Goal: Task Accomplishment & Management: Complete application form

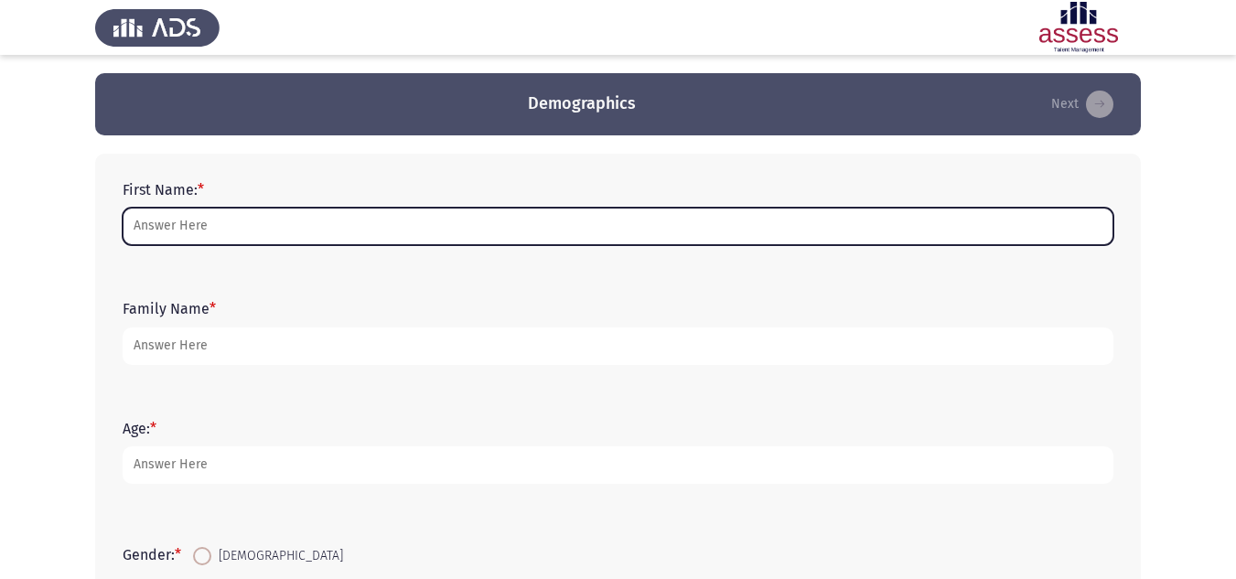
click at [345, 229] on input "First Name: *" at bounding box center [618, 227] width 991 height 38
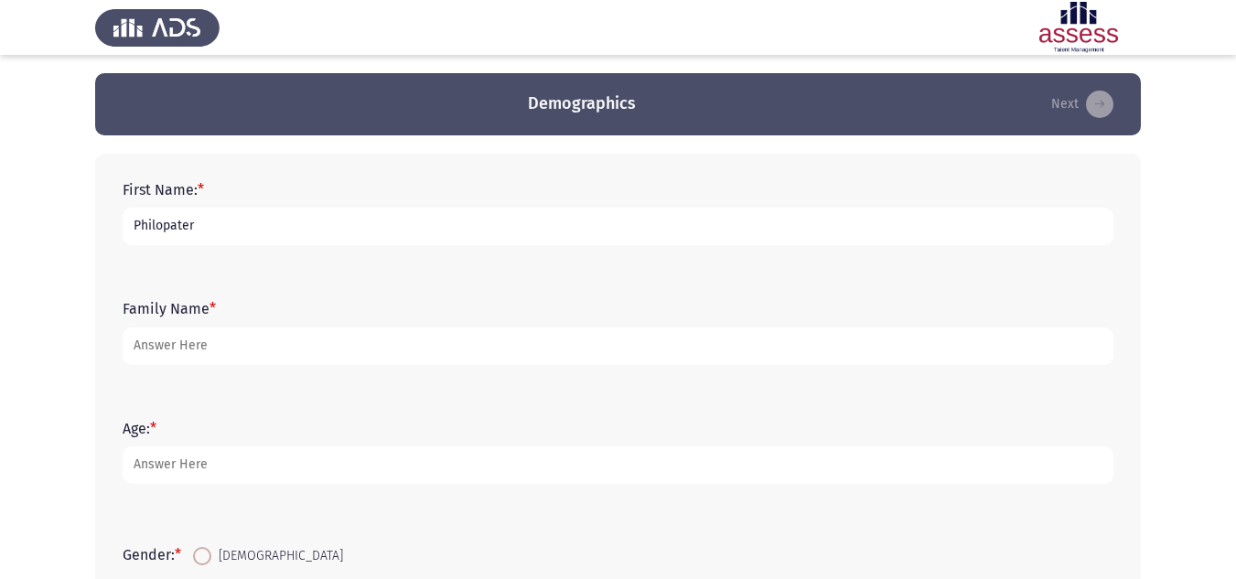
type input "Philopater"
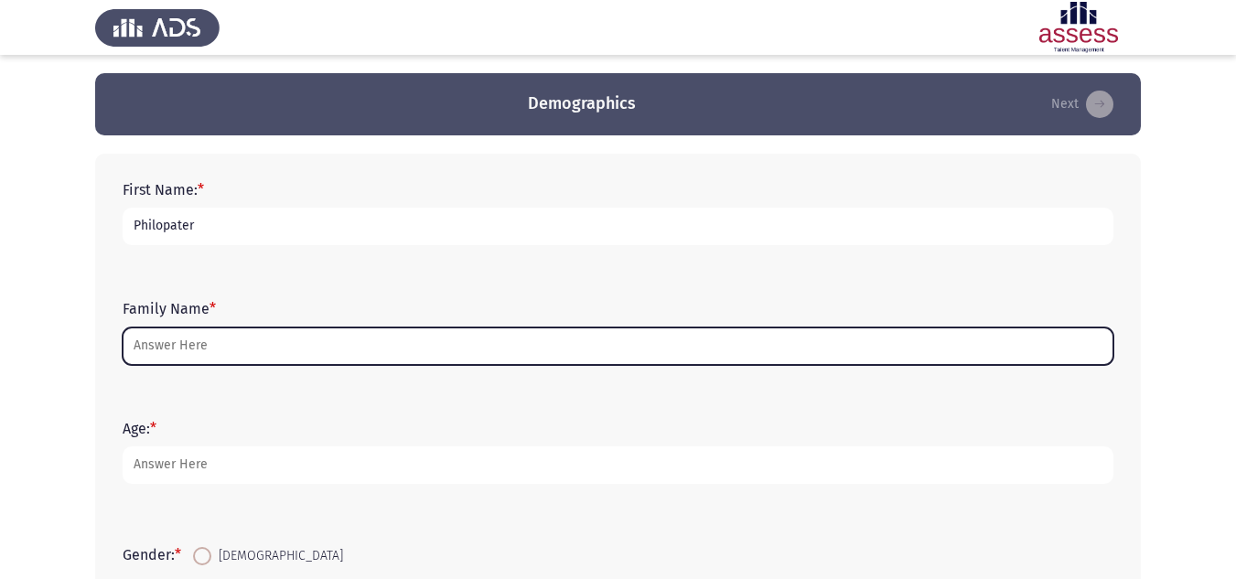
click at [211, 356] on input "Family Name *" at bounding box center [618, 347] width 991 height 38
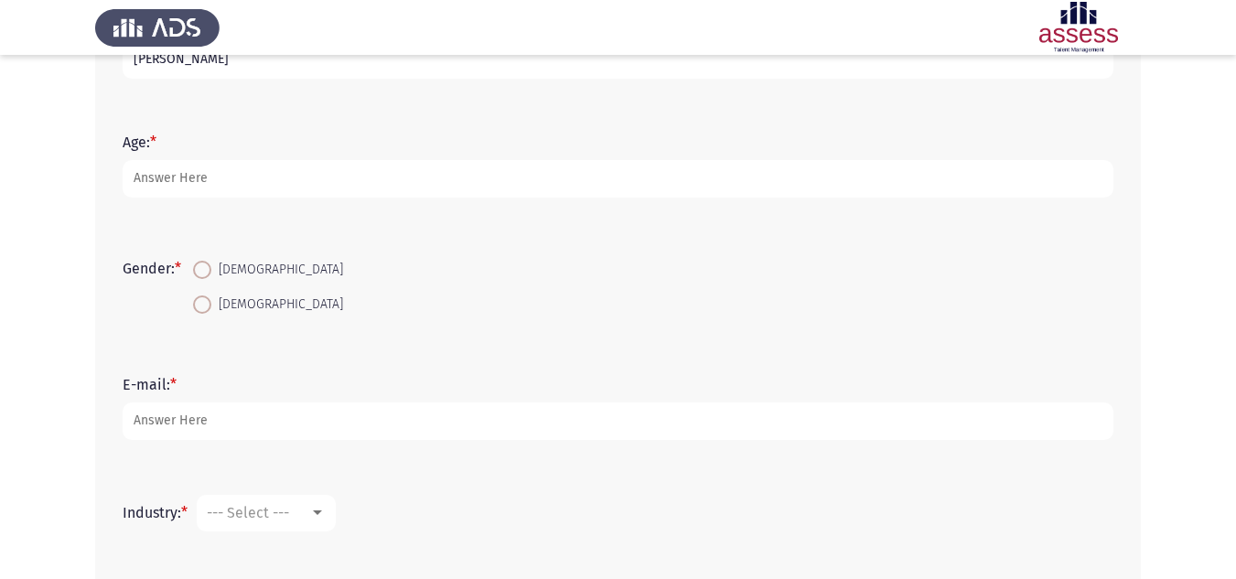
scroll to position [288, 0]
type input "[PERSON_NAME]"
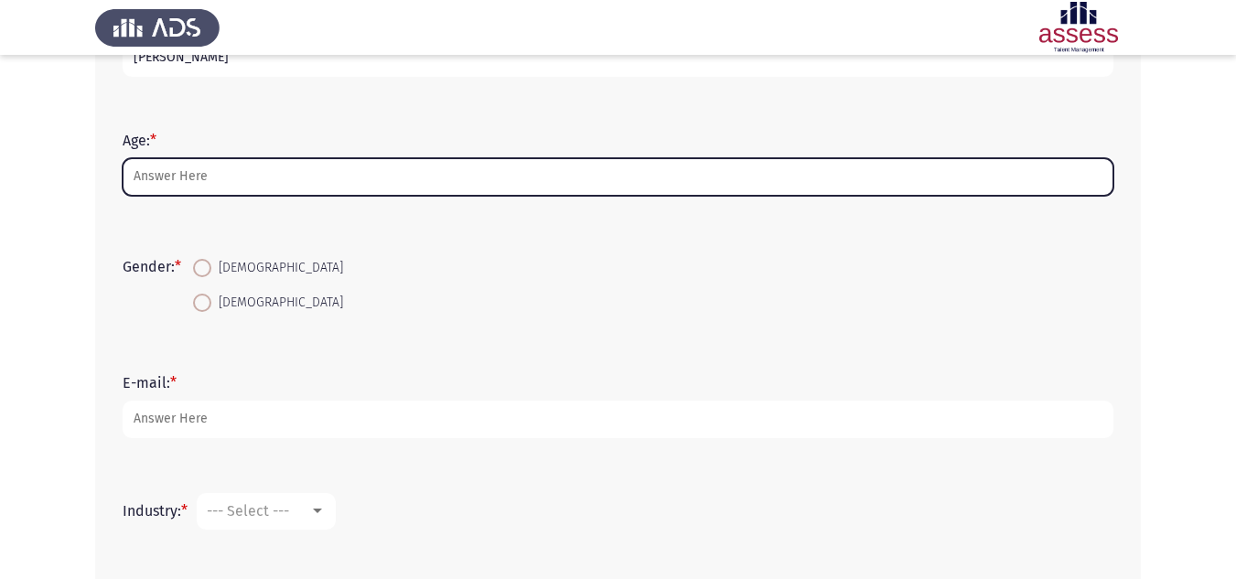
click at [179, 173] on input "Age: *" at bounding box center [618, 177] width 991 height 38
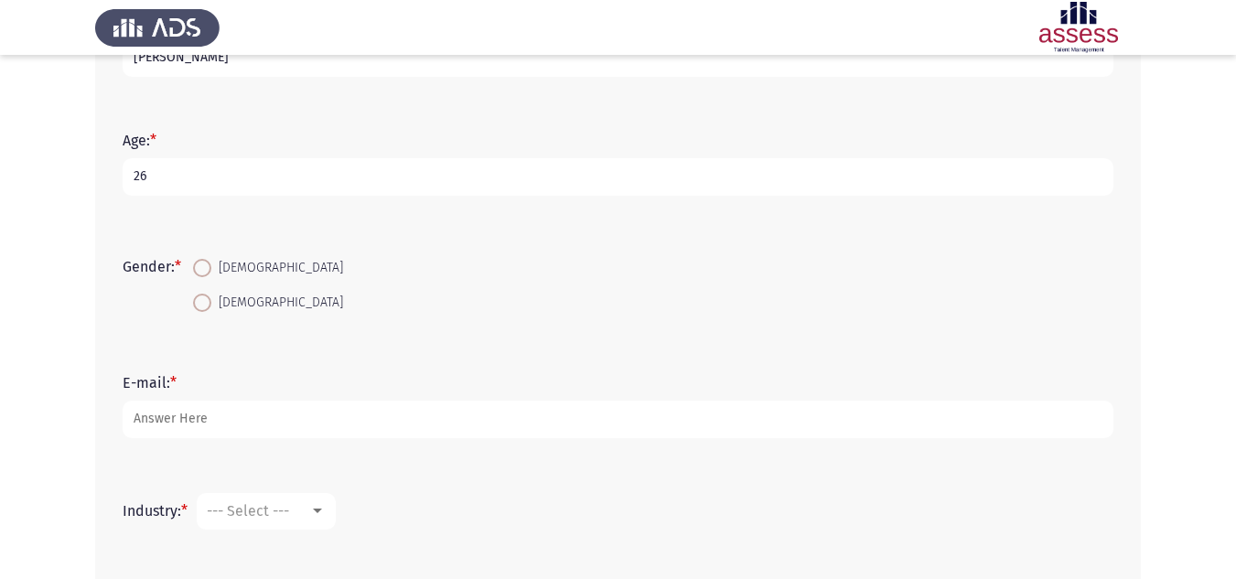
type input "26"
click at [203, 266] on span at bounding box center [202, 268] width 18 height 18
click at [203, 266] on input "[DEMOGRAPHIC_DATA]" at bounding box center [202, 268] width 18 height 18
radio input "true"
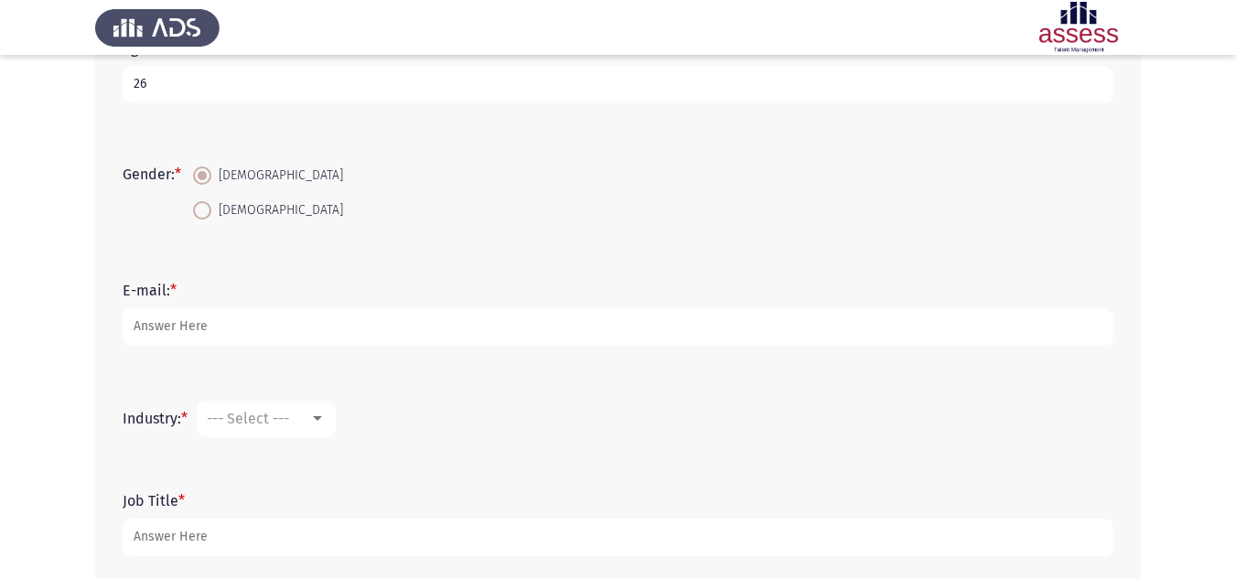
scroll to position [477, 0]
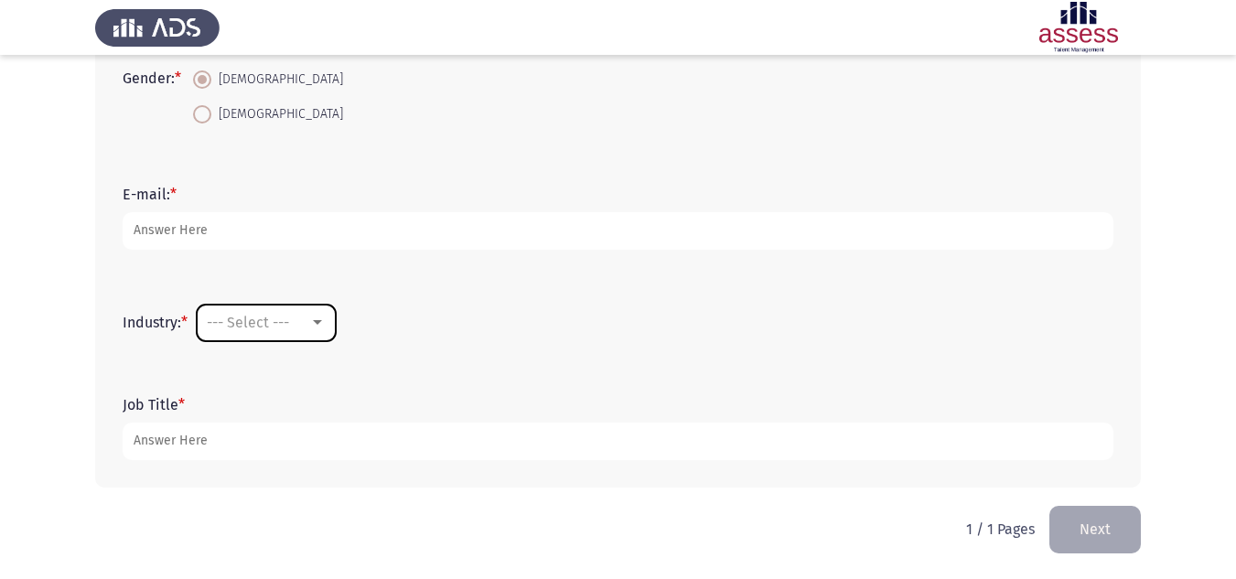
click at [309, 329] on div "--- Select ---" at bounding box center [258, 322] width 102 height 17
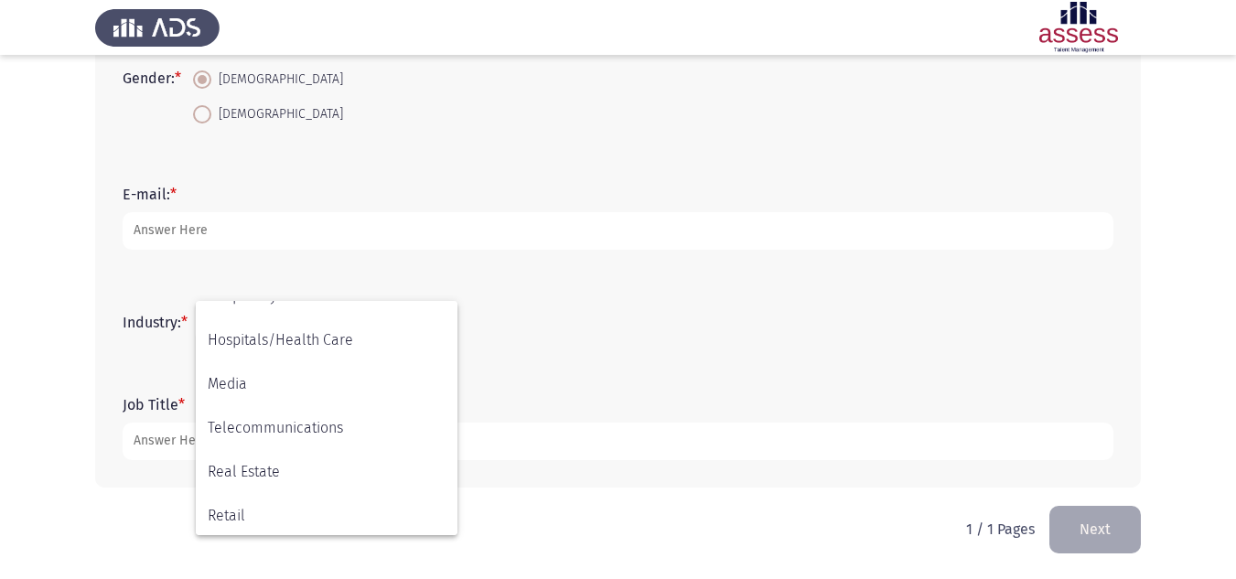
scroll to position [600, 0]
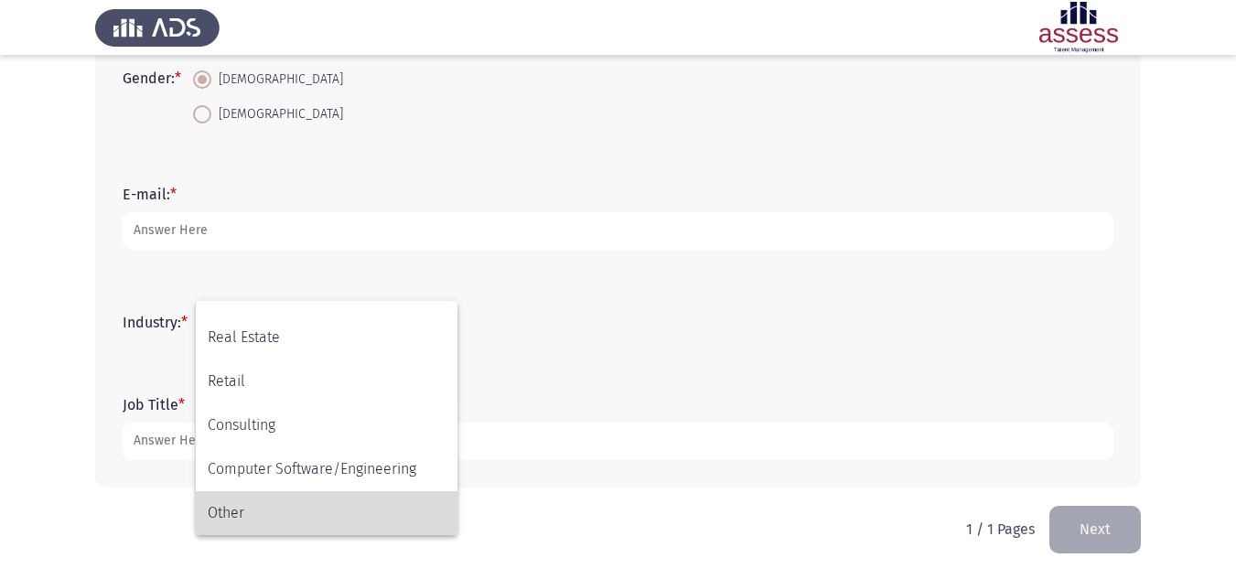
click at [254, 505] on span "Other" at bounding box center [327, 513] width 238 height 44
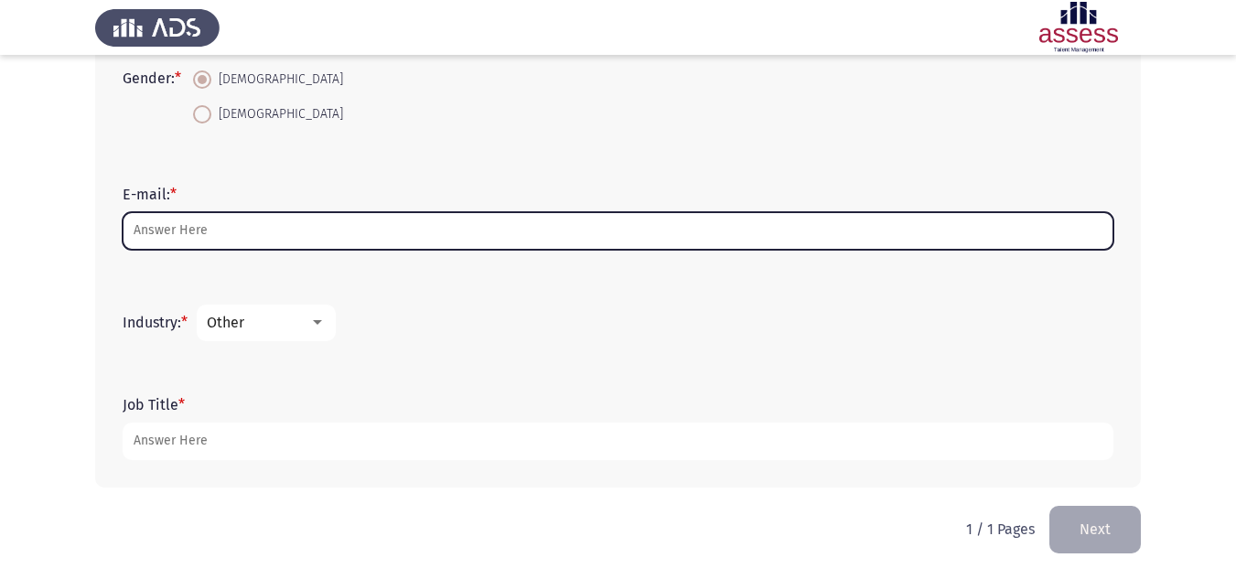
click at [265, 228] on input "E-mail: *" at bounding box center [618, 231] width 991 height 38
click at [188, 236] on input "E-mail: *" at bounding box center [618, 231] width 991 height 38
click at [196, 237] on input "E-mail: *" at bounding box center [618, 231] width 991 height 38
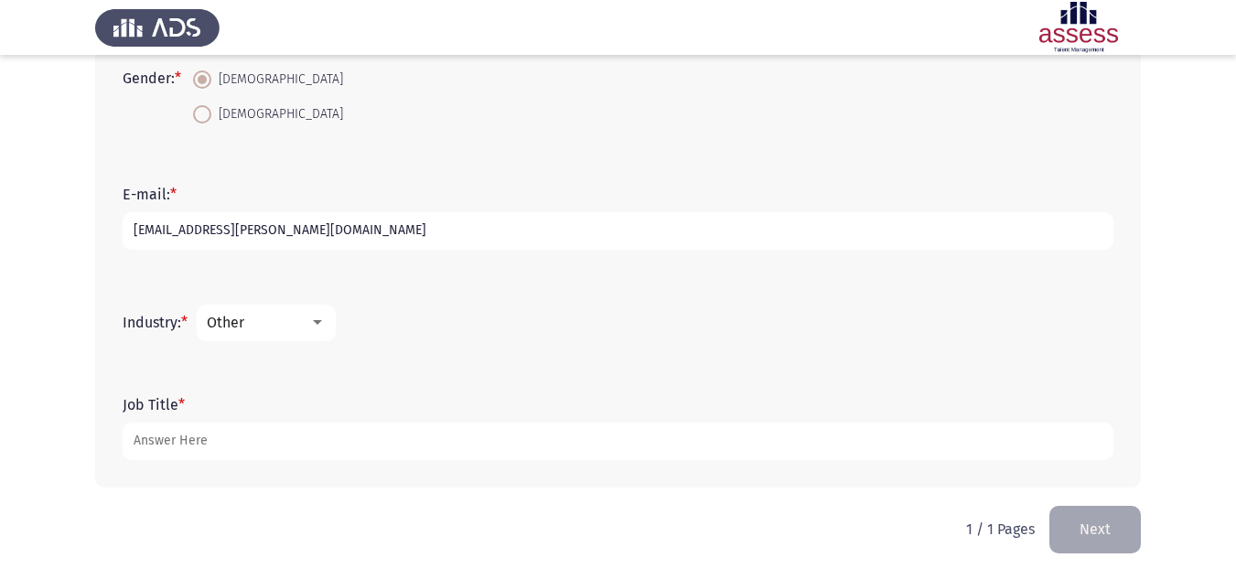
type input "[EMAIL_ADDRESS][PERSON_NAME][DOMAIN_NAME]"
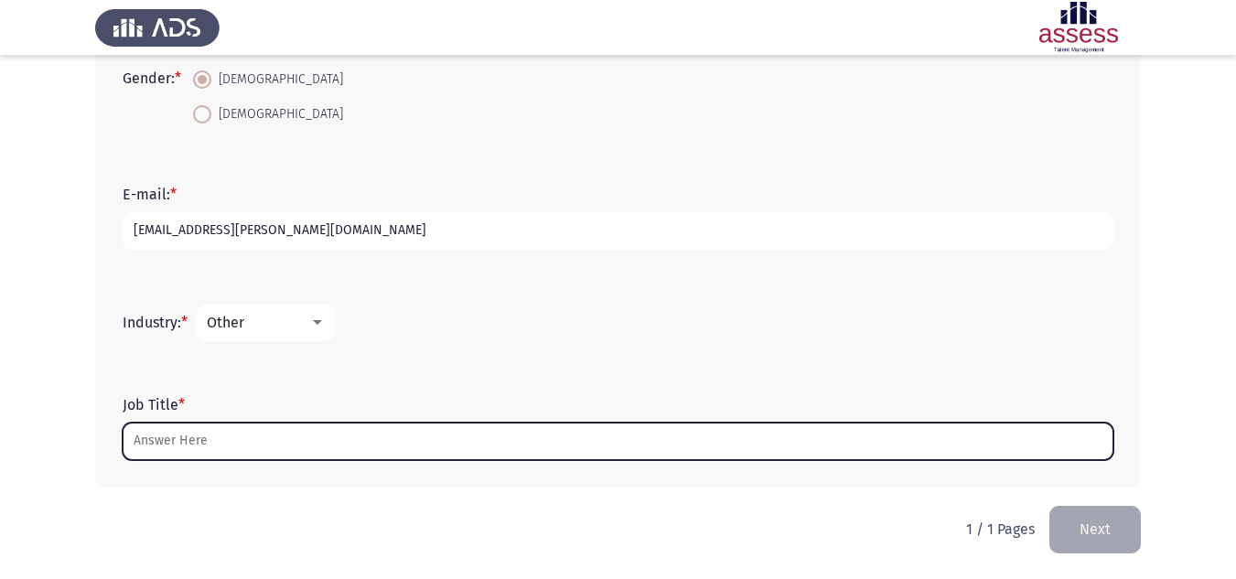
click at [208, 460] on input "Job Title *" at bounding box center [618, 442] width 991 height 38
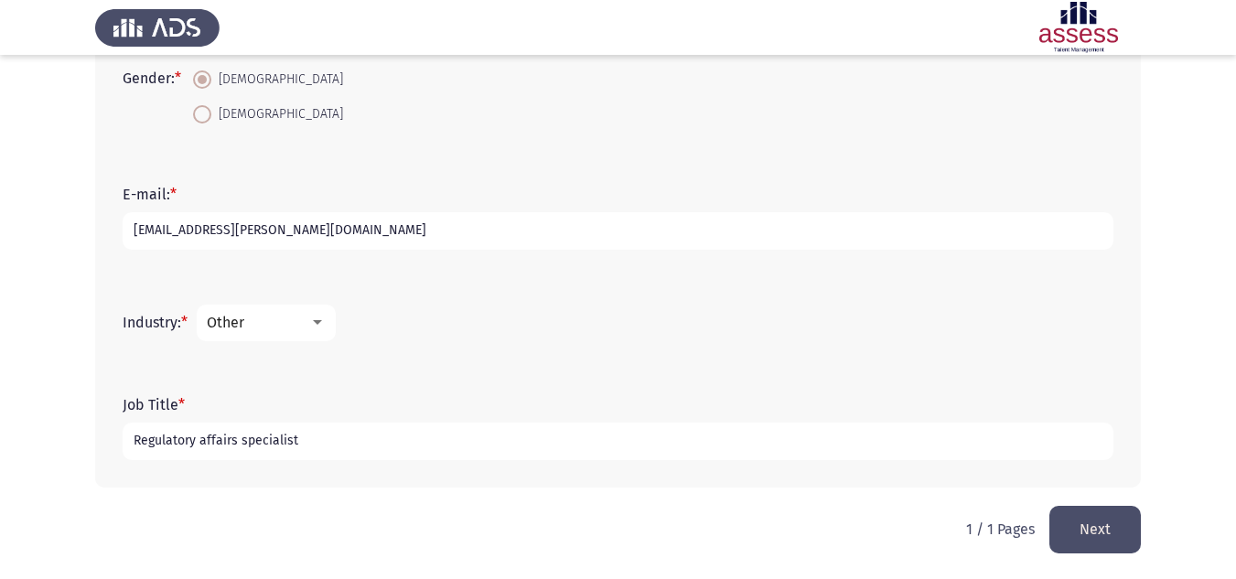
type input "Regulatory affairs specialist"
click at [1091, 531] on button "Next" at bounding box center [1094, 529] width 91 height 47
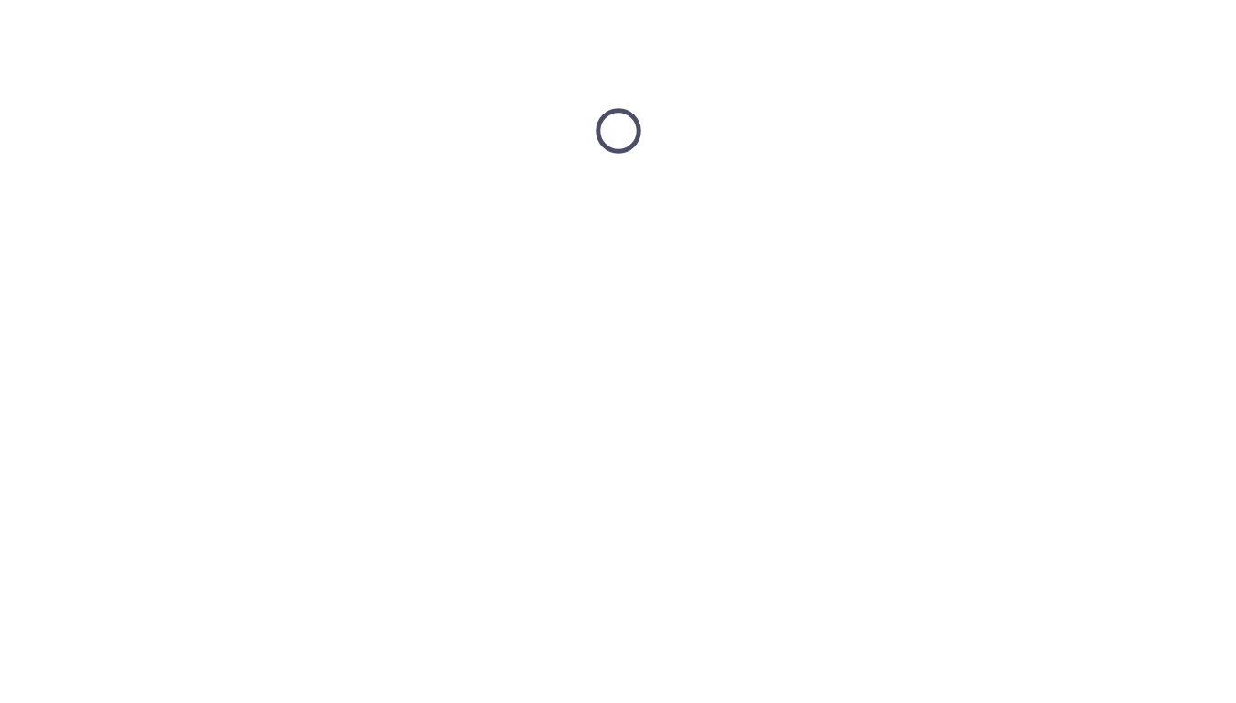
scroll to position [0, 0]
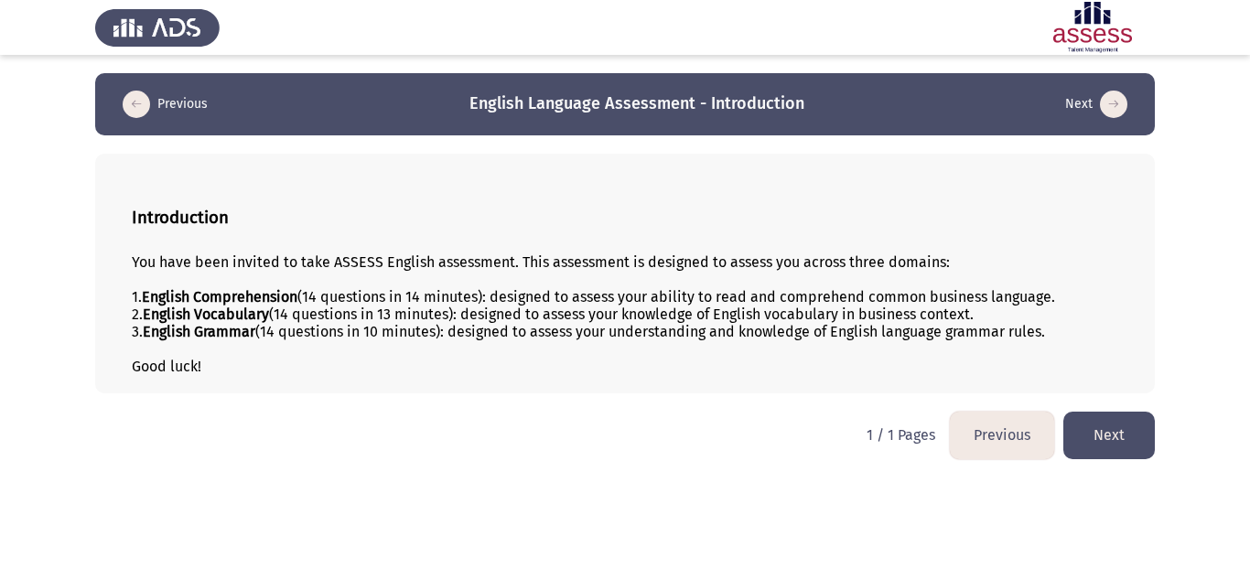
click at [1099, 430] on button "Next" at bounding box center [1108, 435] width 91 height 47
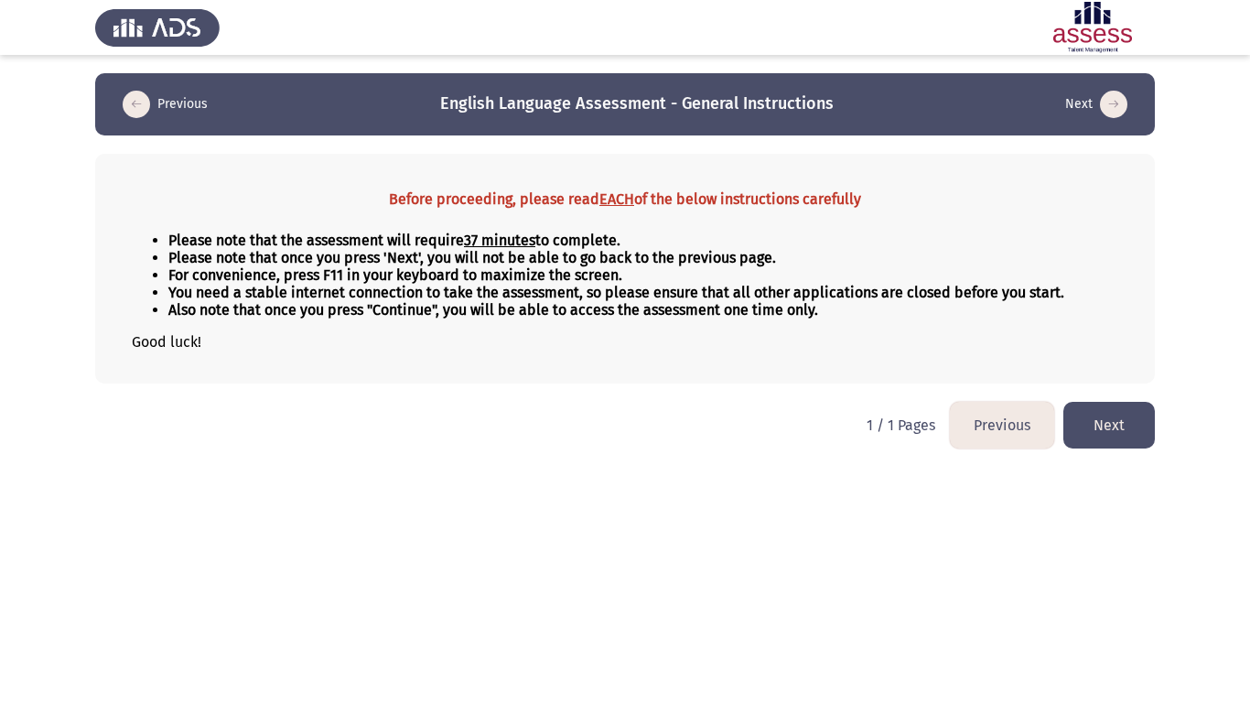
click at [1131, 429] on button "Next" at bounding box center [1108, 425] width 91 height 47
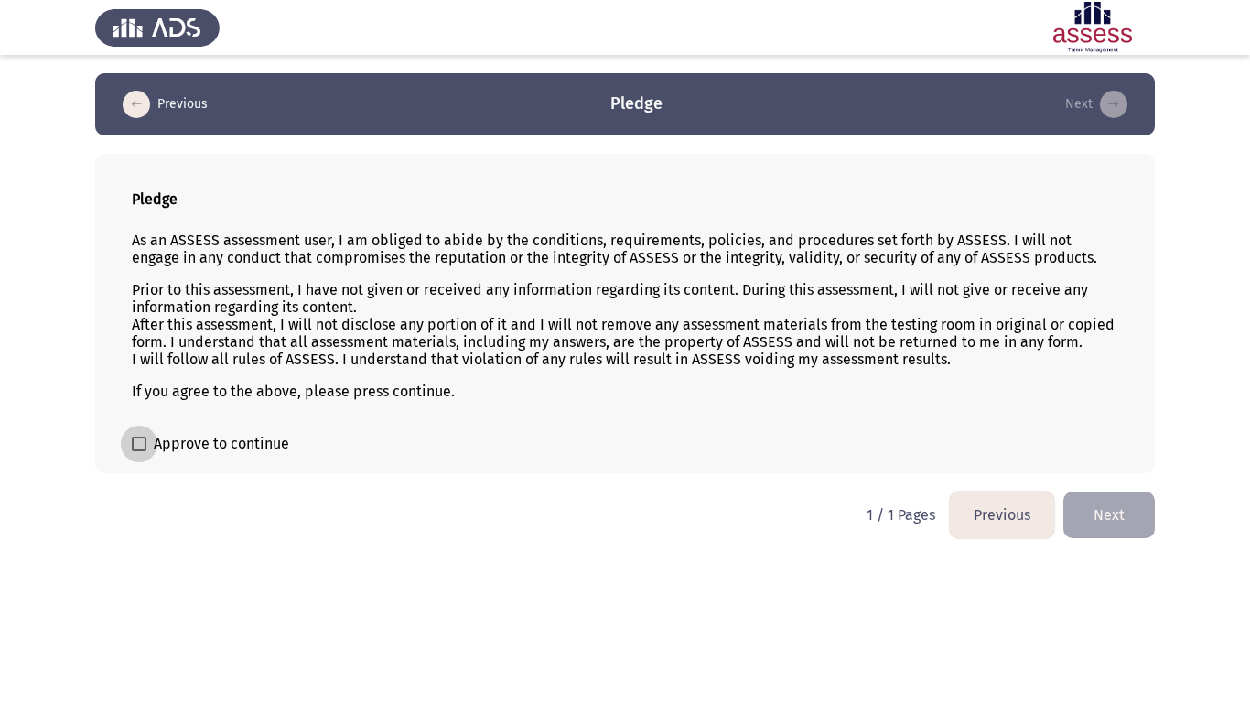
click at [143, 445] on span at bounding box center [139, 443] width 15 height 15
click at [139, 451] on input "Approve to continue" at bounding box center [138, 451] width 1 height 1
checkbox input "true"
click at [1103, 521] on button "Next" at bounding box center [1108, 514] width 91 height 47
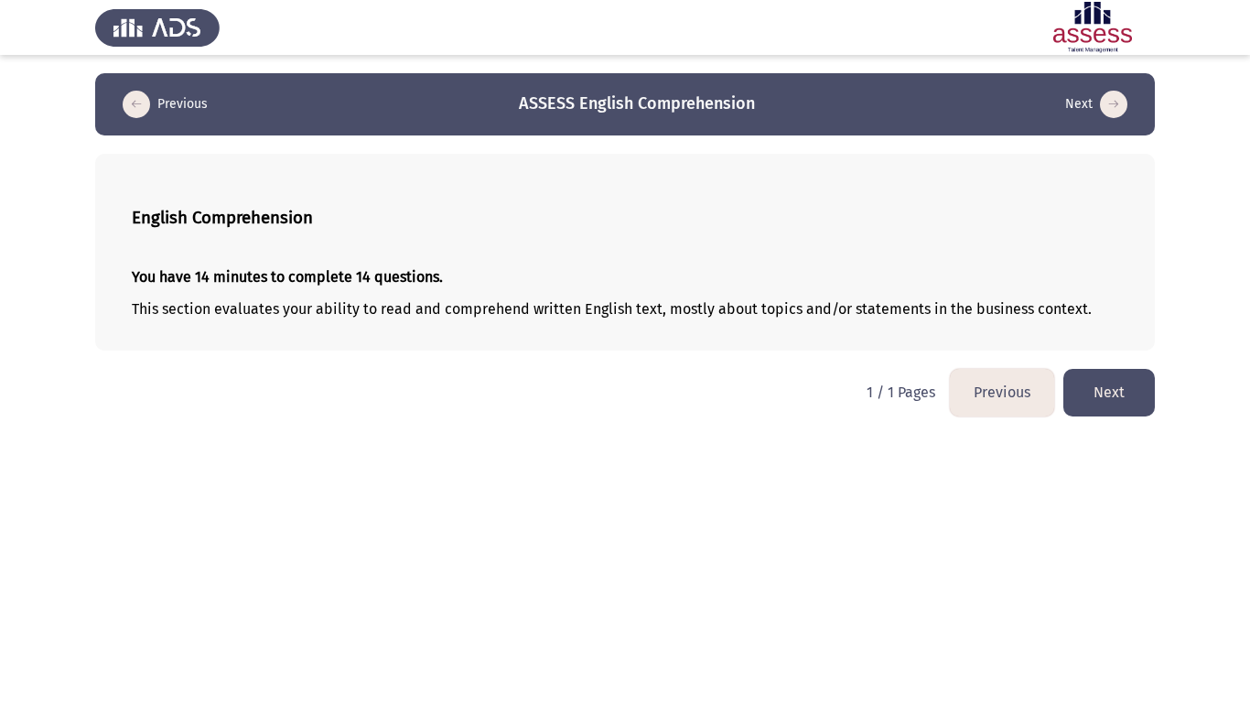
click at [1102, 380] on button "Next" at bounding box center [1108, 392] width 91 height 47
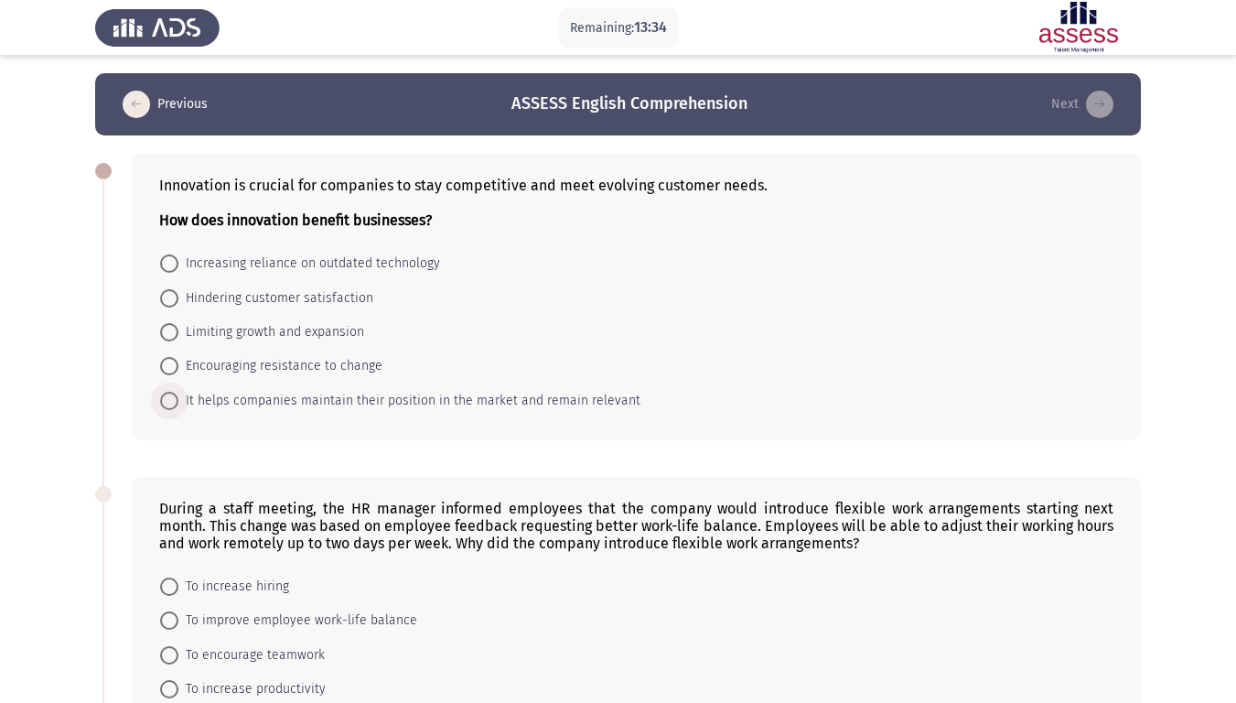
click at [171, 399] on span at bounding box center [169, 401] width 18 height 18
click at [171, 399] on input "It helps companies maintain their position in the market and remain relevant" at bounding box center [169, 401] width 18 height 18
radio input "true"
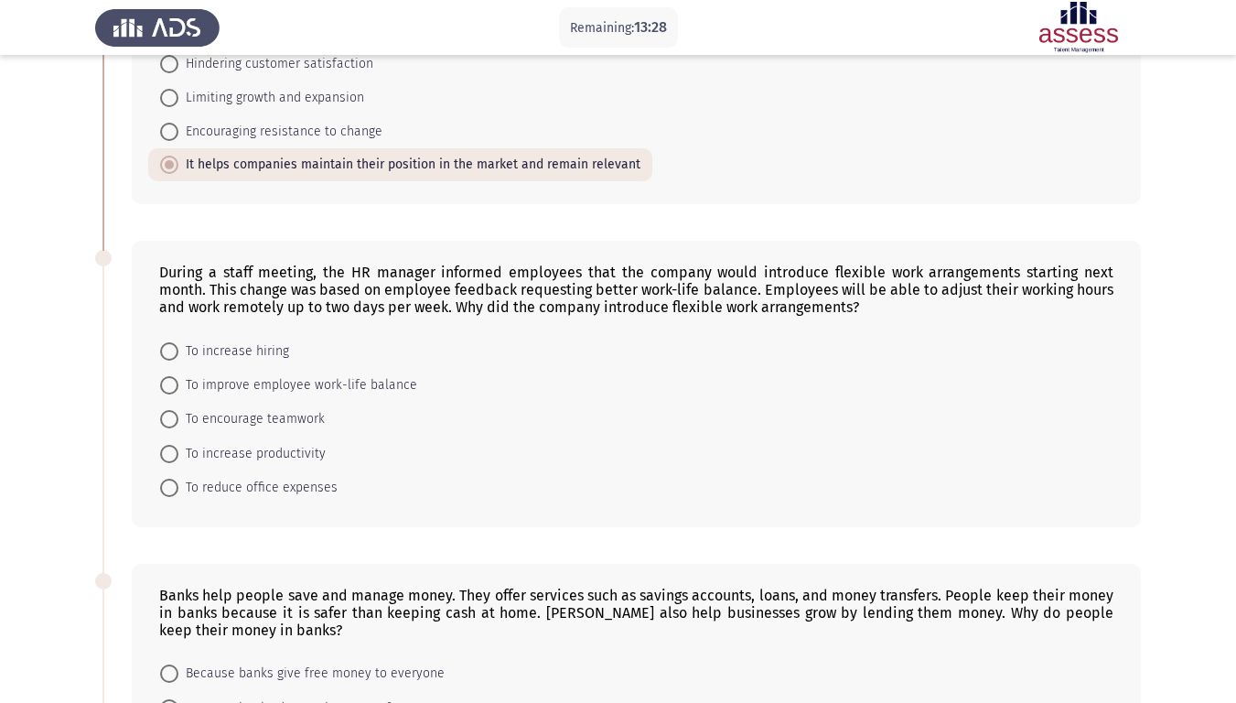
scroll to position [274, 0]
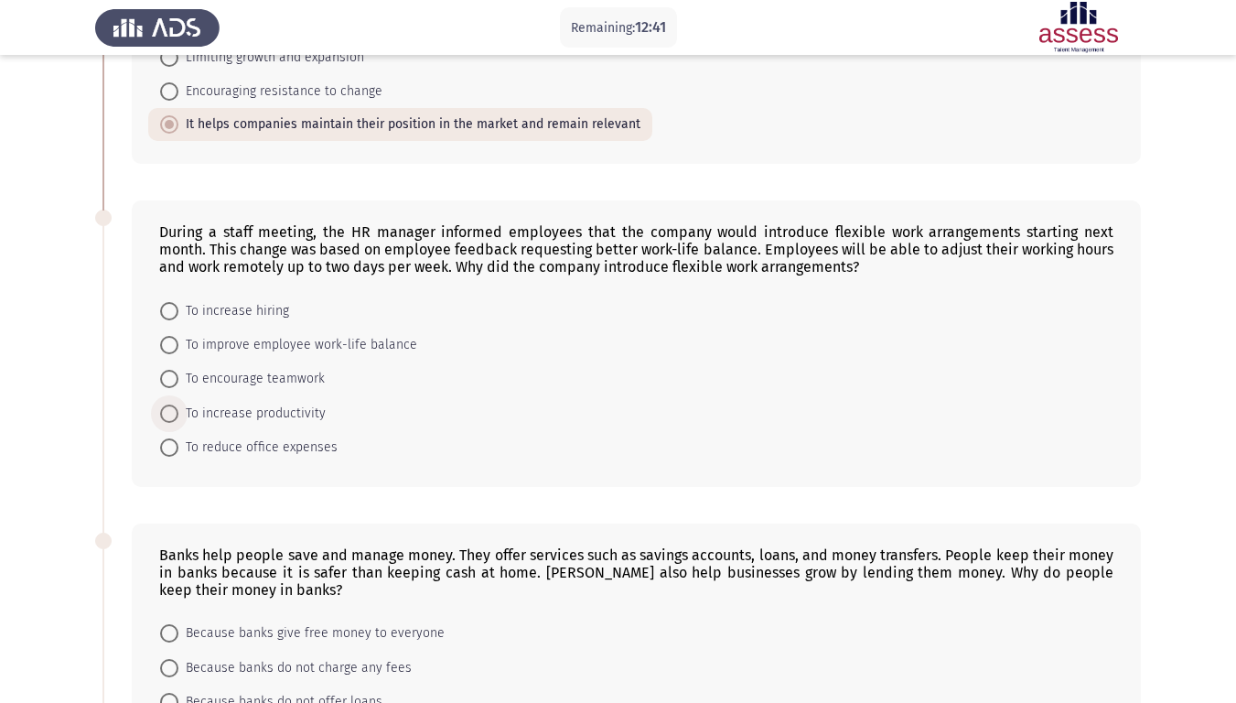
click at [184, 411] on span "To increase productivity" at bounding box center [251, 414] width 147 height 22
click at [178, 411] on input "To increase productivity" at bounding box center [169, 413] width 18 height 18
radio input "true"
click at [178, 339] on span at bounding box center [169, 345] width 18 height 18
click at [178, 339] on input "To improve employee work-life balance" at bounding box center [169, 345] width 18 height 18
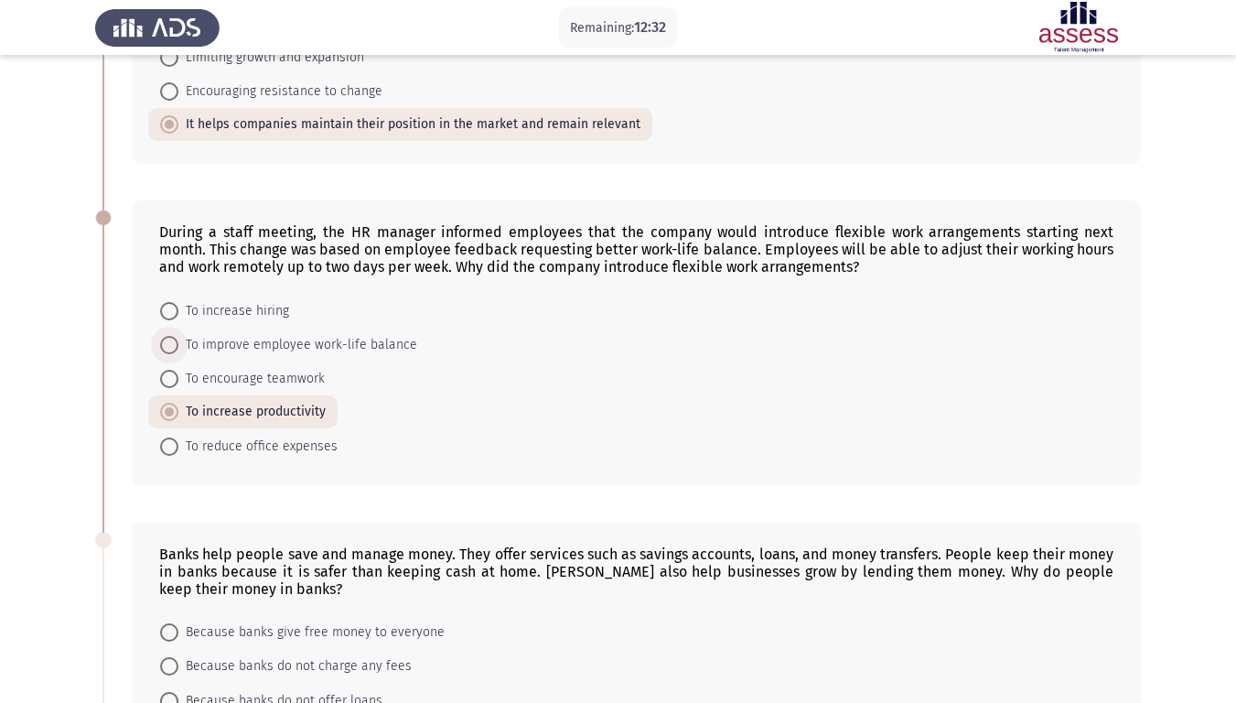
radio input "true"
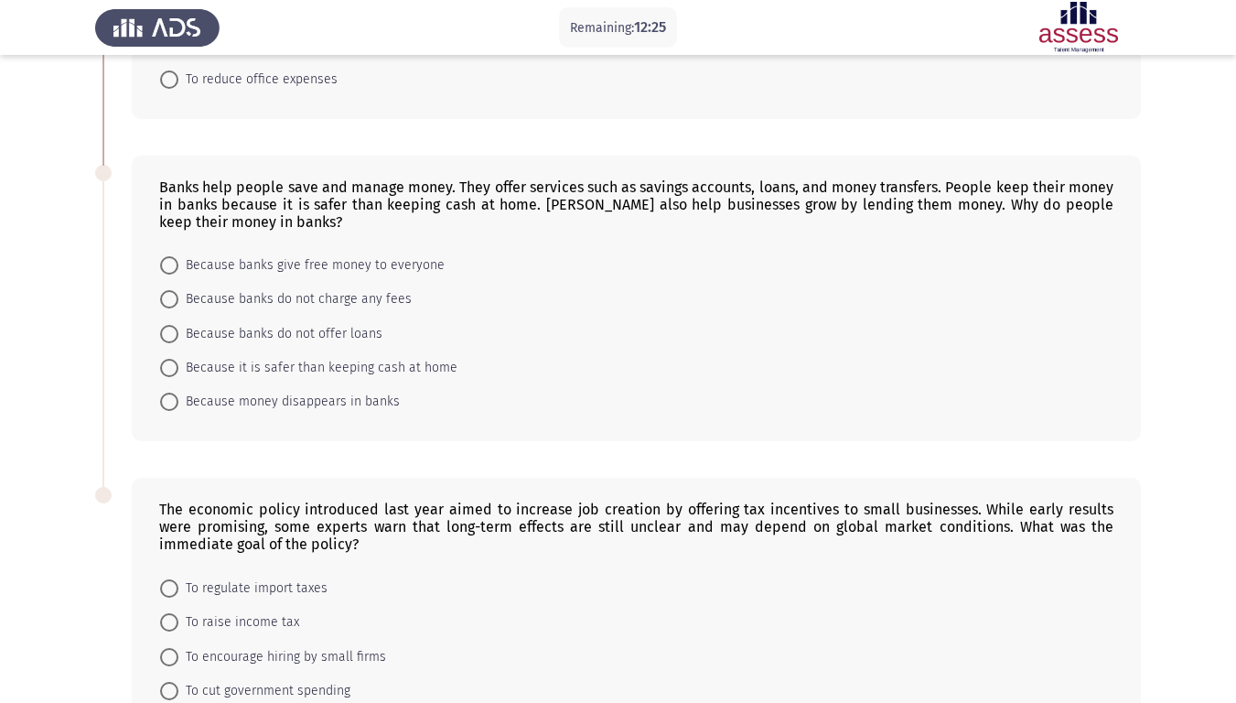
scroll to position [640, 0]
click at [167, 364] on span at bounding box center [169, 369] width 18 height 18
click at [167, 364] on input "Because it is safer than keeping cash at home" at bounding box center [169, 369] width 18 height 18
radio input "true"
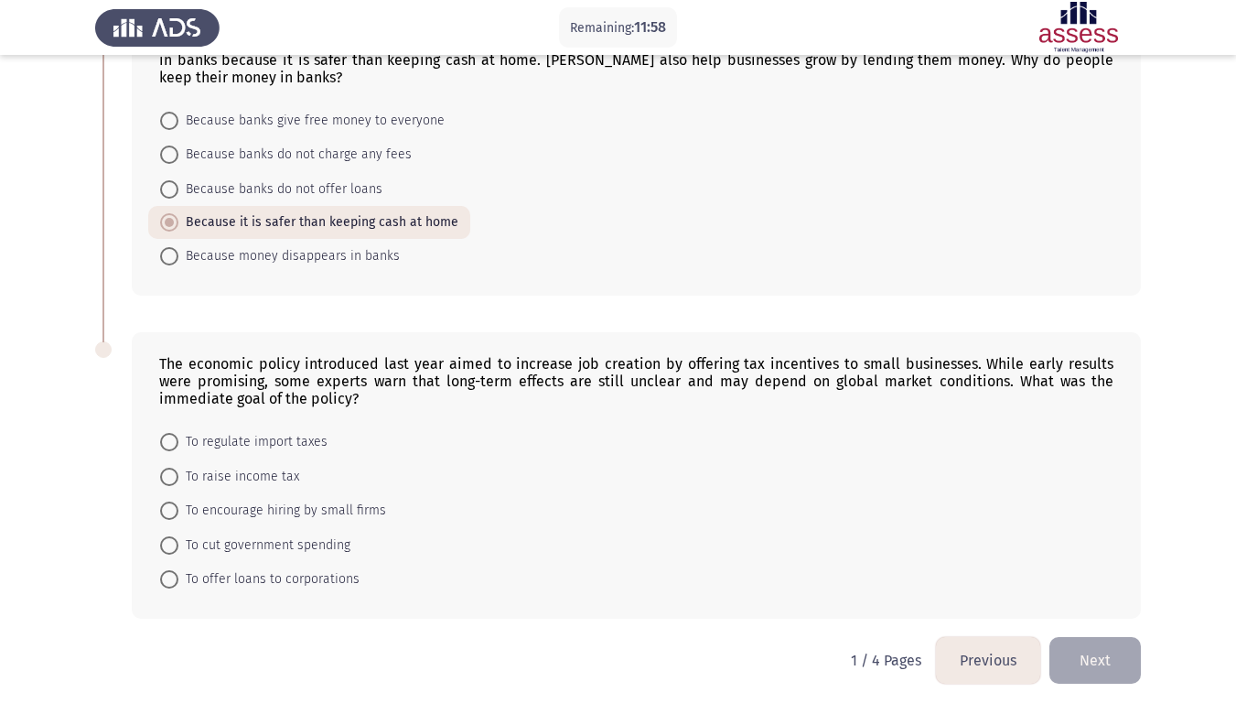
scroll to position [793, 0]
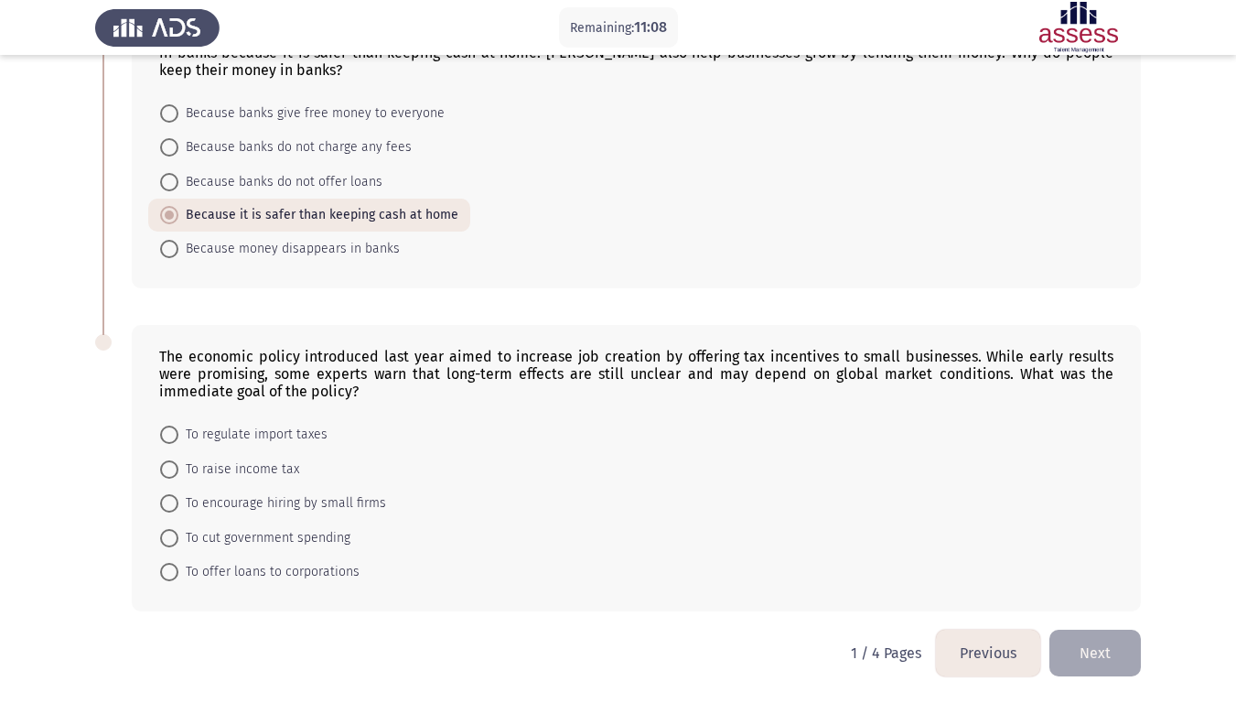
click at [171, 497] on span at bounding box center [169, 503] width 18 height 18
click at [171, 497] on input "To encourage hiring by small firms" at bounding box center [169, 503] width 18 height 18
radio input "true"
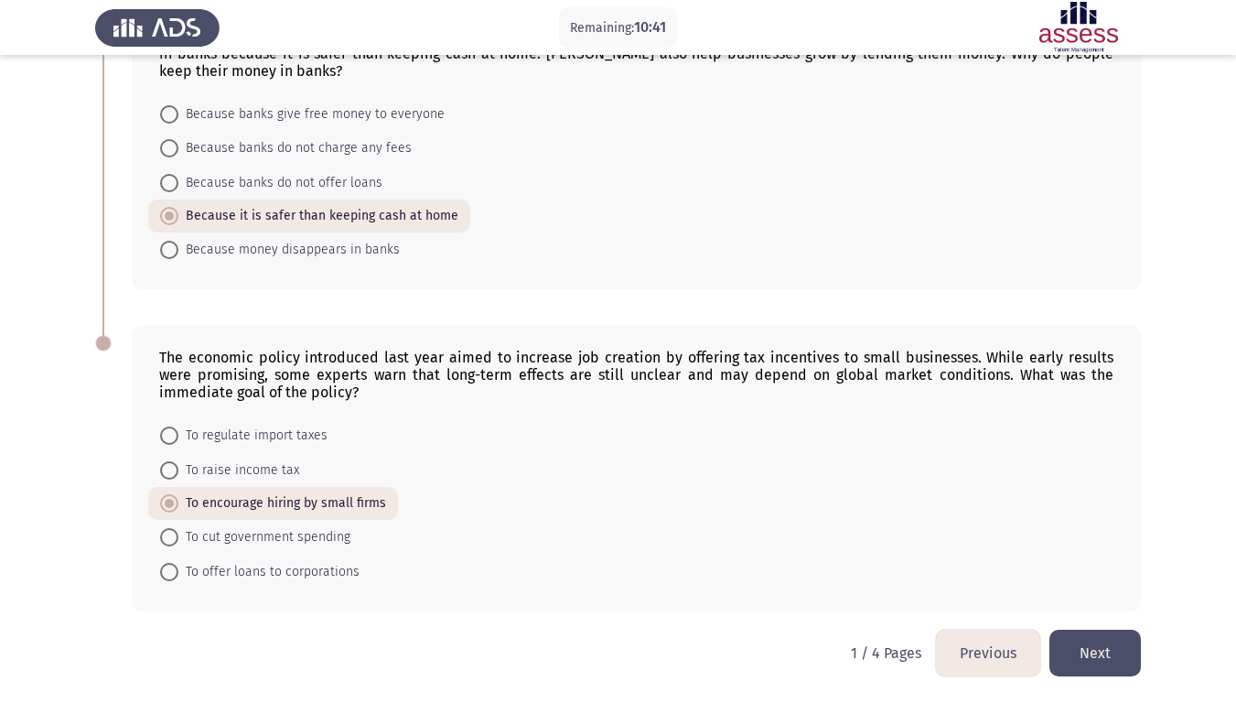
click at [1106, 578] on button "Next" at bounding box center [1094, 653] width 91 height 47
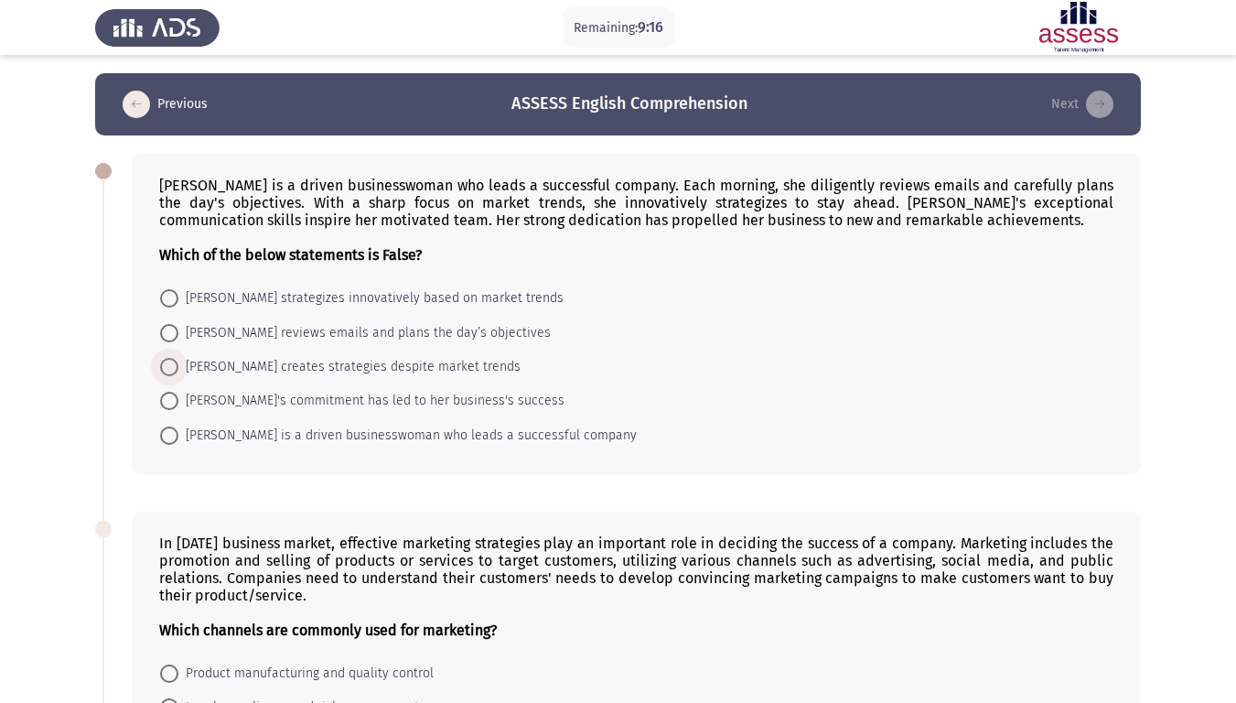
click at [328, 368] on span "Emily creates strategies despite market trends" at bounding box center [349, 367] width 342 height 22
click at [178, 368] on input "Emily creates strategies despite market trends" at bounding box center [169, 367] width 18 height 18
radio input "true"
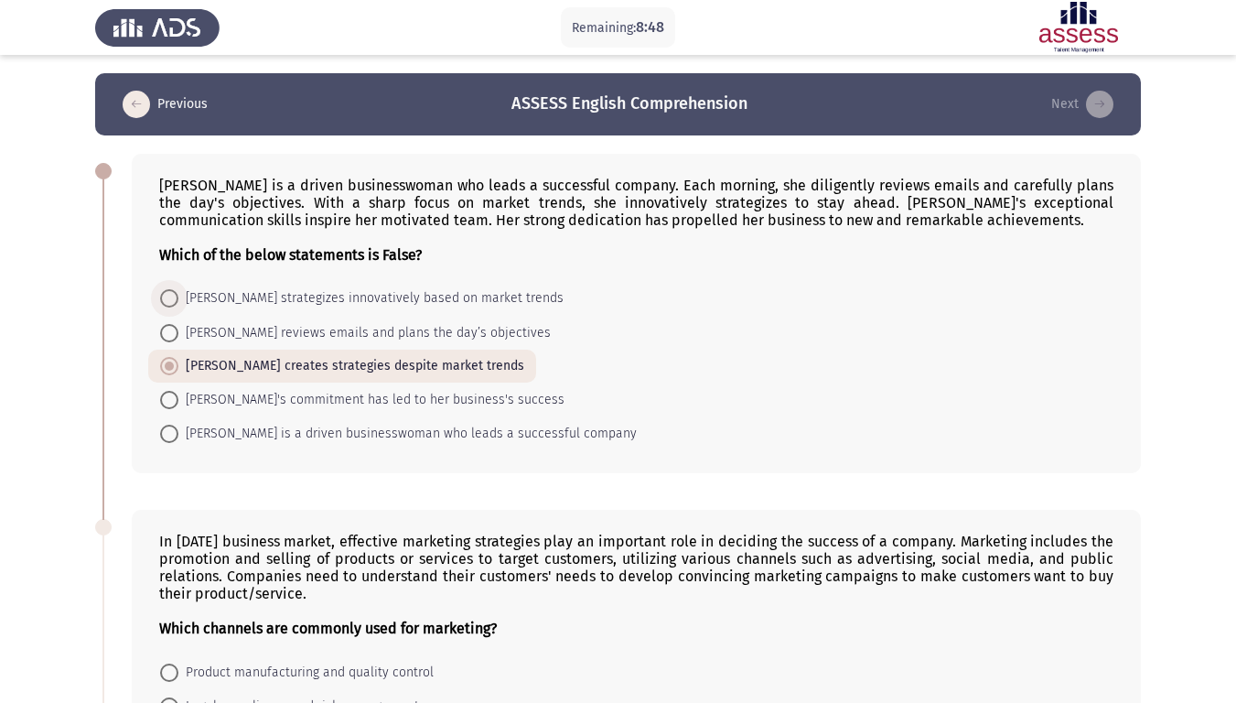
click at [166, 304] on span at bounding box center [169, 298] width 18 height 18
click at [166, 304] on input "Emily strategizes innovatively based on market trends" at bounding box center [169, 298] width 18 height 18
radio input "true"
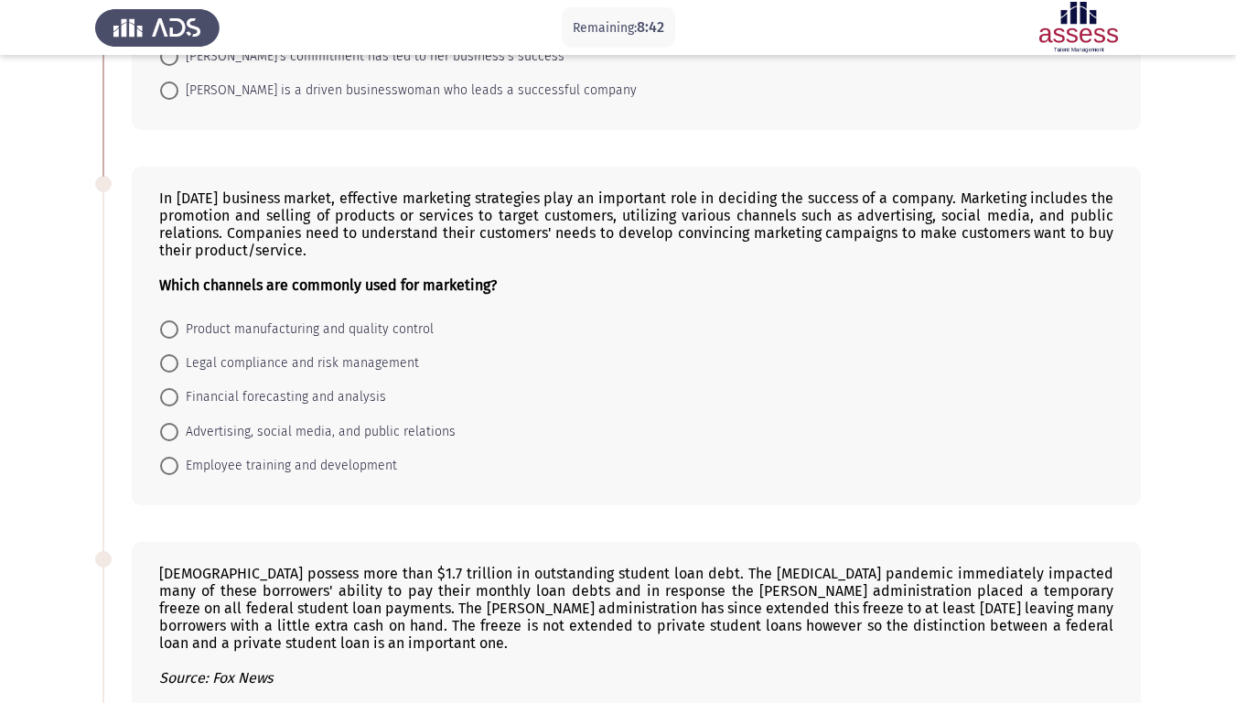
scroll to position [366, 0]
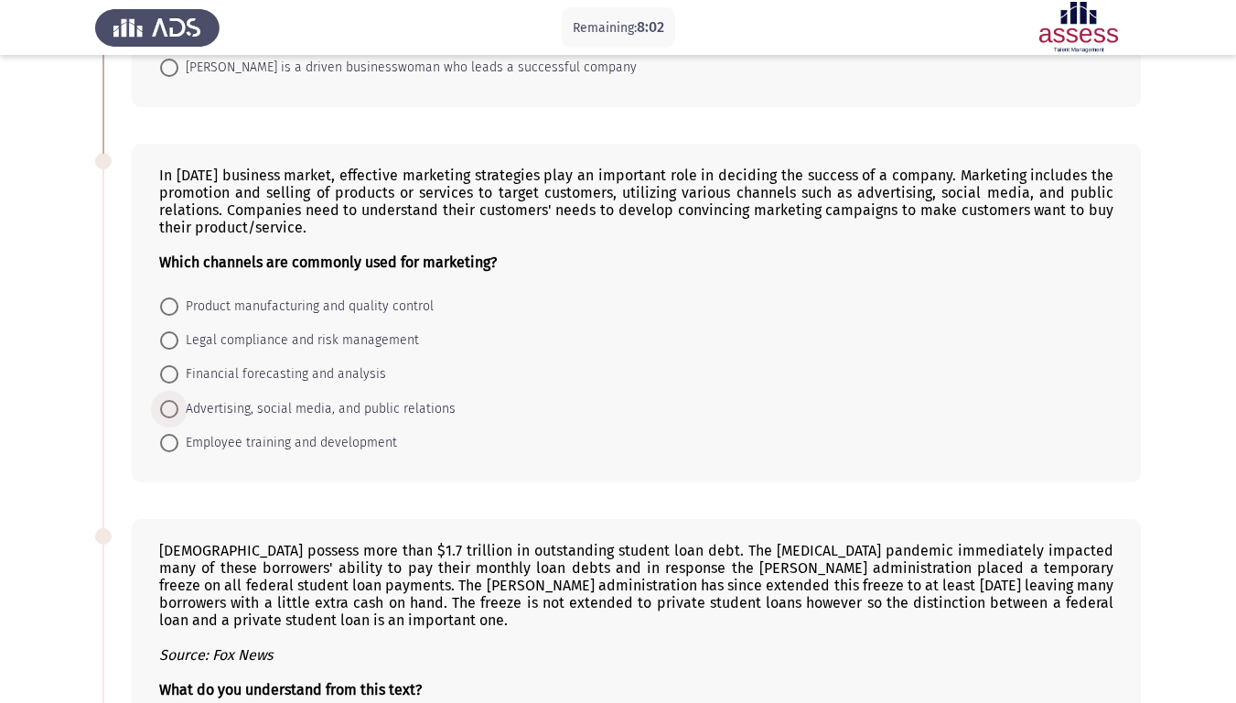
click at [172, 408] on span at bounding box center [169, 409] width 18 height 18
click at [172, 408] on input "Advertising, social media, and public relations" at bounding box center [169, 409] width 18 height 18
radio input "true"
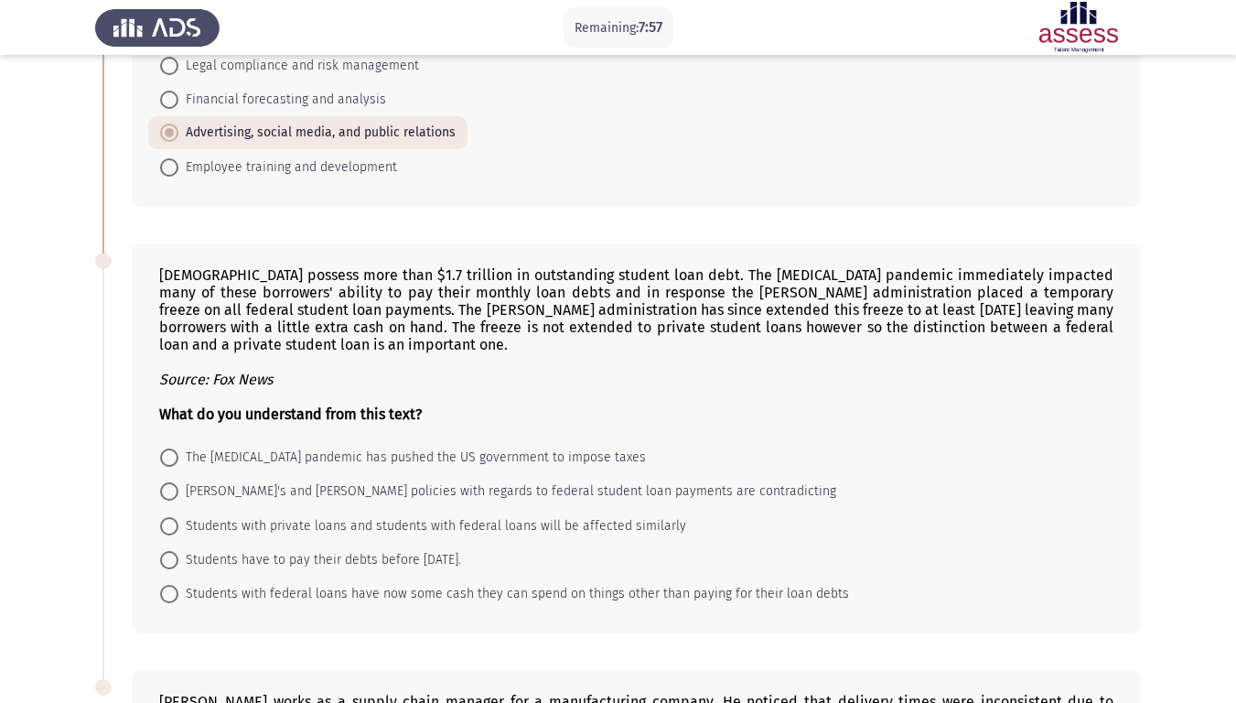
scroll to position [732, 0]
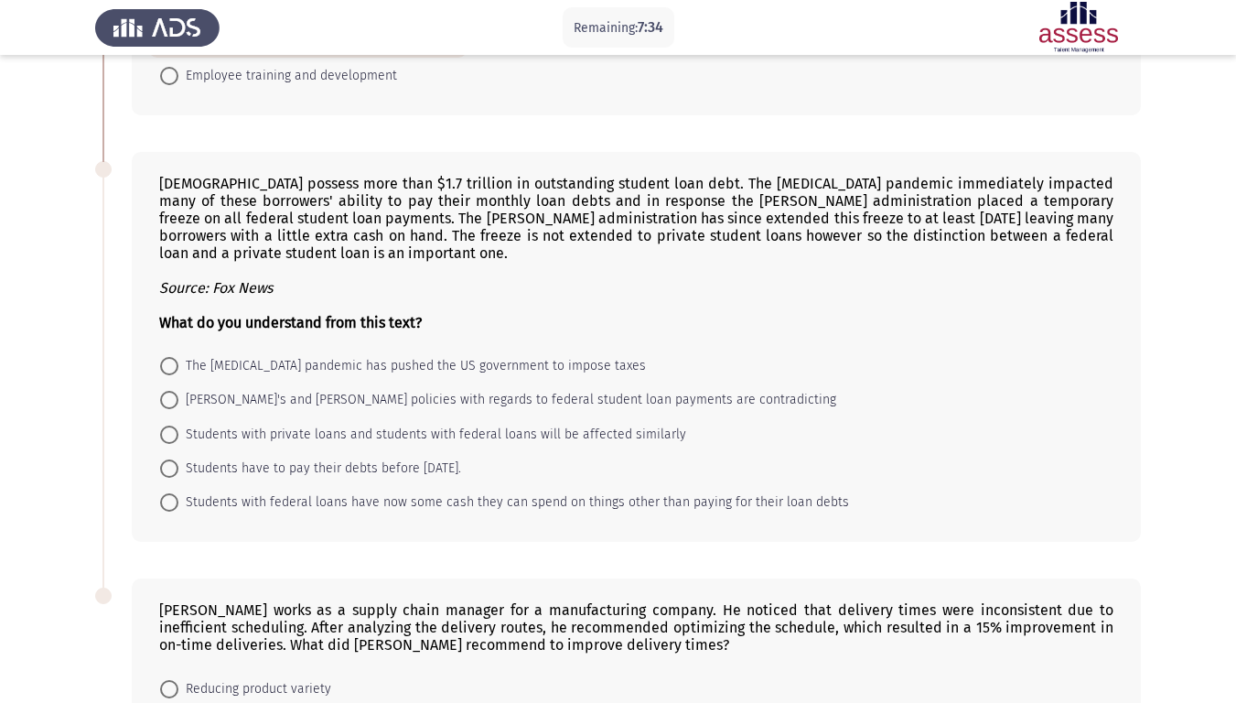
drag, startPoint x: 323, startPoint y: 180, endPoint x: 480, endPoint y: 186, distance: 157.5
click at [480, 186] on div "Americans possess more than $1.7 trillion in outstanding student loan debt. The…" at bounding box center [636, 253] width 954 height 156
drag, startPoint x: 483, startPoint y: 183, endPoint x: 656, endPoint y: 186, distance: 173.0
click at [650, 193] on div "Americans possess more than $1.7 trillion in outstanding student loan debt. The…" at bounding box center [636, 253] width 954 height 156
drag, startPoint x: 195, startPoint y: 199, endPoint x: 334, endPoint y: 204, distance: 139.2
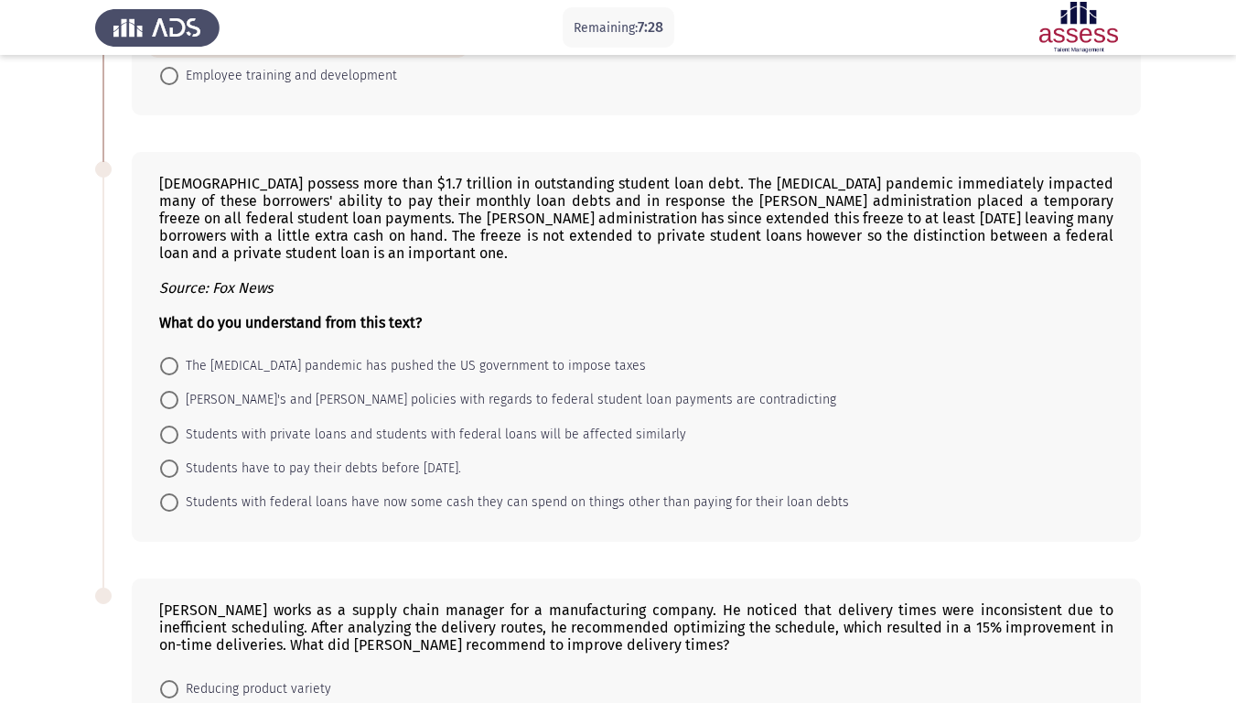
click at [330, 204] on div "Americans possess more than $1.7 trillion in outstanding student loan debt. The…" at bounding box center [636, 253] width 954 height 156
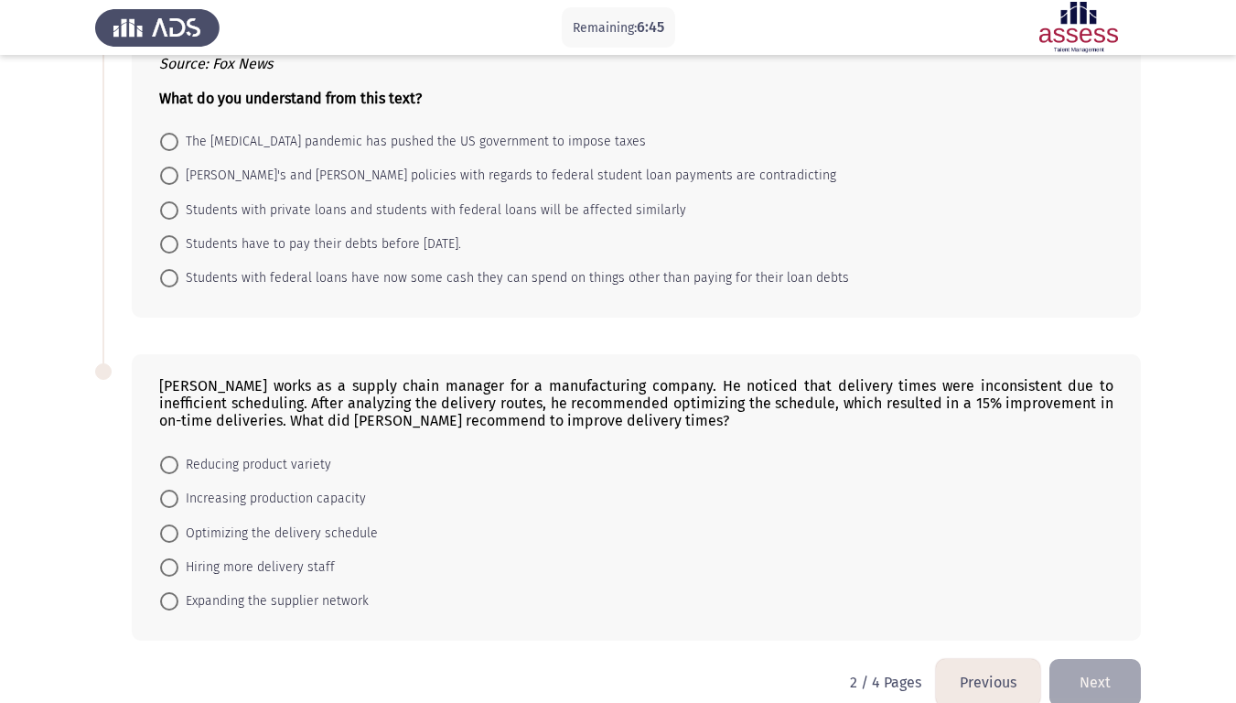
scroll to position [985, 0]
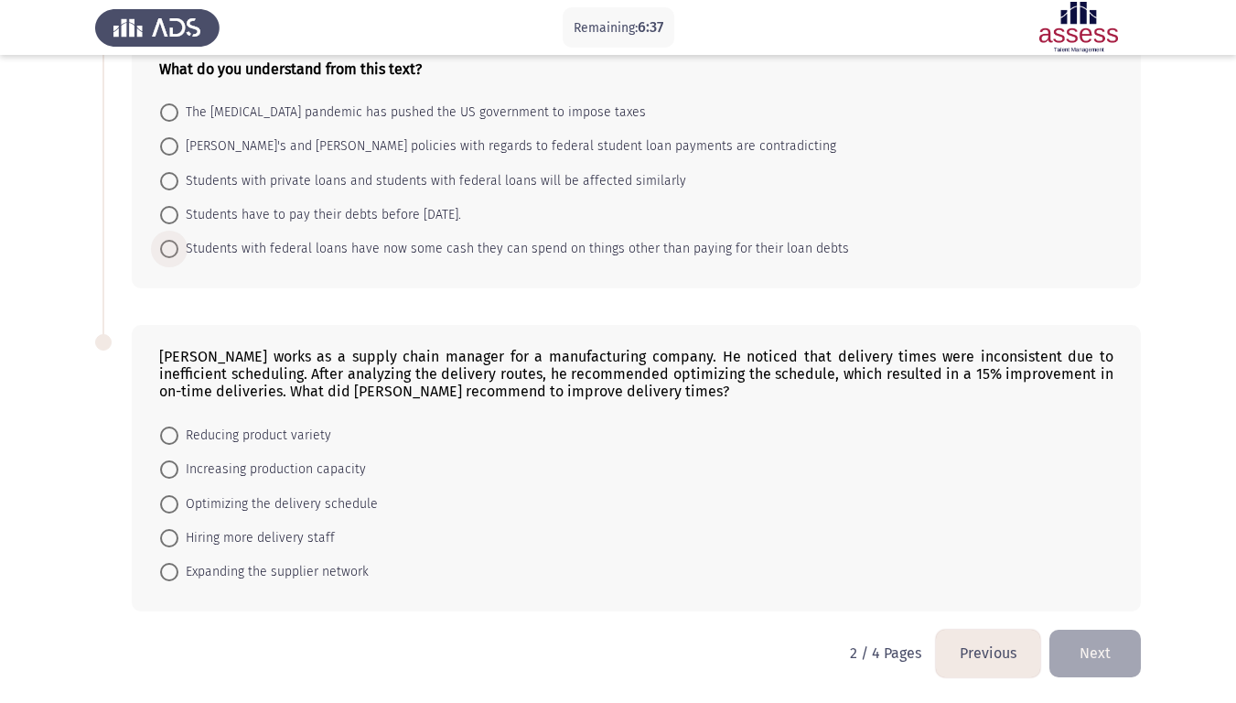
click at [175, 247] on span at bounding box center [169, 249] width 18 height 18
click at [175, 247] on input "Students with federal loans have now some cash they can spend on things other t…" at bounding box center [169, 249] width 18 height 18
radio input "true"
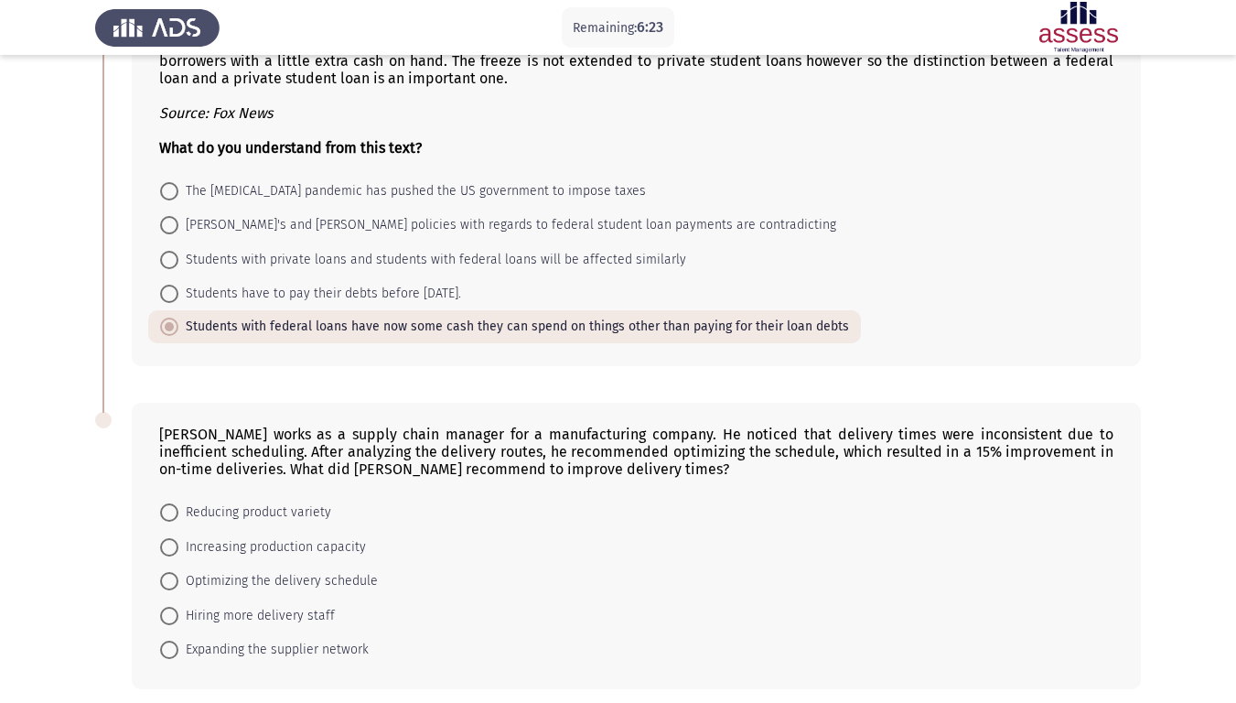
scroll to position [985, 0]
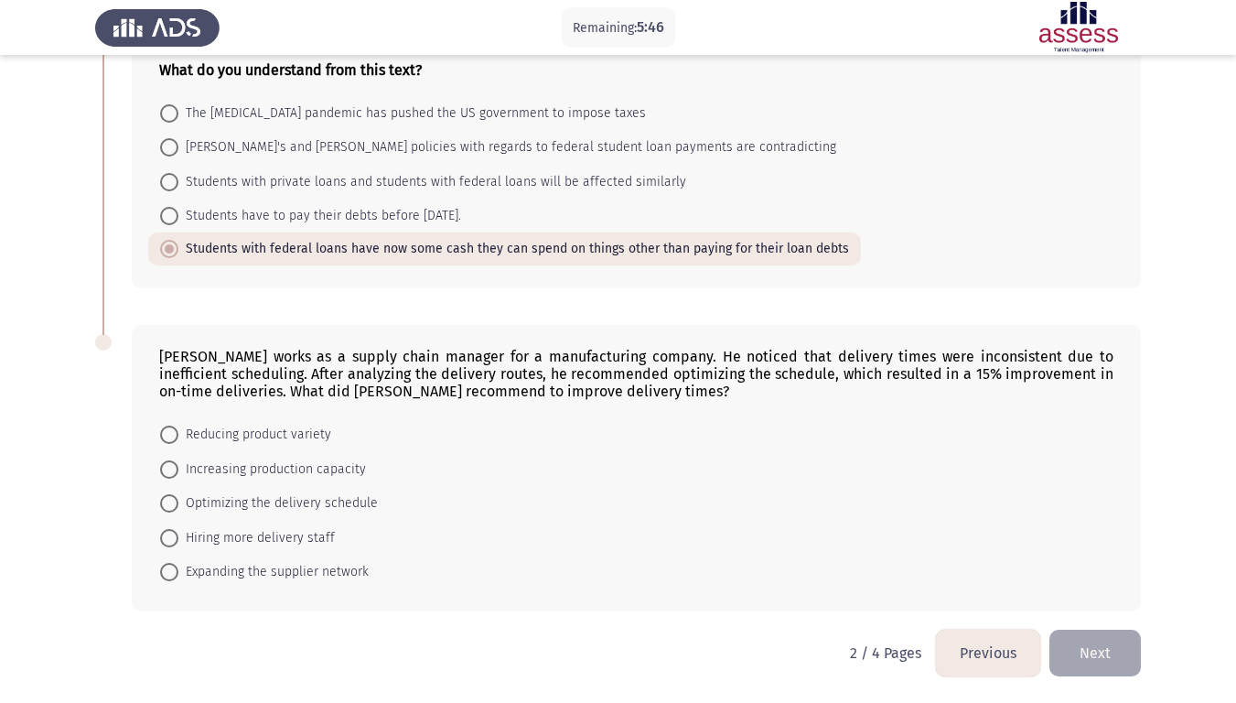
click at [176, 501] on span at bounding box center [169, 503] width 18 height 18
click at [176, 501] on input "Optimizing the delivery schedule" at bounding box center [169, 503] width 18 height 18
radio input "true"
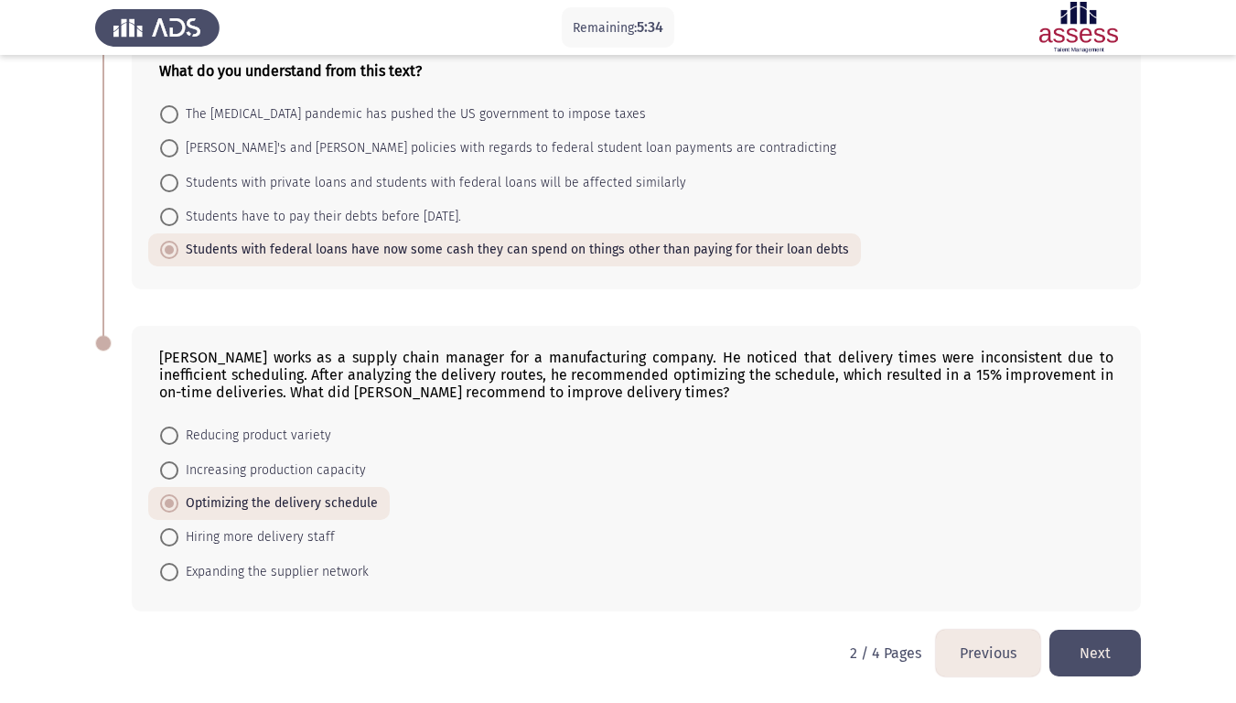
click at [1095, 578] on button "Next" at bounding box center [1094, 653] width 91 height 47
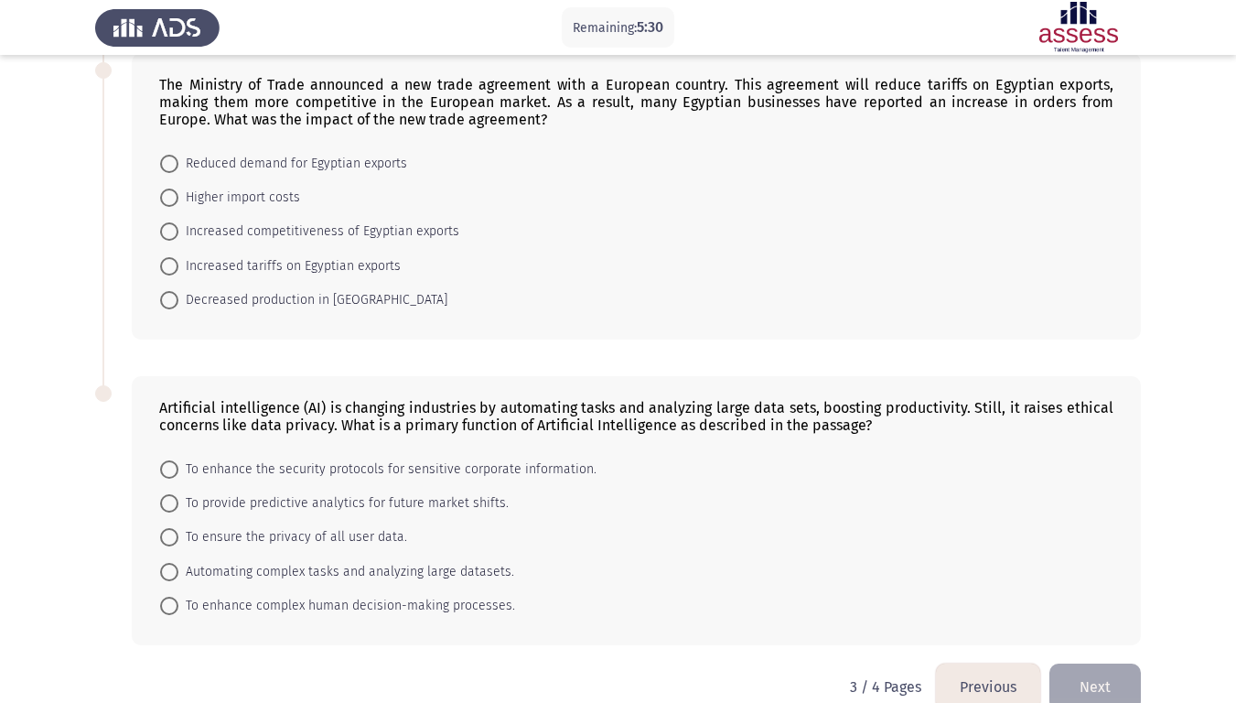
scroll to position [1040, 0]
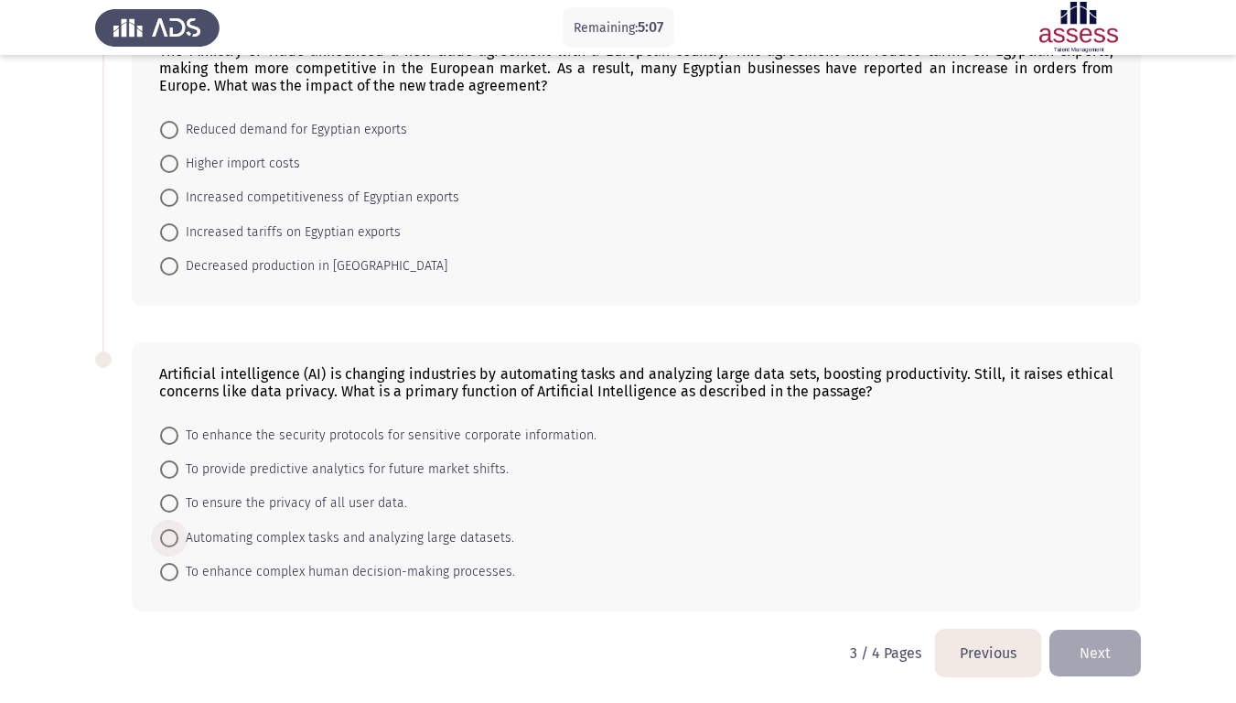
click at [178, 531] on label "Automating complex tasks and analyzing large datasets." at bounding box center [337, 538] width 354 height 22
click at [178, 531] on input "Automating complex tasks and analyzing large datasets." at bounding box center [169, 538] width 18 height 18
radio input "true"
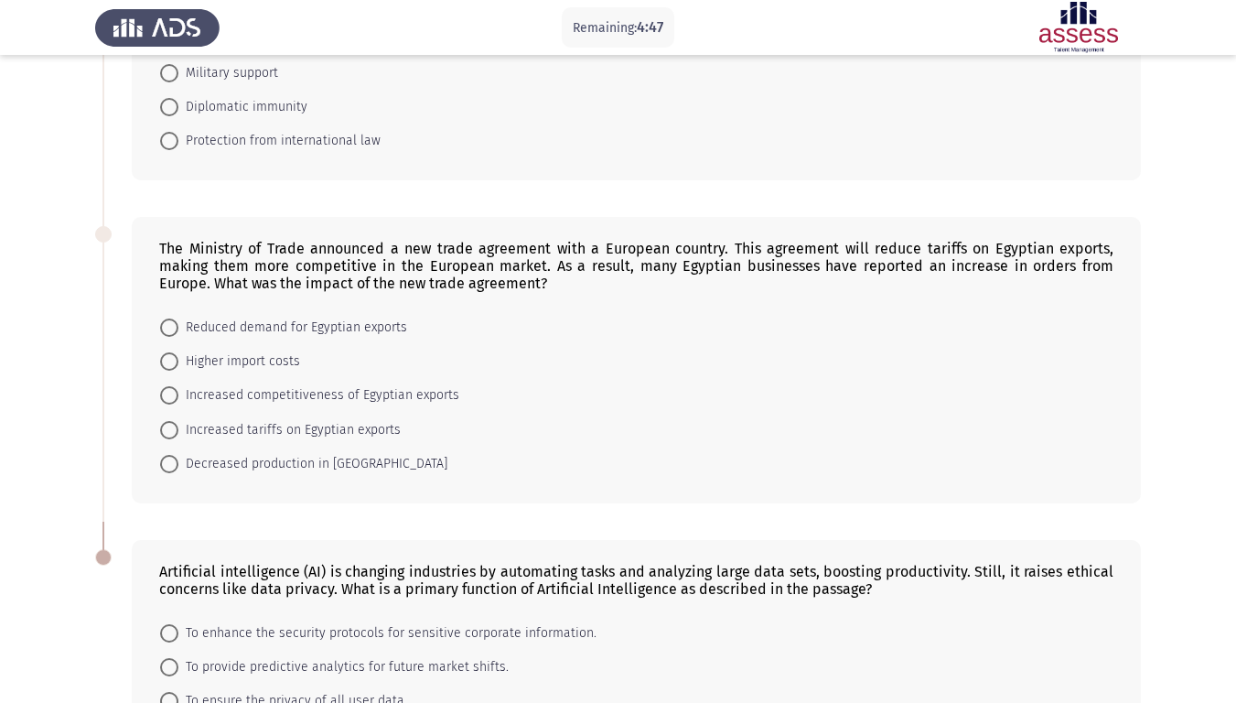
scroll to position [856, 0]
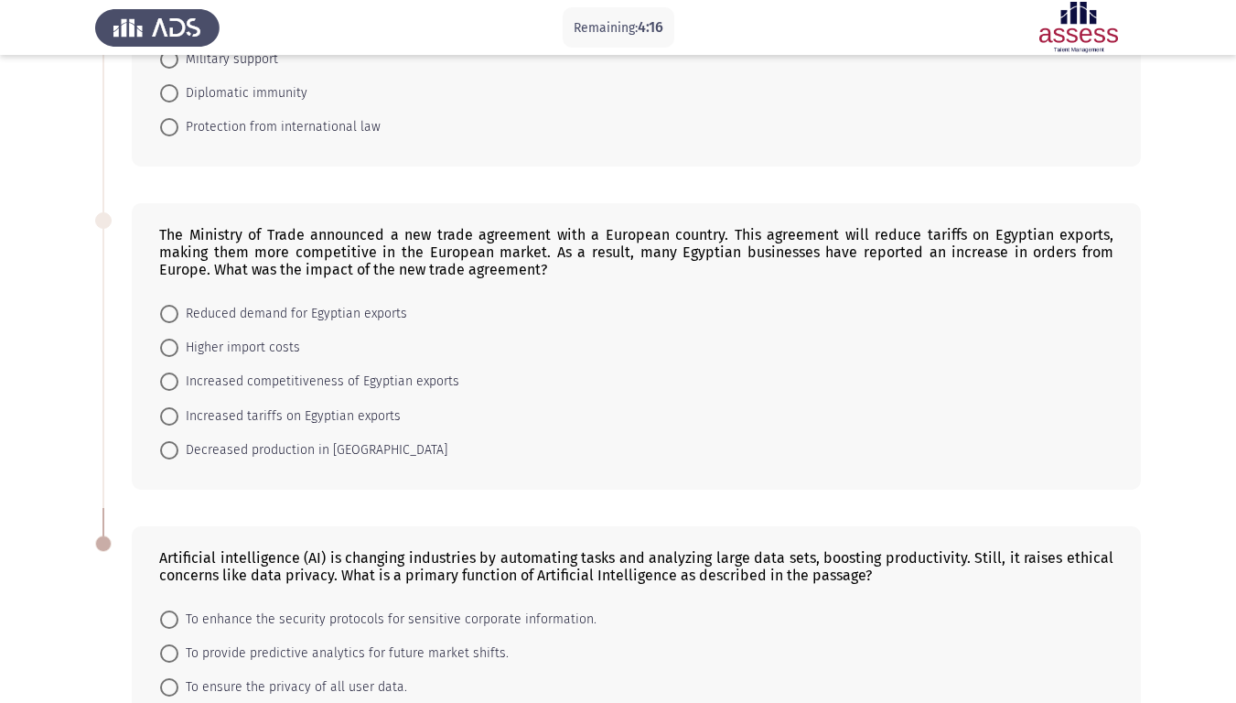
click at [166, 380] on span at bounding box center [169, 381] width 18 height 18
click at [166, 380] on input "Increased competitiveness of Egyptian exports" at bounding box center [169, 381] width 18 height 18
radio input "true"
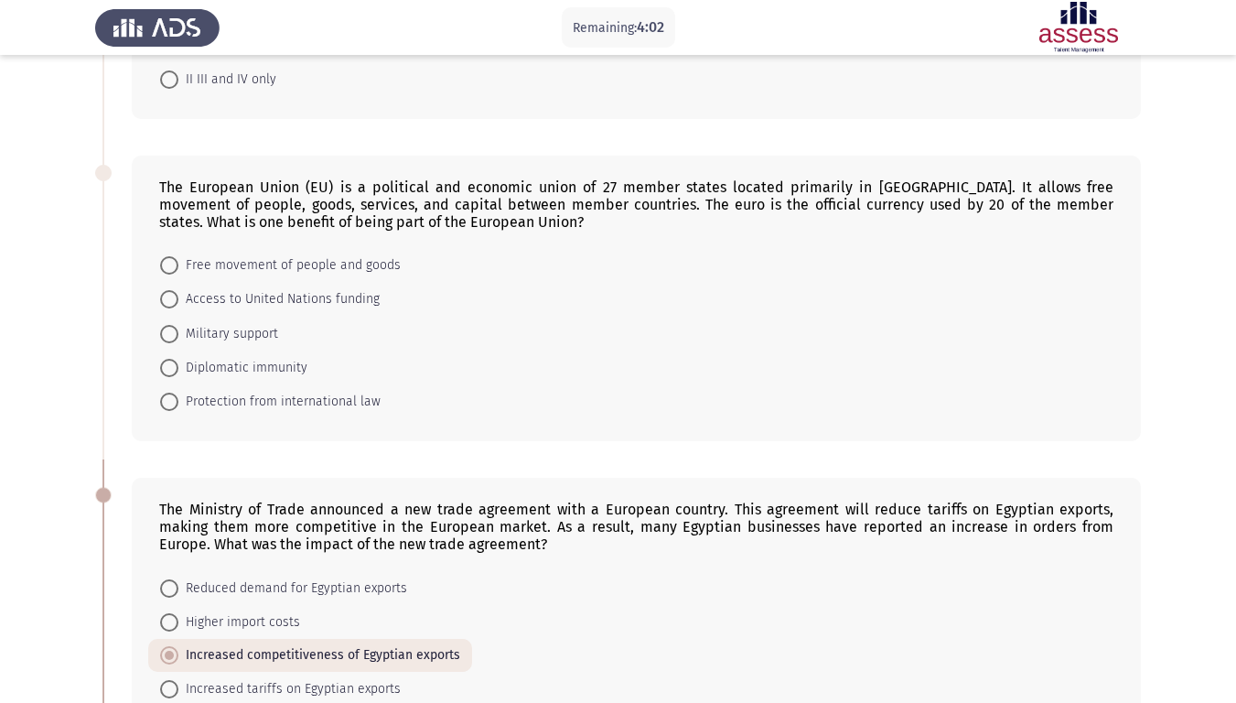
scroll to position [490, 0]
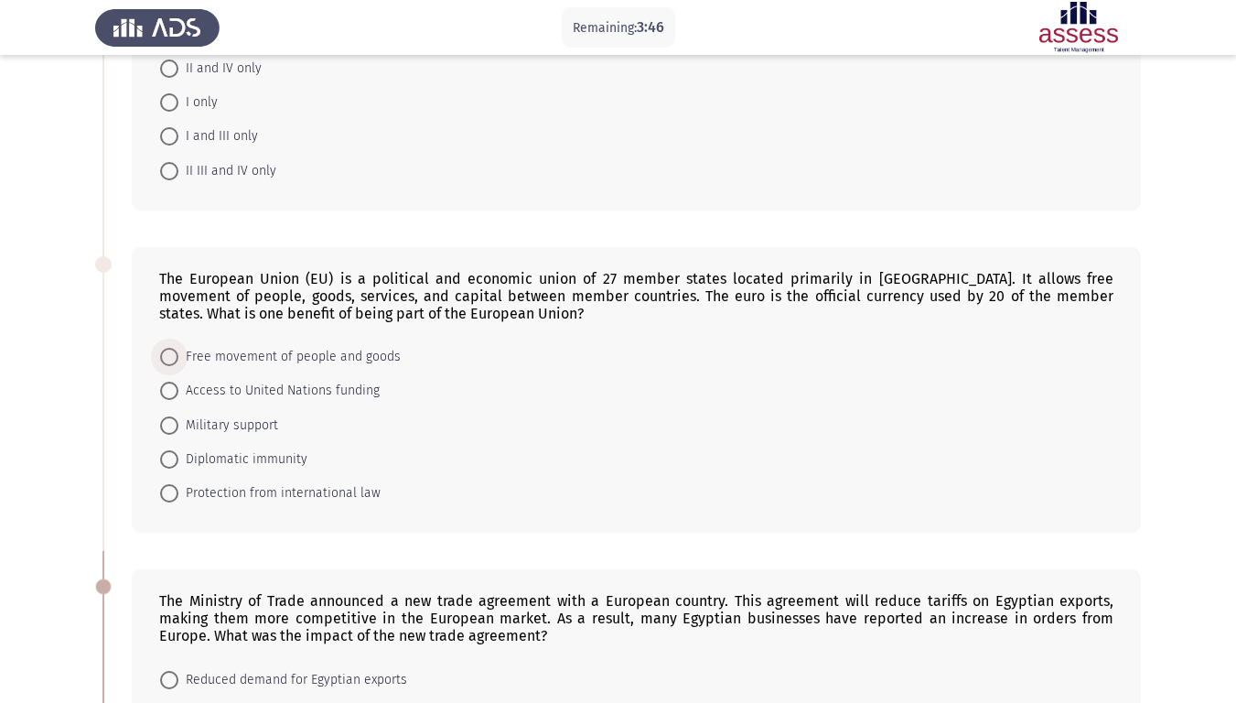
click at [171, 350] on span at bounding box center [169, 357] width 18 height 18
click at [171, 350] on input "Free movement of people and goods" at bounding box center [169, 357] width 18 height 18
radio input "true"
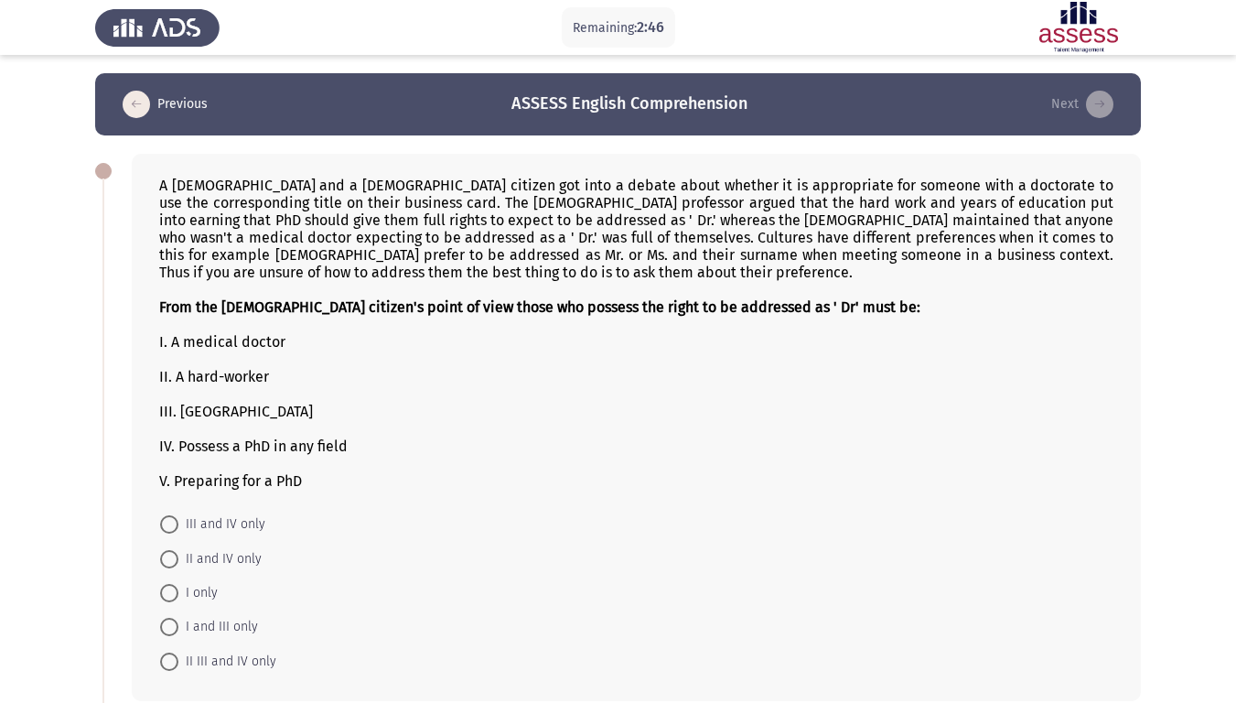
scroll to position [91, 0]
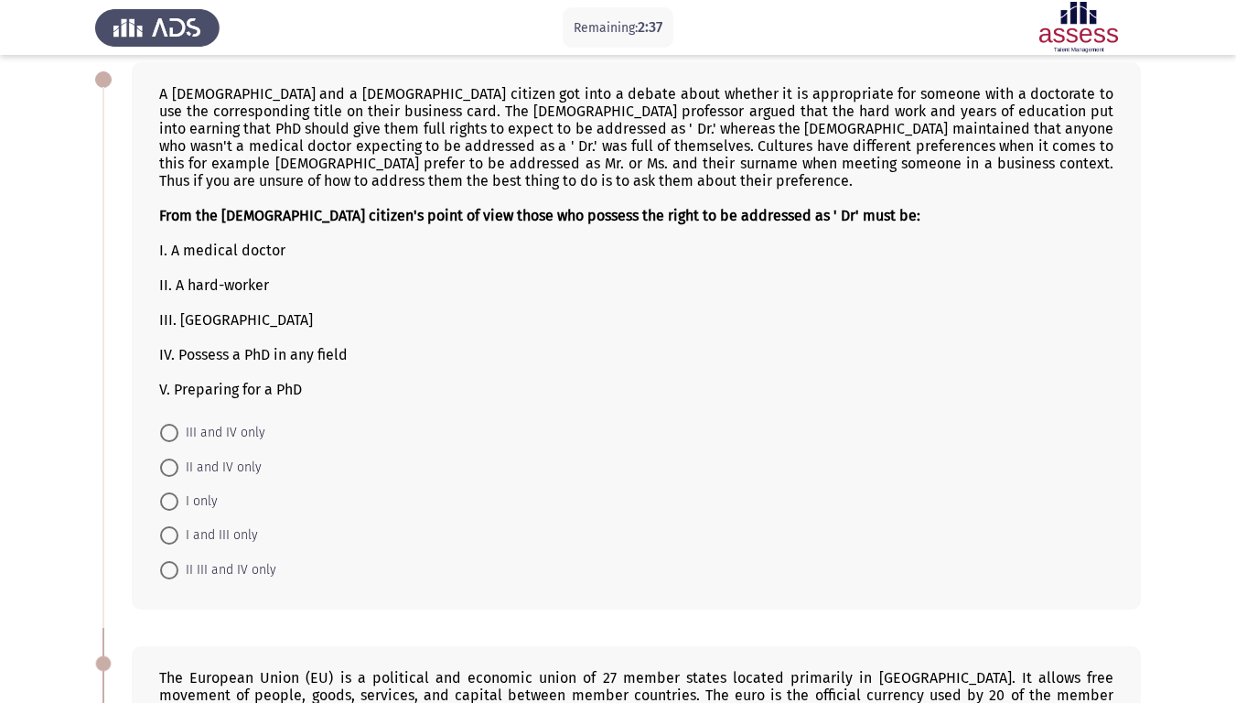
click at [169, 501] on span at bounding box center [169, 501] width 0 height 0
click at [169, 500] on input "I only" at bounding box center [169, 501] width 18 height 18
radio input "true"
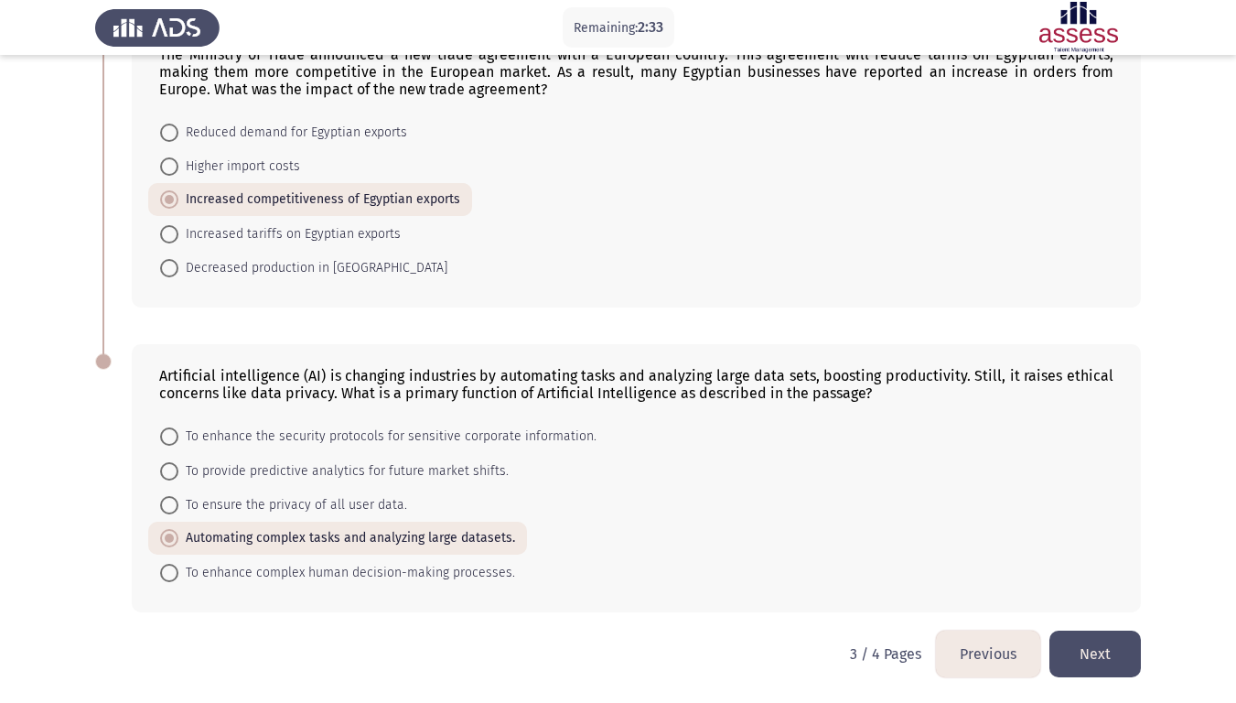
scroll to position [1036, 0]
click at [1094, 578] on button "Next" at bounding box center [1094, 653] width 91 height 47
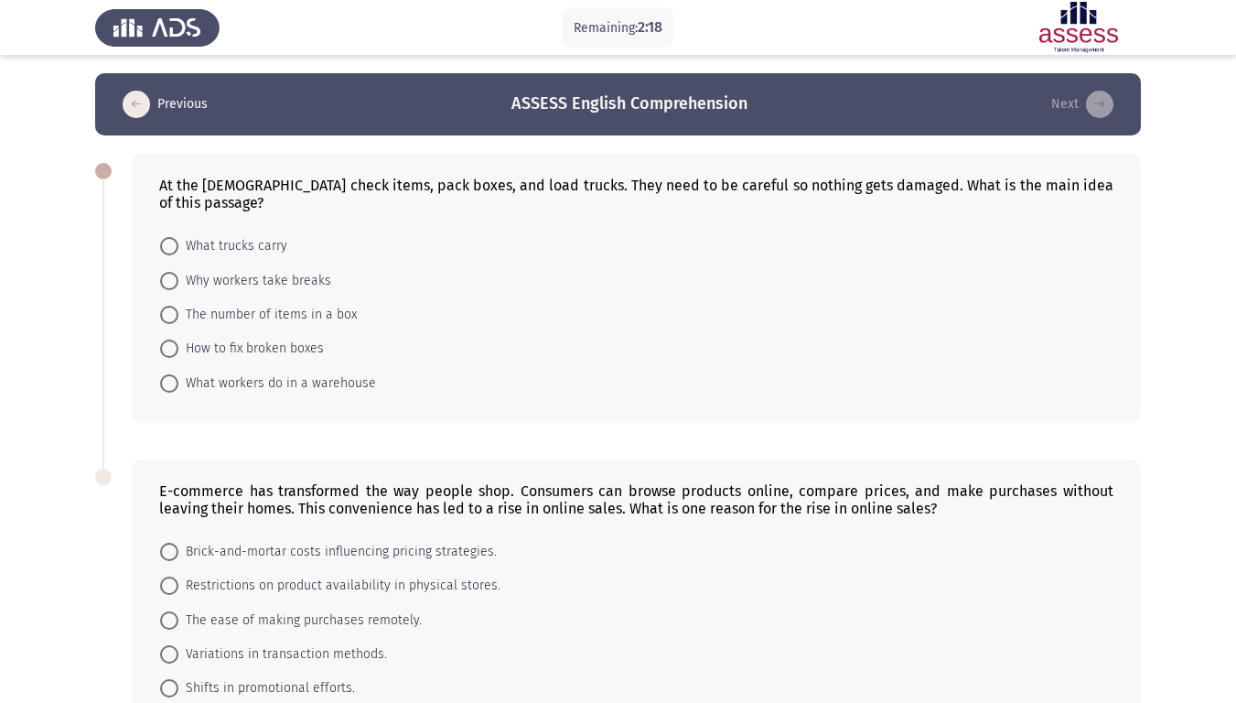
click at [174, 381] on span at bounding box center [169, 383] width 18 height 18
click at [174, 381] on input "What workers do in a warehouse" at bounding box center [169, 383] width 18 height 18
radio input "true"
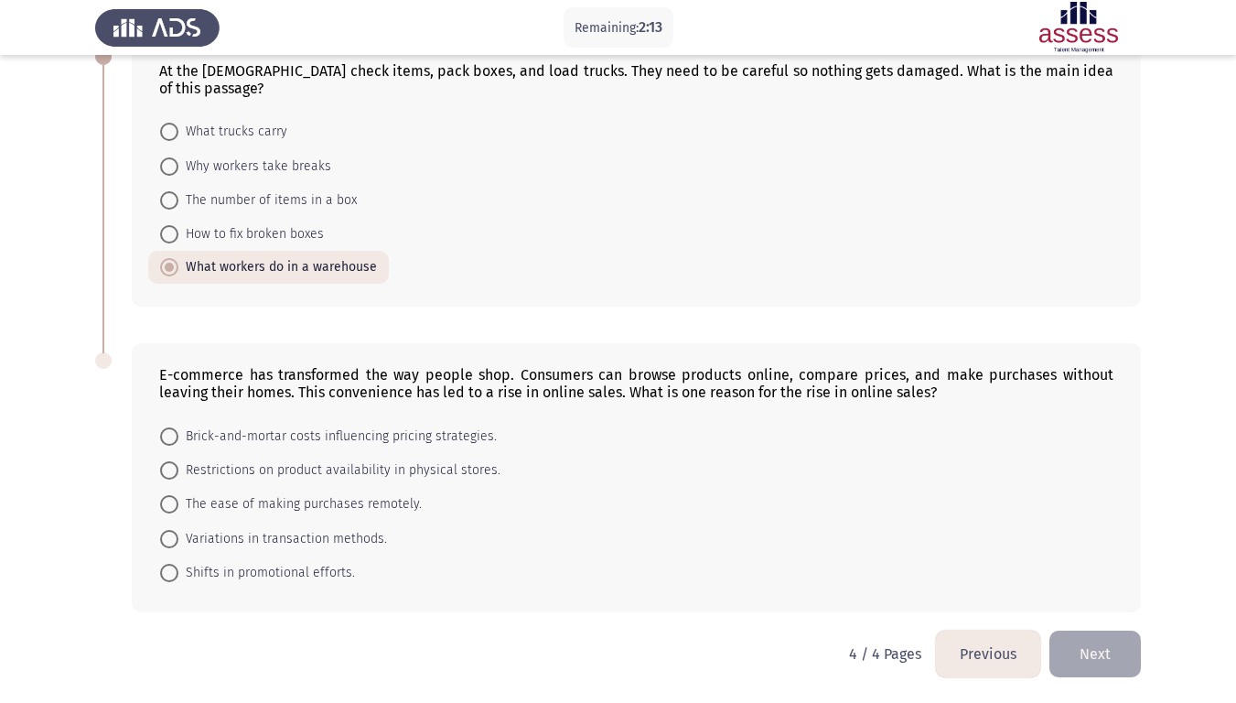
scroll to position [115, 0]
click at [310, 511] on span "The ease of making purchases remotely." at bounding box center [299, 503] width 243 height 22
click at [178, 511] on input "The ease of making purchases remotely." at bounding box center [169, 503] width 18 height 18
radio input "true"
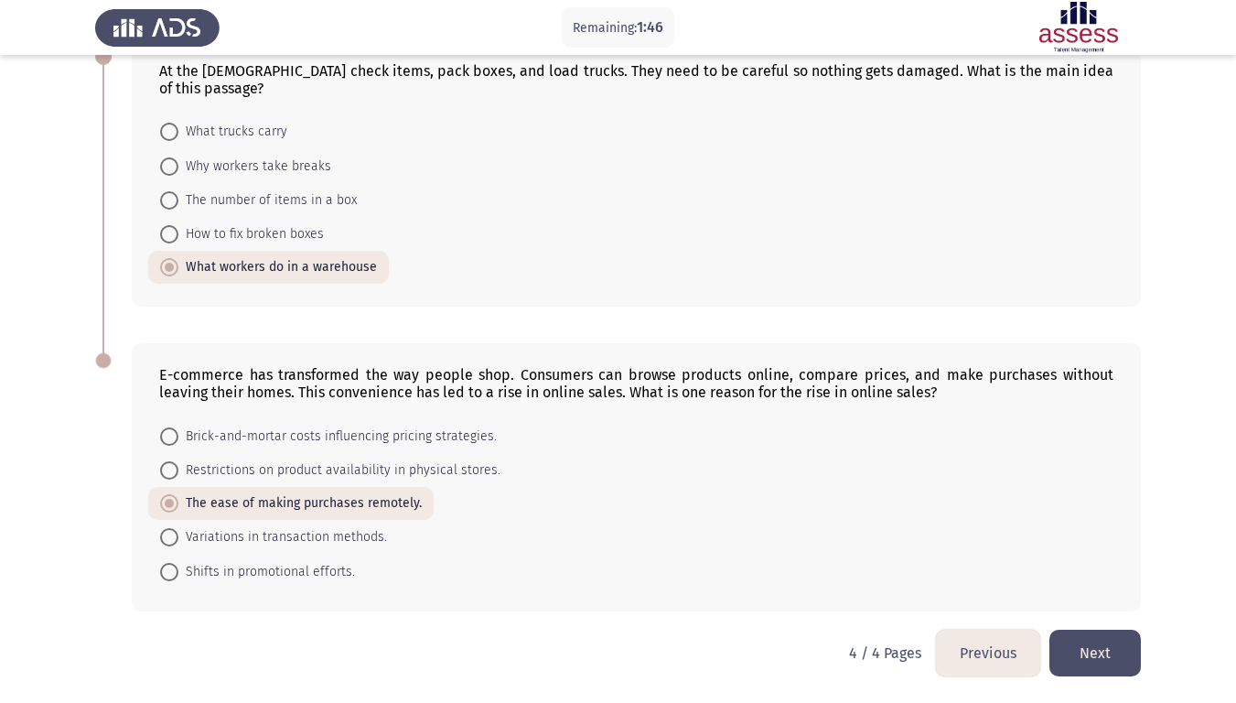
click at [1106, 578] on button "Next" at bounding box center [1094, 653] width 91 height 47
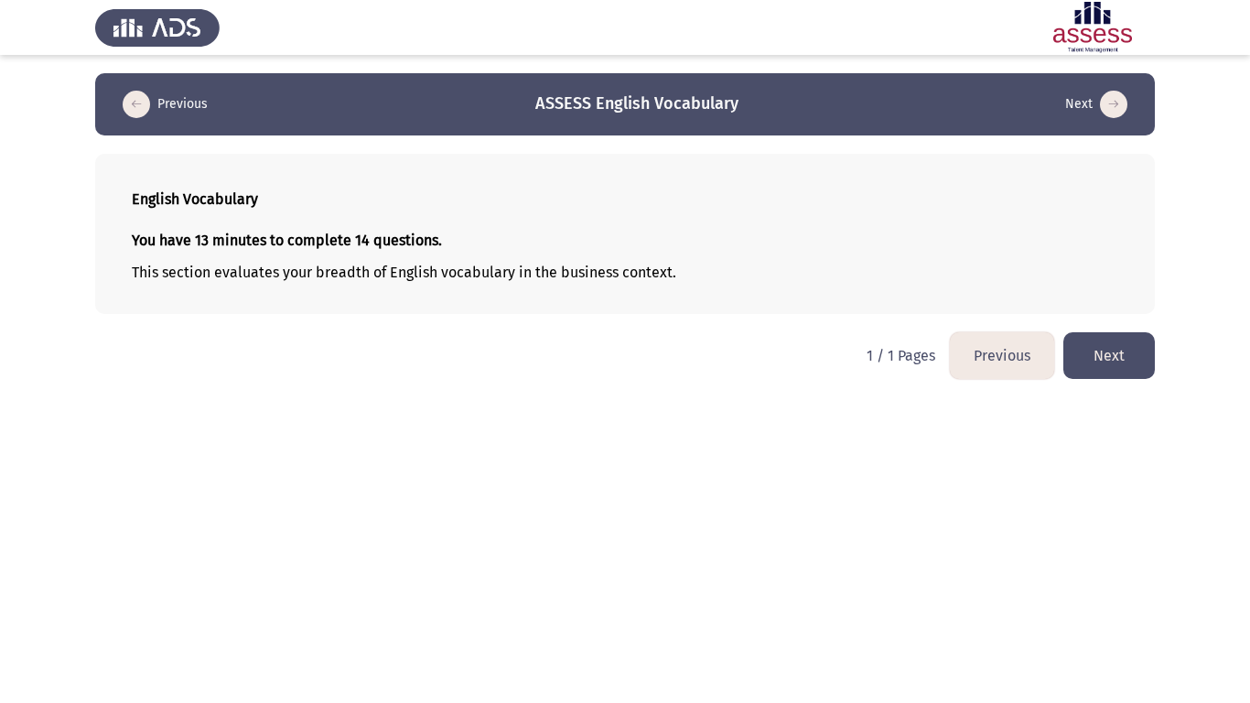
click at [1135, 360] on button "Next" at bounding box center [1108, 355] width 91 height 47
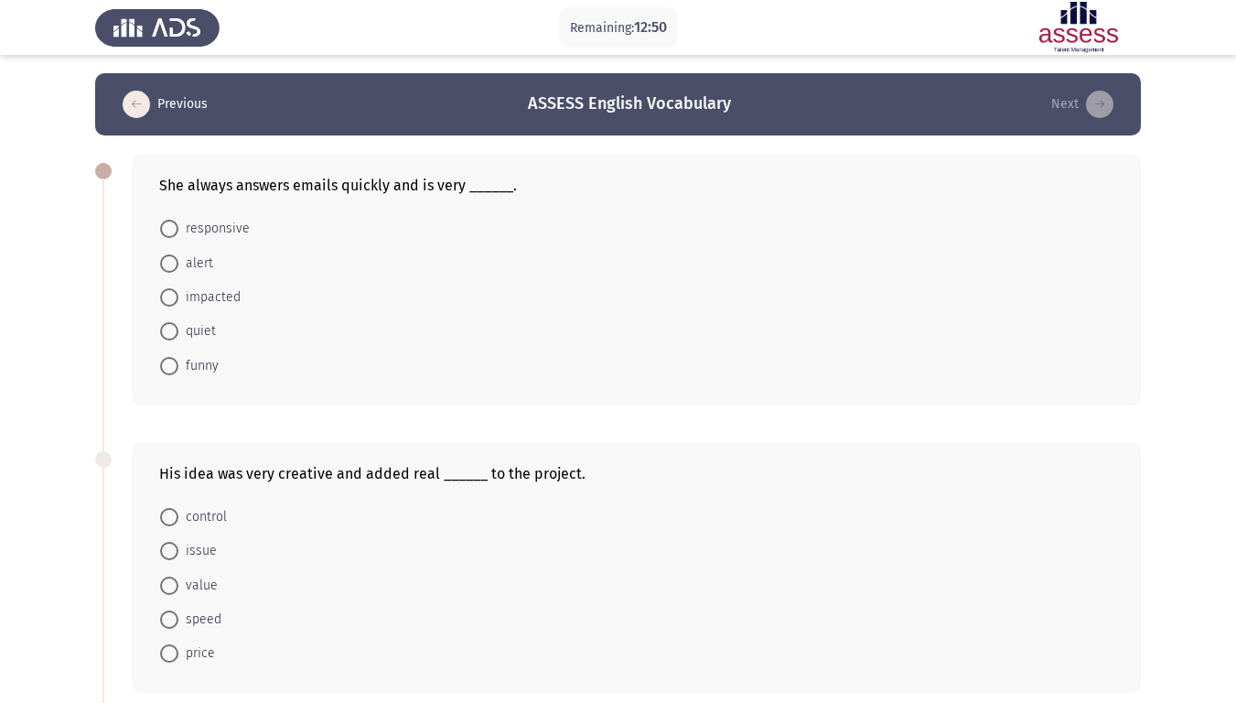
click at [168, 232] on span at bounding box center [169, 229] width 18 height 18
click at [168, 232] on input "responsive" at bounding box center [169, 229] width 18 height 18
radio input "true"
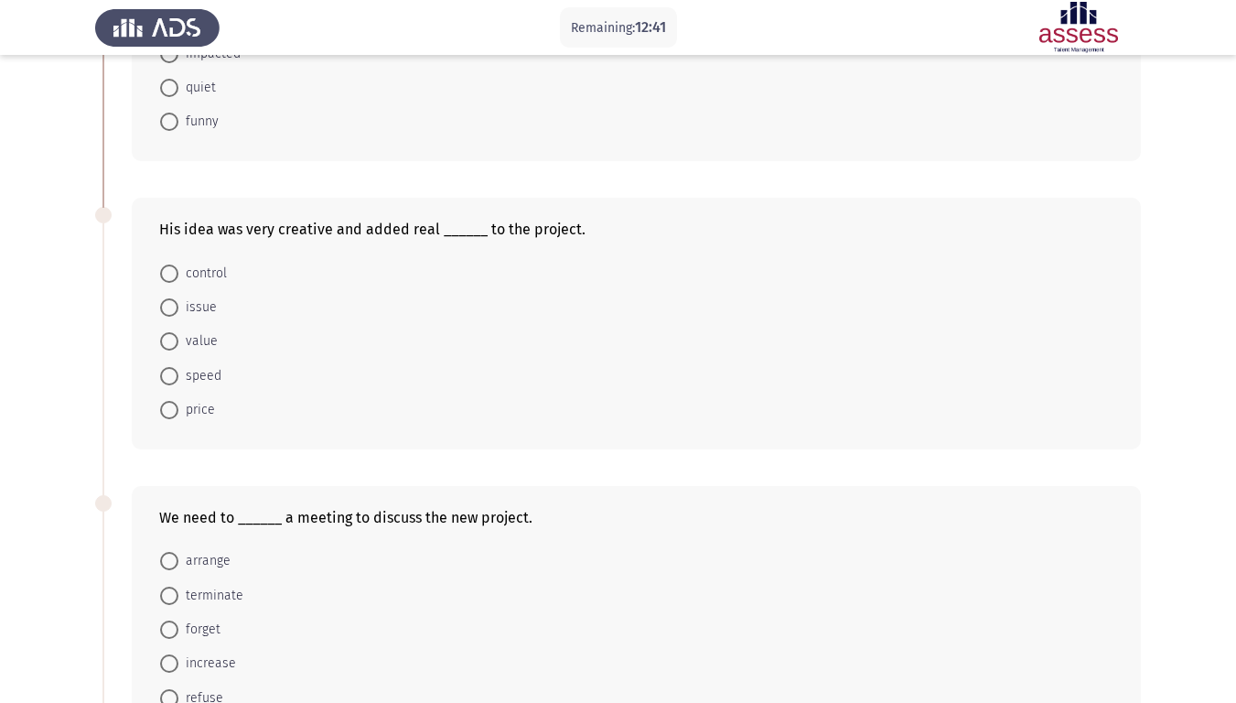
scroll to position [274, 0]
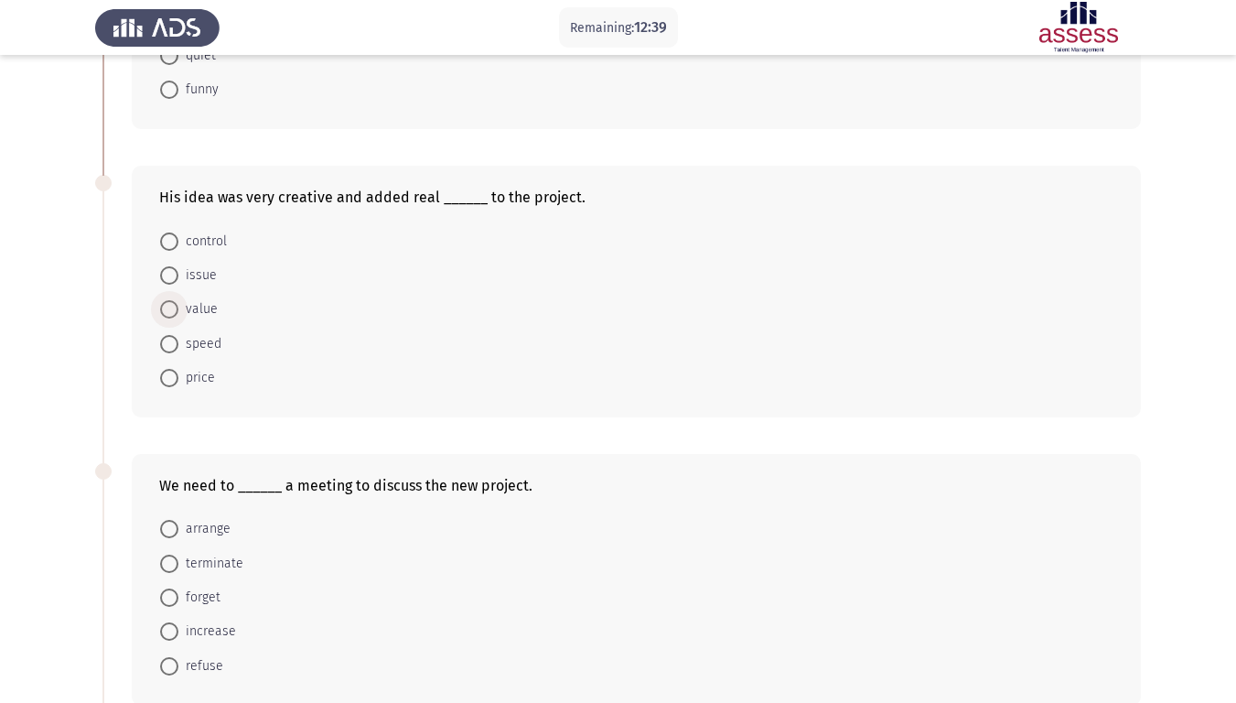
click at [176, 307] on span at bounding box center [169, 309] width 18 height 18
click at [176, 307] on input "value" at bounding box center [169, 309] width 18 height 18
radio input "true"
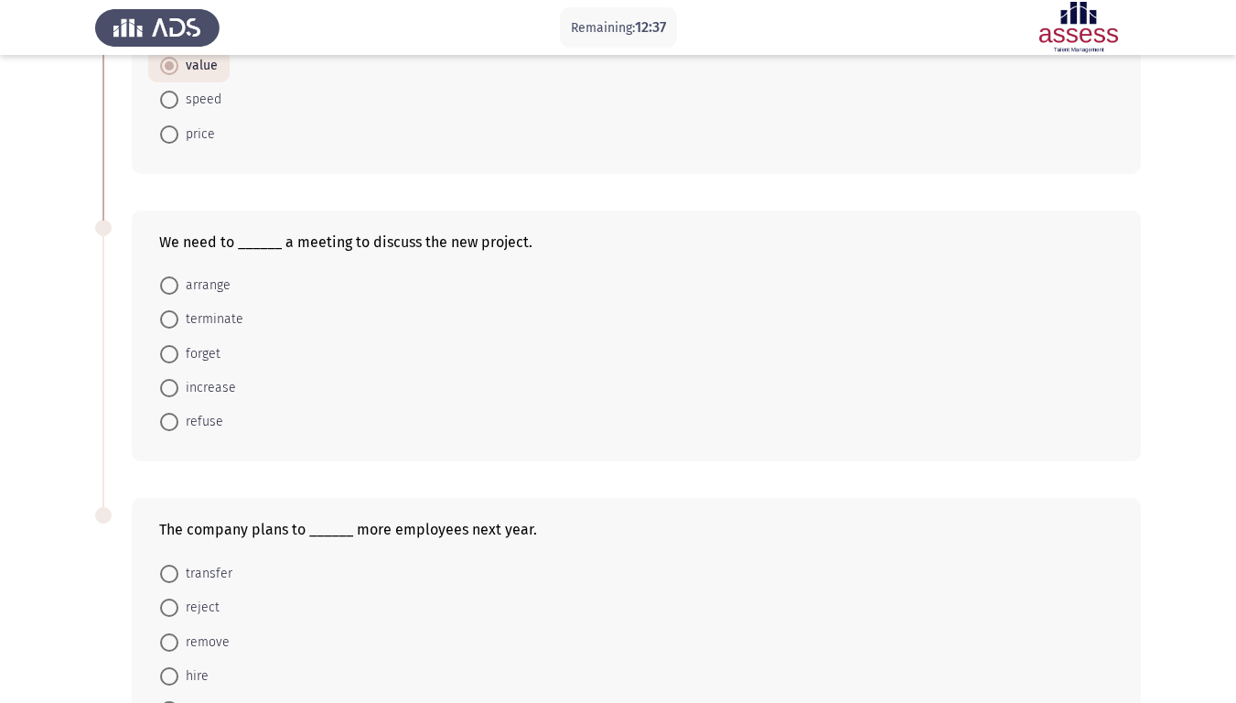
scroll to position [549, 0]
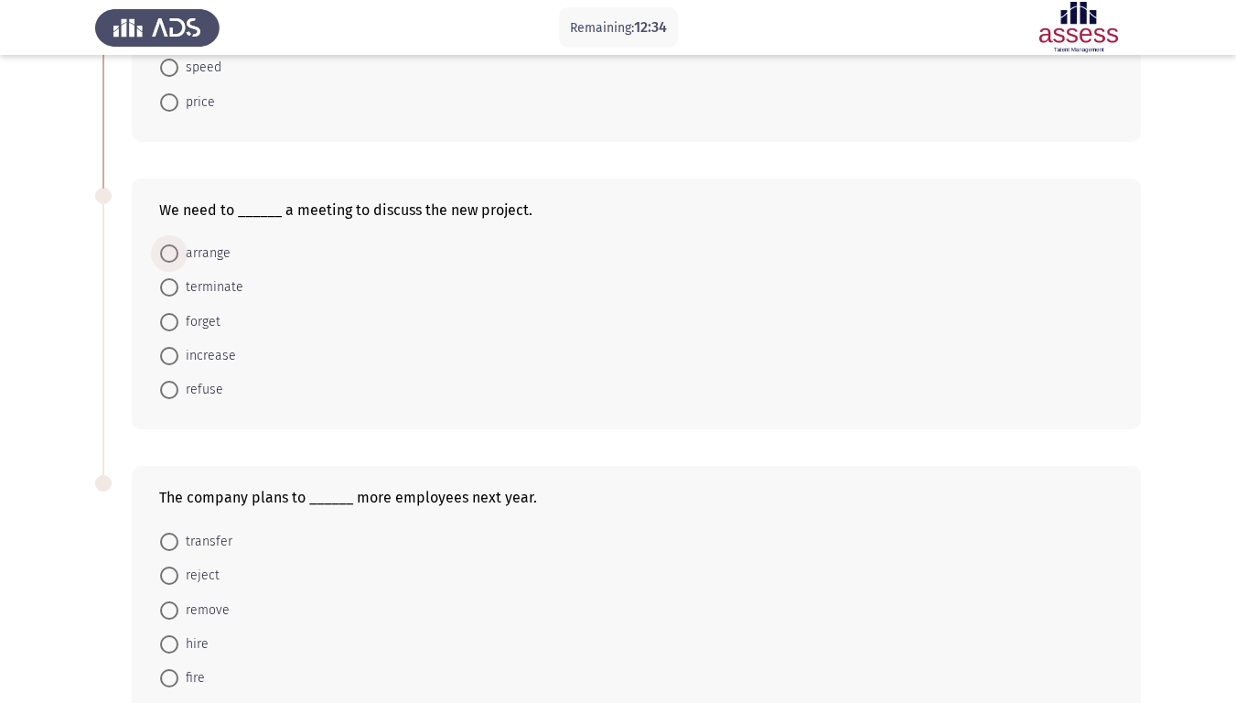
click at [162, 254] on span at bounding box center [169, 253] width 18 height 18
click at [162, 254] on input "arrange" at bounding box center [169, 253] width 18 height 18
radio input "true"
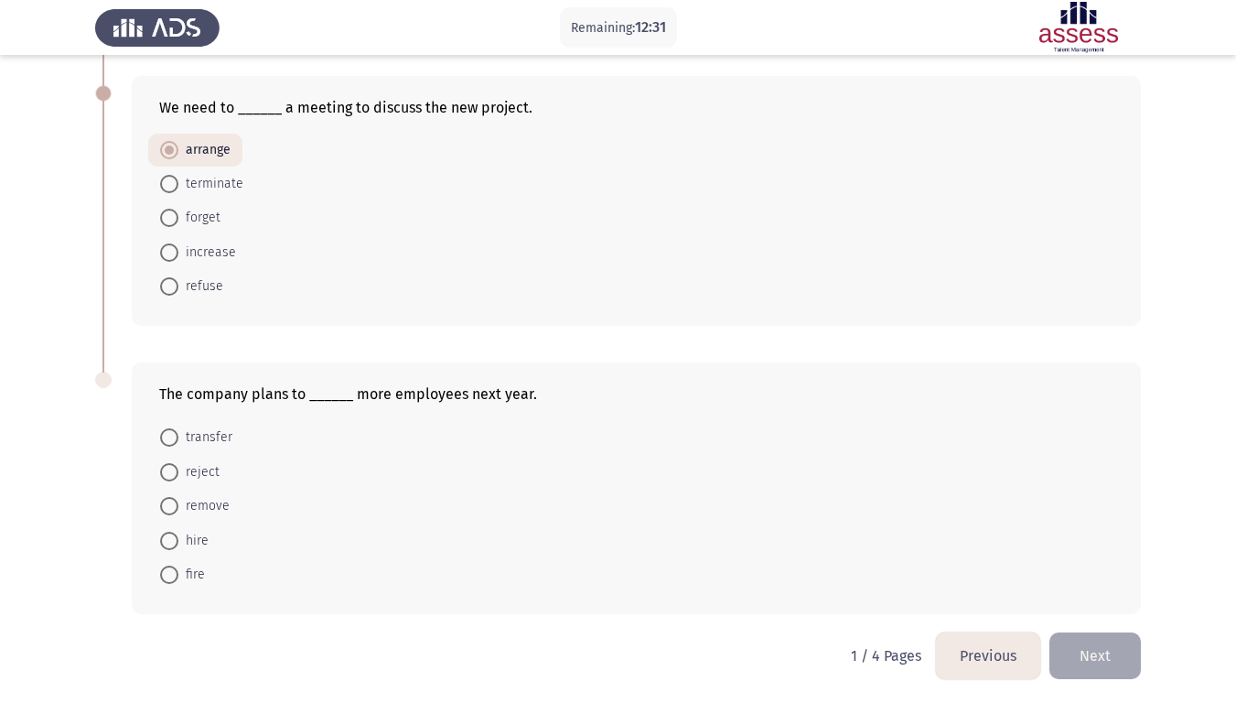
scroll to position [654, 0]
click at [165, 538] on span at bounding box center [169, 538] width 18 height 18
click at [165, 538] on input "hire" at bounding box center [169, 538] width 18 height 18
radio input "true"
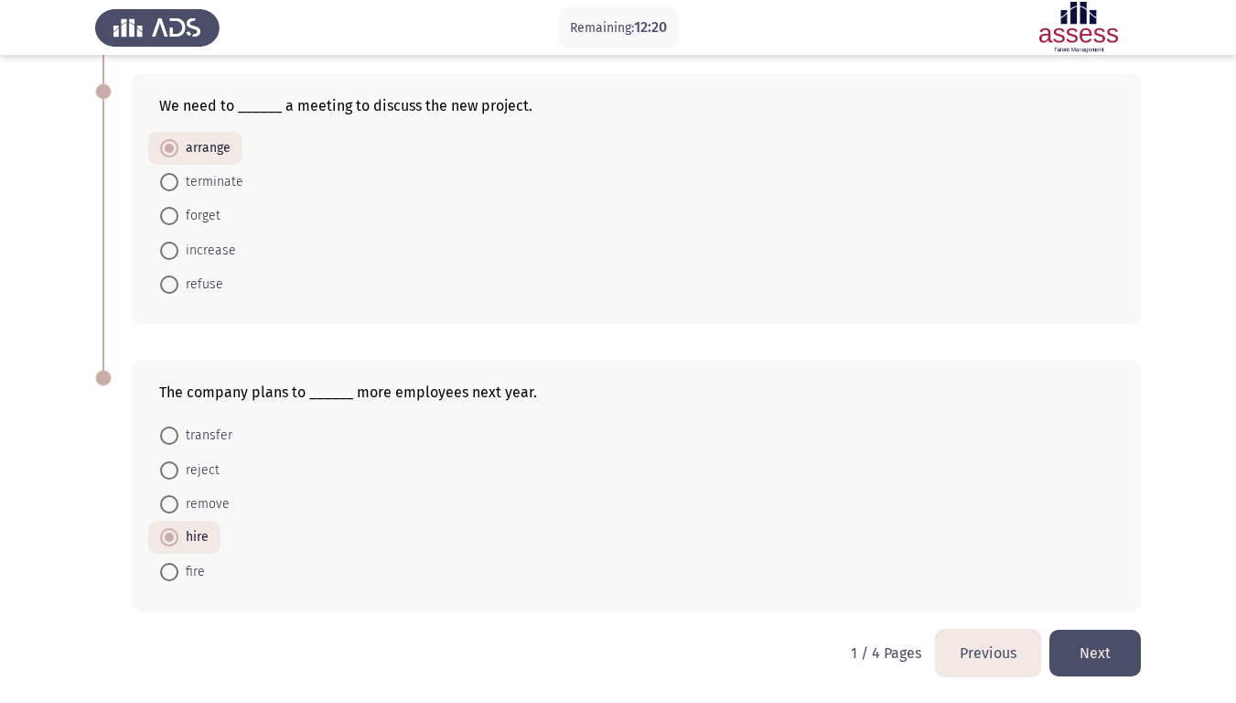
click at [1109, 578] on button "Next" at bounding box center [1094, 653] width 91 height 47
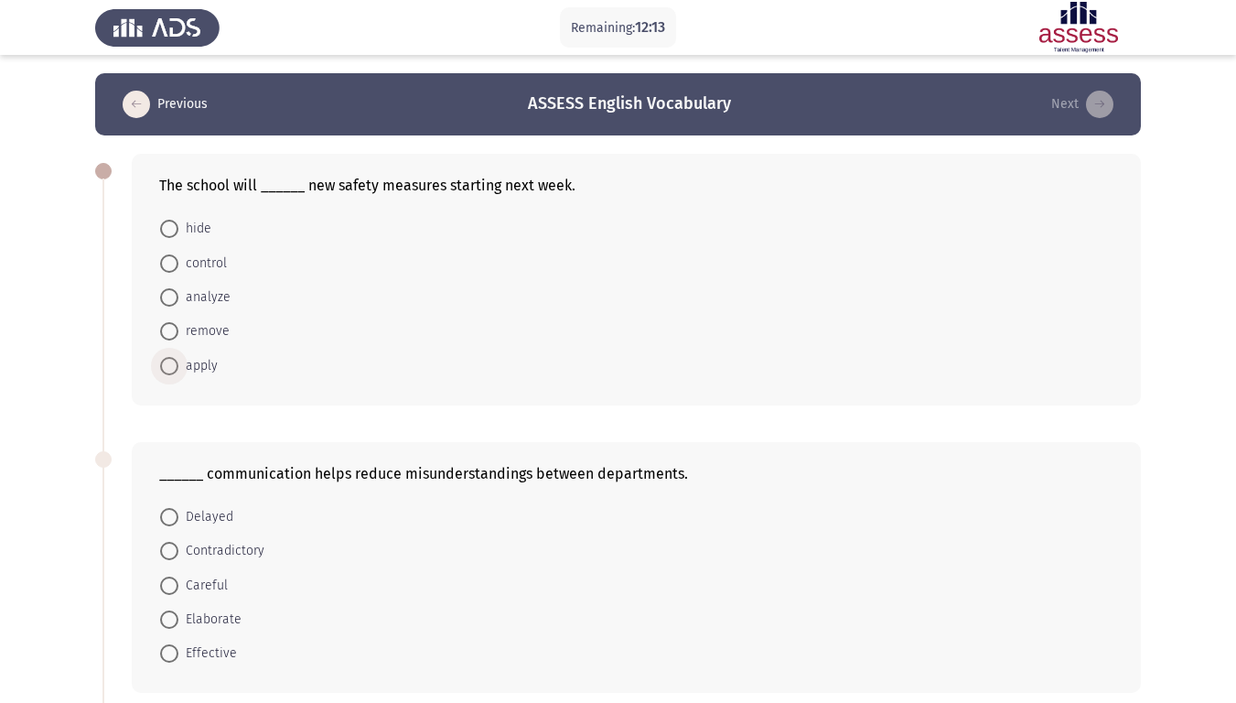
click at [175, 364] on span at bounding box center [169, 366] width 18 height 18
click at [175, 364] on input "apply" at bounding box center [169, 366] width 18 height 18
radio input "true"
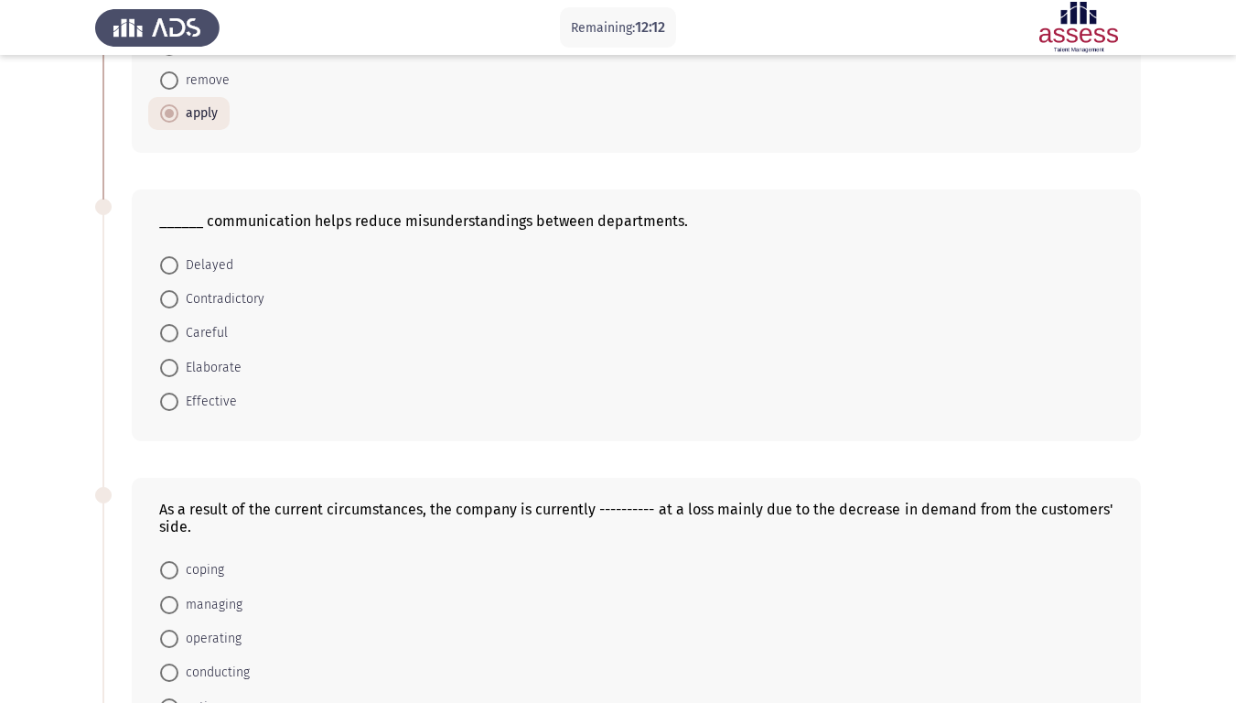
scroll to position [274, 0]
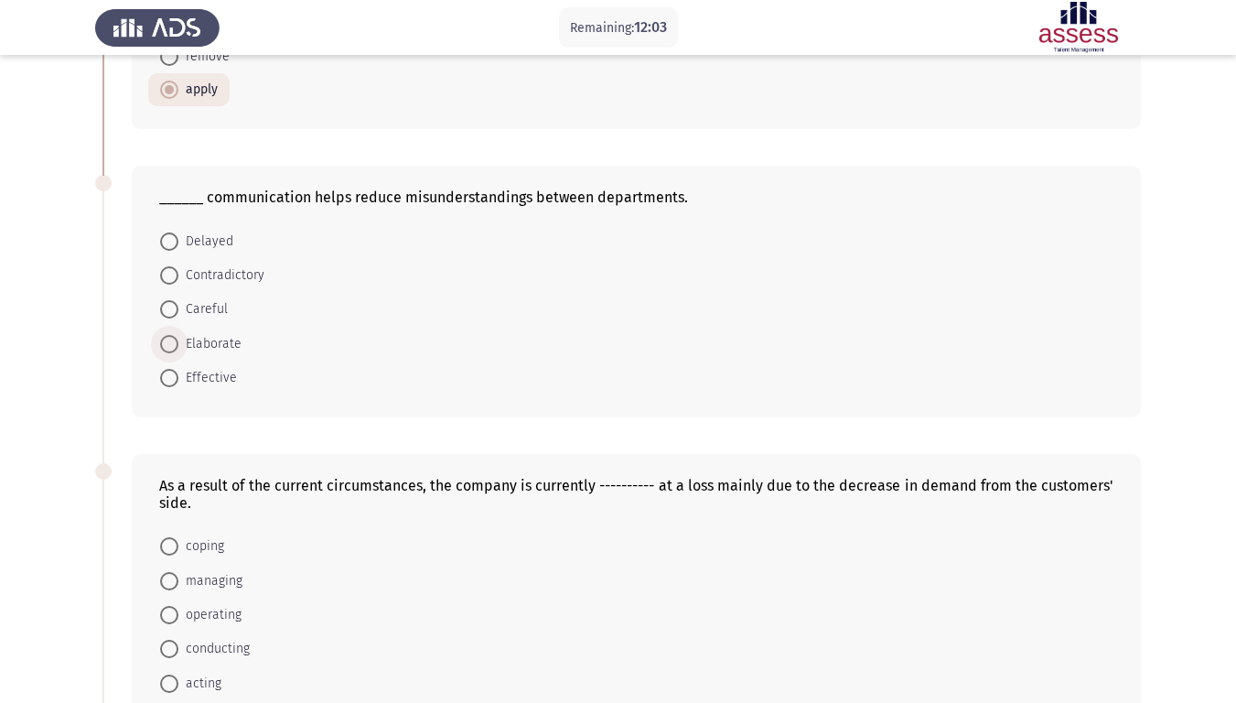
click at [164, 347] on span at bounding box center [169, 344] width 18 height 18
click at [164, 347] on input "Elaborate" at bounding box center [169, 344] width 18 height 18
radio input "true"
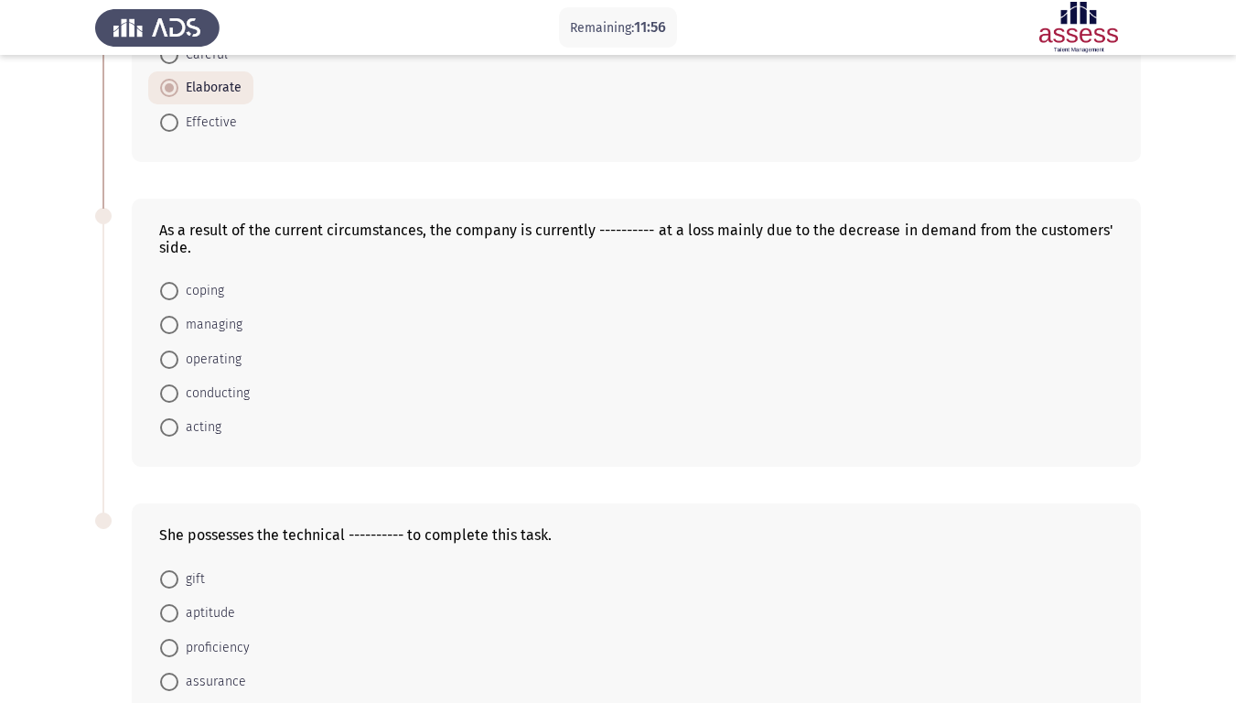
scroll to position [549, 0]
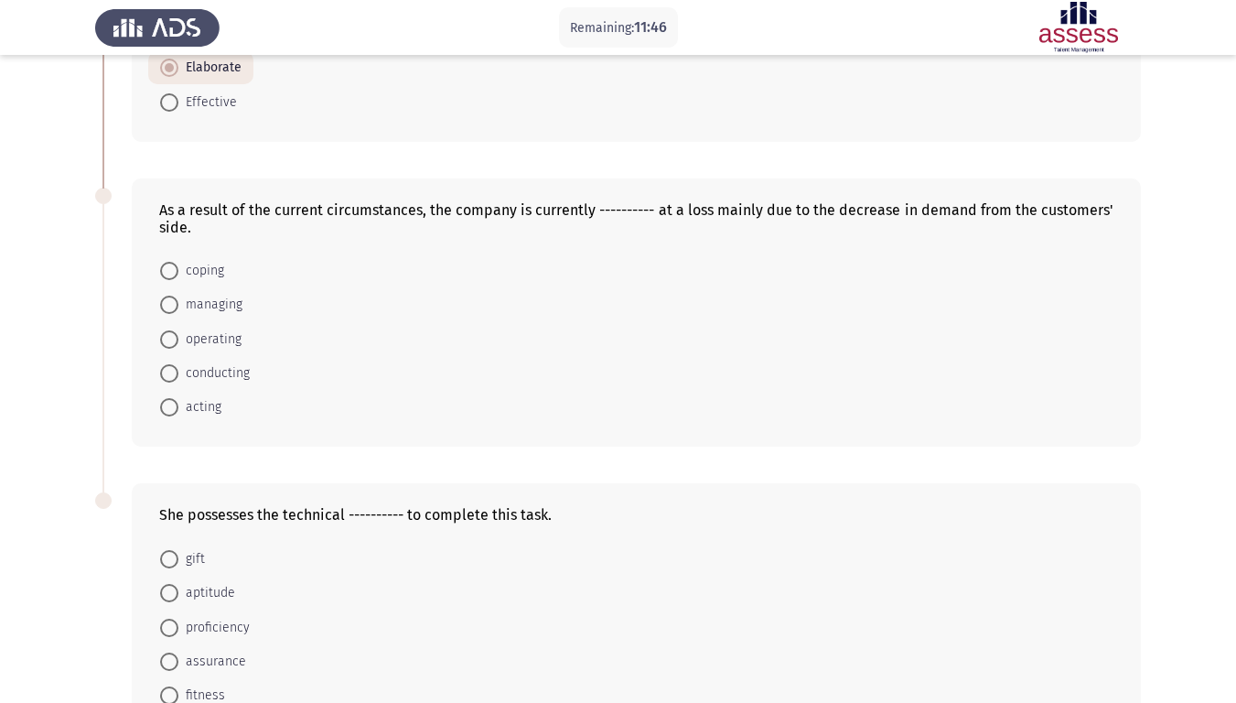
click at [166, 340] on span at bounding box center [169, 339] width 18 height 18
click at [166, 340] on input "operating" at bounding box center [169, 339] width 18 height 18
radio input "true"
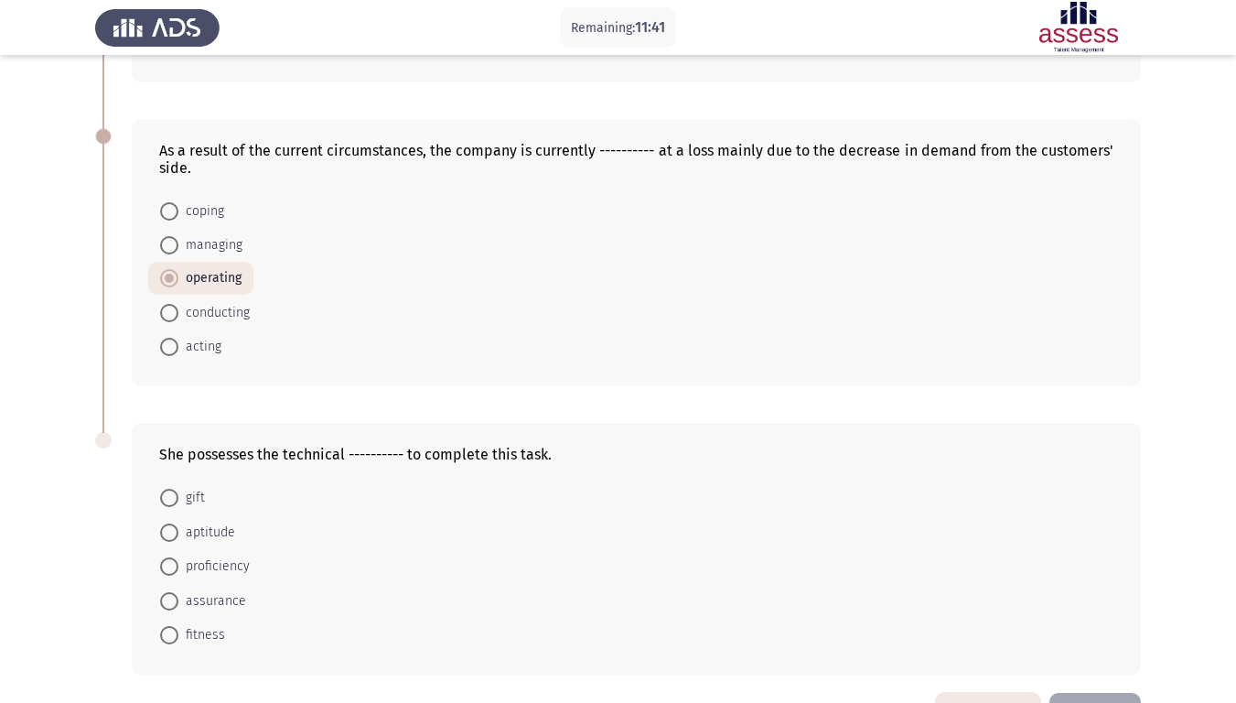
scroll to position [672, 0]
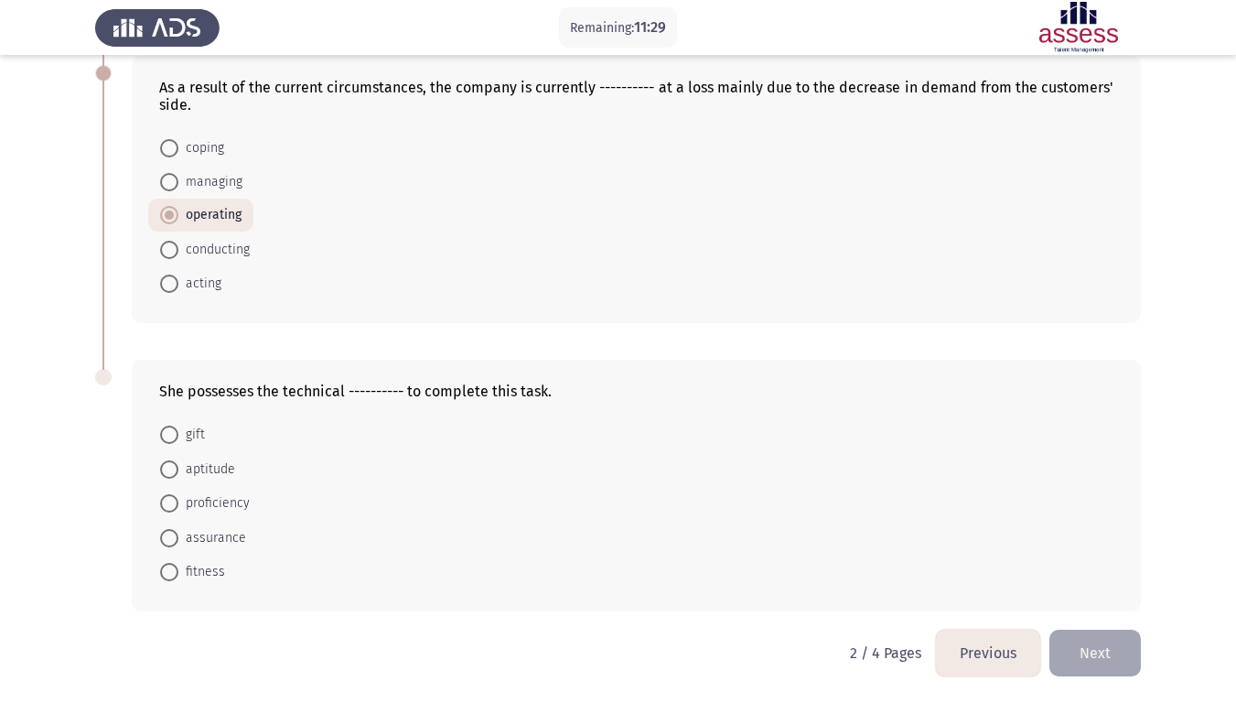
click at [167, 497] on span at bounding box center [169, 503] width 18 height 18
click at [167, 497] on input "proficiency" at bounding box center [169, 503] width 18 height 18
radio input "true"
click at [170, 463] on span at bounding box center [169, 470] width 18 height 18
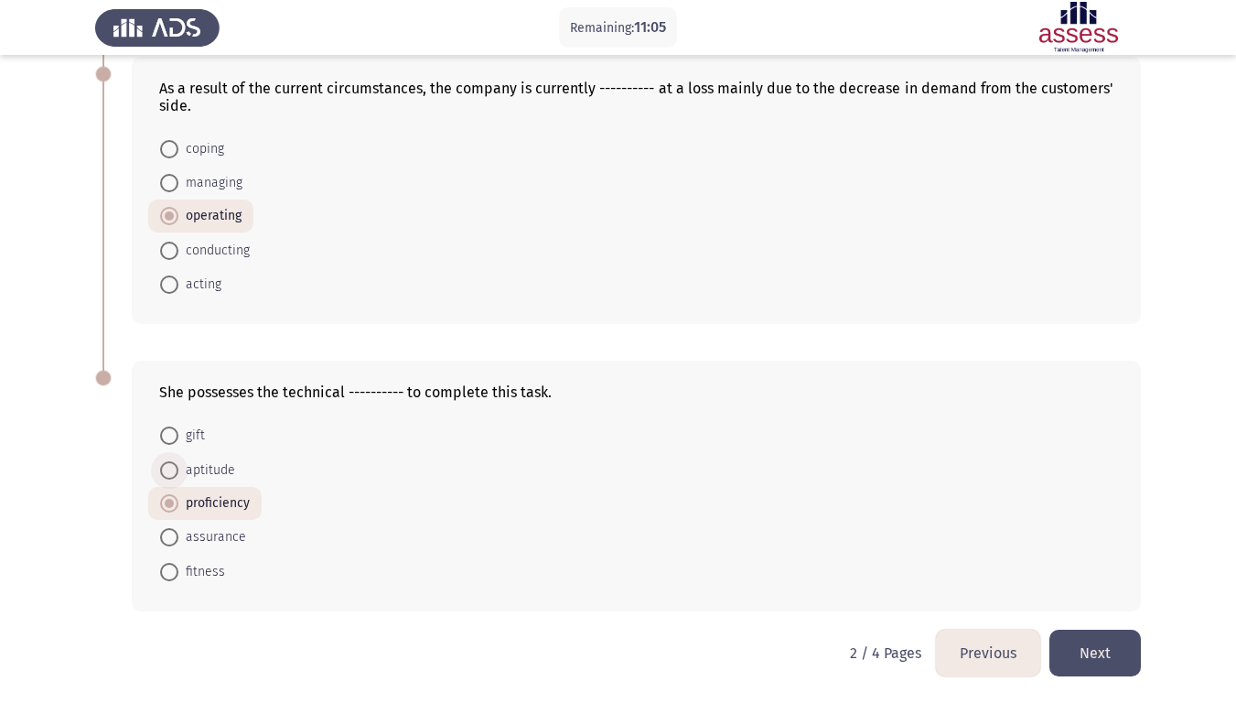
click at [170, 463] on input "aptitude" at bounding box center [169, 470] width 18 height 18
radio input "true"
click at [1126, 578] on button "Next" at bounding box center [1094, 653] width 91 height 47
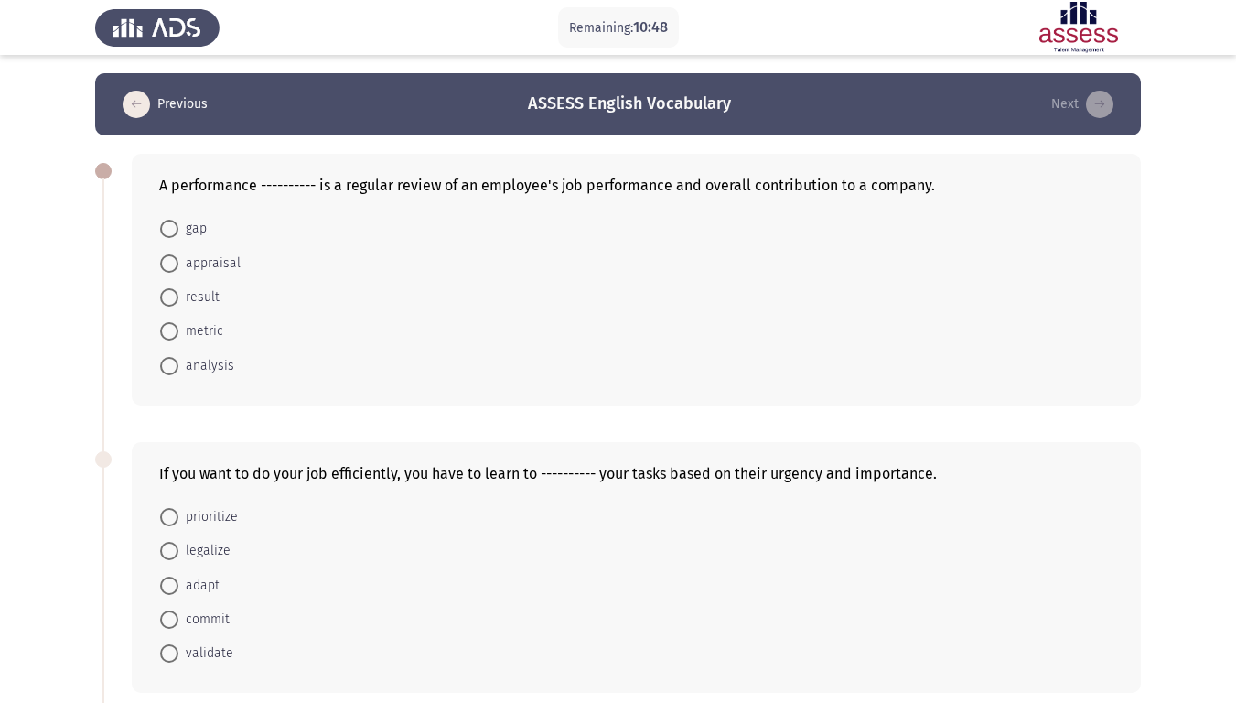
click at [167, 257] on span at bounding box center [169, 263] width 18 height 18
click at [167, 257] on input "appraisal" at bounding box center [169, 263] width 18 height 18
radio input "true"
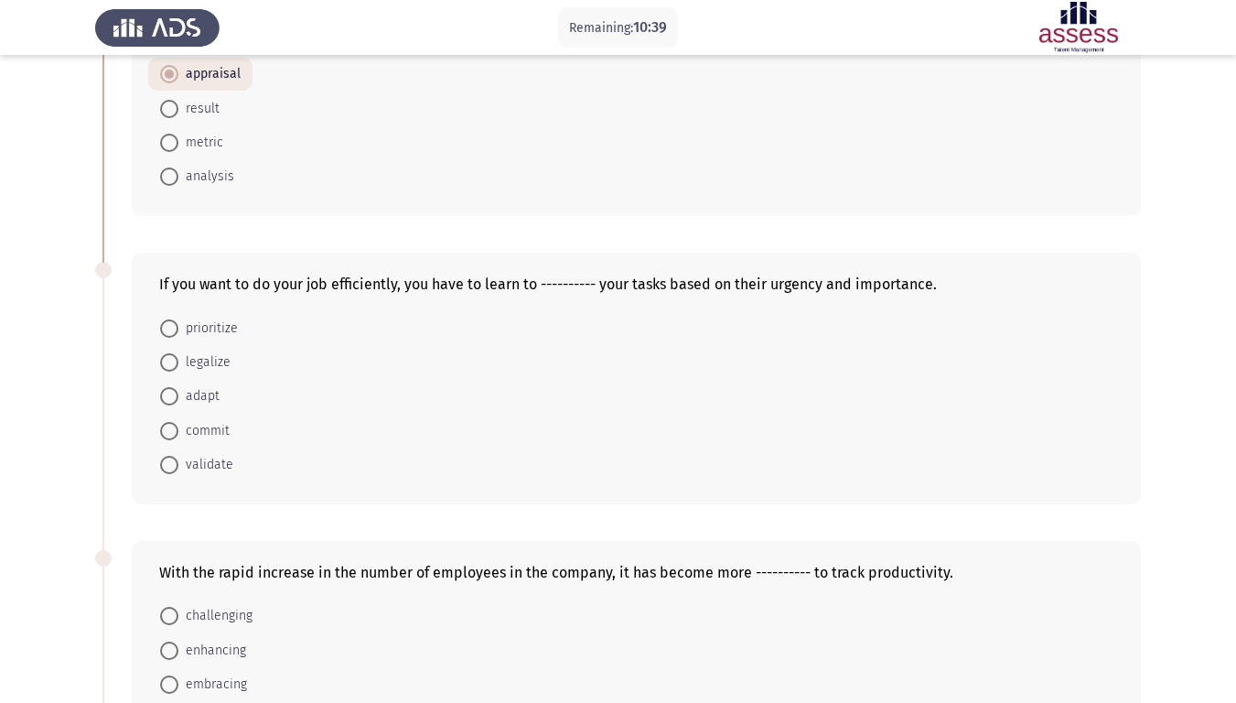
scroll to position [199, 0]
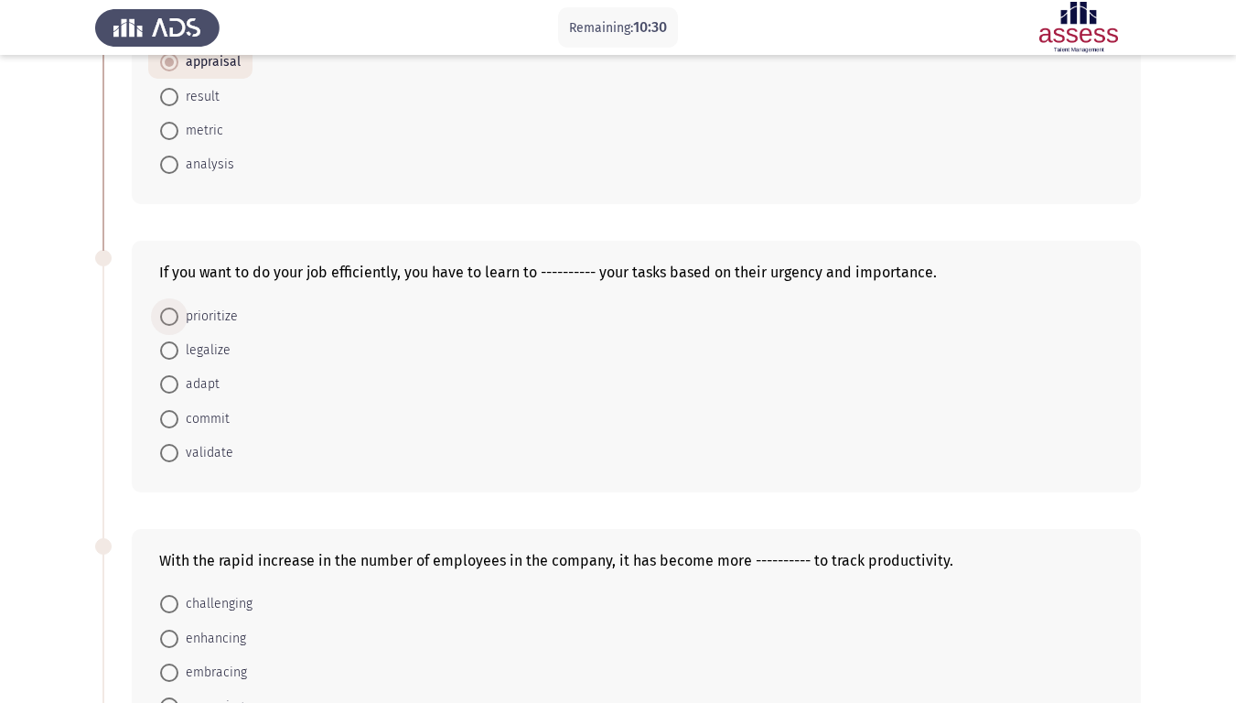
click at [165, 314] on span at bounding box center [169, 316] width 18 height 18
click at [165, 314] on input "prioritize" at bounding box center [169, 316] width 18 height 18
radio input "true"
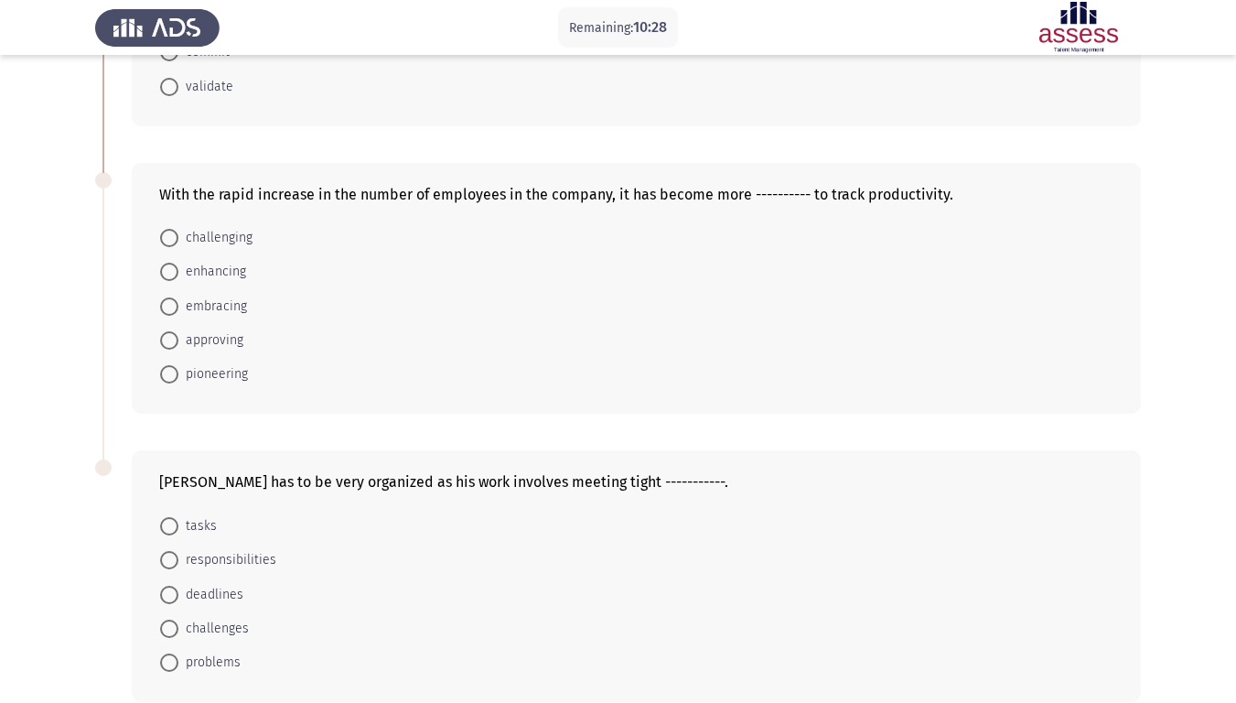
scroll to position [565, 0]
click at [171, 233] on span at bounding box center [169, 237] width 18 height 18
click at [171, 233] on input "challenging" at bounding box center [169, 237] width 18 height 18
radio input "true"
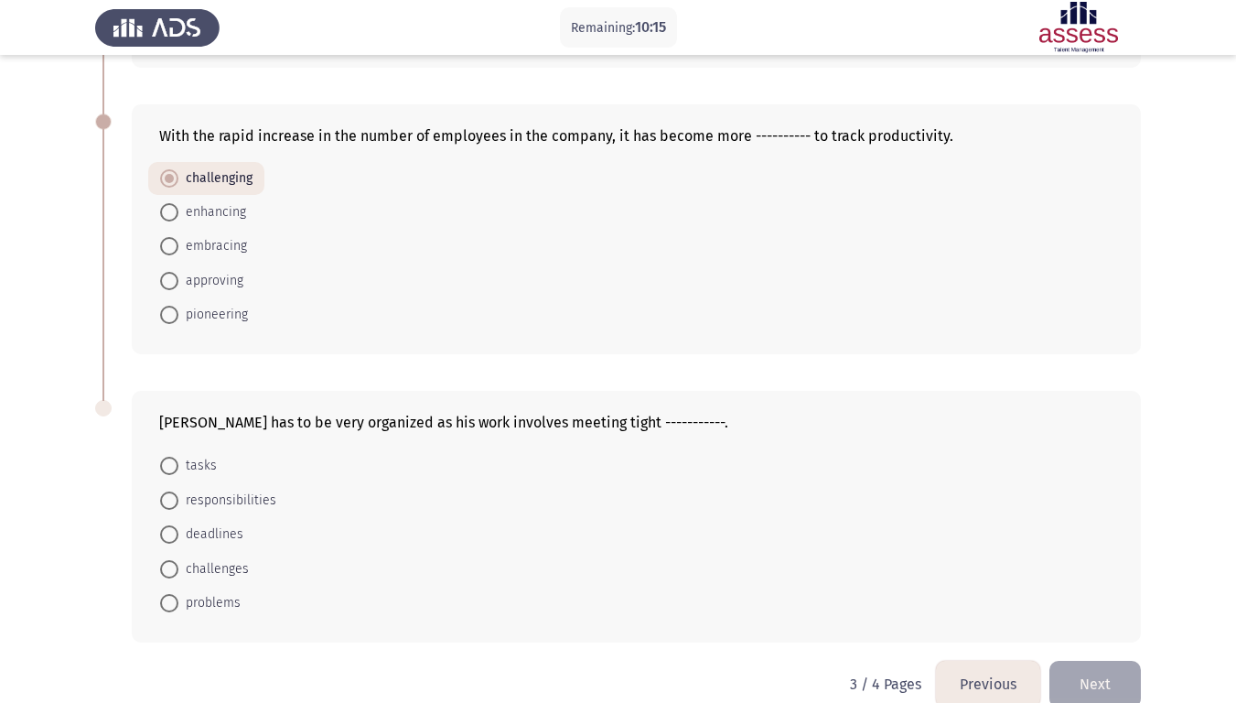
scroll to position [654, 0]
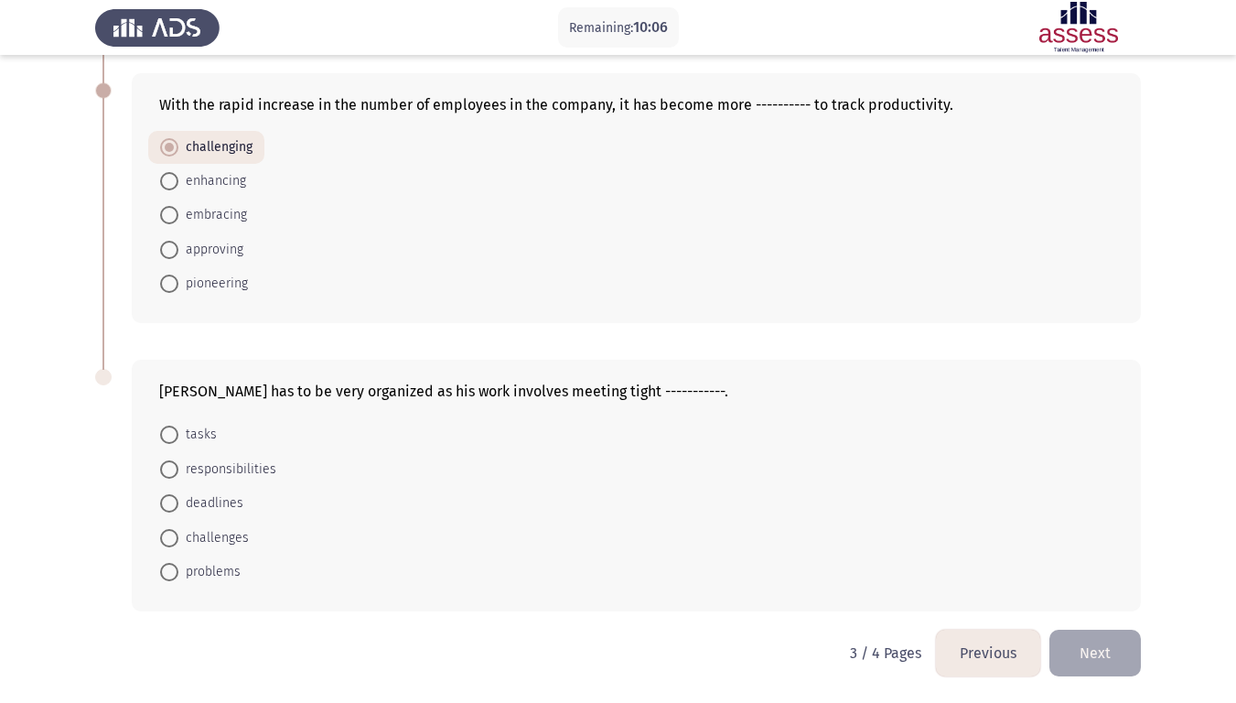
click at [169, 500] on span at bounding box center [169, 503] width 18 height 18
click at [169, 500] on input "deadlines" at bounding box center [169, 503] width 18 height 18
radio input "true"
click at [1131, 578] on button "Next" at bounding box center [1094, 653] width 91 height 47
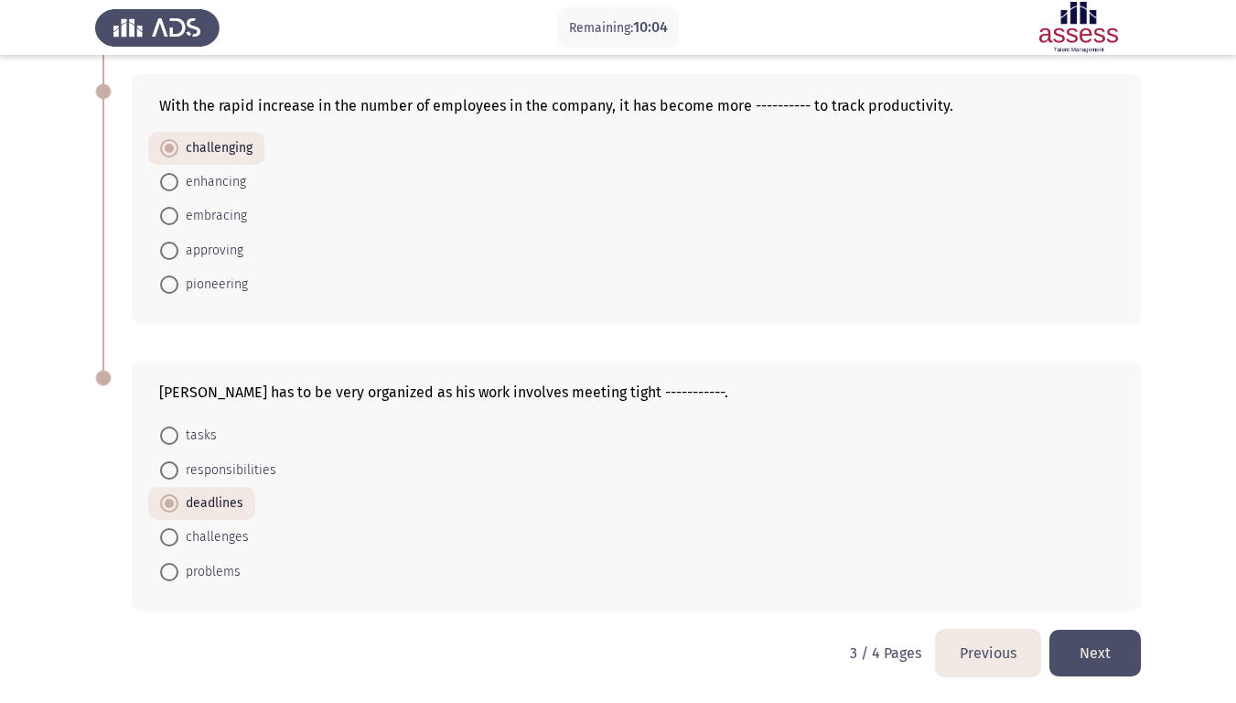
scroll to position [0, 0]
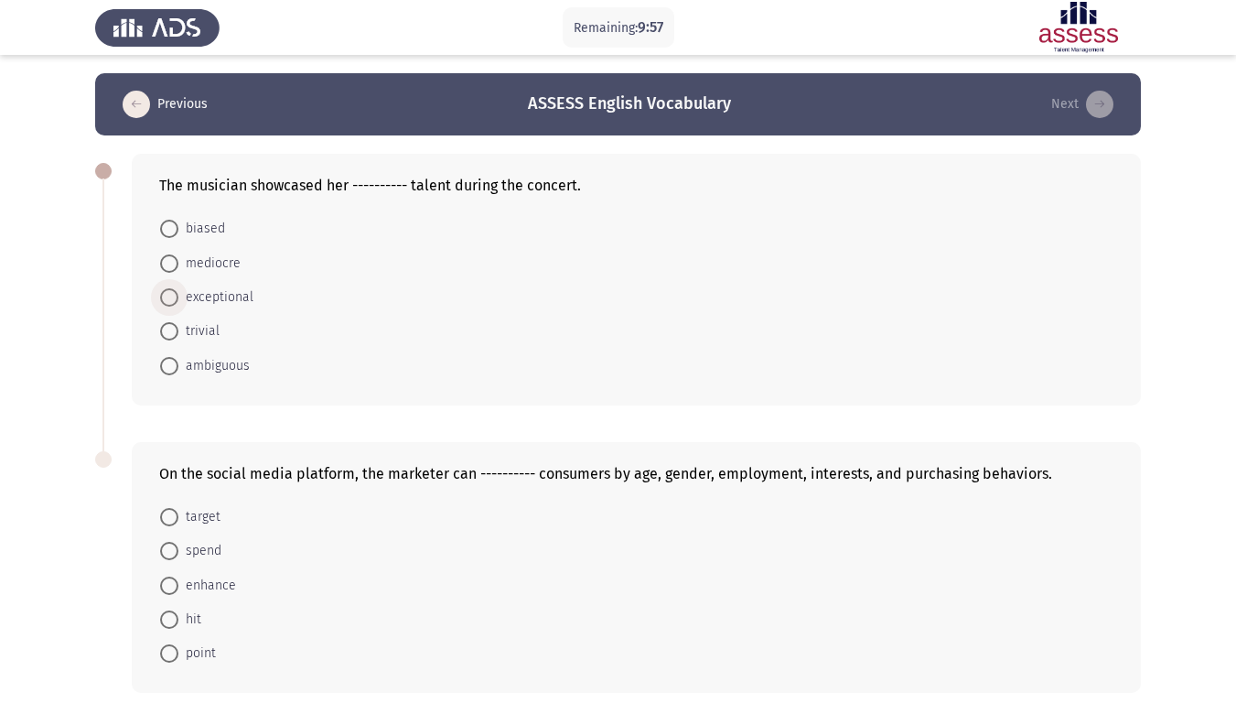
click at [173, 296] on span at bounding box center [169, 297] width 18 height 18
click at [173, 296] on input "exceptional" at bounding box center [169, 297] width 18 height 18
radio input "true"
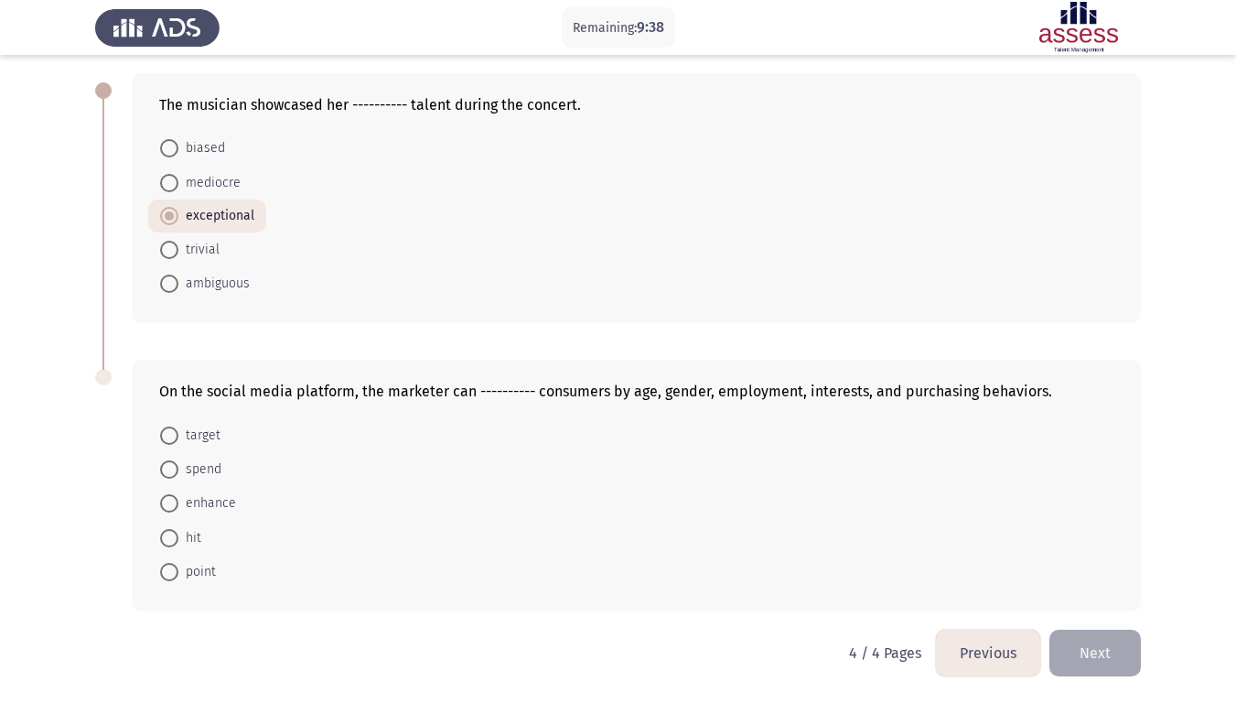
click at [170, 440] on span at bounding box center [169, 435] width 18 height 18
click at [170, 440] on input "target" at bounding box center [169, 435] width 18 height 18
radio input "true"
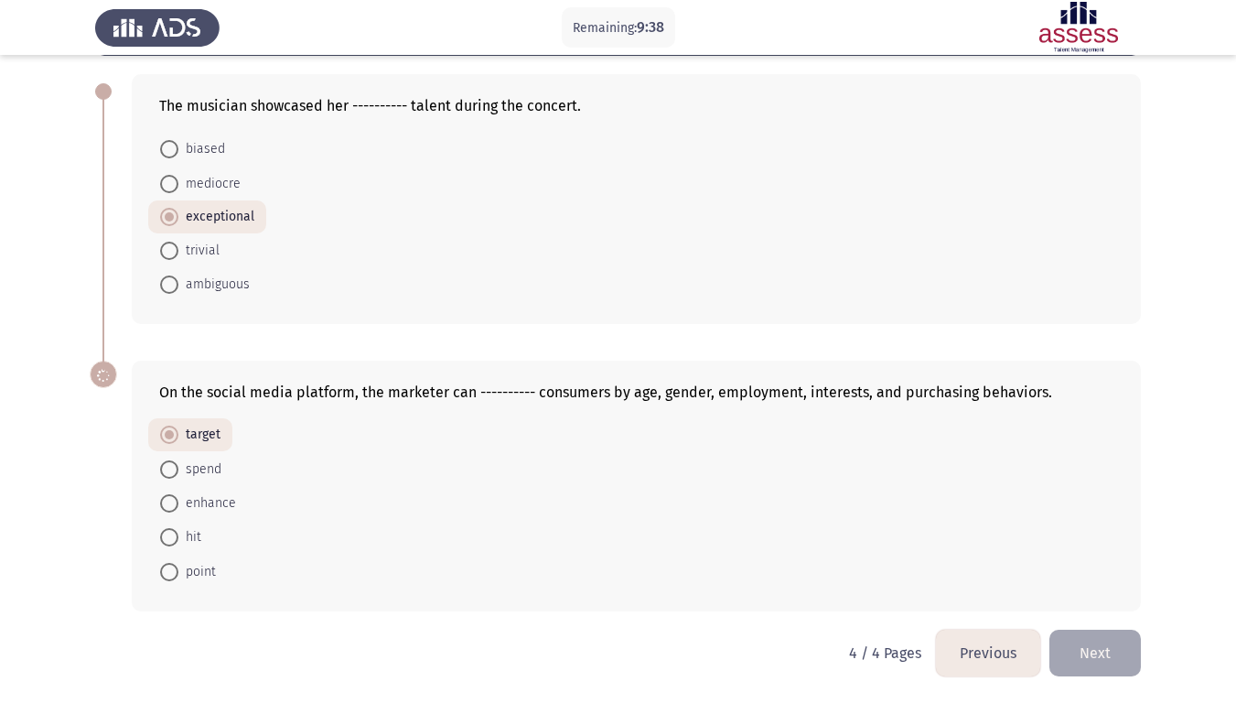
scroll to position [80, 0]
click at [1103, 578] on button "Next" at bounding box center [1094, 653] width 91 height 47
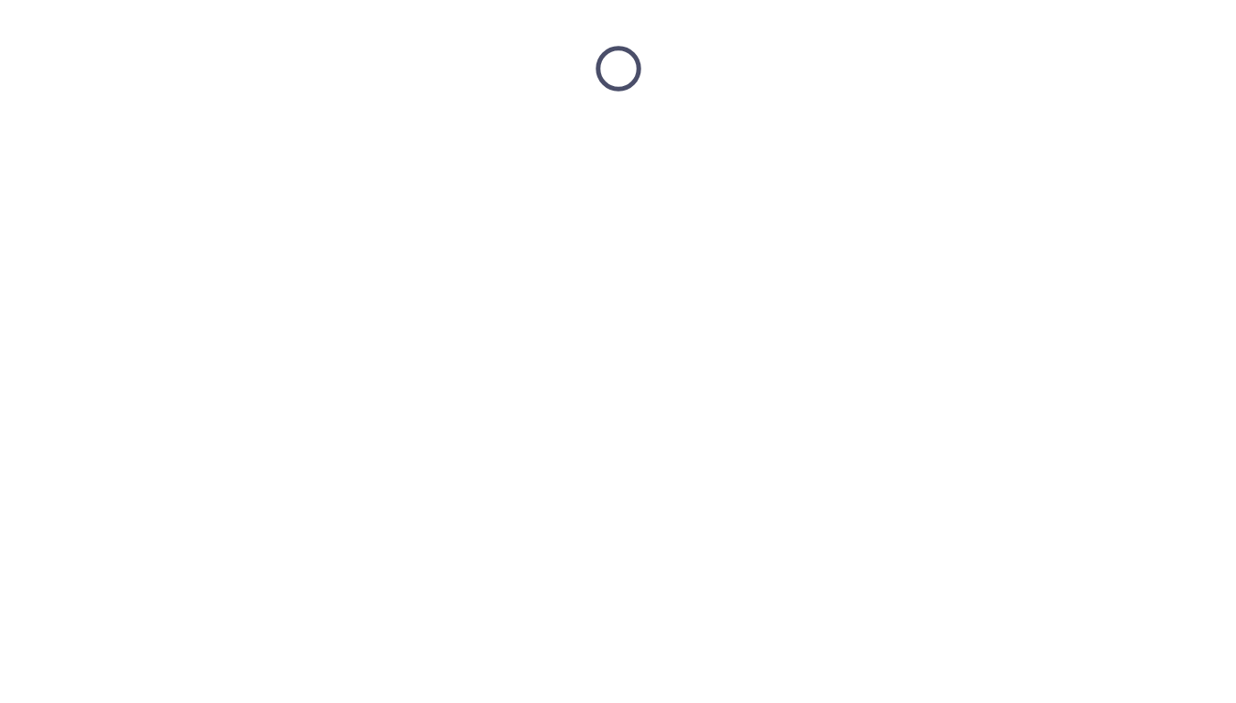
scroll to position [0, 0]
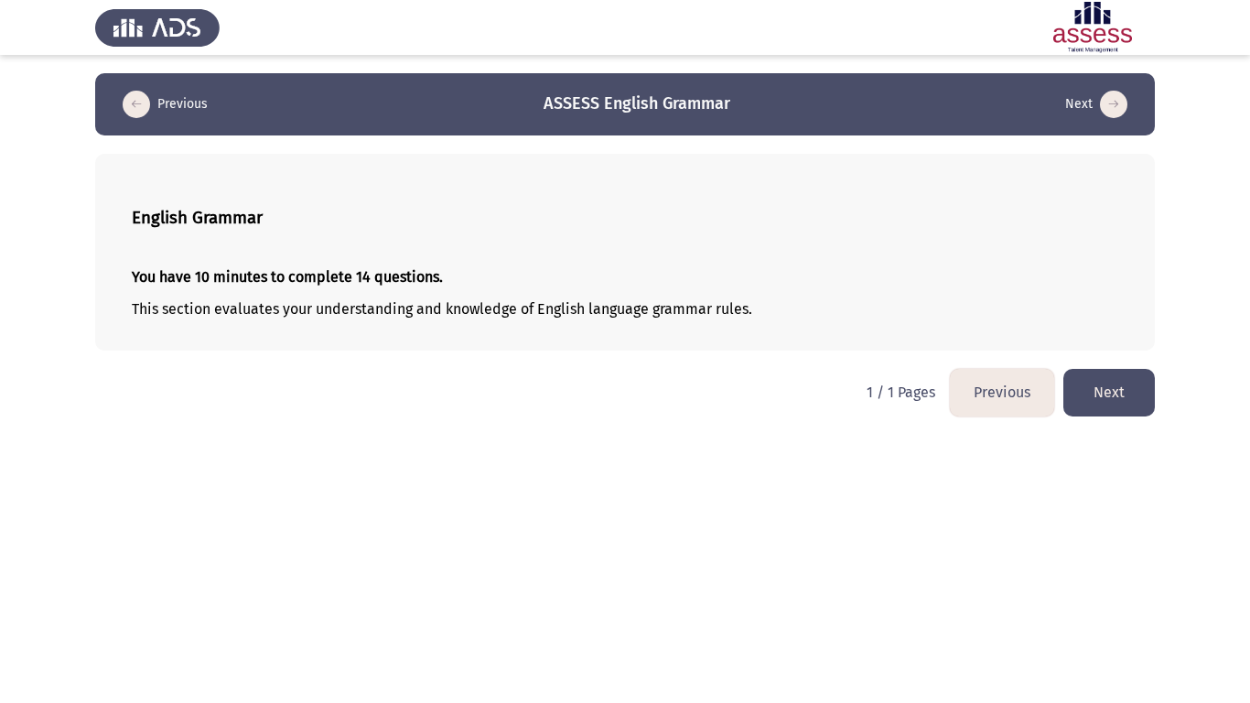
click at [1095, 400] on button "Next" at bounding box center [1108, 392] width 91 height 47
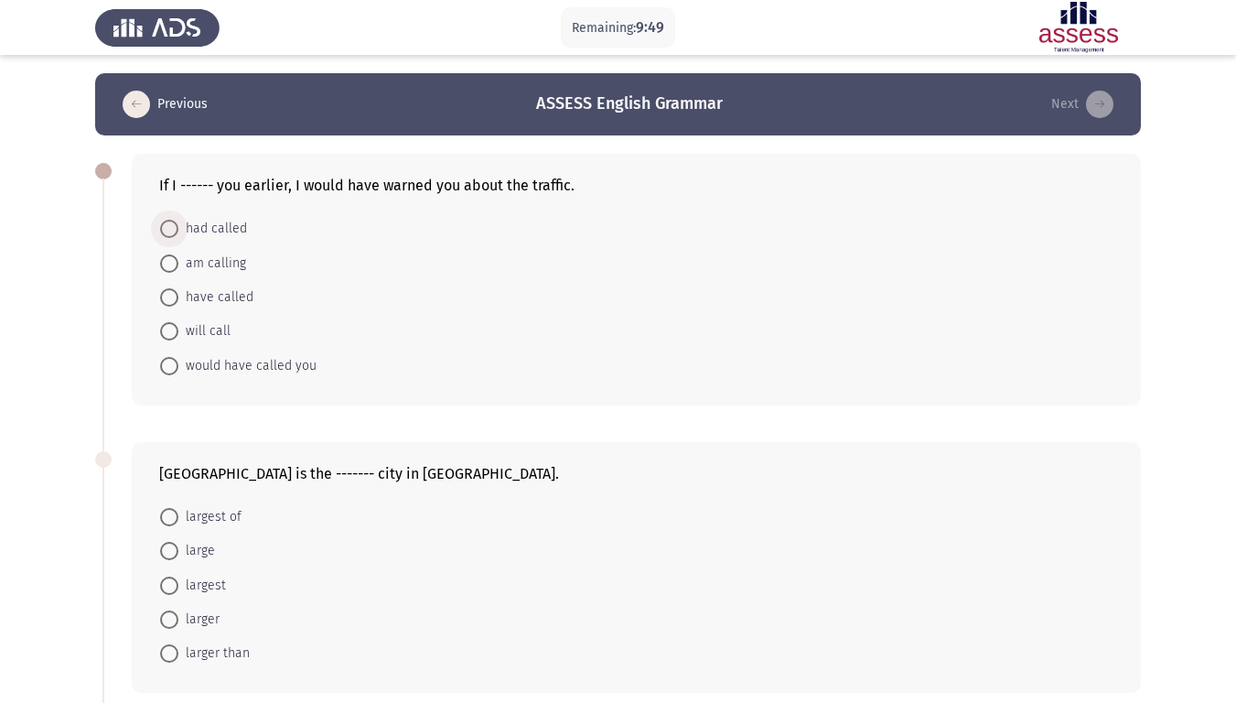
click at [174, 225] on span at bounding box center [169, 229] width 18 height 18
click at [174, 225] on input "had called" at bounding box center [169, 229] width 18 height 18
radio input "true"
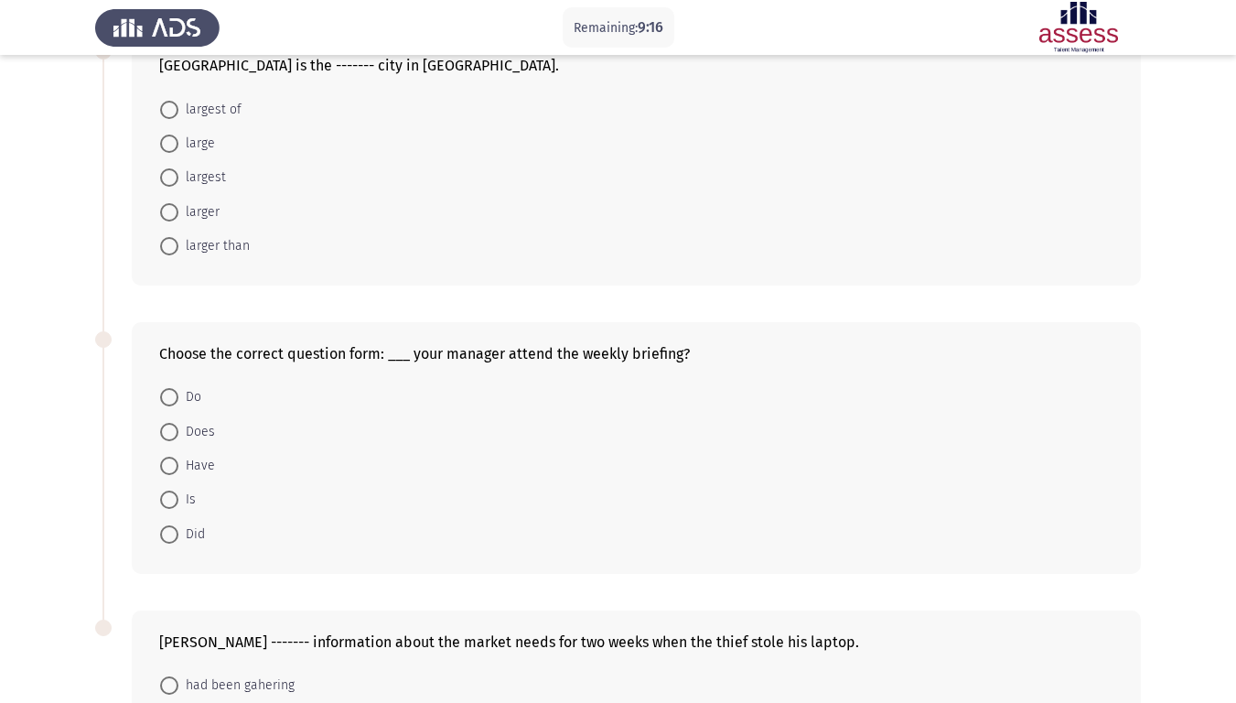
scroll to position [315, 0]
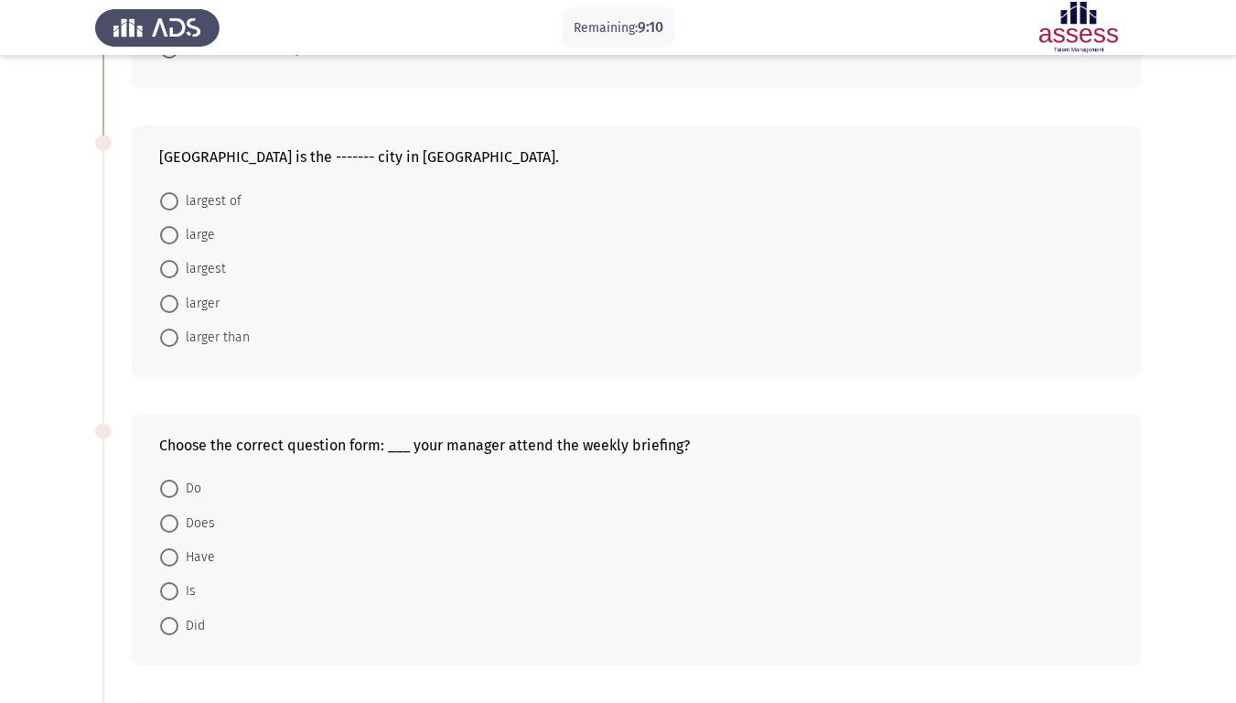
click at [174, 269] on span at bounding box center [169, 269] width 18 height 18
click at [174, 269] on input "largest" at bounding box center [169, 269] width 18 height 18
radio input "true"
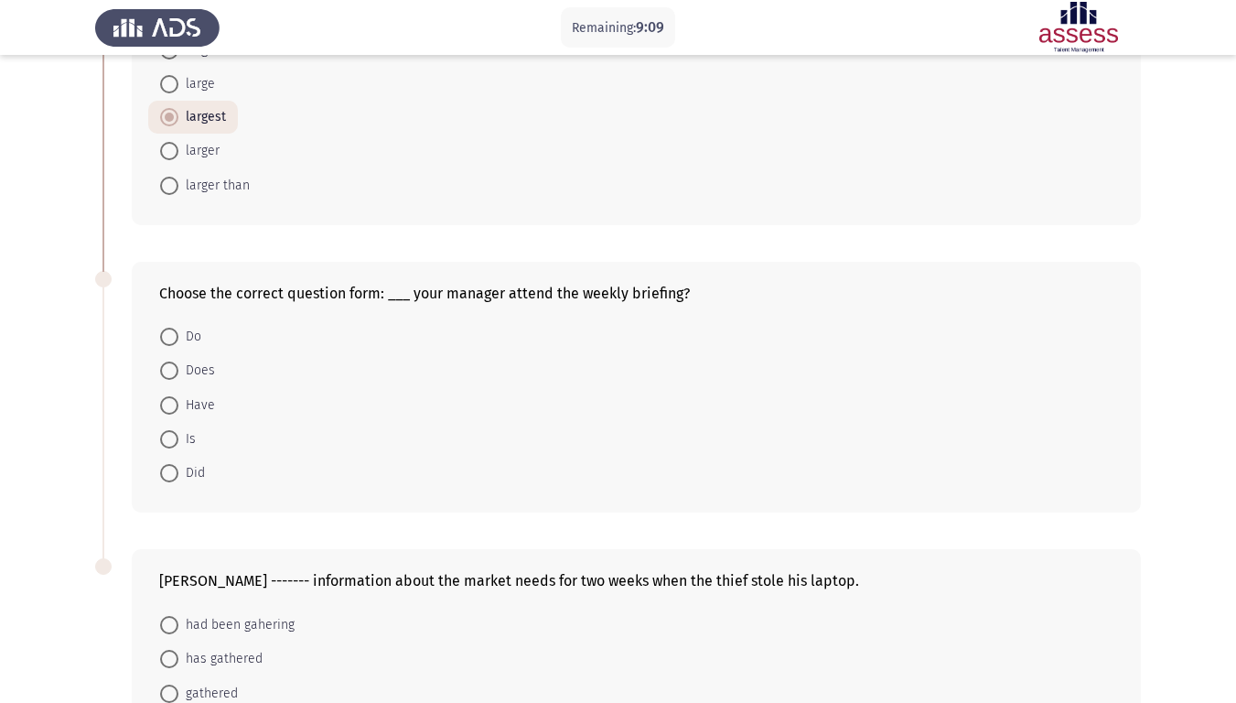
scroll to position [498, 0]
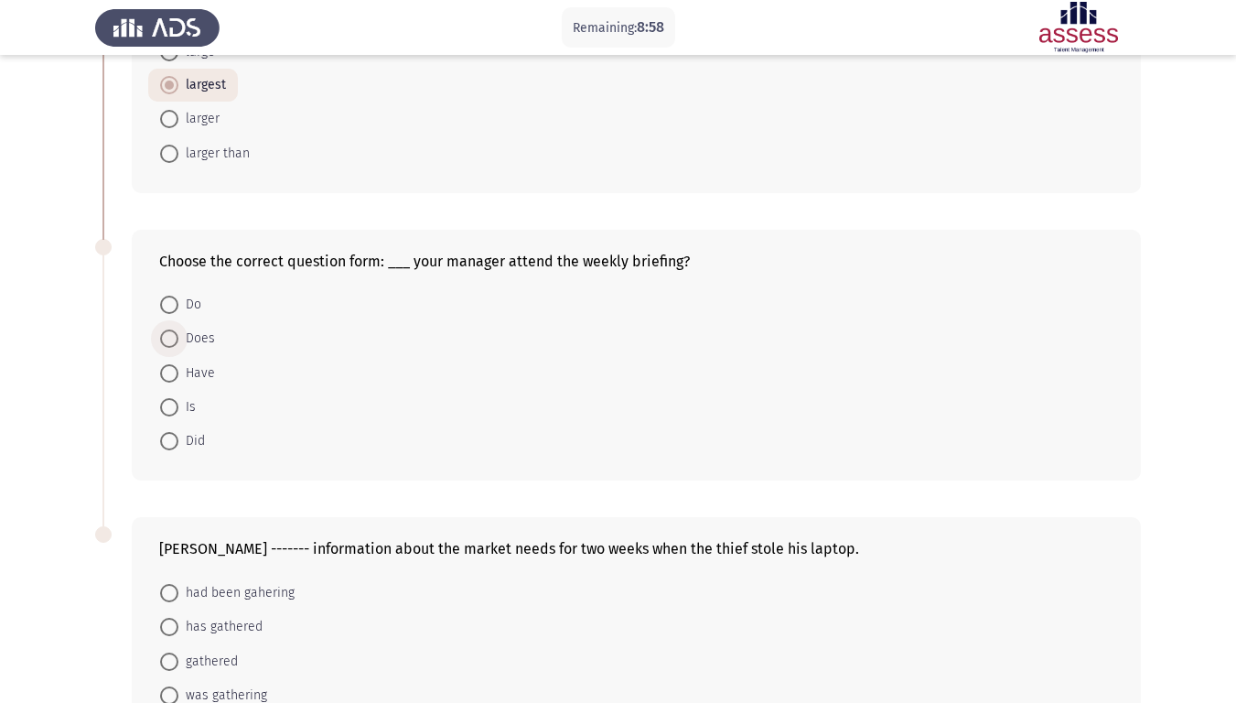
click at [168, 333] on span at bounding box center [169, 338] width 18 height 18
click at [168, 333] on input "Does" at bounding box center [169, 338] width 18 height 18
radio input "true"
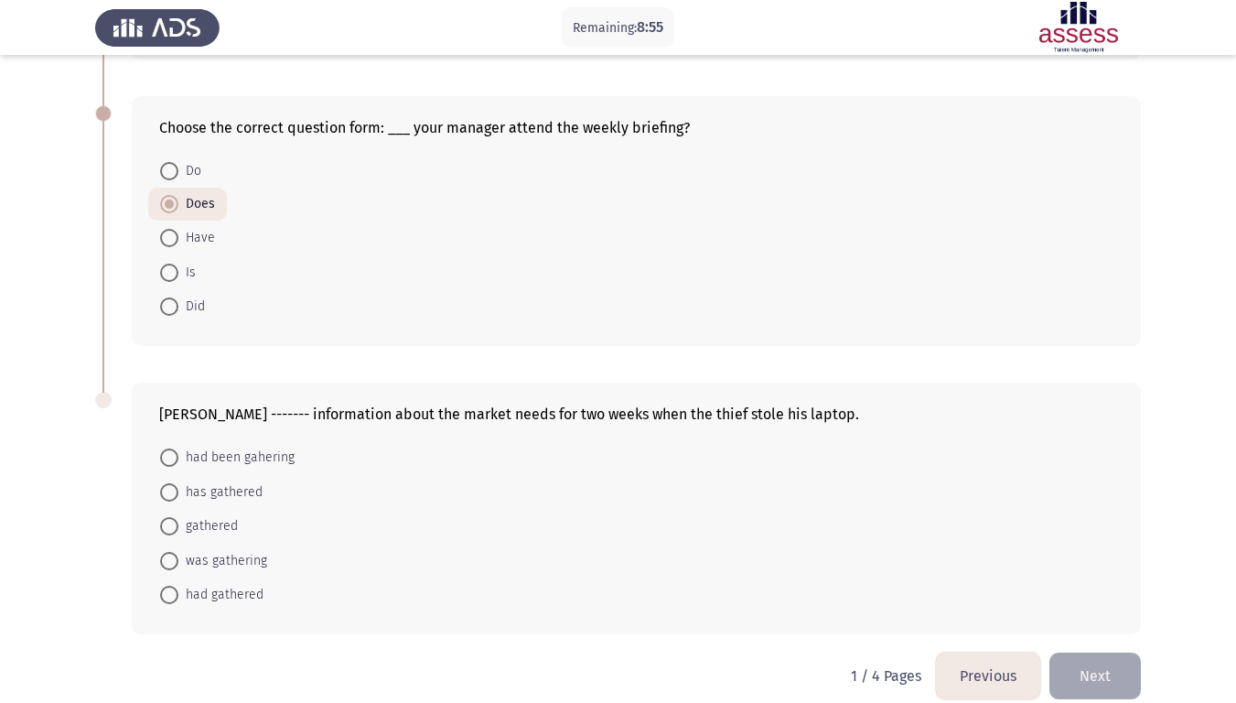
scroll to position [654, 0]
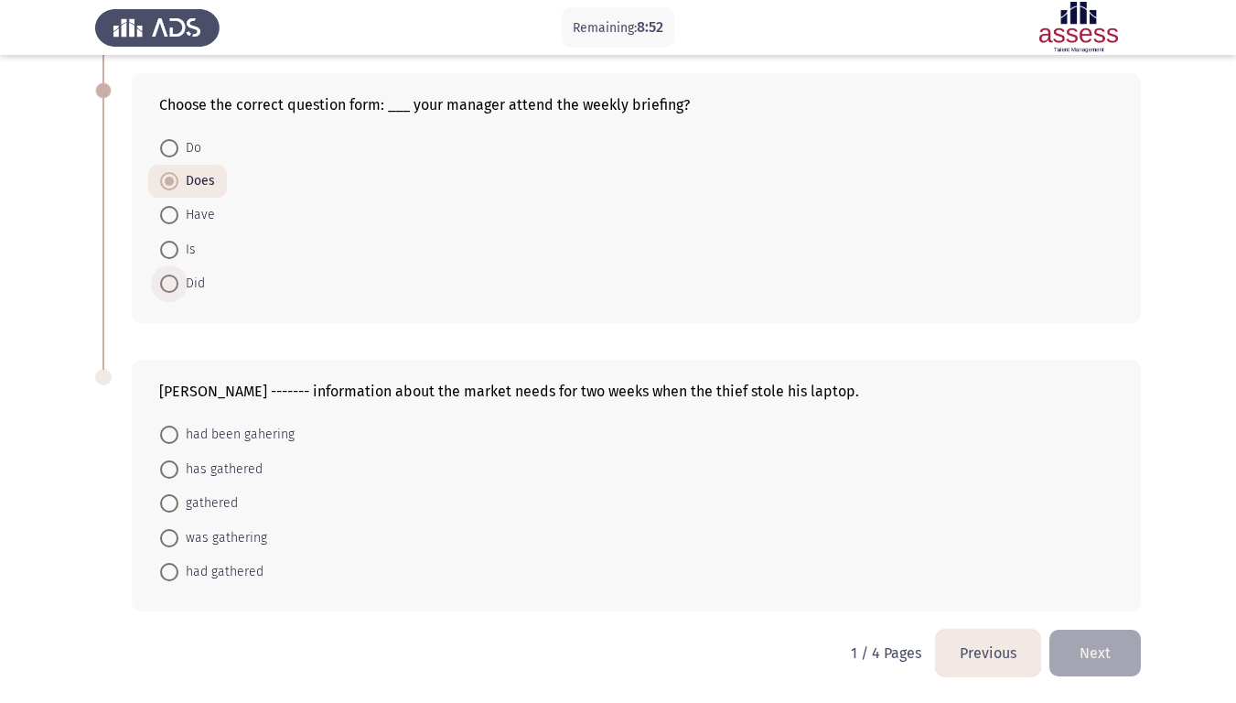
click at [178, 273] on label "Did" at bounding box center [182, 284] width 45 height 22
click at [178, 274] on input "Did" at bounding box center [169, 283] width 18 height 18
radio input "true"
click at [175, 439] on span at bounding box center [169, 434] width 18 height 18
click at [175, 439] on input "had been gahering" at bounding box center [169, 434] width 18 height 18
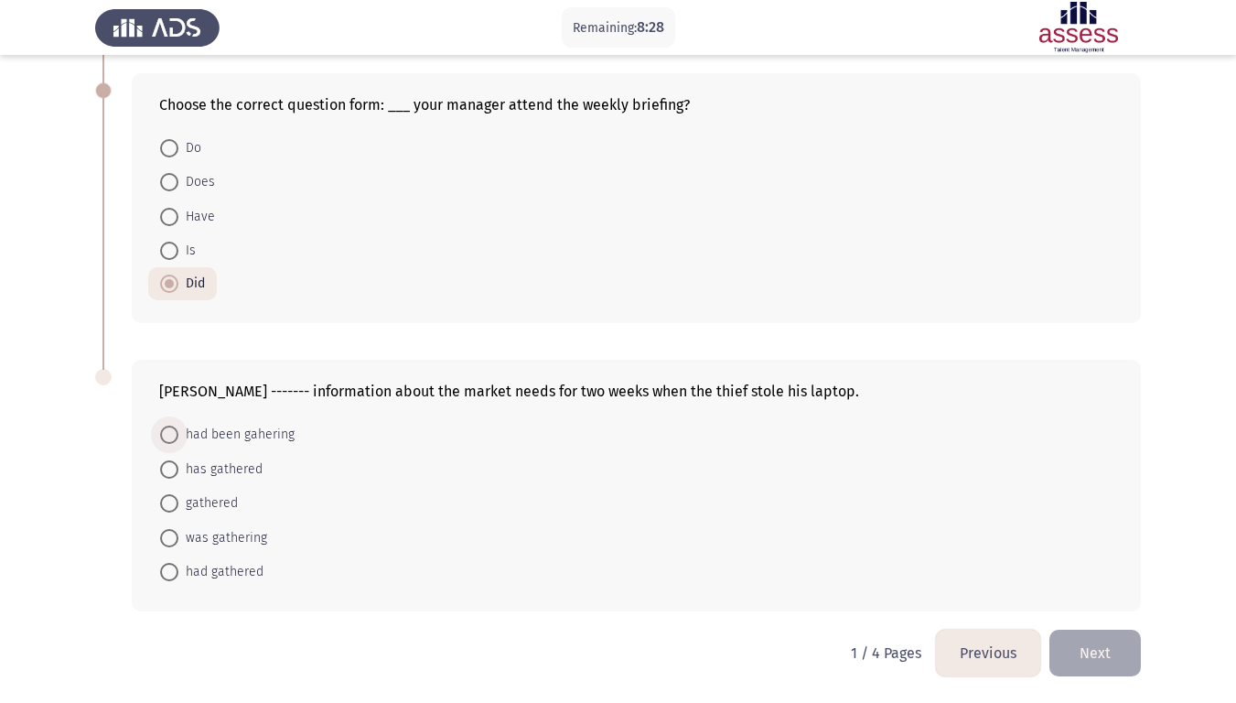
radio input "true"
click at [1111, 578] on button "Next" at bounding box center [1094, 653] width 91 height 47
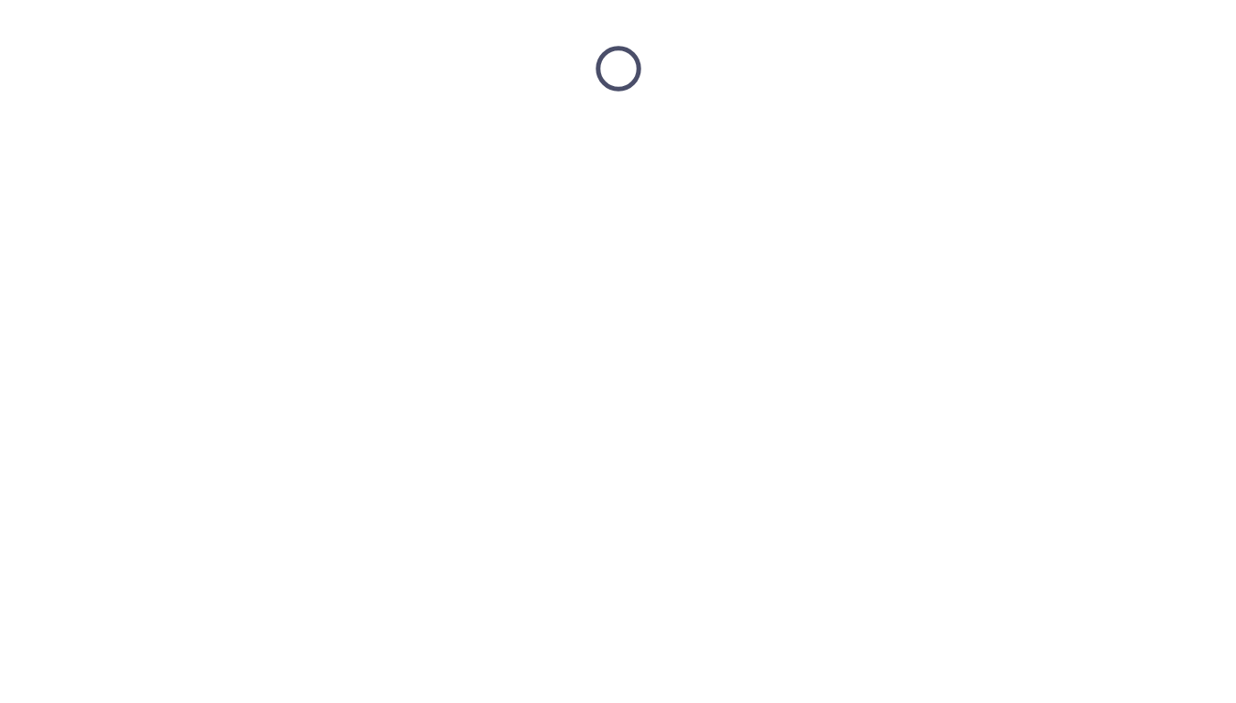
scroll to position [0, 0]
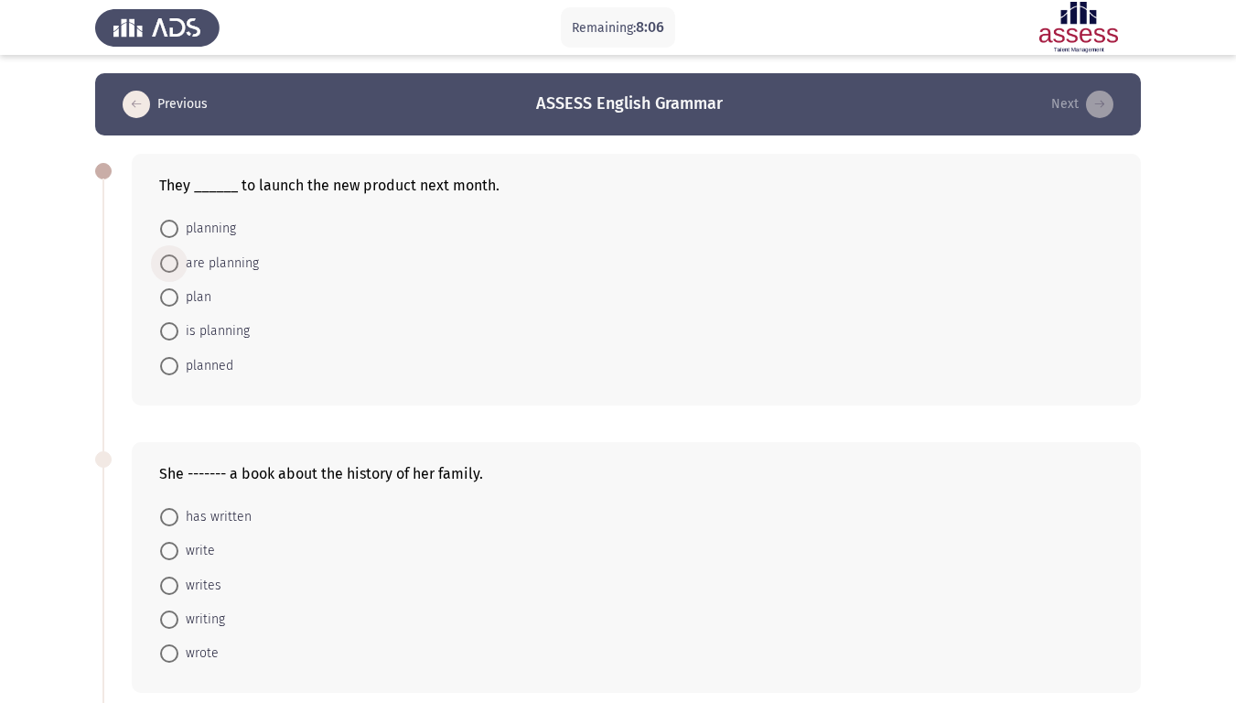
click at [177, 262] on span at bounding box center [169, 263] width 18 height 18
click at [177, 262] on input "are planning" at bounding box center [169, 263] width 18 height 18
radio input "true"
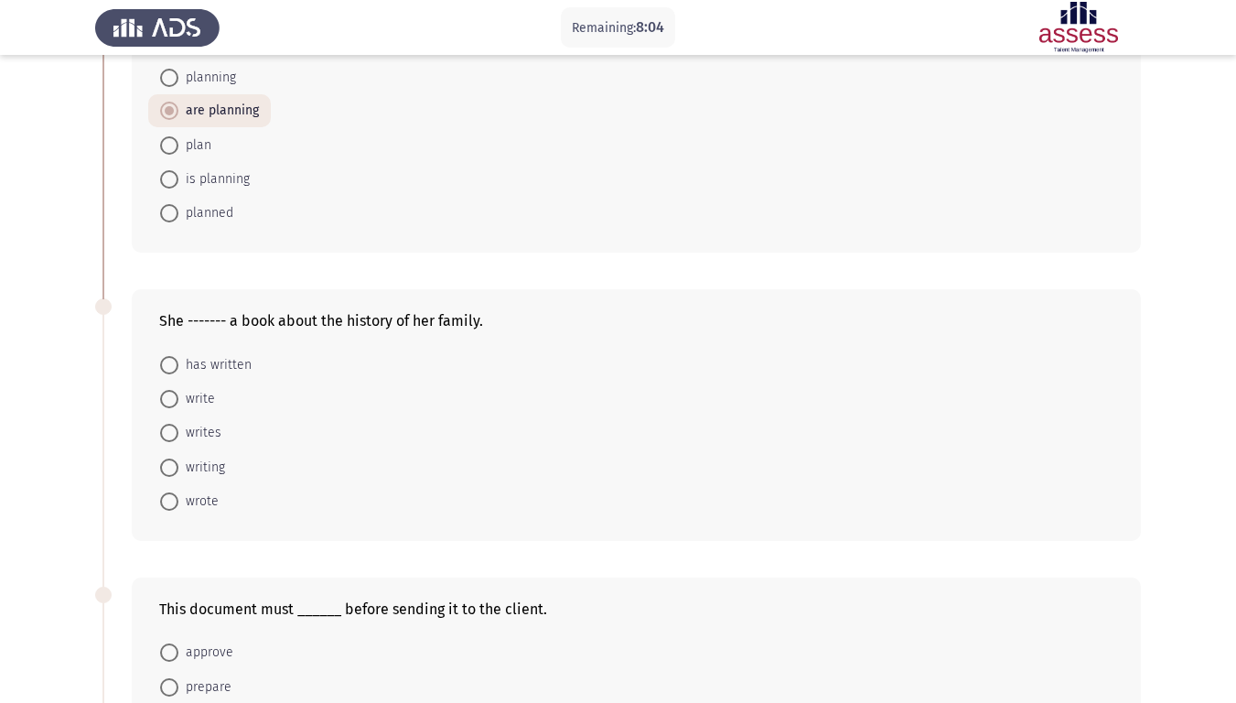
scroll to position [183, 0]
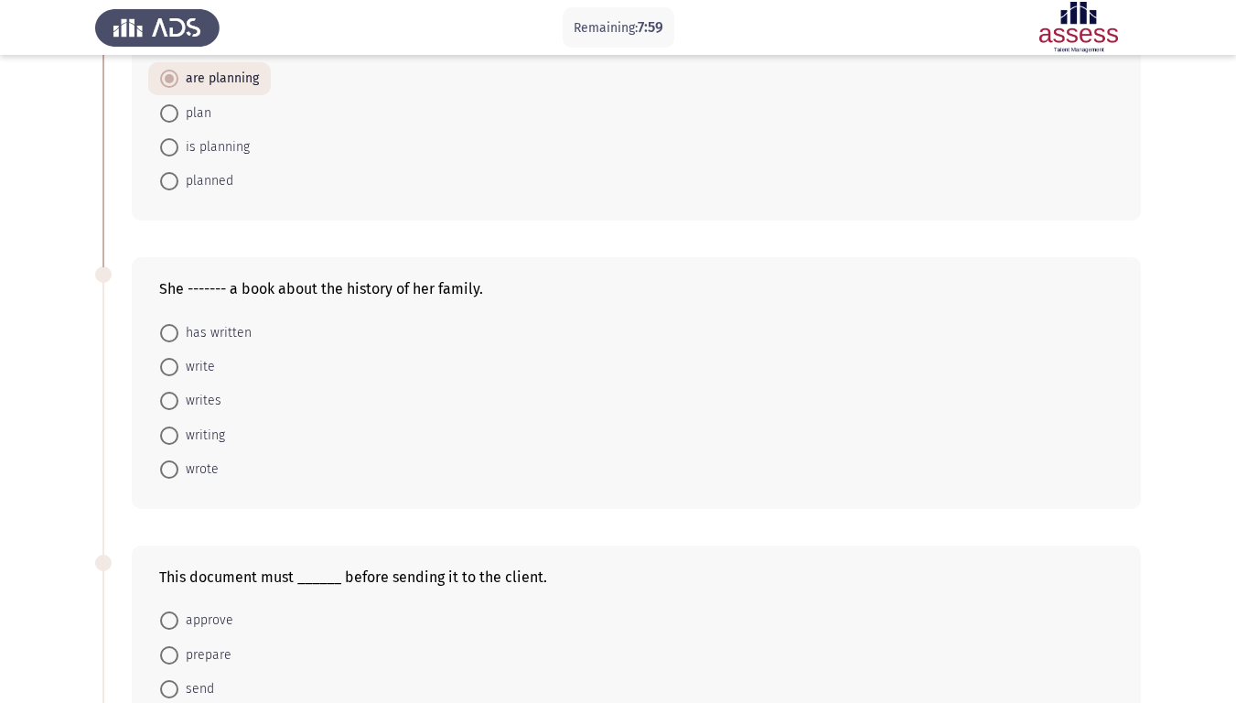
click at [171, 336] on span at bounding box center [169, 333] width 18 height 18
click at [171, 336] on input "has written" at bounding box center [169, 333] width 18 height 18
radio input "true"
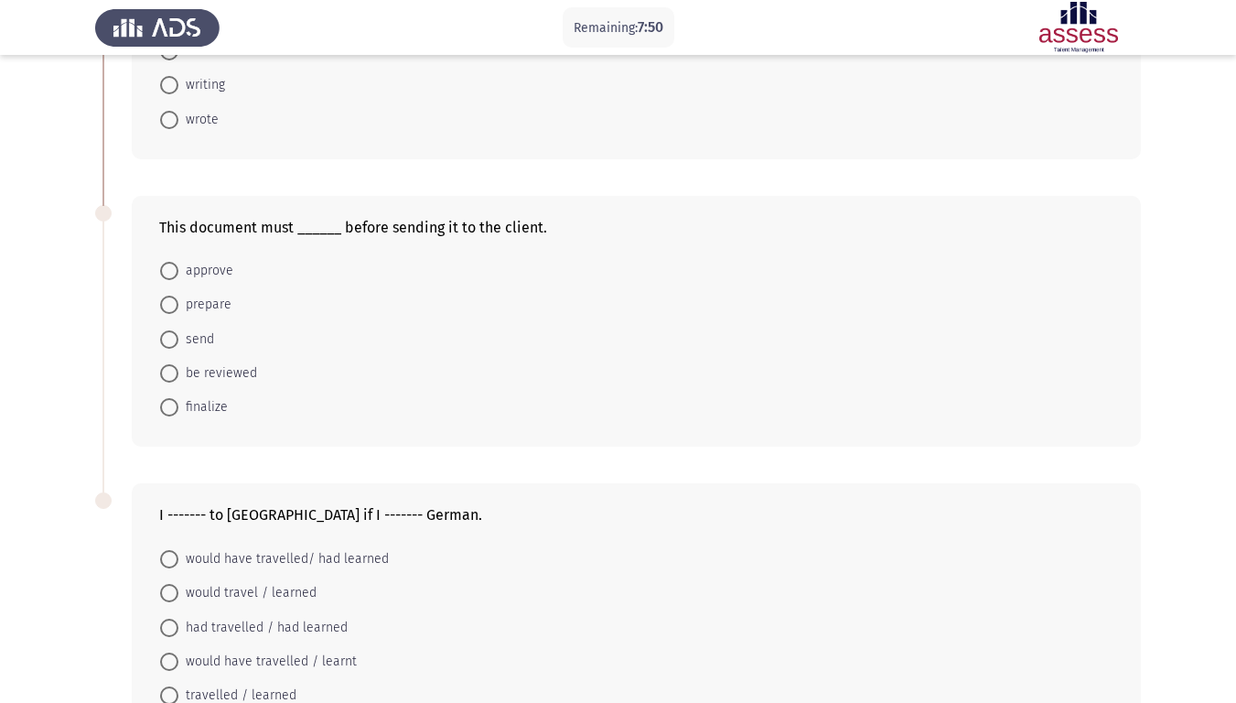
scroll to position [655, 0]
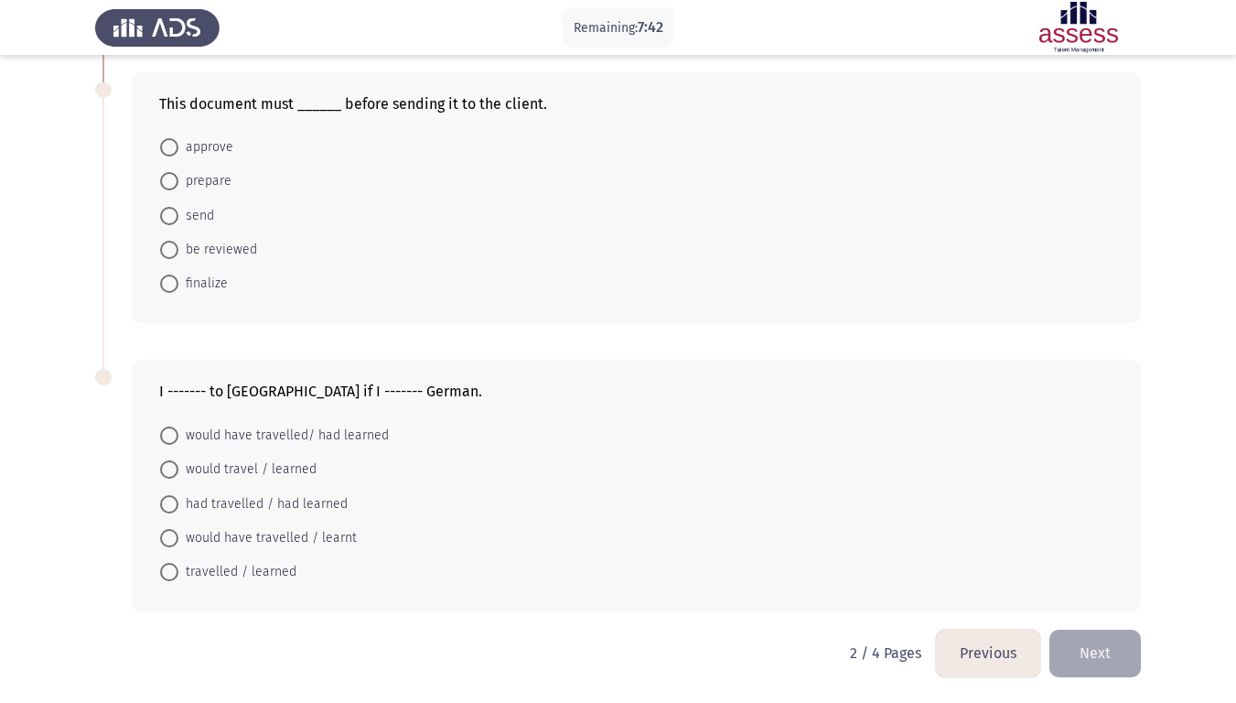
click at [170, 436] on span at bounding box center [169, 435] width 18 height 18
click at [170, 436] on input "would have travelled/ had learned" at bounding box center [169, 435] width 18 height 18
radio input "true"
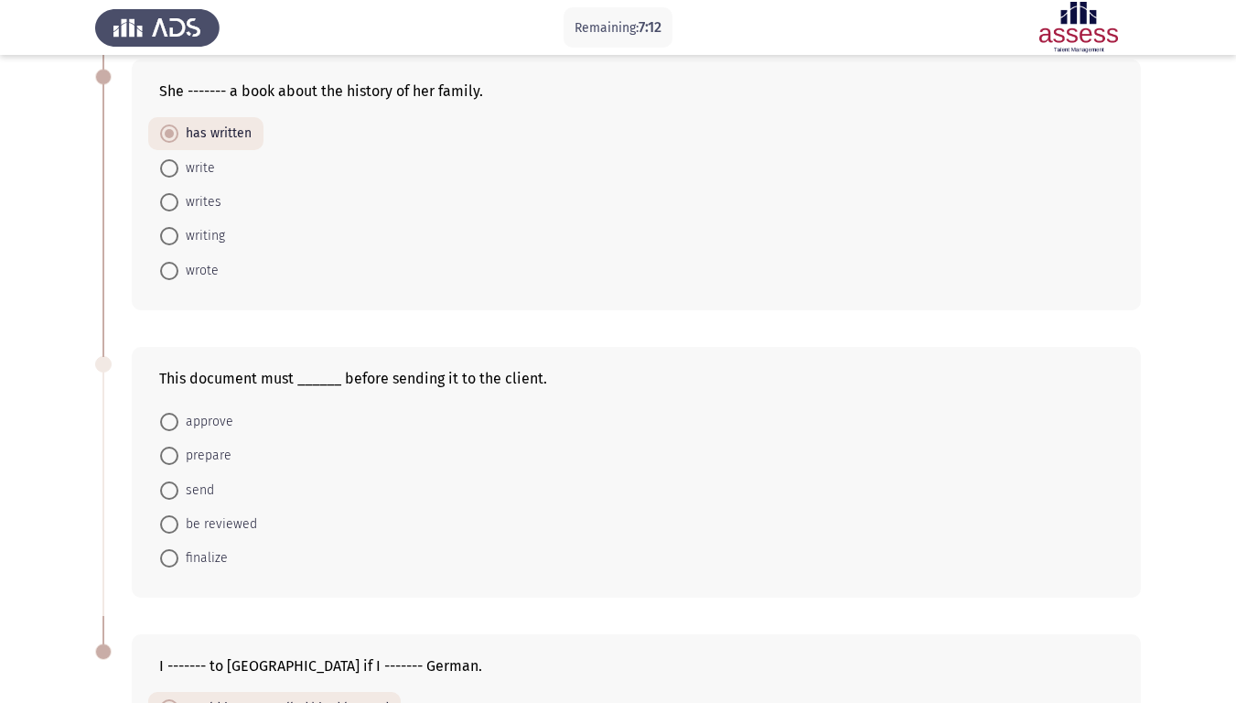
scroll to position [380, 0]
click at [180, 525] on span "be reviewed" at bounding box center [217, 525] width 79 height 22
click at [178, 525] on input "be reviewed" at bounding box center [169, 525] width 18 height 18
radio input "true"
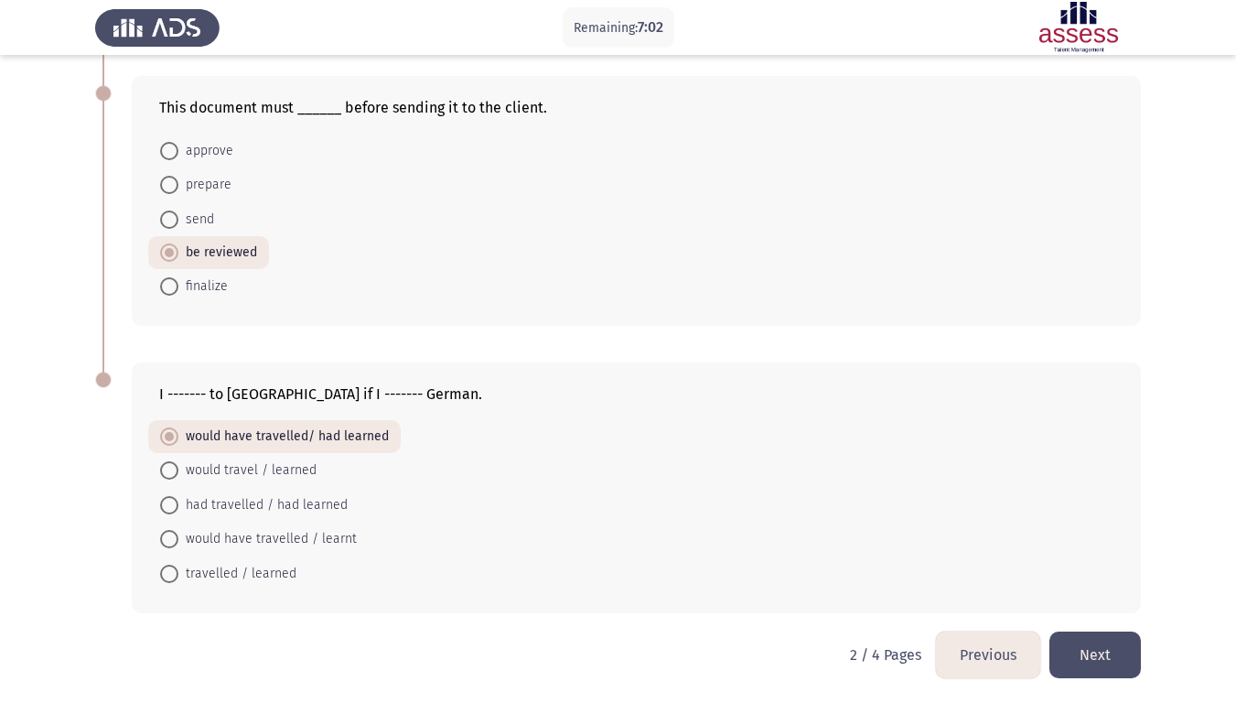
scroll to position [653, 0]
click at [1109, 578] on button "Next" at bounding box center [1094, 653] width 91 height 47
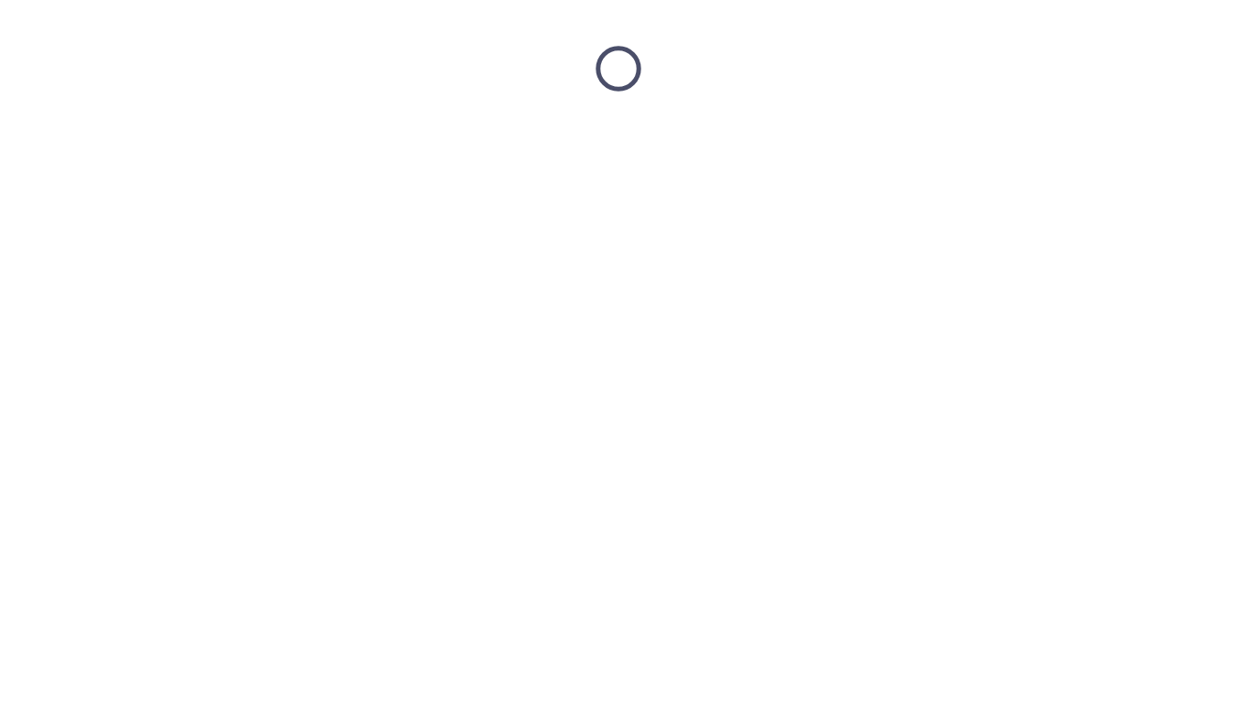
scroll to position [0, 0]
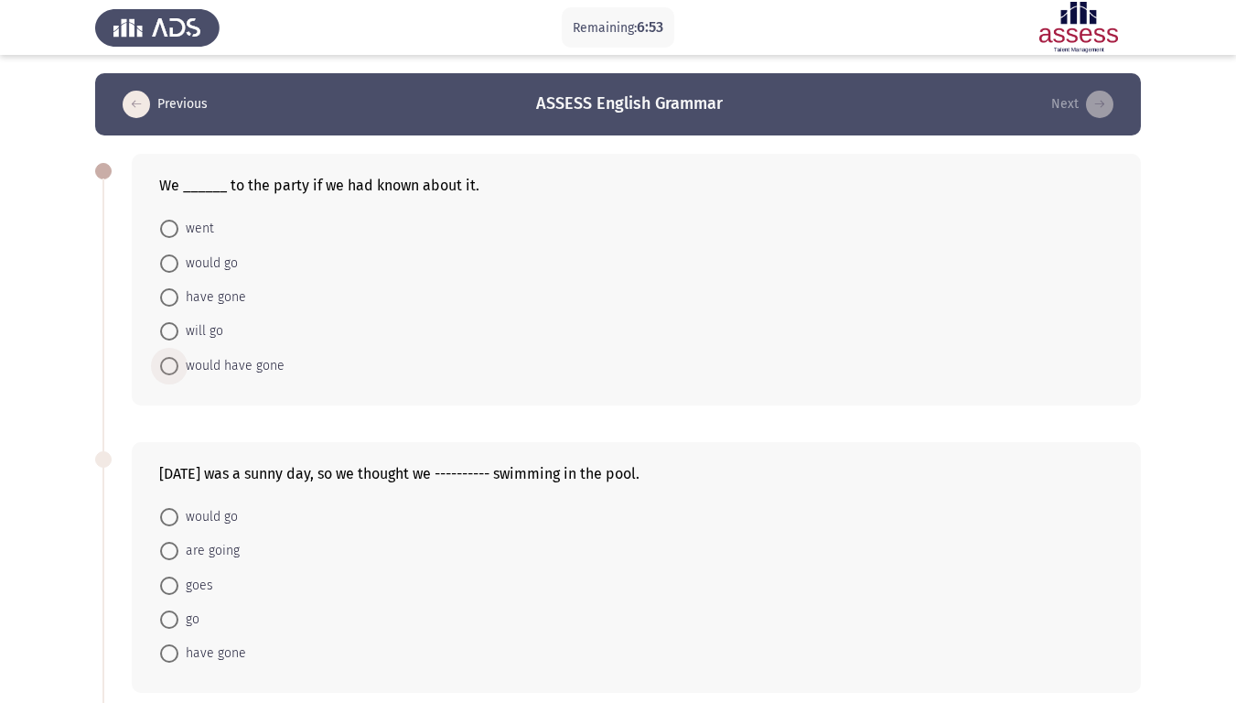
click at [182, 361] on span "would have gone" at bounding box center [231, 366] width 106 height 22
click at [178, 361] on input "would have gone" at bounding box center [169, 366] width 18 height 18
radio input "true"
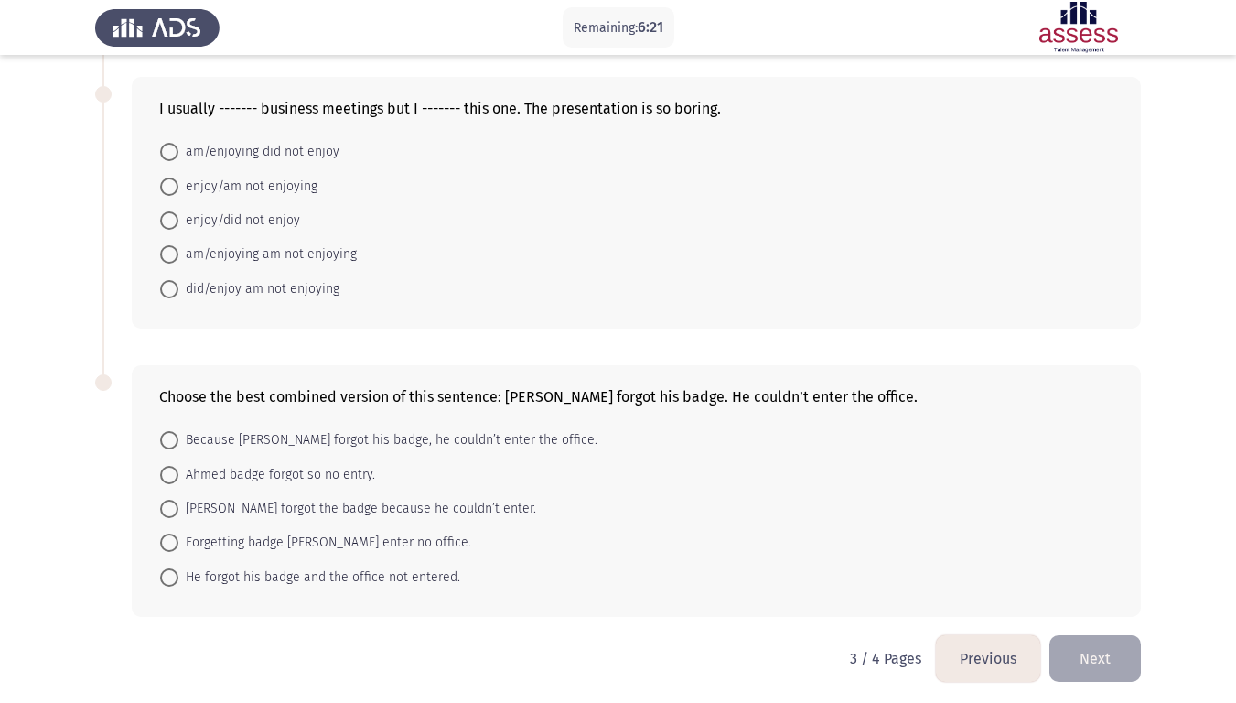
scroll to position [657, 0]
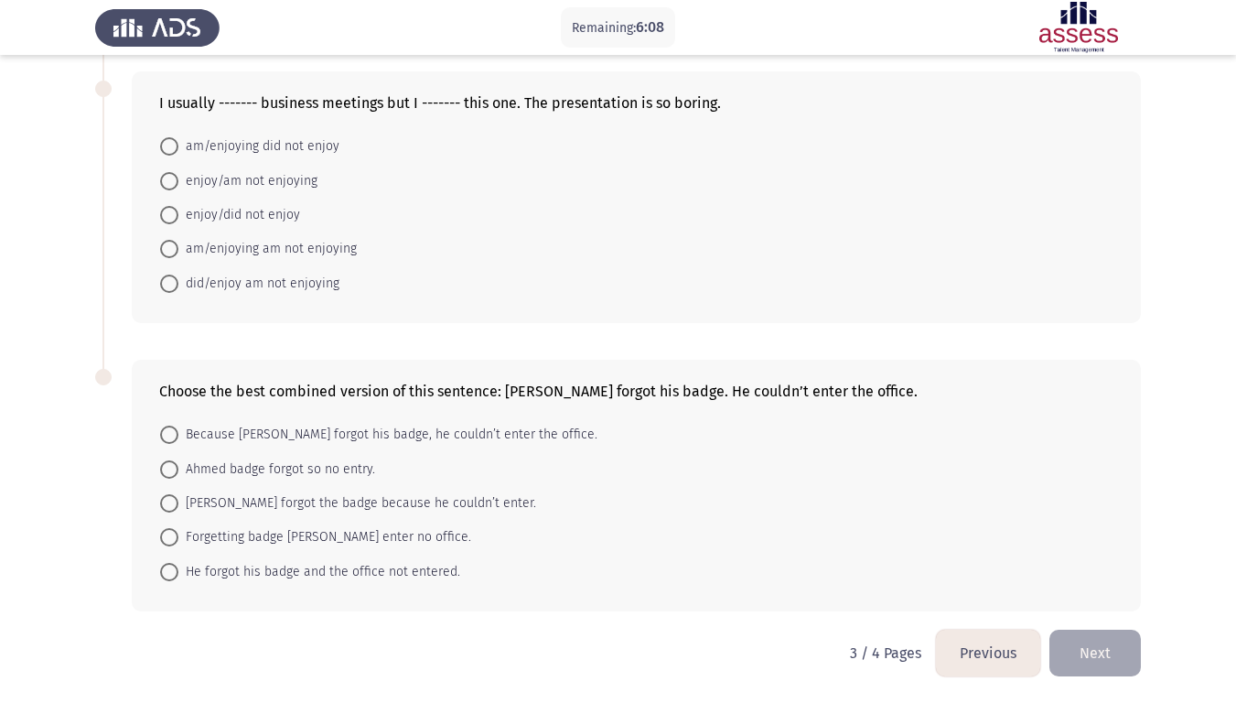
click at [176, 434] on span at bounding box center [169, 434] width 18 height 18
click at [176, 434] on input "Because Ahmed forgot his badge, he couldn’t enter the office." at bounding box center [169, 434] width 18 height 18
radio input "true"
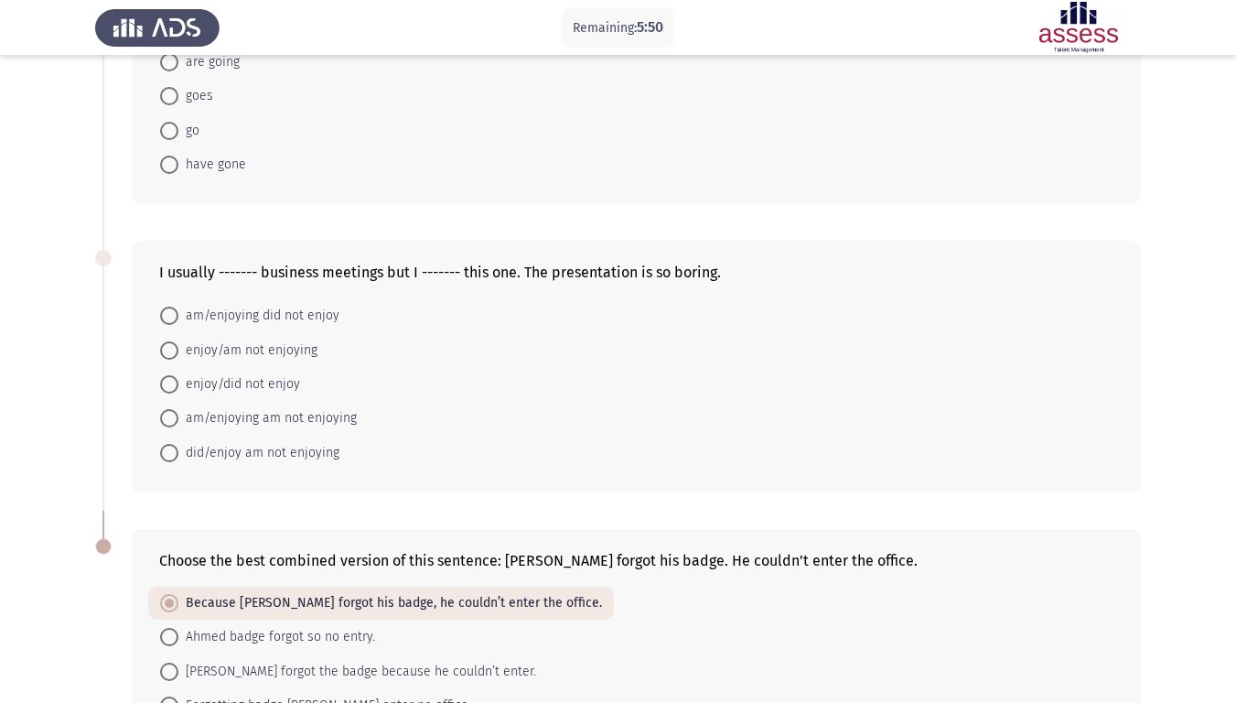
scroll to position [381, 0]
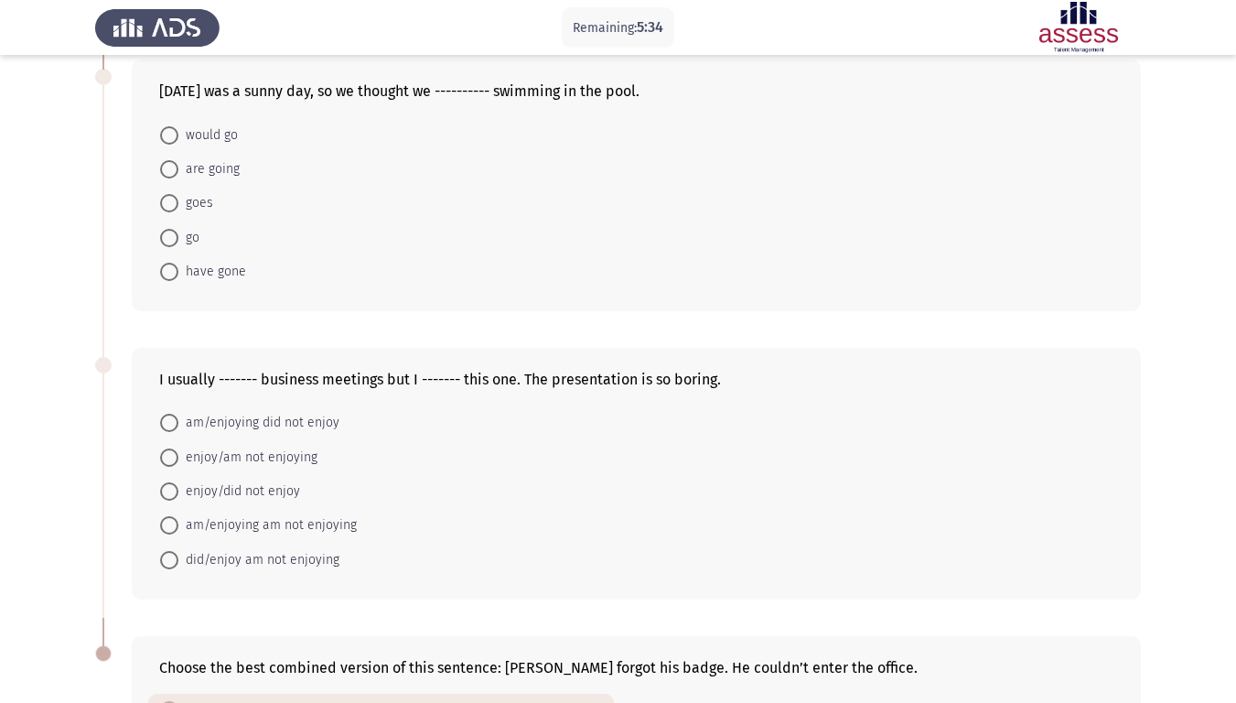
click at [175, 454] on span at bounding box center [169, 457] width 18 height 18
click at [175, 454] on input "enjoy/am not enjoying" at bounding box center [169, 457] width 18 height 18
radio input "true"
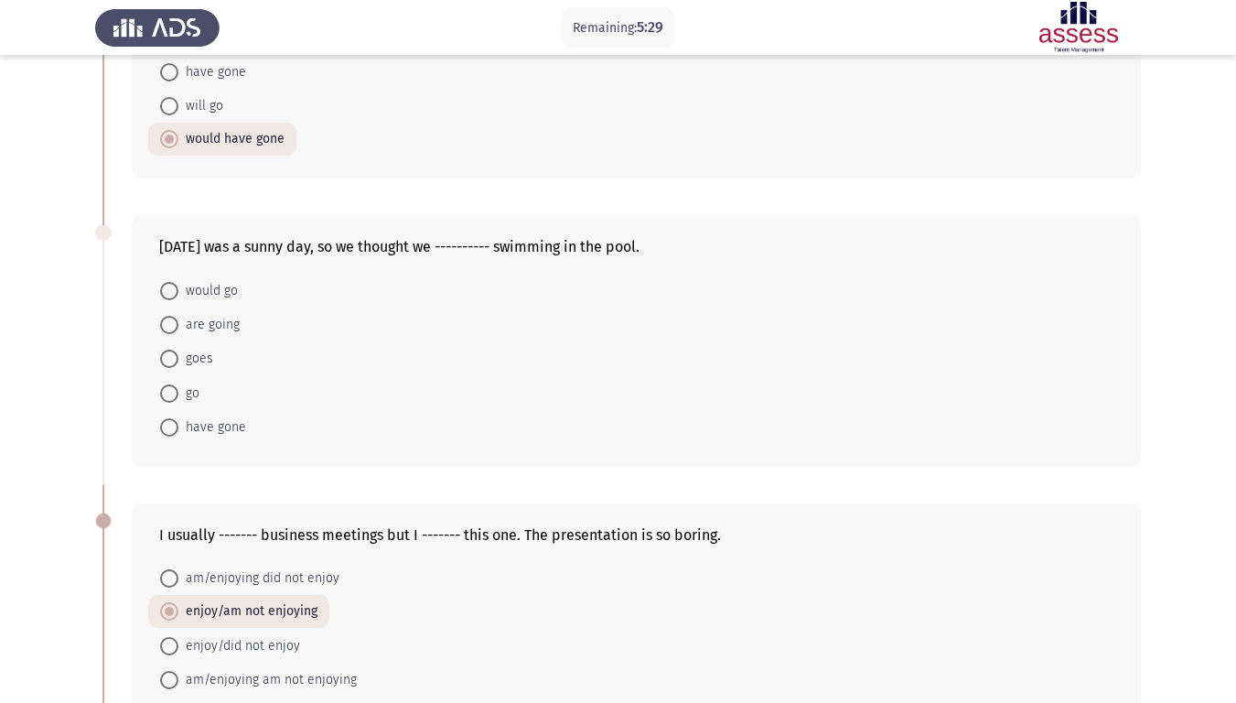
scroll to position [198, 0]
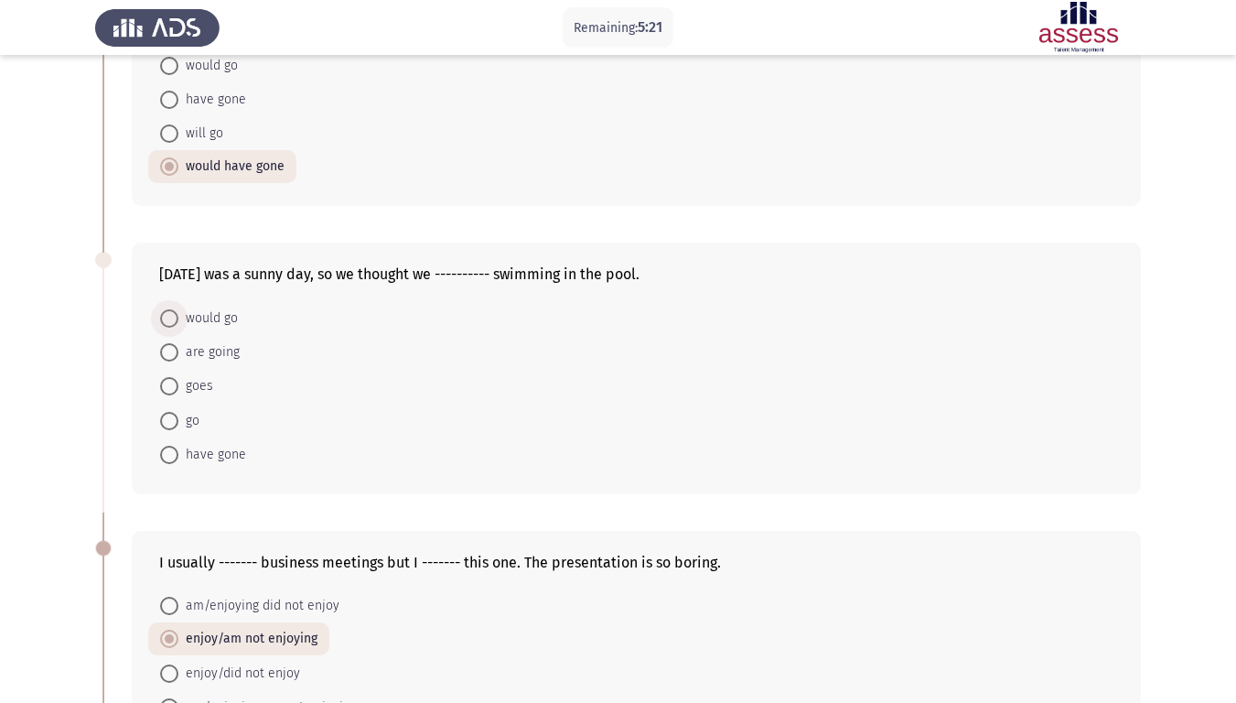
click at [175, 317] on span at bounding box center [169, 318] width 18 height 18
click at [175, 317] on input "would go" at bounding box center [169, 318] width 18 height 18
radio input "true"
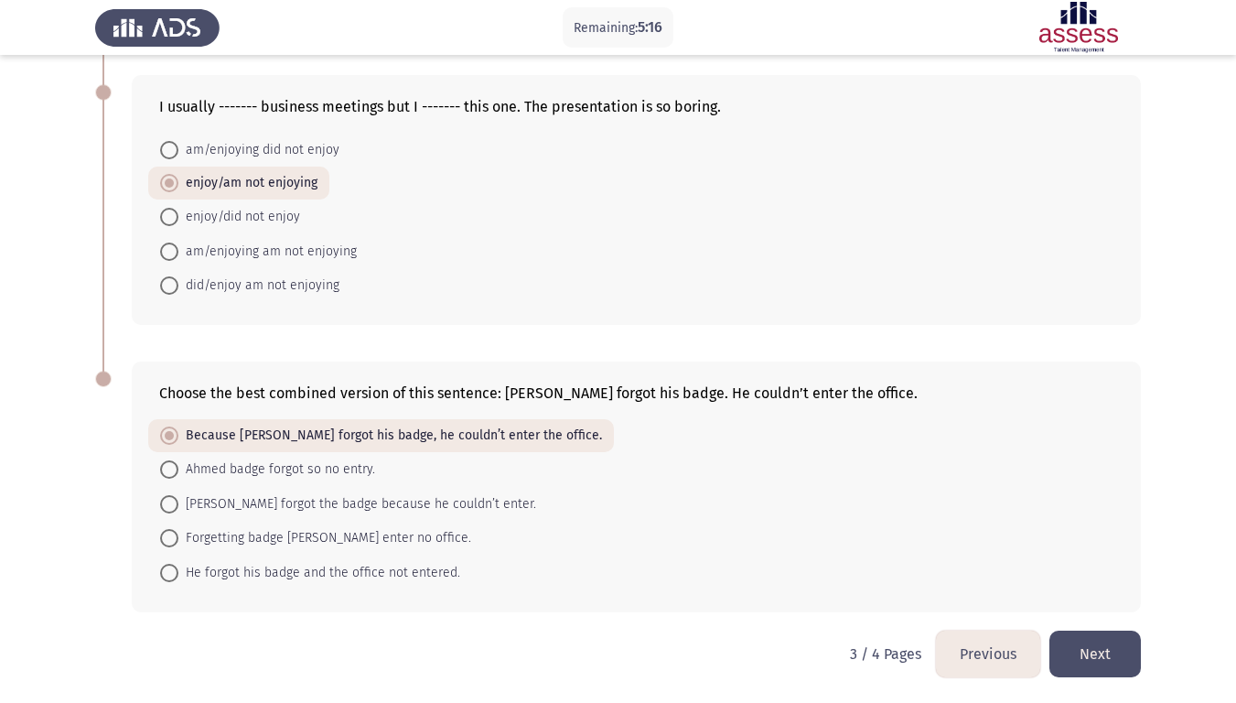
scroll to position [653, 0]
click at [1098, 578] on button "Next" at bounding box center [1094, 653] width 91 height 47
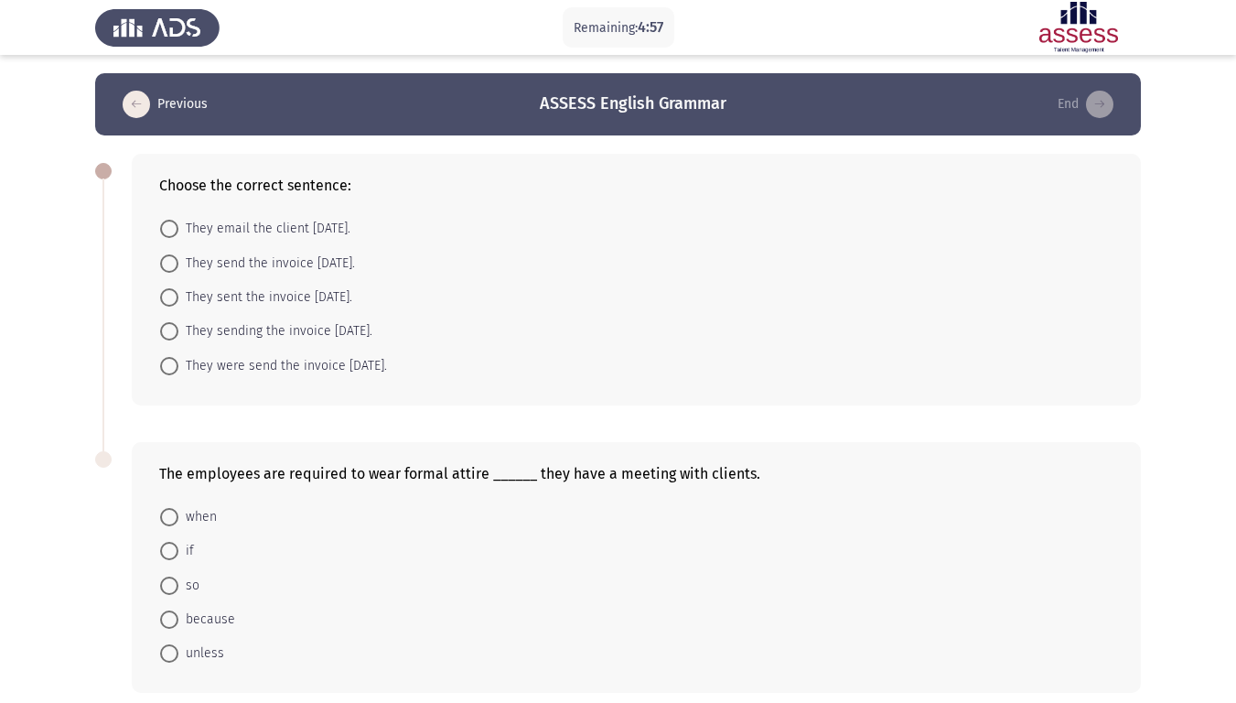
click at [172, 227] on span at bounding box center [169, 229] width 18 height 18
click at [172, 227] on input "They email the client yesterday." at bounding box center [169, 229] width 18 height 18
radio input "true"
click at [175, 295] on span at bounding box center [169, 296] width 18 height 18
click at [175, 295] on input "They sent the invoice yesterday." at bounding box center [169, 296] width 18 height 18
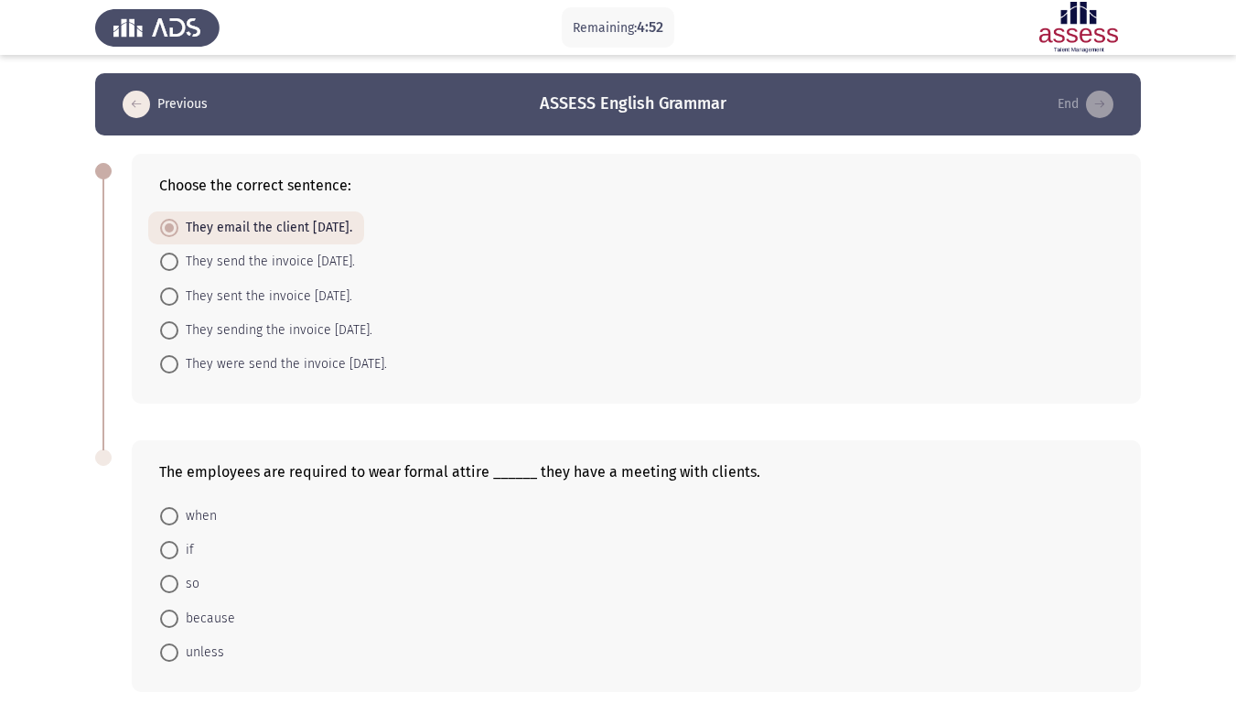
radio input "true"
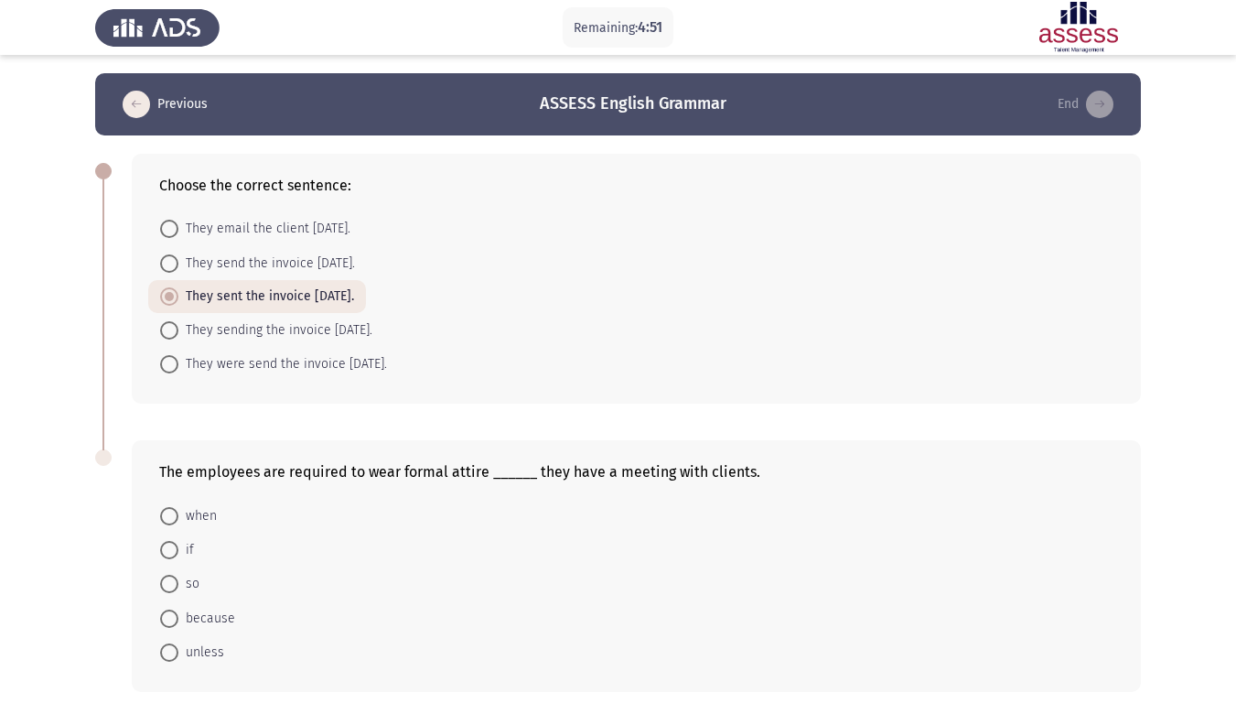
scroll to position [81, 0]
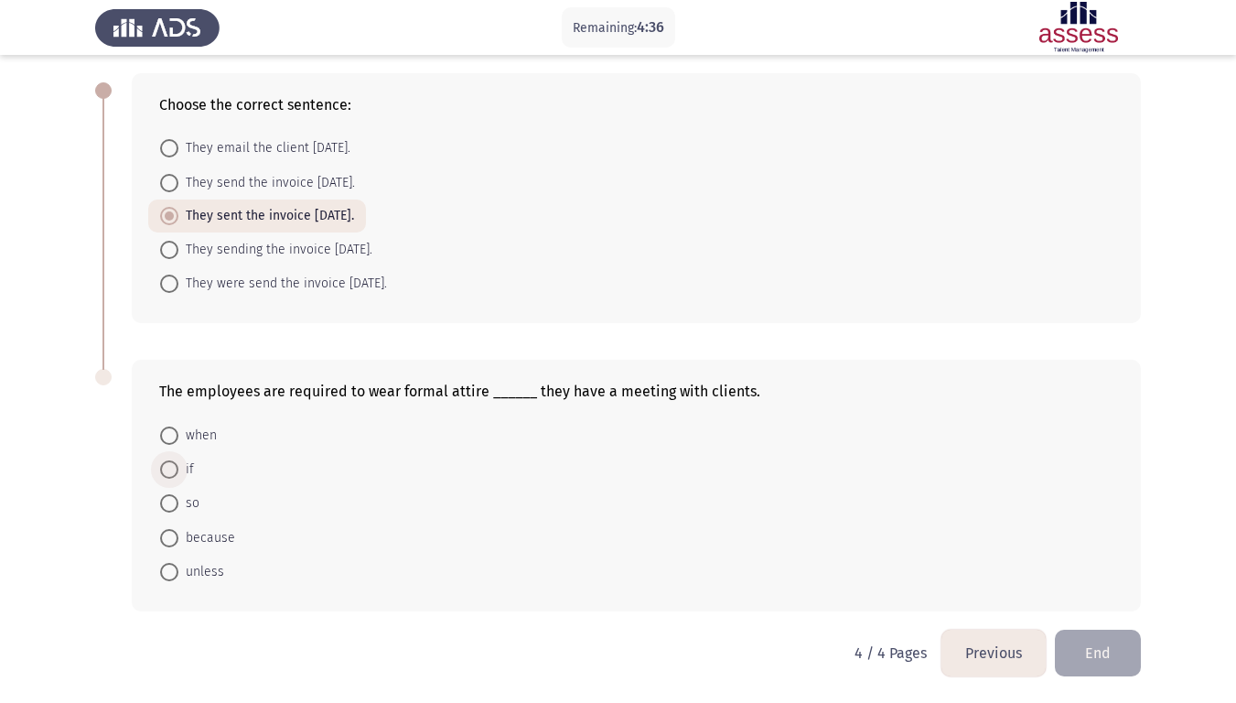
click at [173, 471] on span at bounding box center [169, 469] width 18 height 18
click at [173, 471] on input "if" at bounding box center [169, 469] width 18 height 18
radio input "true"
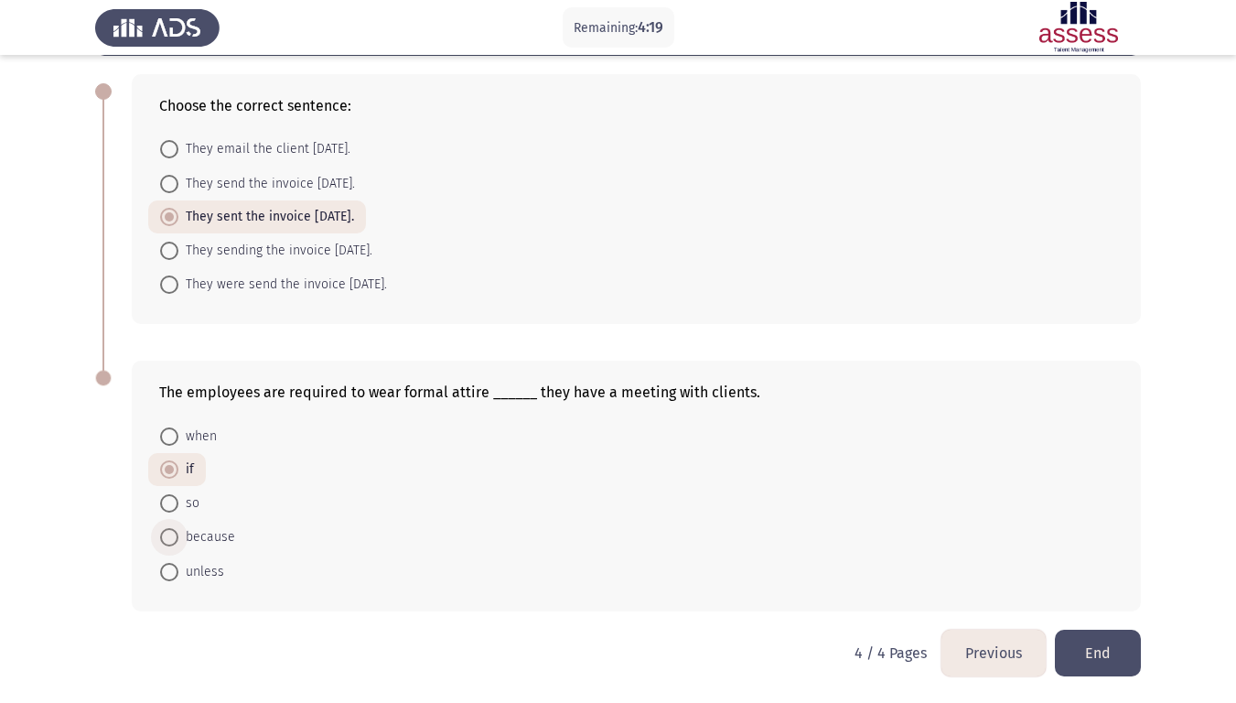
click at [182, 533] on span "because" at bounding box center [206, 537] width 57 height 22
click at [178, 533] on input "because" at bounding box center [169, 537] width 18 height 18
radio input "true"
click at [1135, 578] on button "End" at bounding box center [1098, 653] width 86 height 47
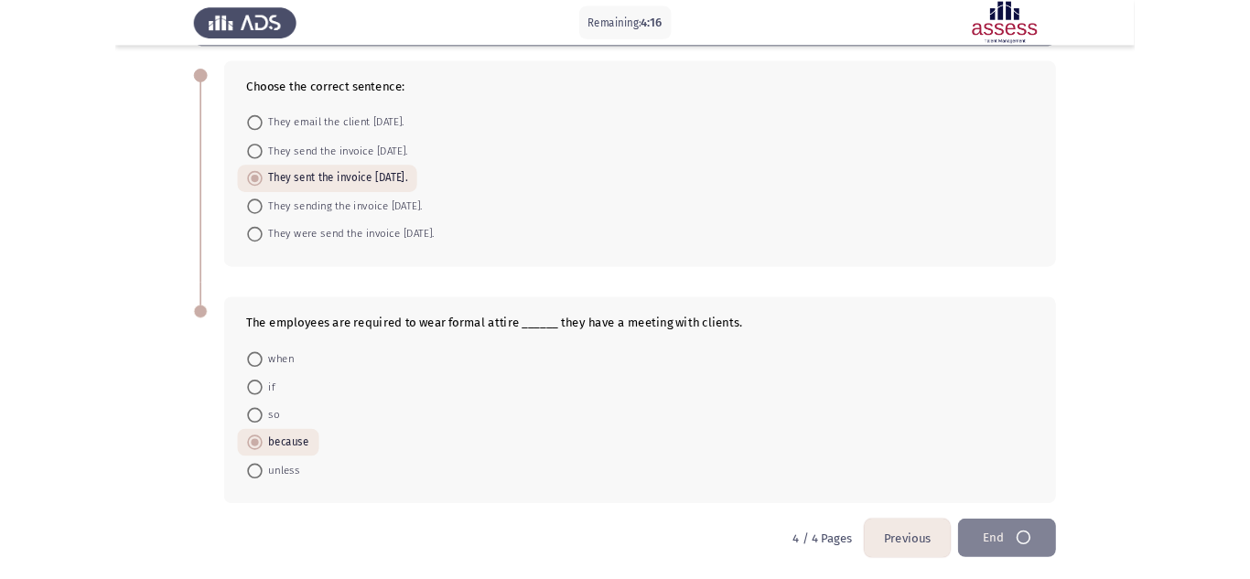
scroll to position [0, 0]
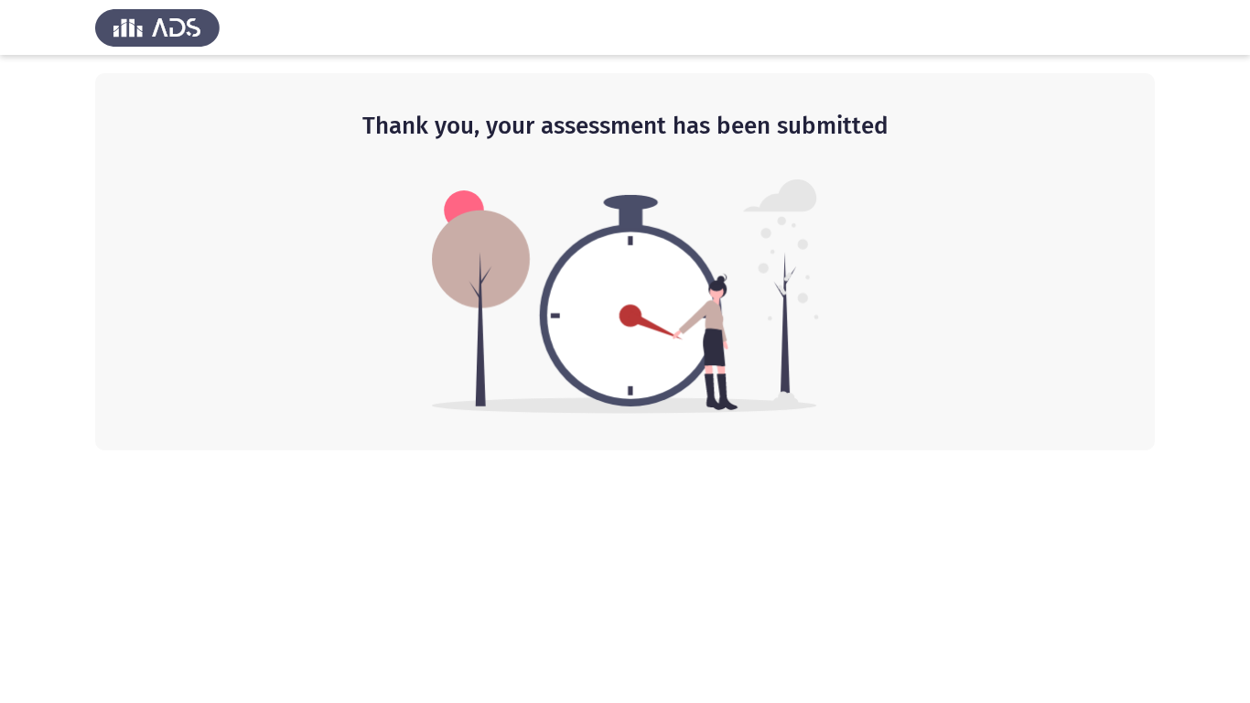
click at [730, 450] on html "Thank you, your assessment has been submitted" at bounding box center [625, 225] width 1250 height 450
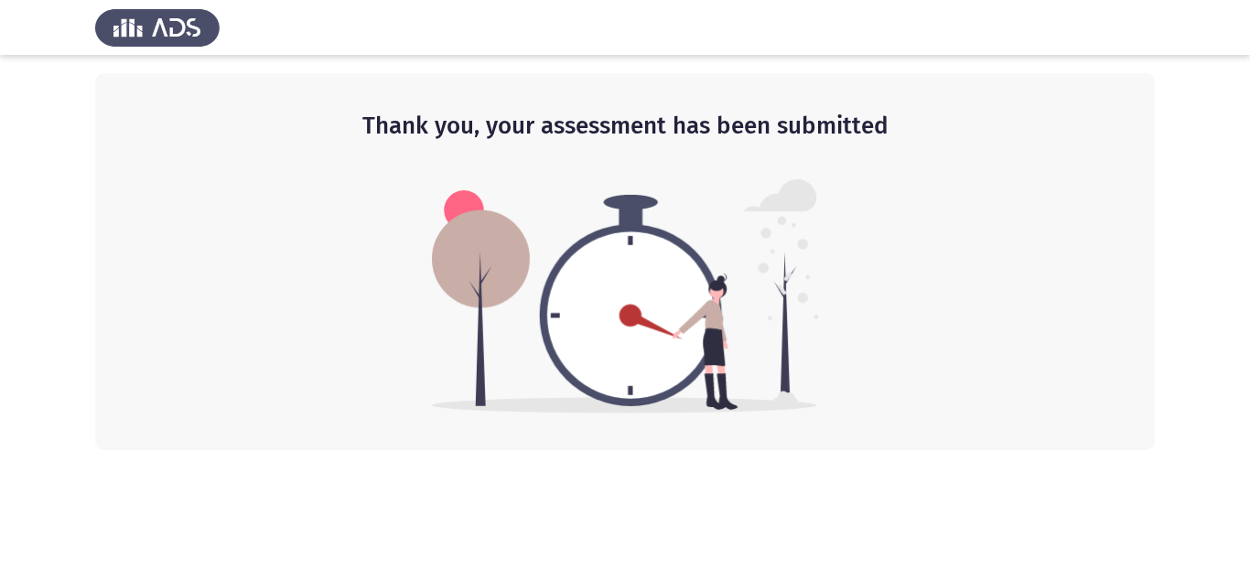
click at [167, 33] on img at bounding box center [157, 27] width 124 height 51
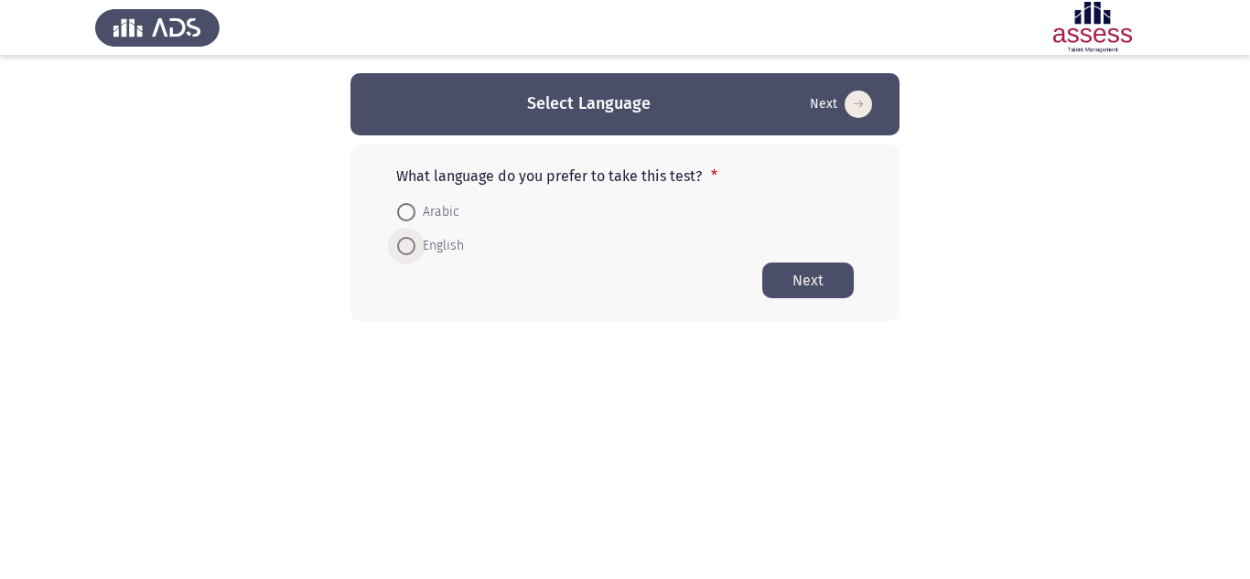
click at [409, 244] on span at bounding box center [406, 246] width 18 height 18
click at [409, 244] on input "English" at bounding box center [406, 246] width 18 height 18
radio input "true"
click at [805, 272] on button "Next" at bounding box center [807, 280] width 91 height 36
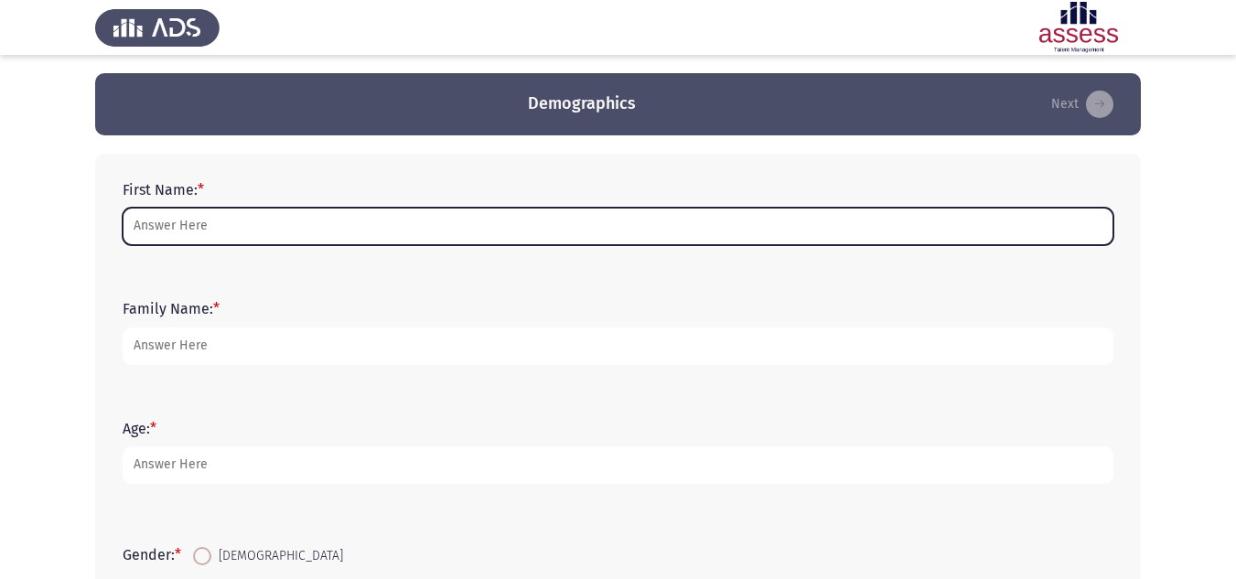
click at [404, 232] on input "First Name: *" at bounding box center [618, 227] width 991 height 38
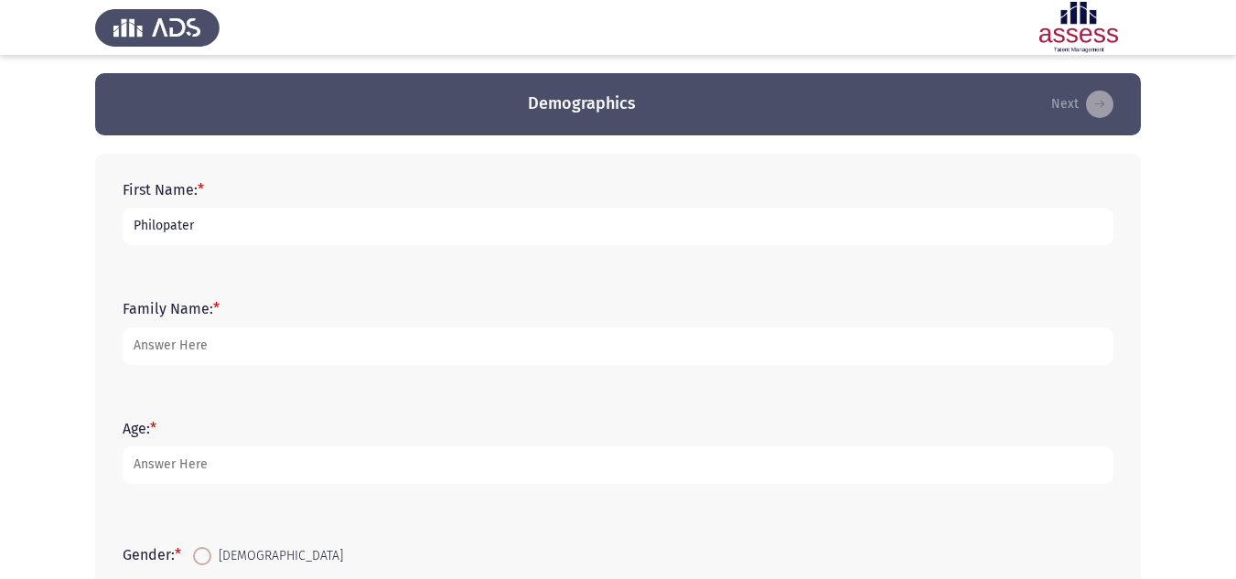
type input "Philopater"
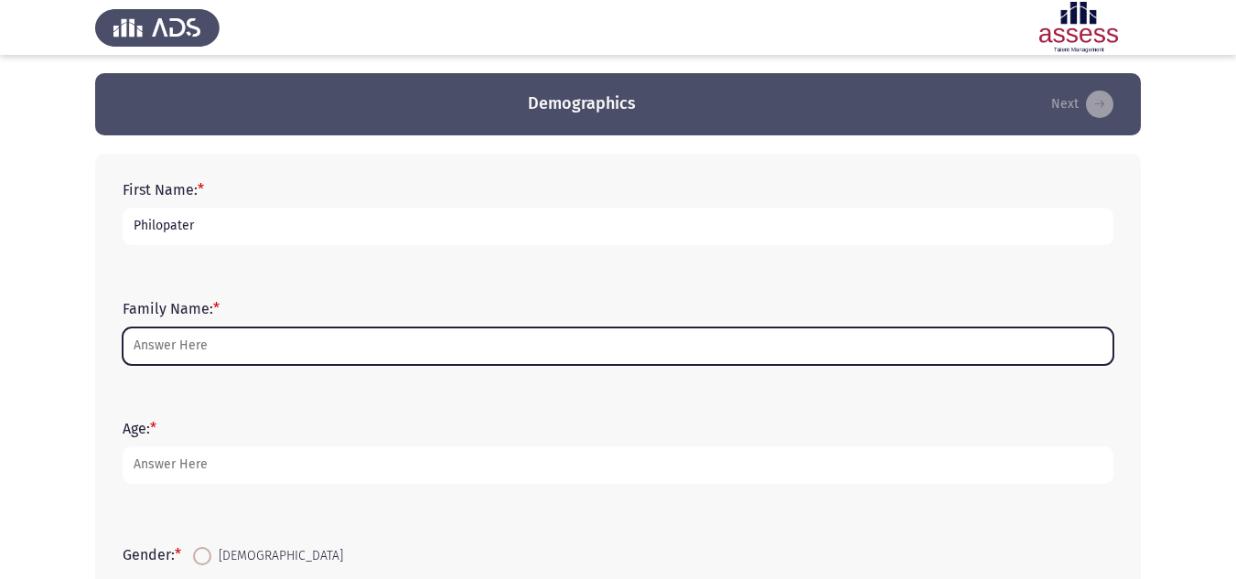
click at [169, 356] on input "Family Name: *" at bounding box center [618, 347] width 991 height 38
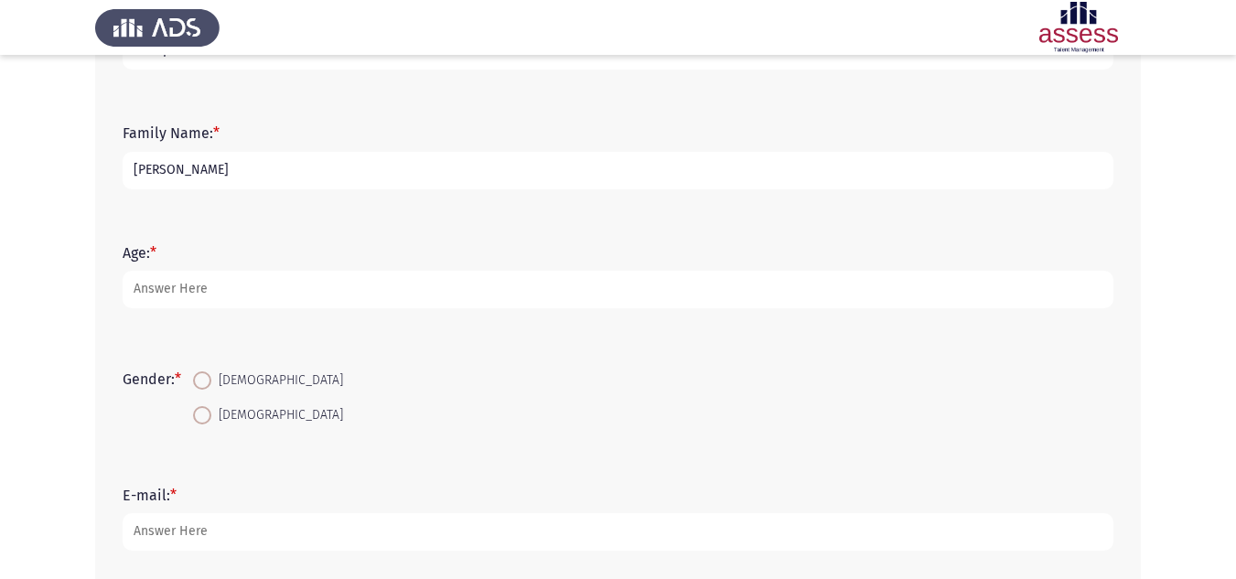
scroll to position [183, 0]
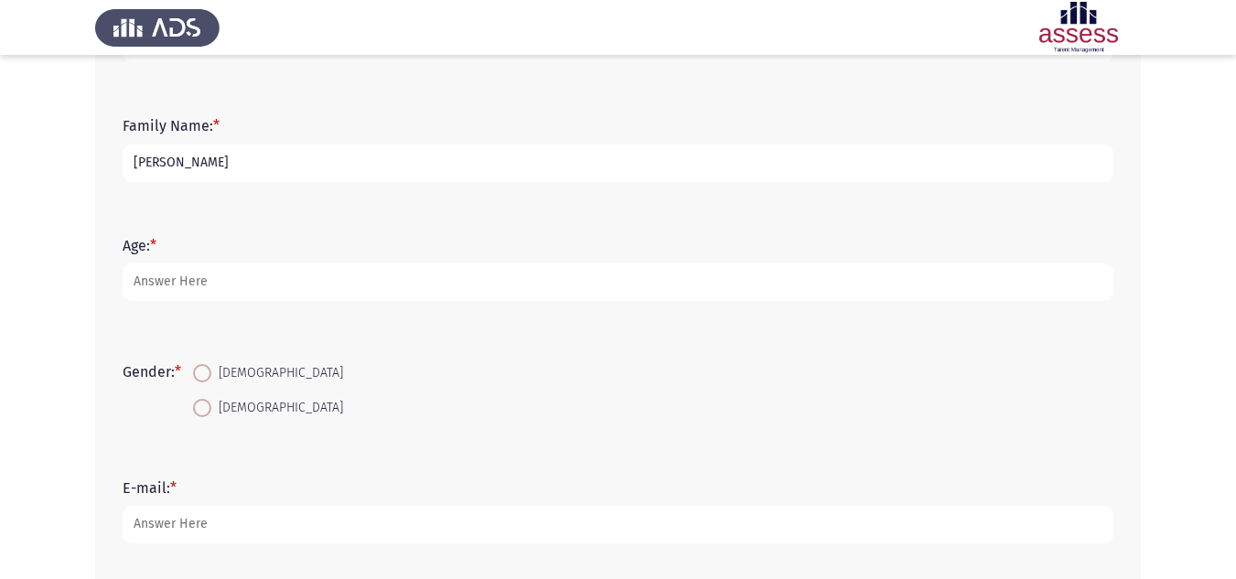
type input "[PERSON_NAME]"
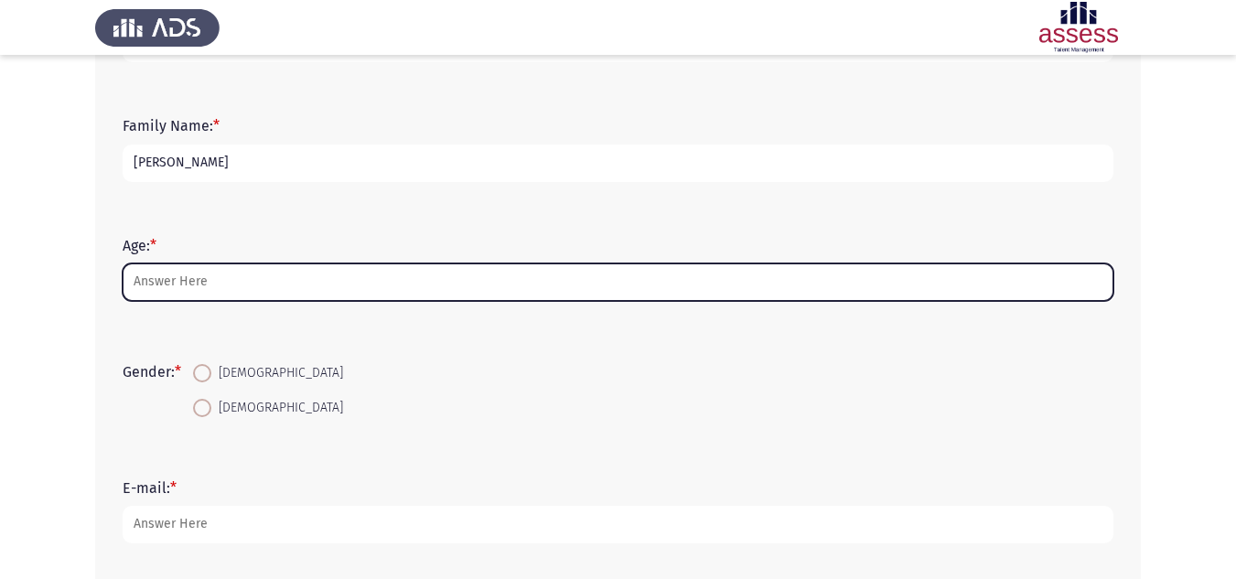
click at [185, 286] on input "Age: *" at bounding box center [618, 283] width 991 height 38
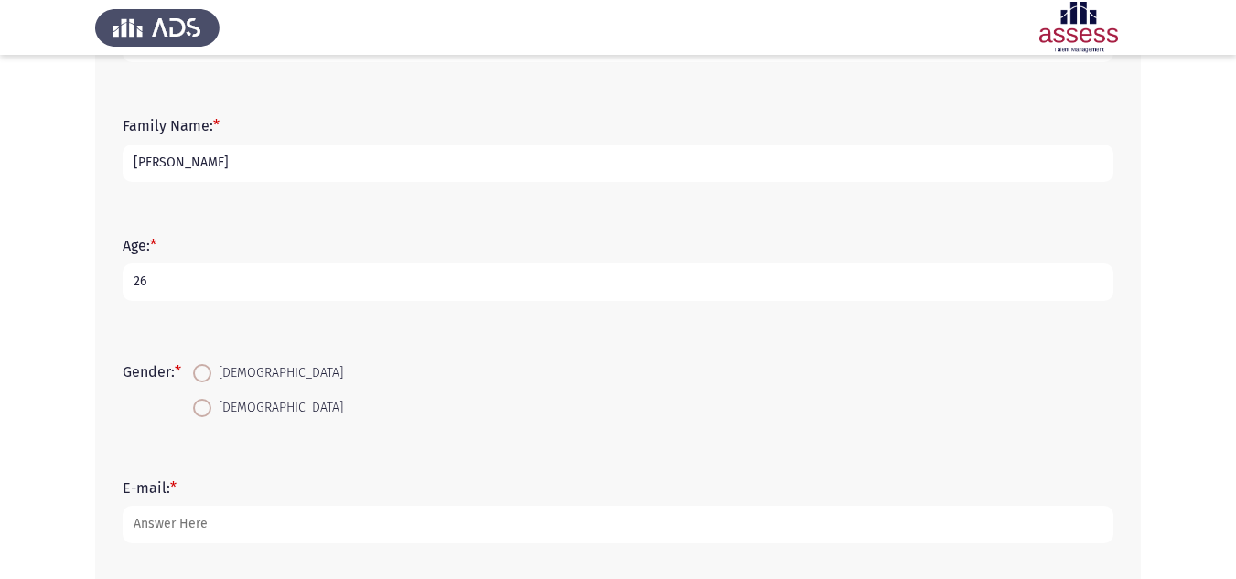
type input "26"
click at [210, 371] on span at bounding box center [202, 373] width 18 height 18
click at [210, 371] on input "[DEMOGRAPHIC_DATA]" at bounding box center [202, 373] width 18 height 18
radio input "true"
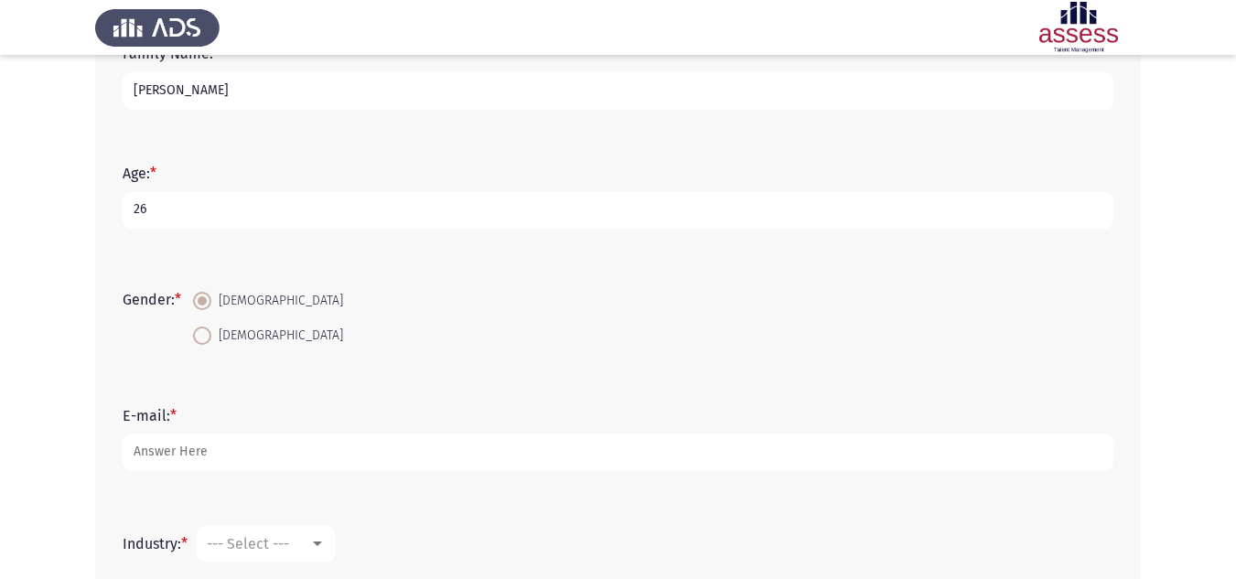
scroll to position [457, 0]
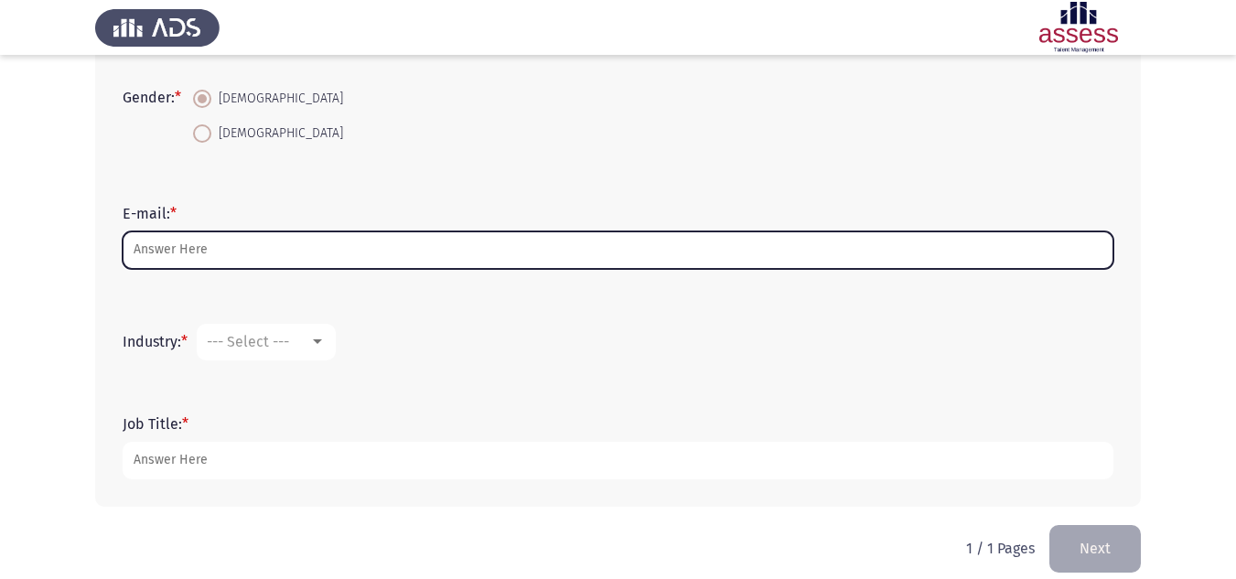
click at [183, 252] on input "E-mail: *" at bounding box center [618, 250] width 991 height 38
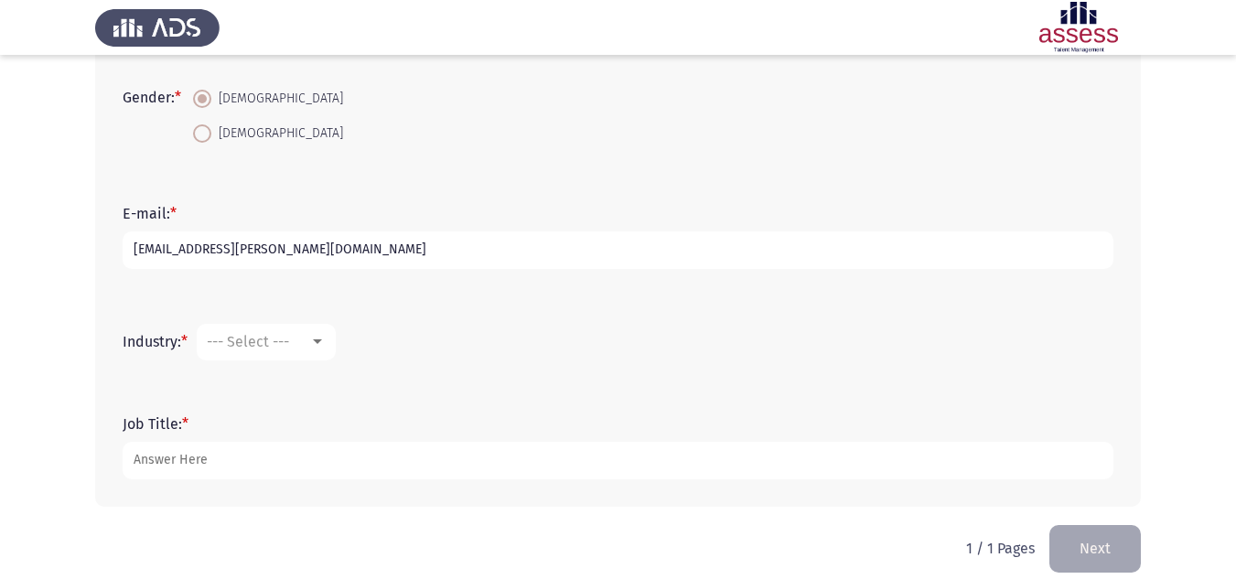
type input "[EMAIL_ADDRESS][PERSON_NAME][DOMAIN_NAME]"
click at [289, 336] on span "--- Select ---" at bounding box center [248, 341] width 82 height 17
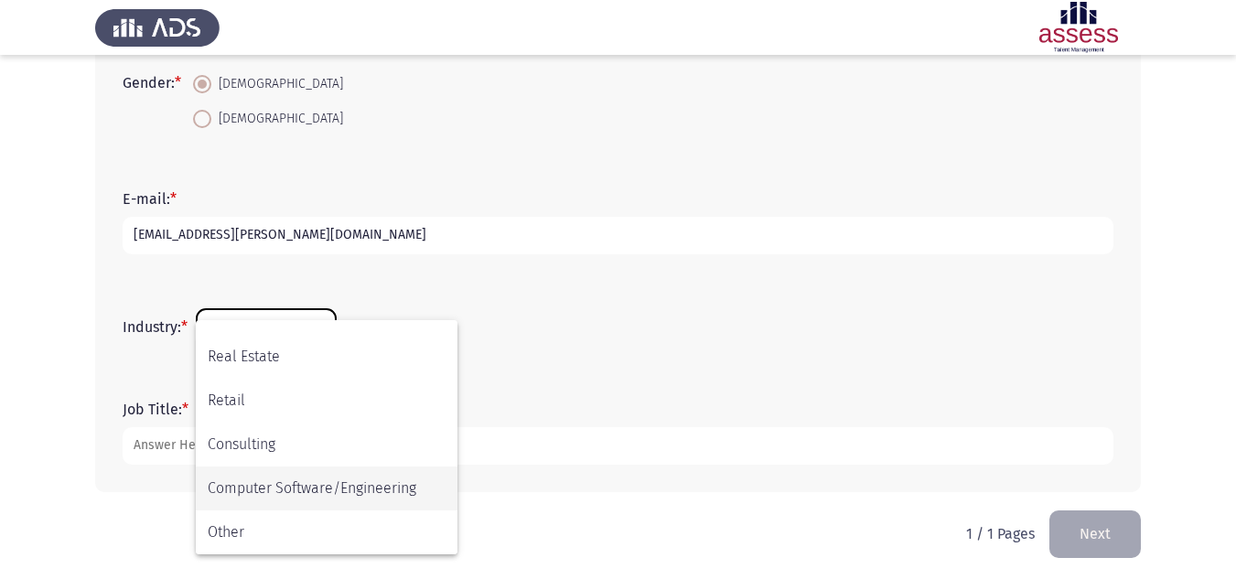
scroll to position [477, 0]
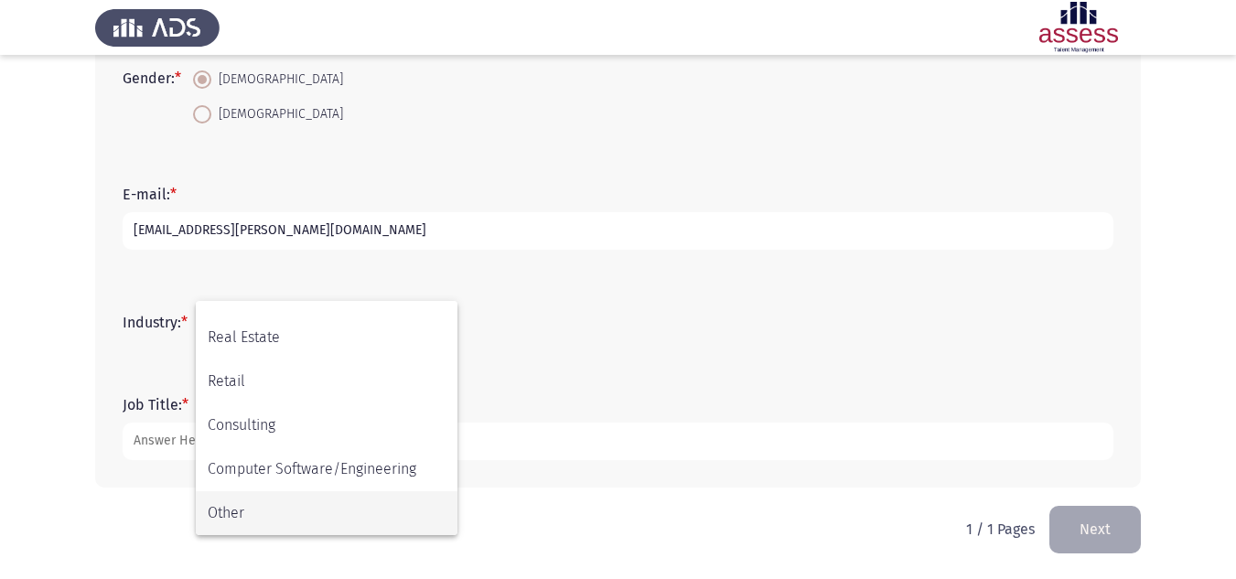
click at [268, 502] on span "Other" at bounding box center [327, 513] width 238 height 44
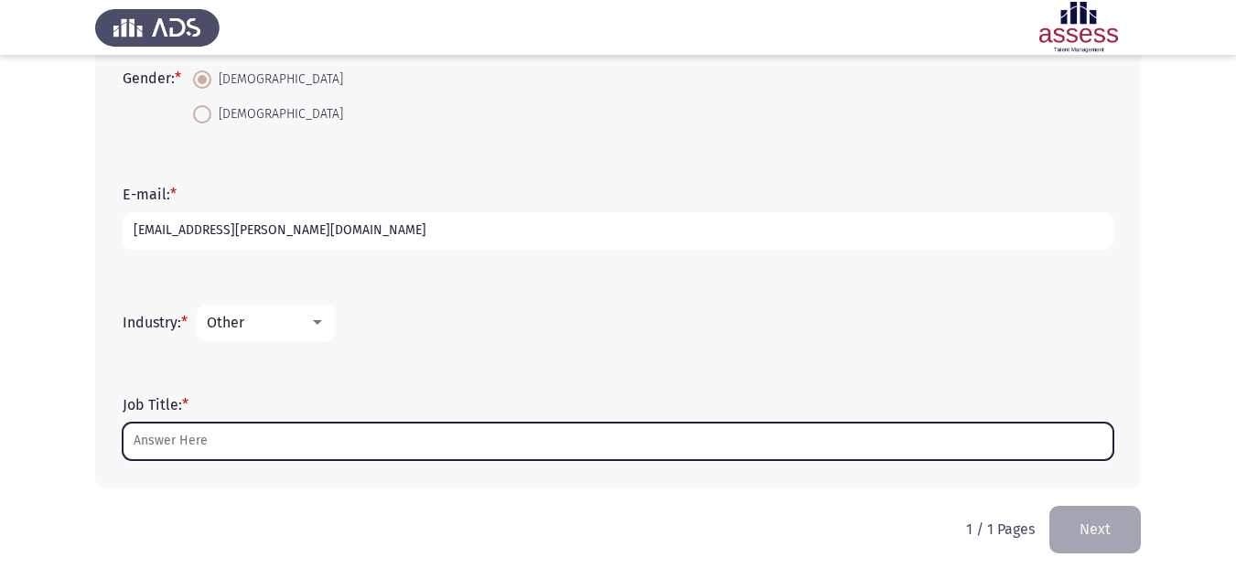
click at [244, 446] on input "Job Title: *" at bounding box center [618, 442] width 991 height 38
type input "r"
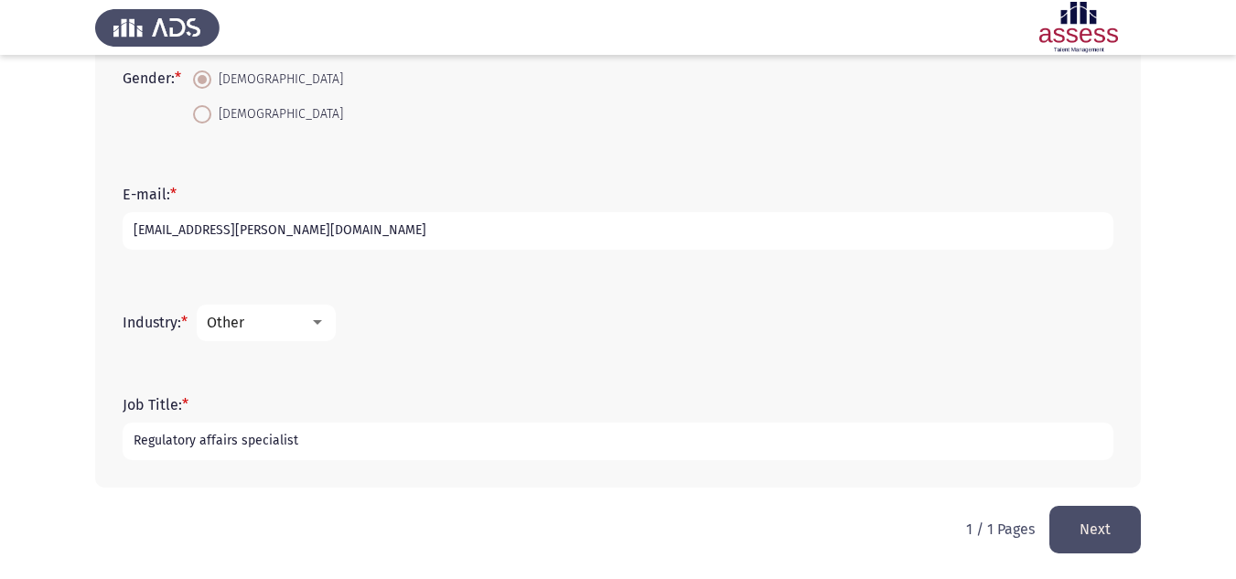
type input "Regulatory affairs specialist"
click at [1100, 535] on button "Next" at bounding box center [1094, 529] width 91 height 47
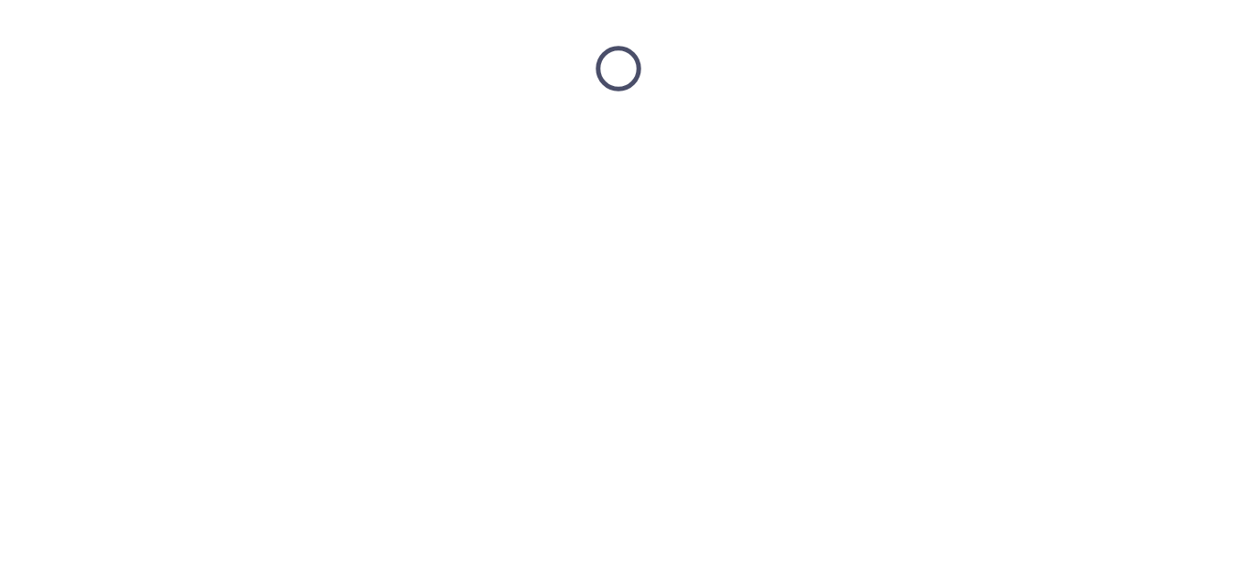
scroll to position [0, 0]
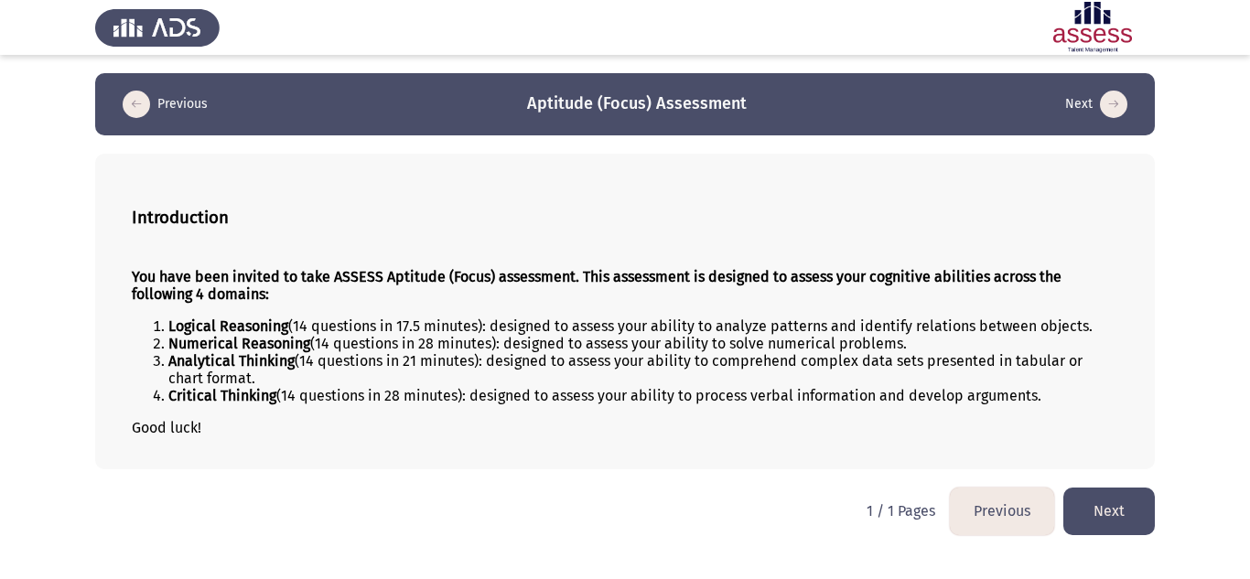
drag, startPoint x: 197, startPoint y: 329, endPoint x: 245, endPoint y: 333, distance: 48.6
click at [245, 333] on strong "Logical Reasoning" at bounding box center [228, 325] width 120 height 17
click at [1112, 506] on button "Next" at bounding box center [1108, 511] width 91 height 47
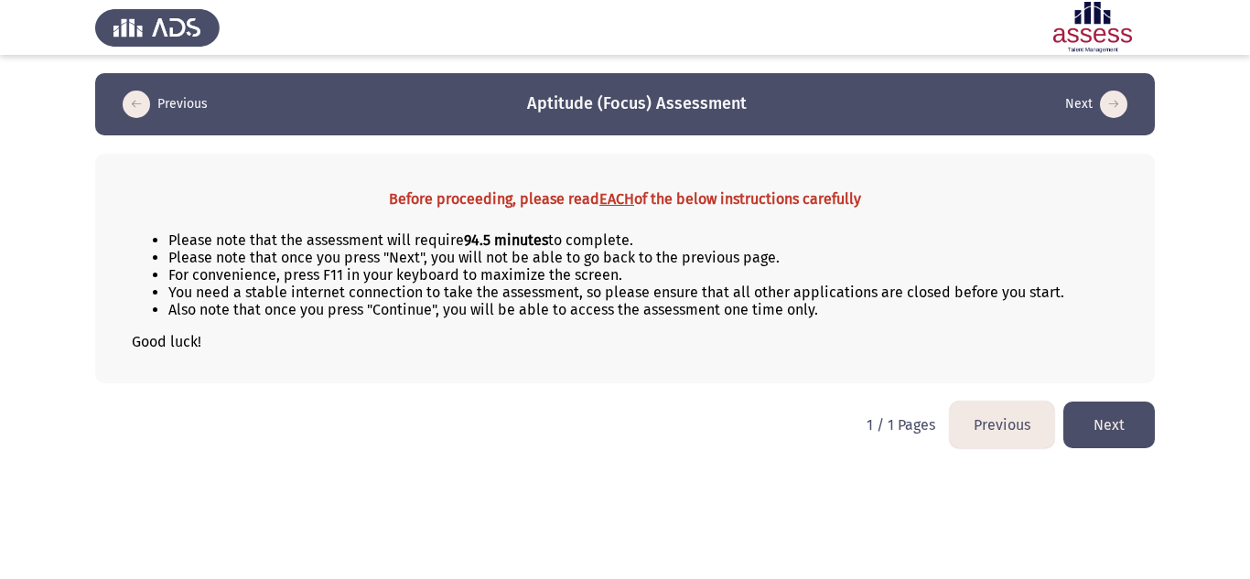
click at [1092, 410] on button "Next" at bounding box center [1108, 425] width 91 height 47
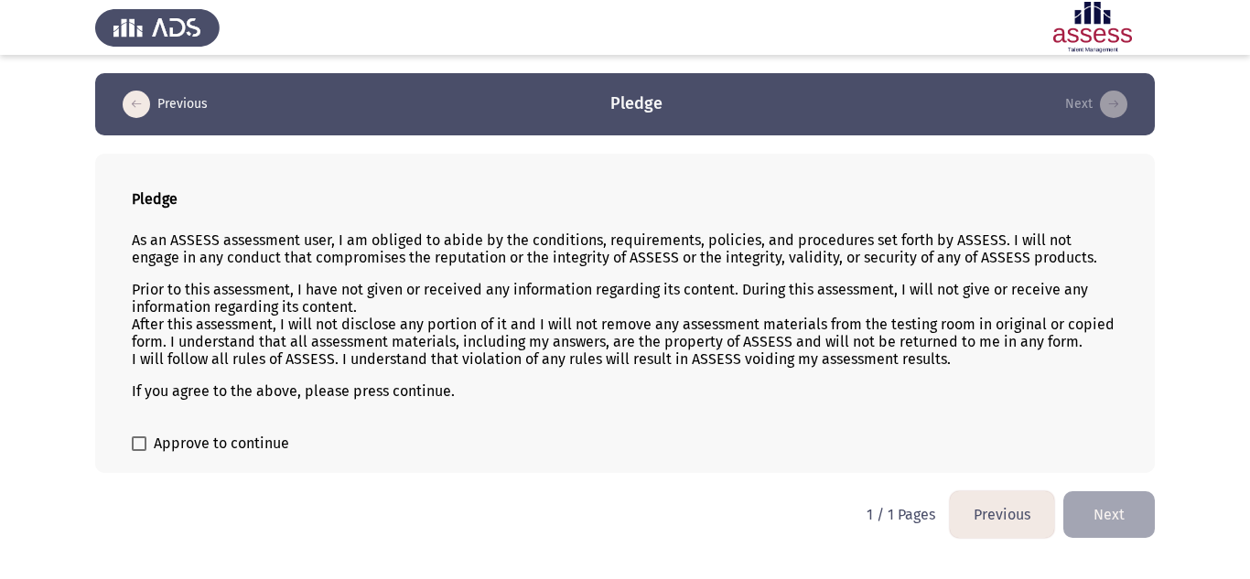
click at [160, 447] on span "Approve to continue" at bounding box center [221, 444] width 135 height 22
click at [139, 451] on input "Approve to continue" at bounding box center [138, 451] width 1 height 1
checkbox input "true"
click at [1121, 503] on button "Next" at bounding box center [1108, 514] width 91 height 47
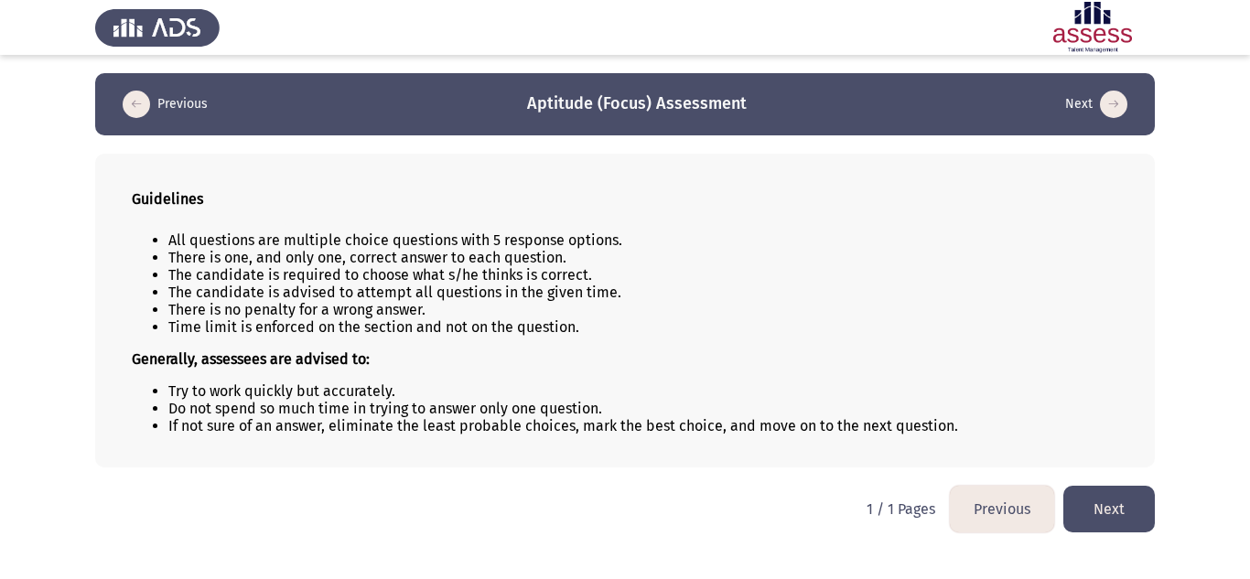
click at [1145, 516] on button "Next" at bounding box center [1108, 509] width 91 height 47
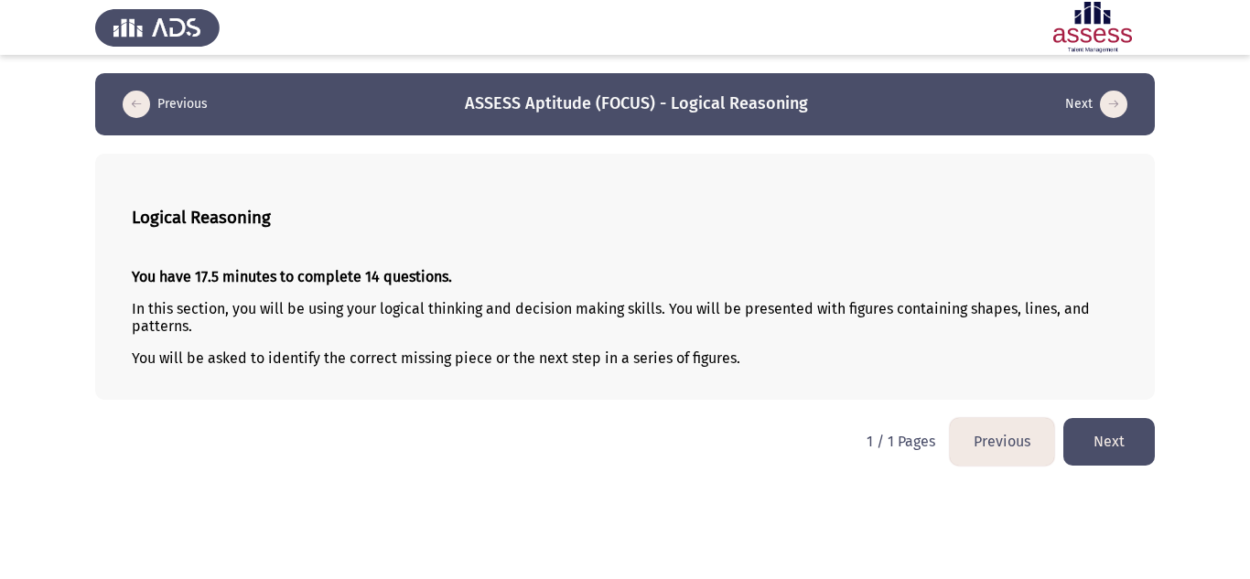
click at [1142, 436] on button "Next" at bounding box center [1108, 441] width 91 height 47
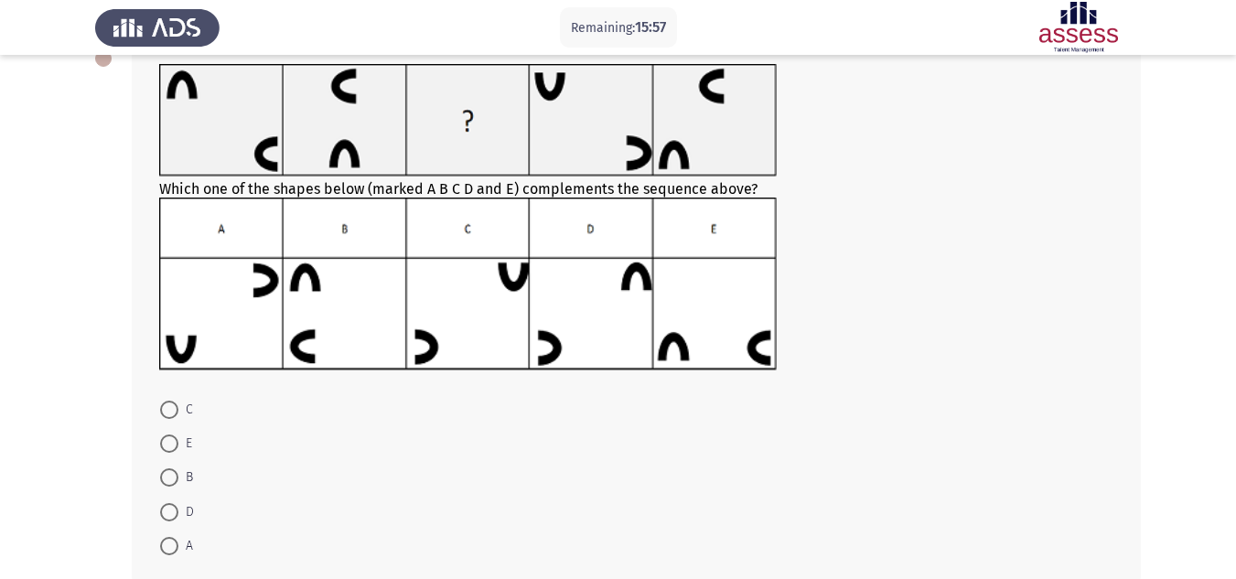
scroll to position [183, 0]
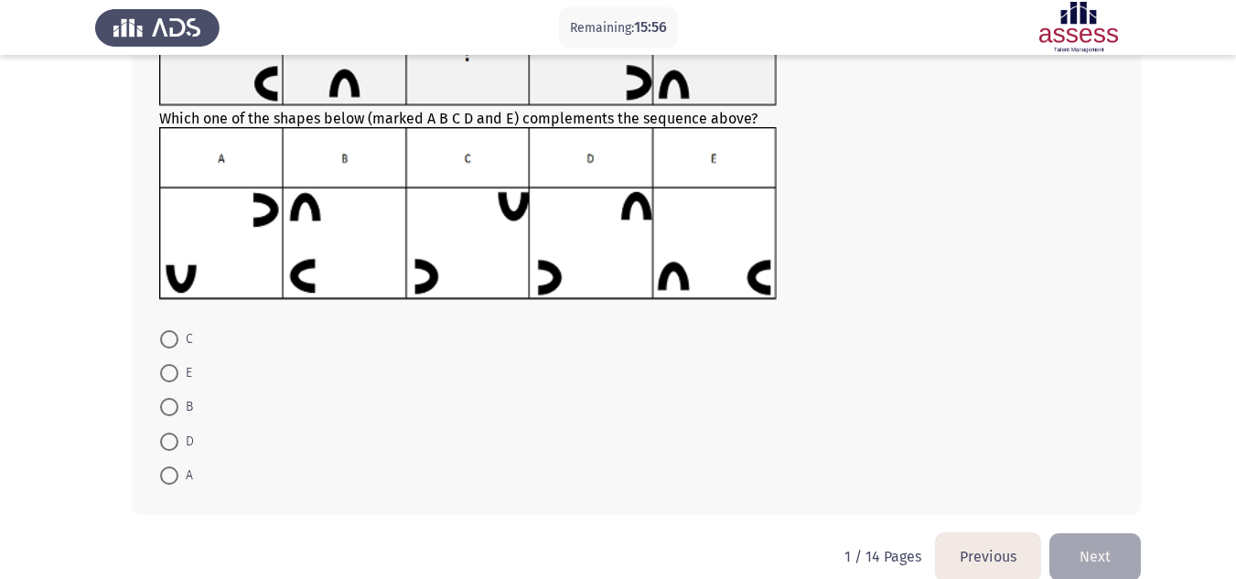
click at [164, 339] on span at bounding box center [169, 339] width 18 height 18
click at [164, 339] on input "C" at bounding box center [169, 339] width 18 height 18
radio input "true"
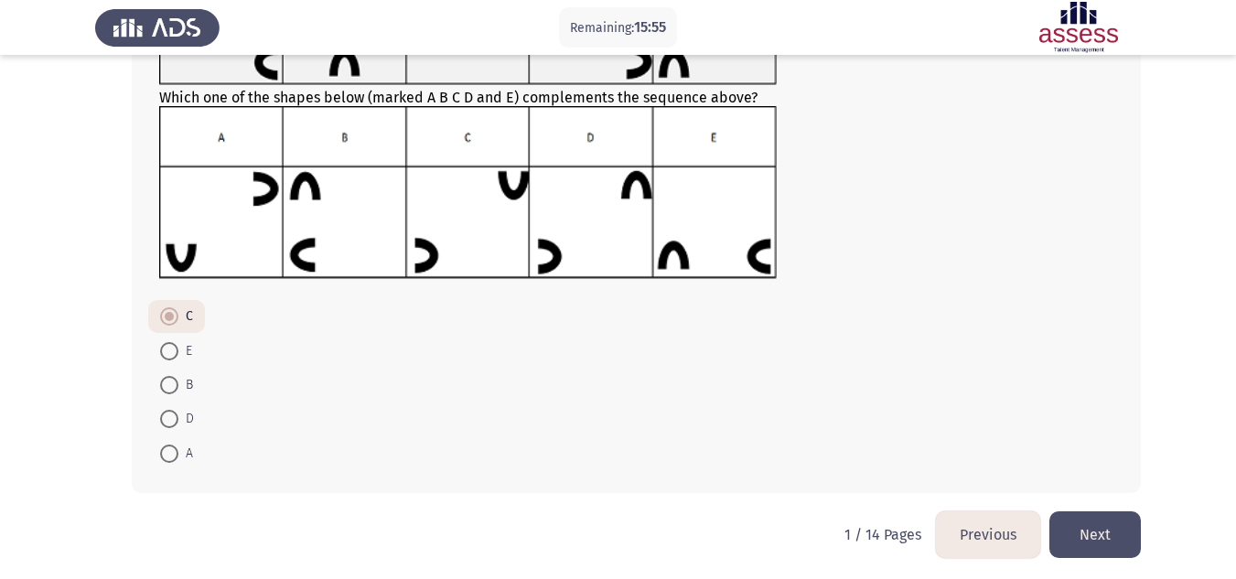
scroll to position [210, 0]
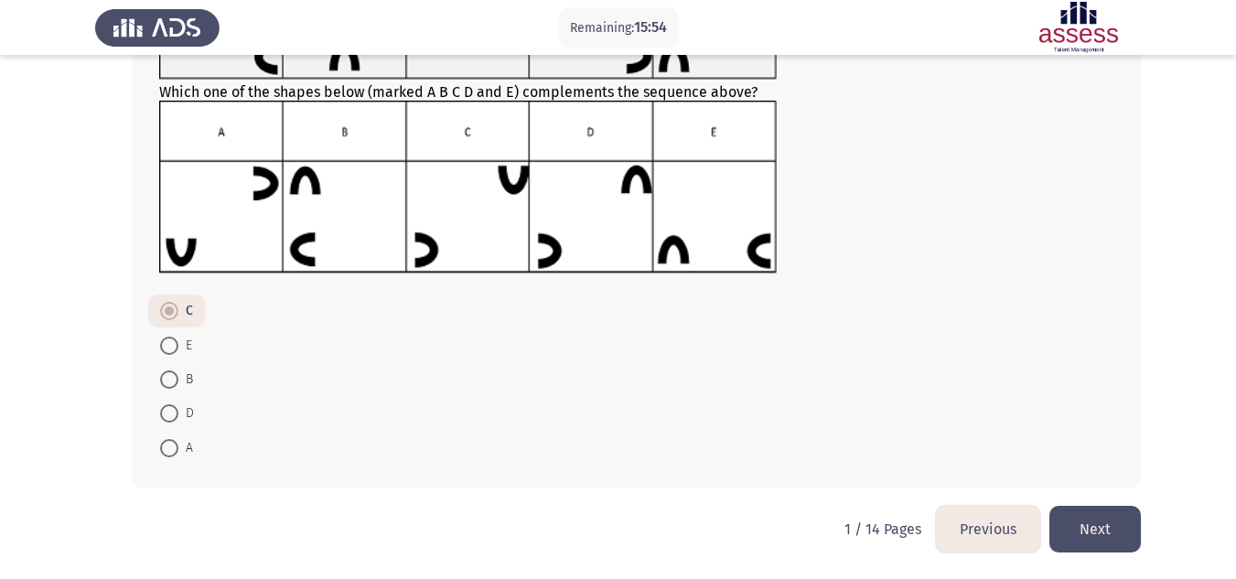
click at [1110, 525] on button "Next" at bounding box center [1094, 529] width 91 height 47
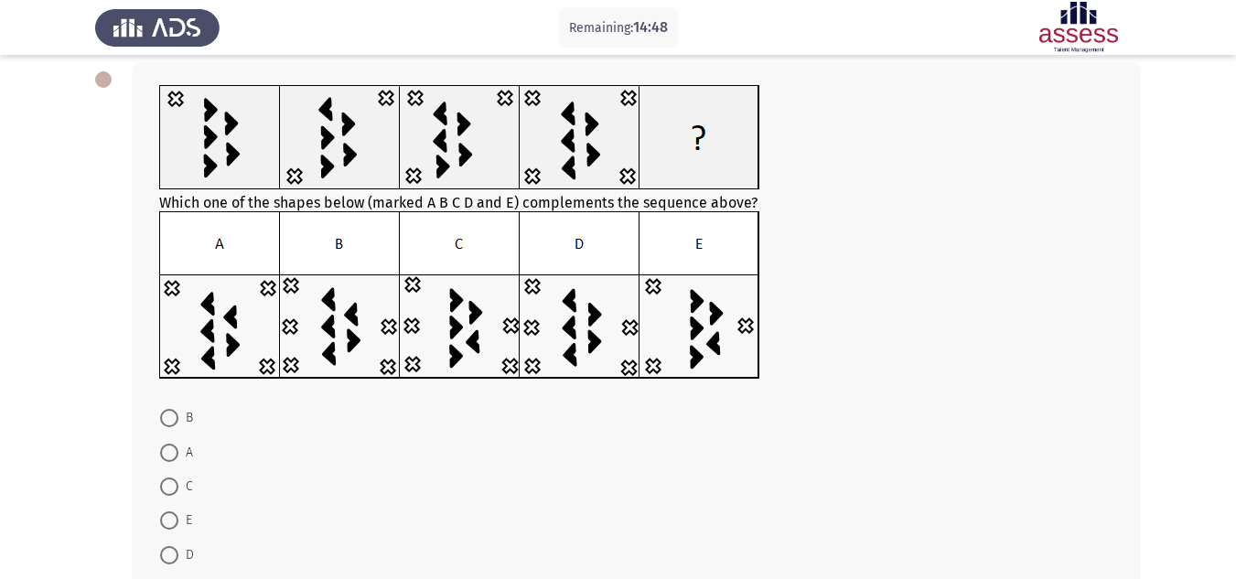
scroll to position [199, 0]
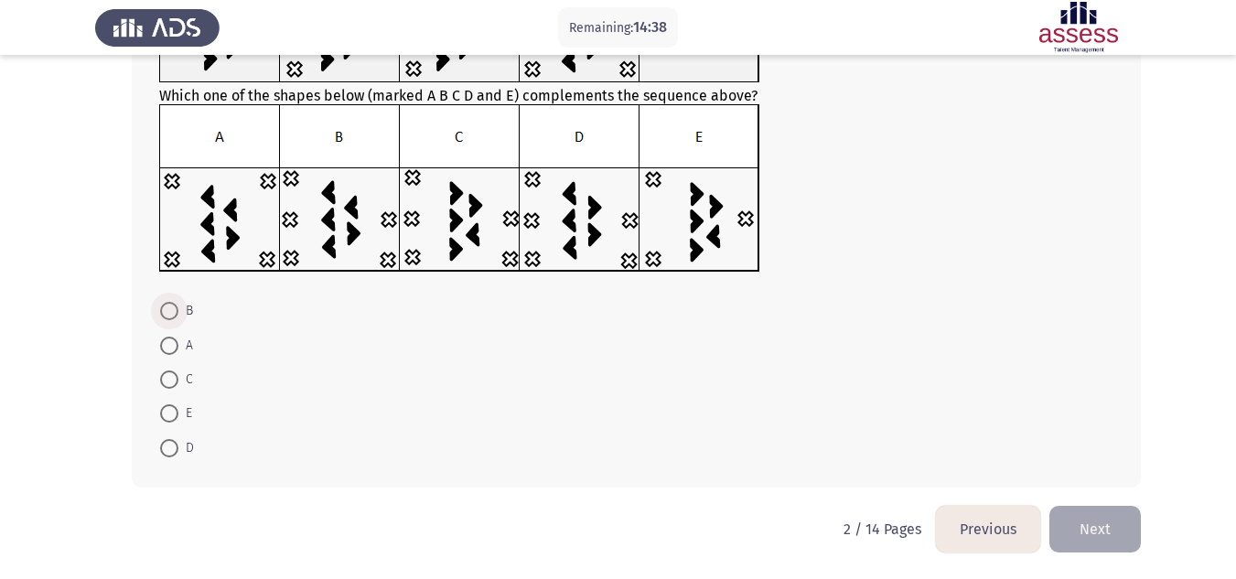
click at [169, 316] on span at bounding box center [169, 311] width 18 height 18
click at [169, 316] on input "B" at bounding box center [169, 311] width 18 height 18
radio input "true"
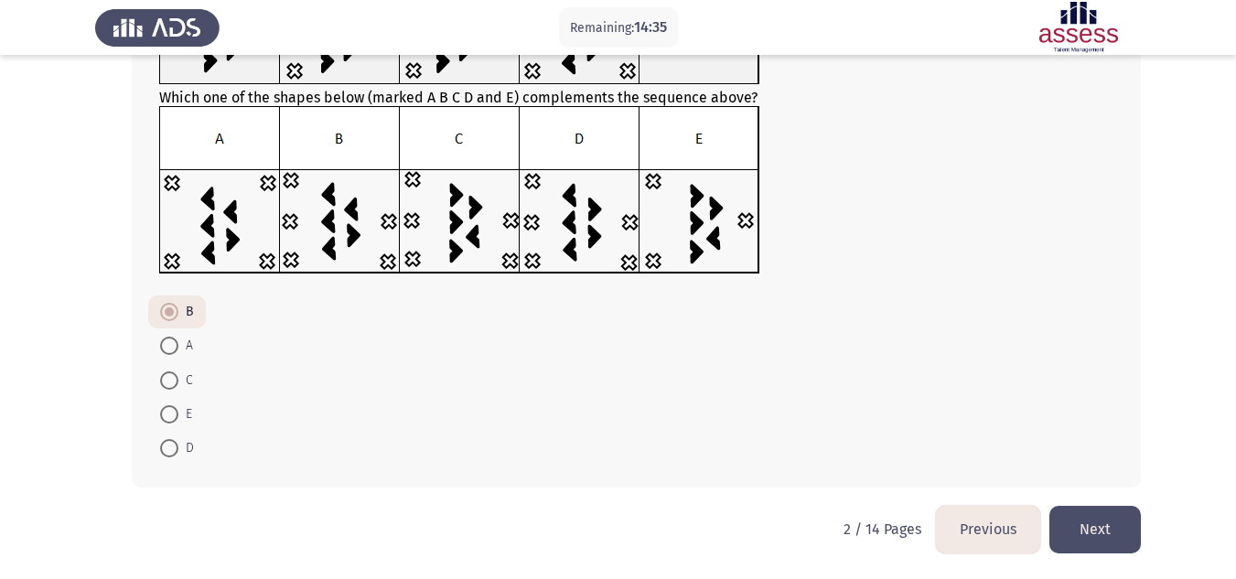
click at [1082, 523] on button "Next" at bounding box center [1094, 529] width 91 height 47
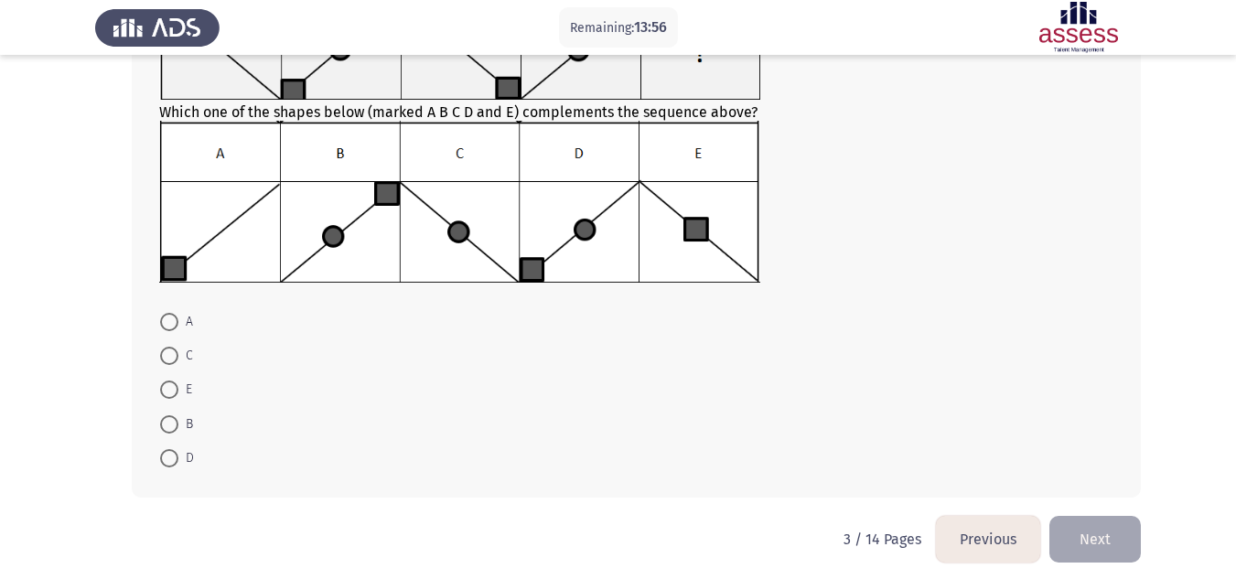
scroll to position [183, 0]
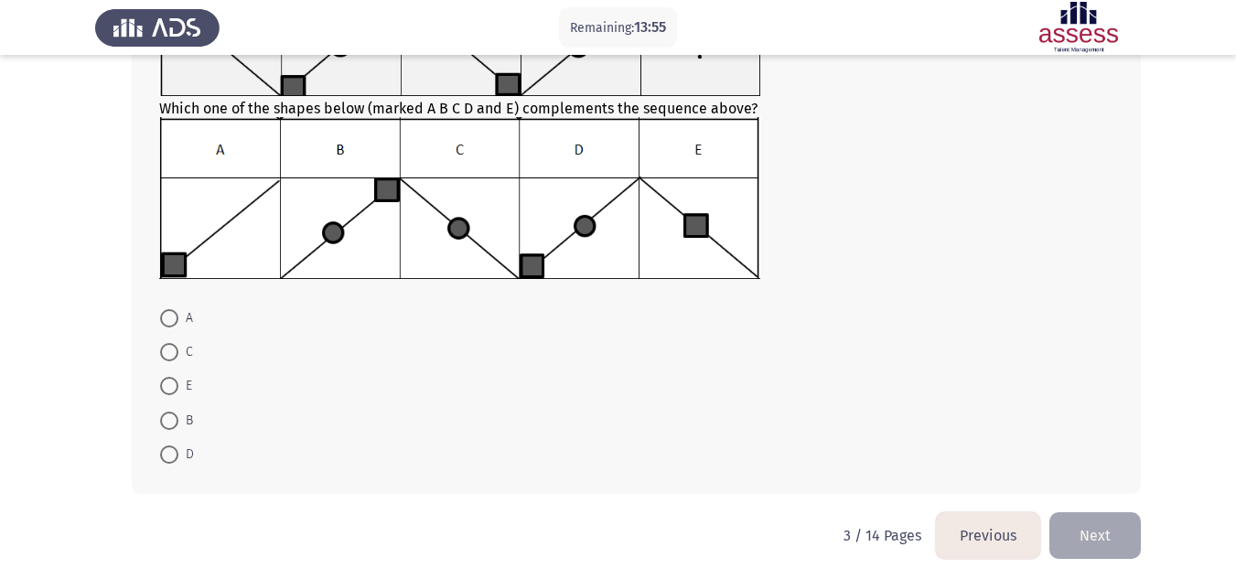
click at [175, 318] on span at bounding box center [169, 318] width 18 height 18
click at [175, 318] on input "A" at bounding box center [169, 318] width 18 height 18
radio input "true"
click at [1113, 548] on button "Next" at bounding box center [1094, 534] width 91 height 47
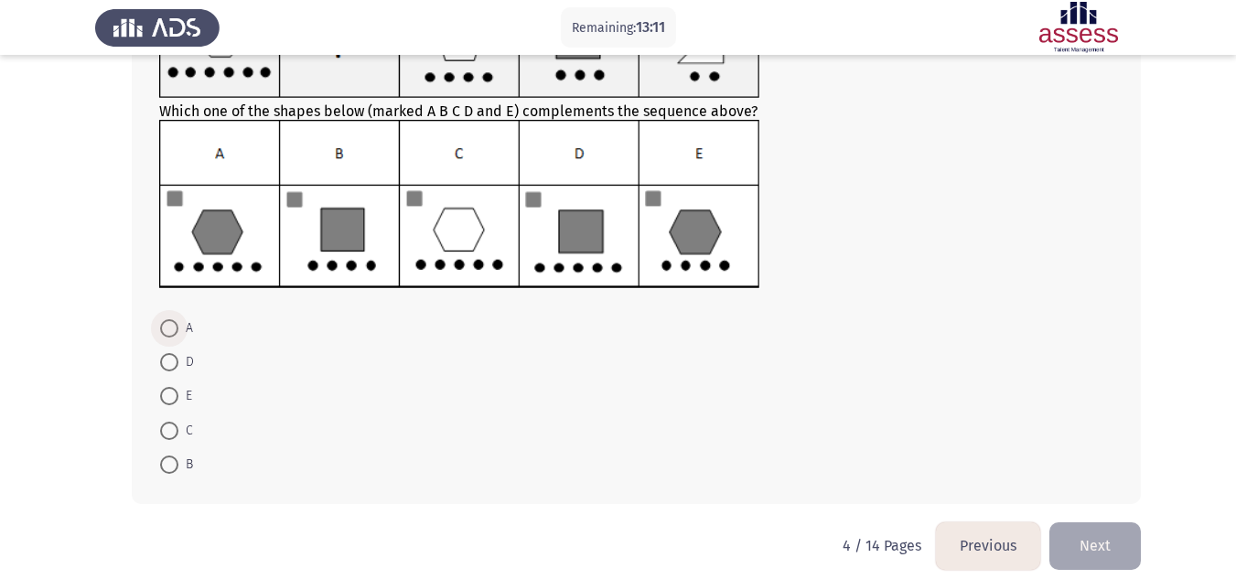
click at [172, 326] on span at bounding box center [169, 328] width 18 height 18
click at [172, 326] on input "A" at bounding box center [169, 328] width 18 height 18
radio input "true"
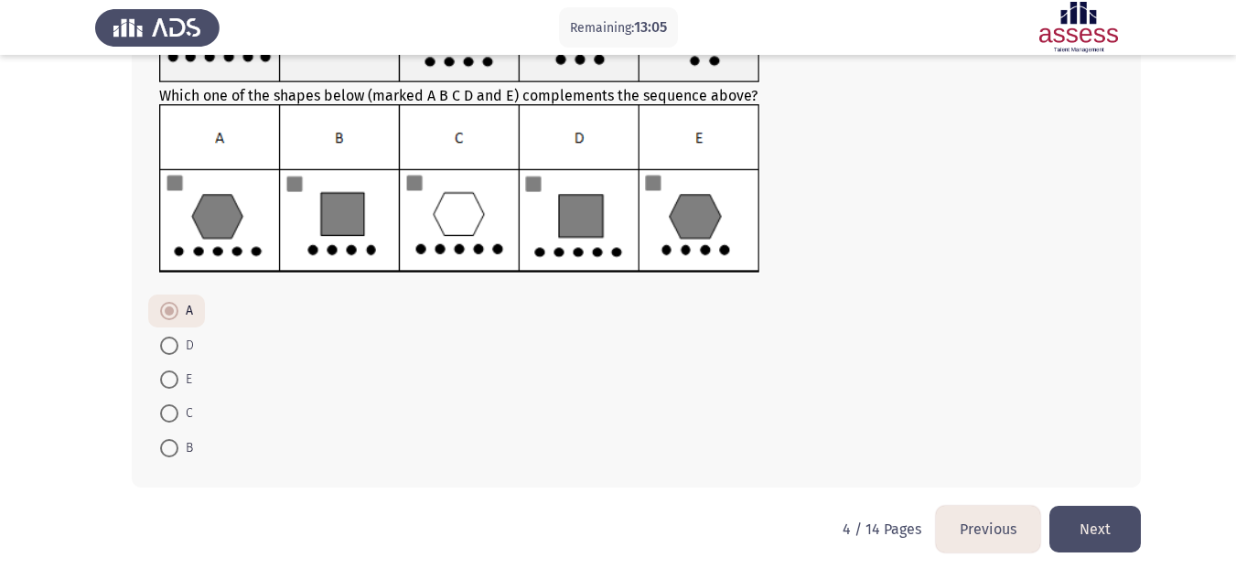
click at [1114, 526] on button "Next" at bounding box center [1094, 529] width 91 height 47
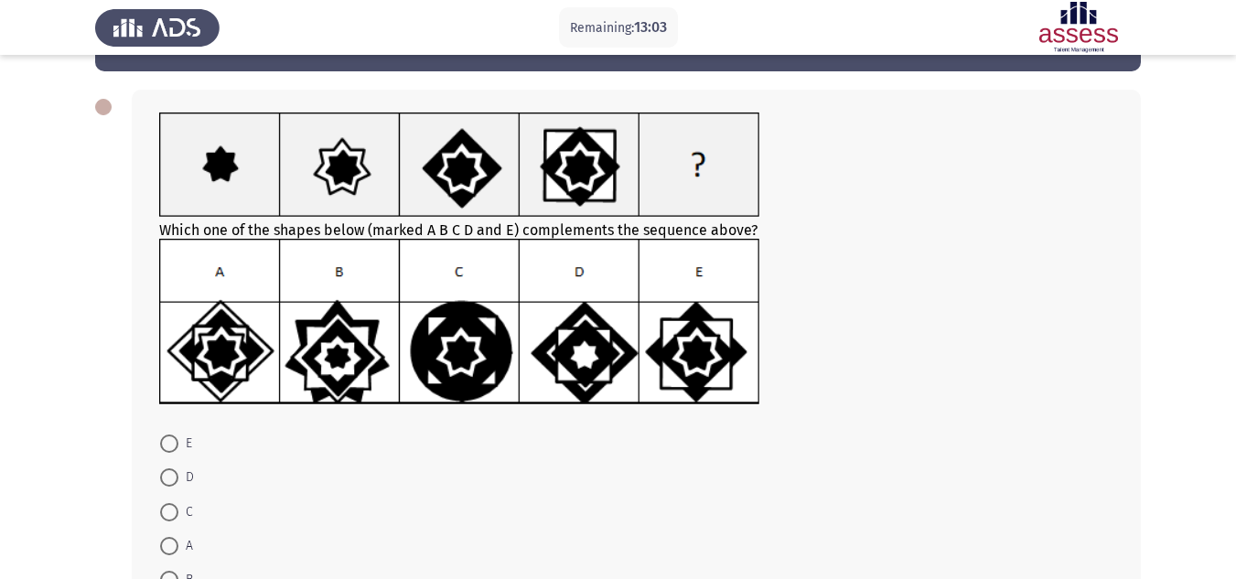
scroll to position [91, 0]
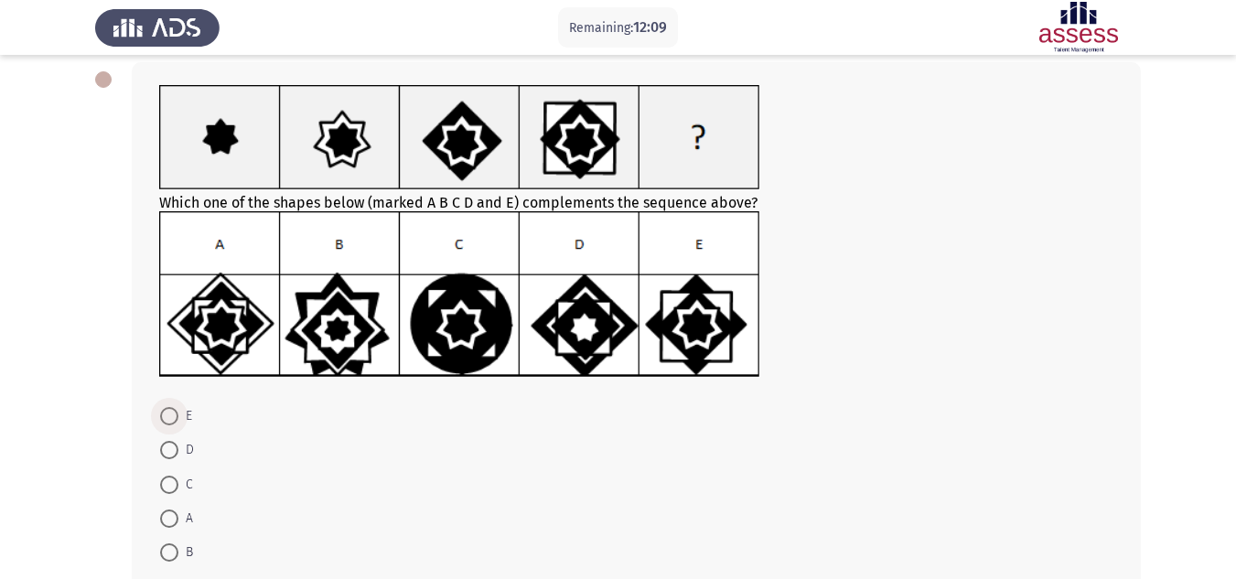
drag, startPoint x: 170, startPoint y: 418, endPoint x: 188, endPoint y: 418, distance: 18.3
click at [171, 418] on span at bounding box center [169, 416] width 18 height 18
click at [171, 418] on input "E" at bounding box center [169, 416] width 18 height 18
radio input "true"
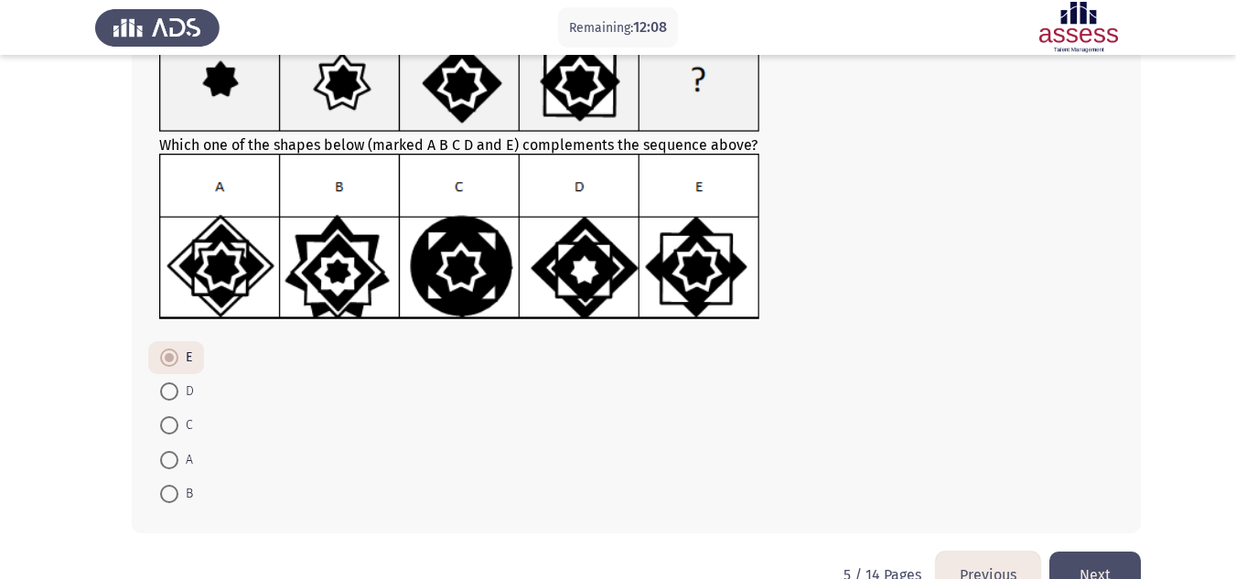
scroll to position [195, 0]
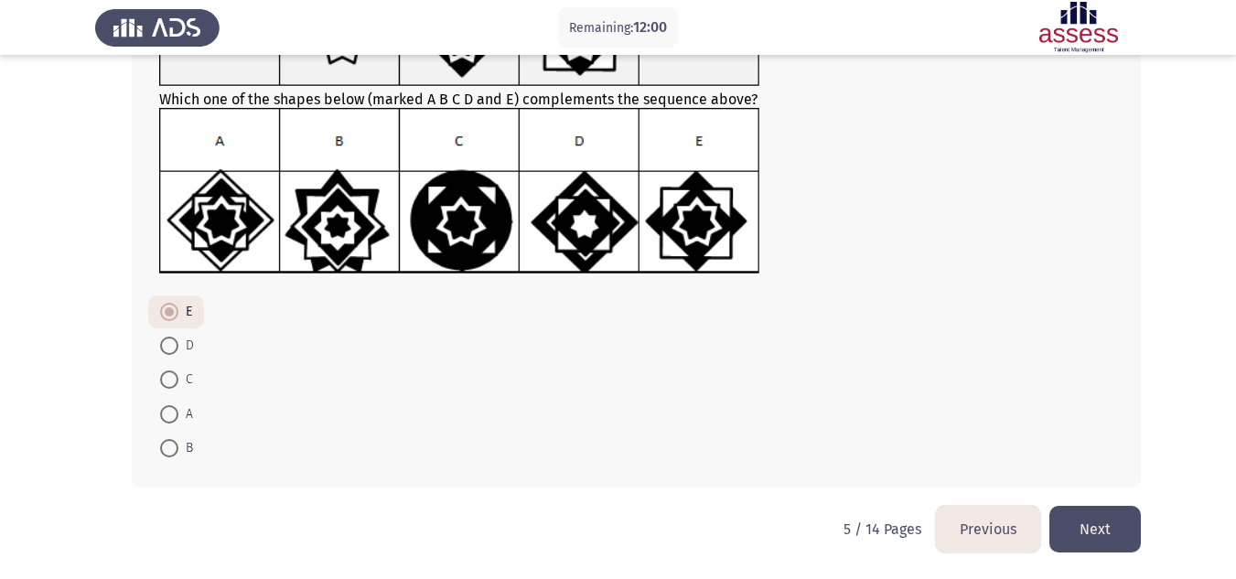
click at [1096, 528] on button "Next" at bounding box center [1094, 529] width 91 height 47
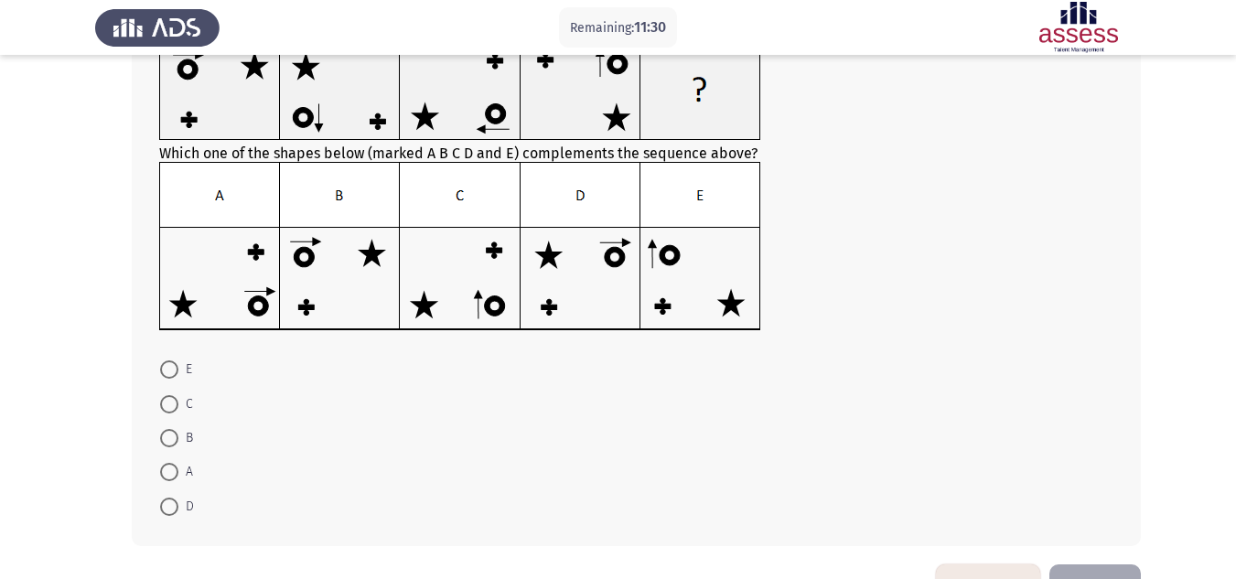
scroll to position [107, 0]
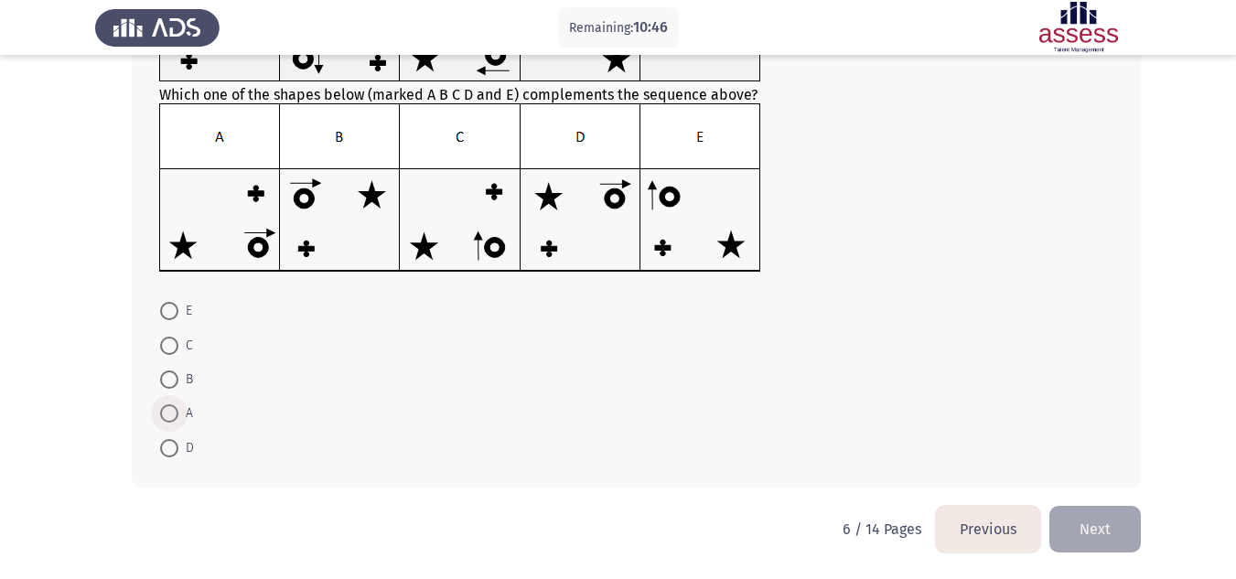
click at [167, 414] on span at bounding box center [169, 413] width 18 height 18
click at [167, 414] on input "A" at bounding box center [169, 413] width 18 height 18
radio input "true"
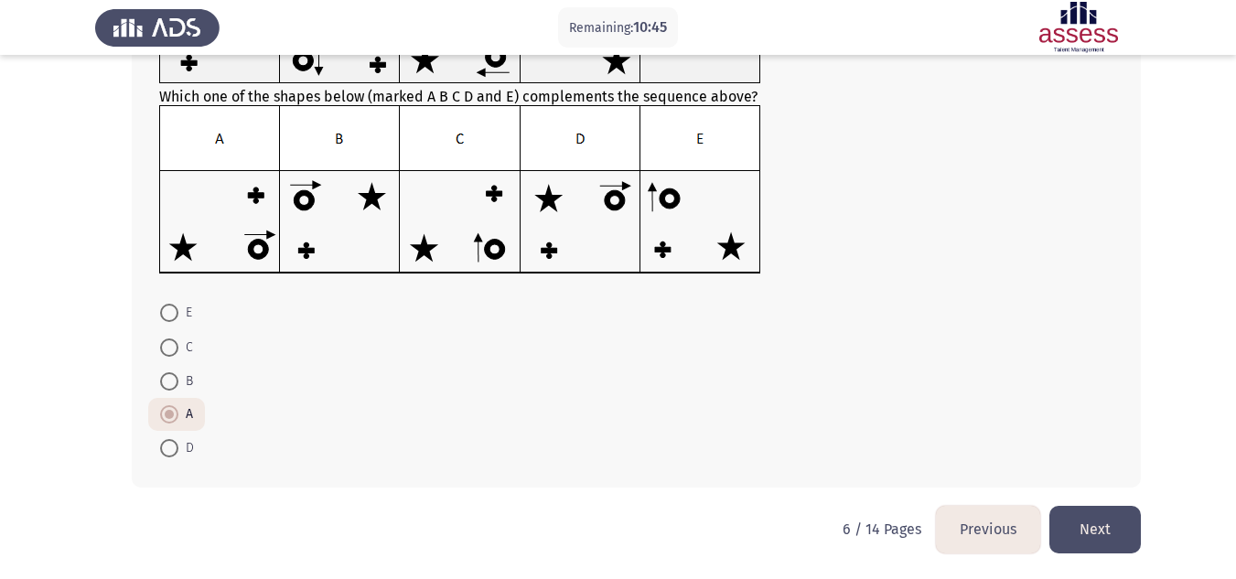
click at [1092, 538] on button "Next" at bounding box center [1094, 529] width 91 height 47
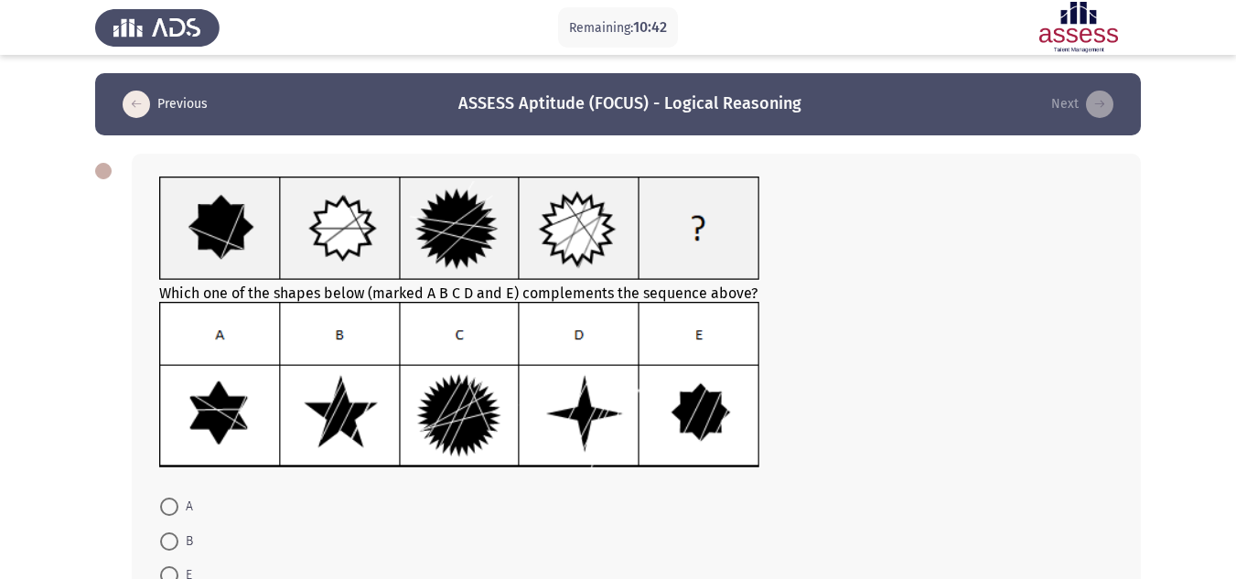
scroll to position [91, 0]
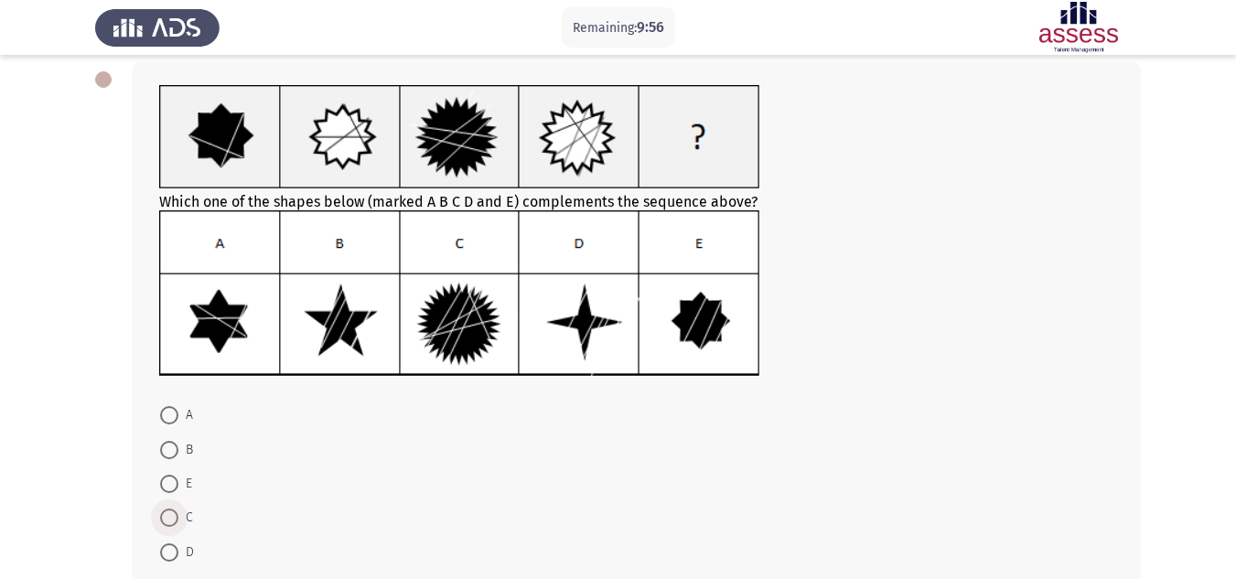
drag, startPoint x: 168, startPoint y: 522, endPoint x: 185, endPoint y: 518, distance: 16.9
click at [168, 522] on span at bounding box center [169, 518] width 18 height 18
click at [168, 522] on input "C" at bounding box center [169, 518] width 18 height 18
radio input "true"
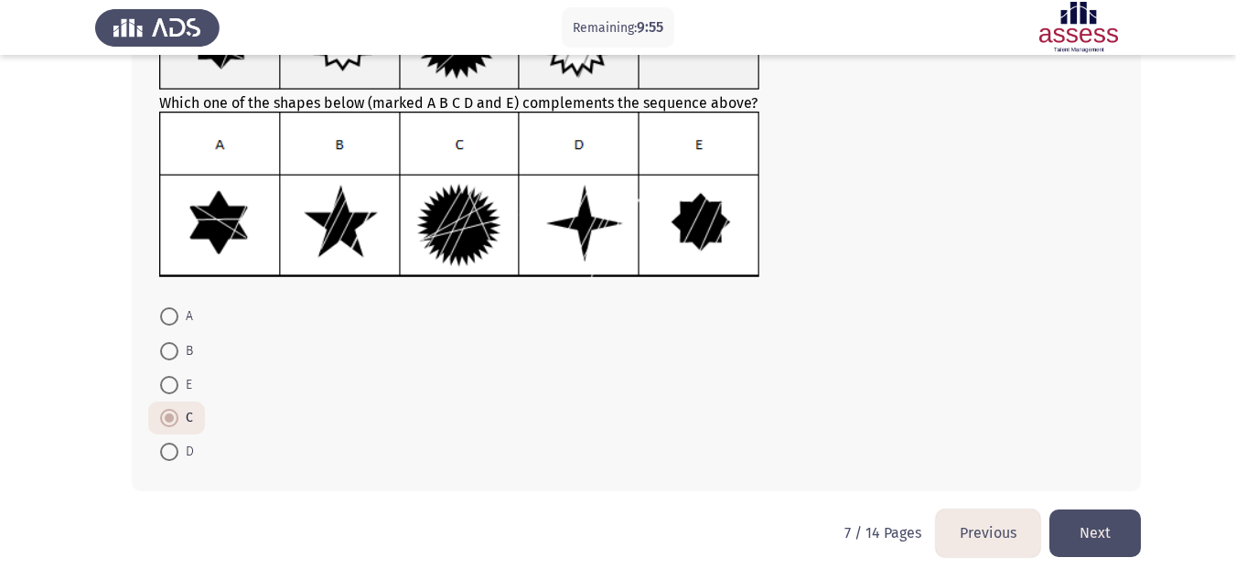
scroll to position [194, 0]
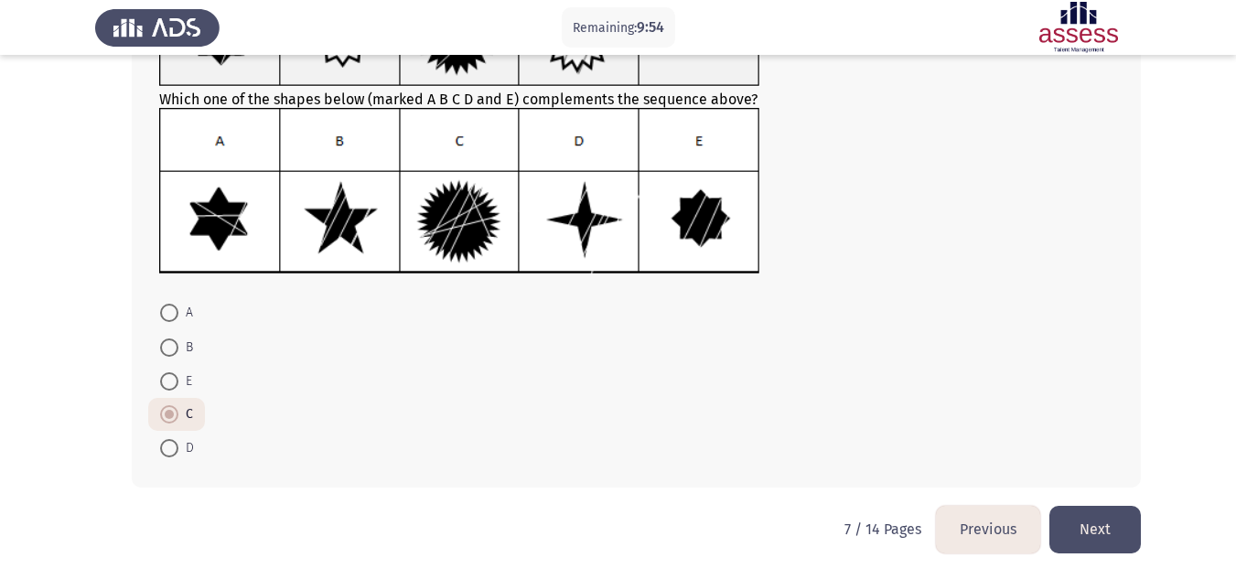
click at [1133, 544] on button "Next" at bounding box center [1094, 529] width 91 height 47
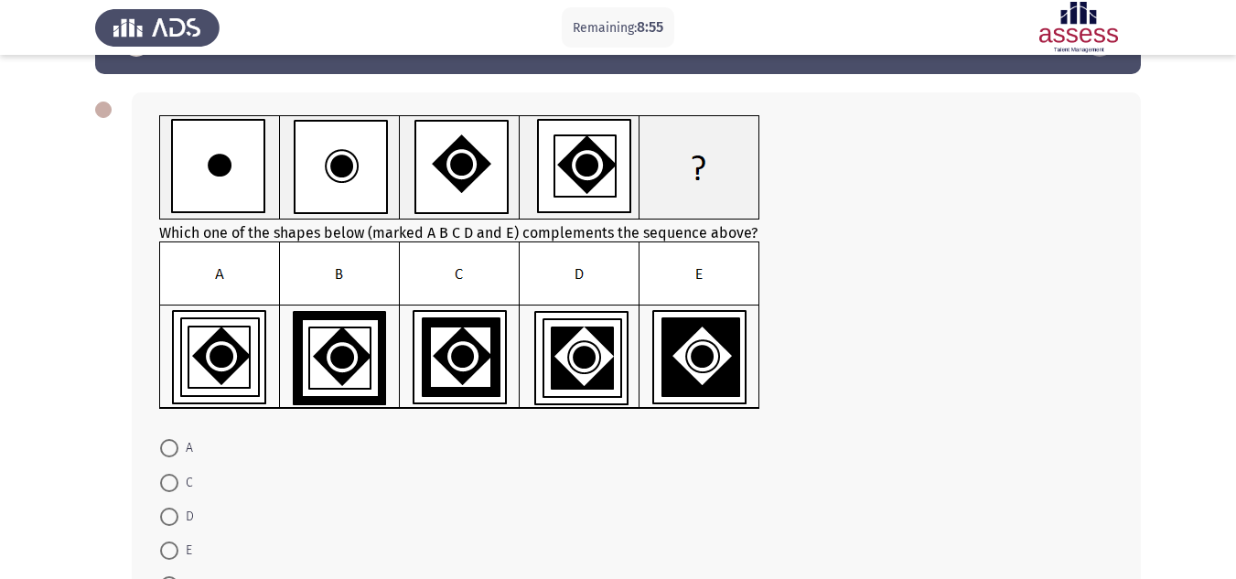
scroll to position [91, 0]
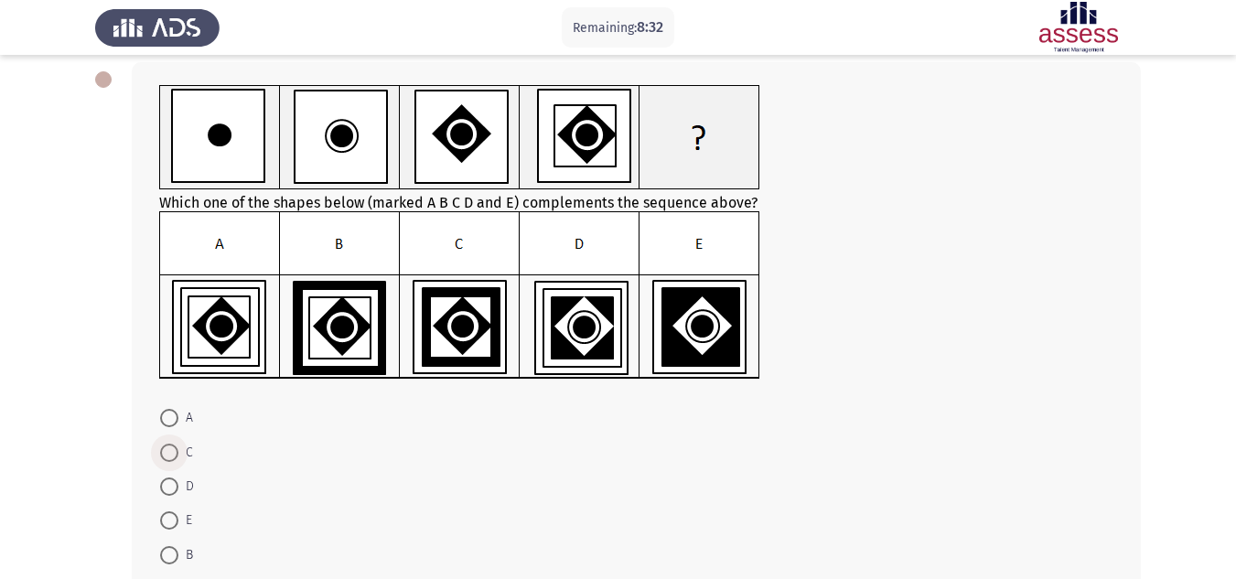
click at [167, 448] on span at bounding box center [169, 453] width 18 height 18
click at [167, 448] on input "C" at bounding box center [169, 453] width 18 height 18
radio input "true"
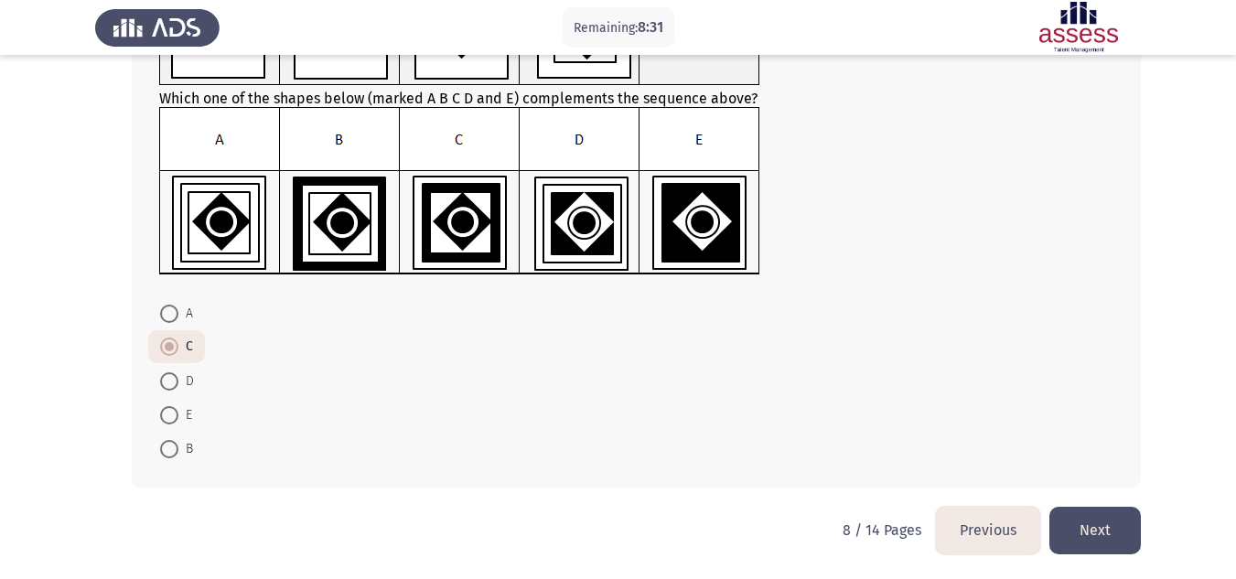
scroll to position [197, 0]
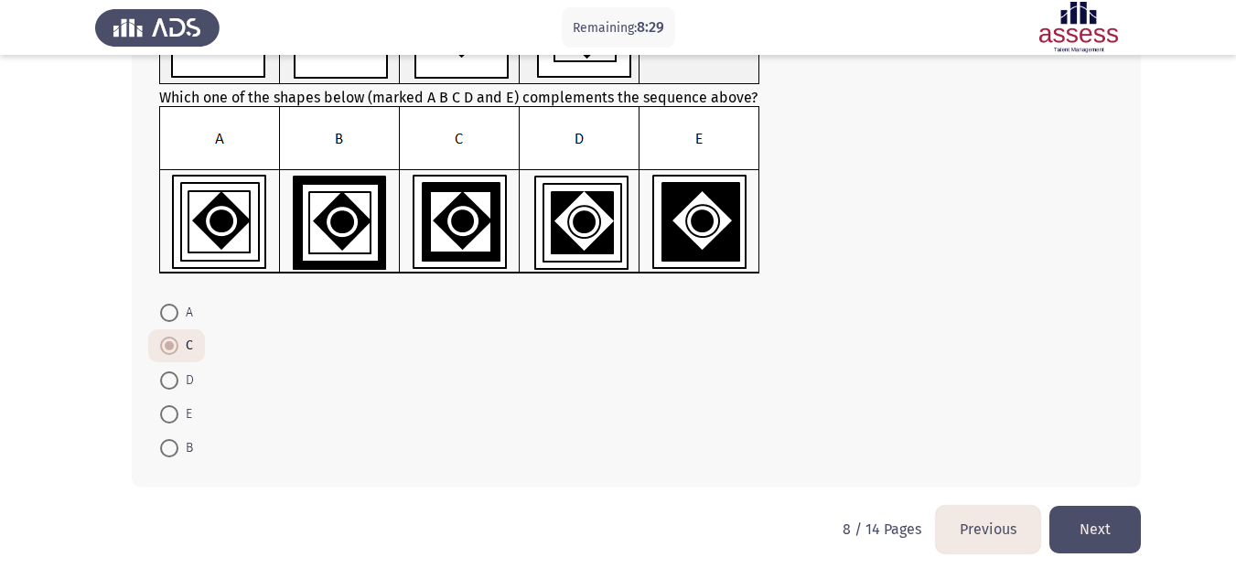
click at [1112, 522] on button "Next" at bounding box center [1094, 529] width 91 height 47
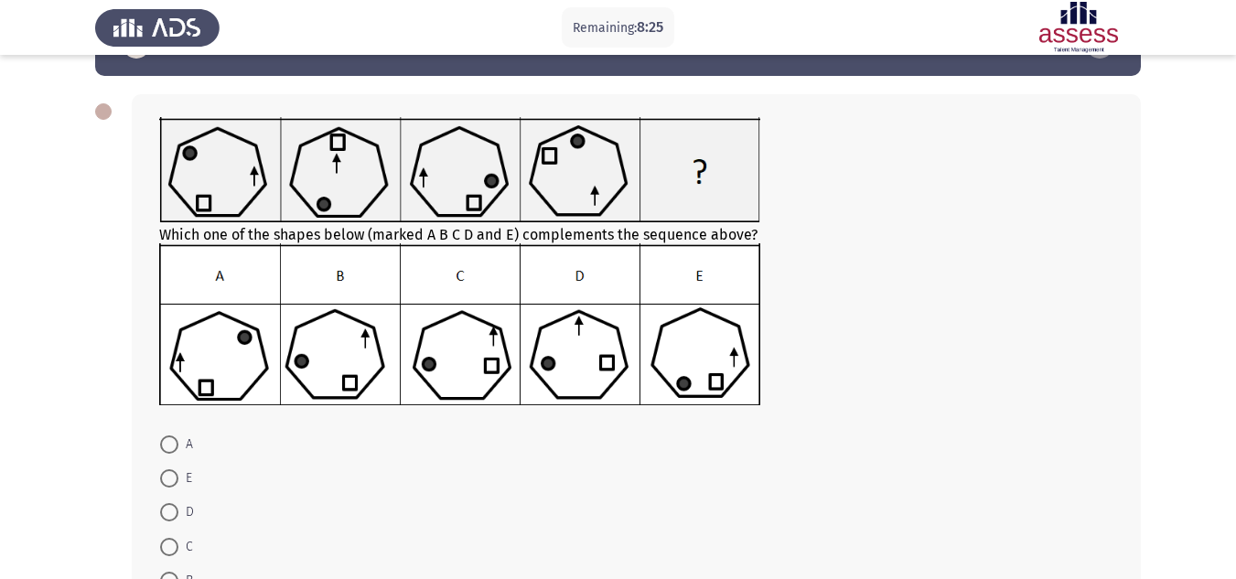
scroll to position [91, 0]
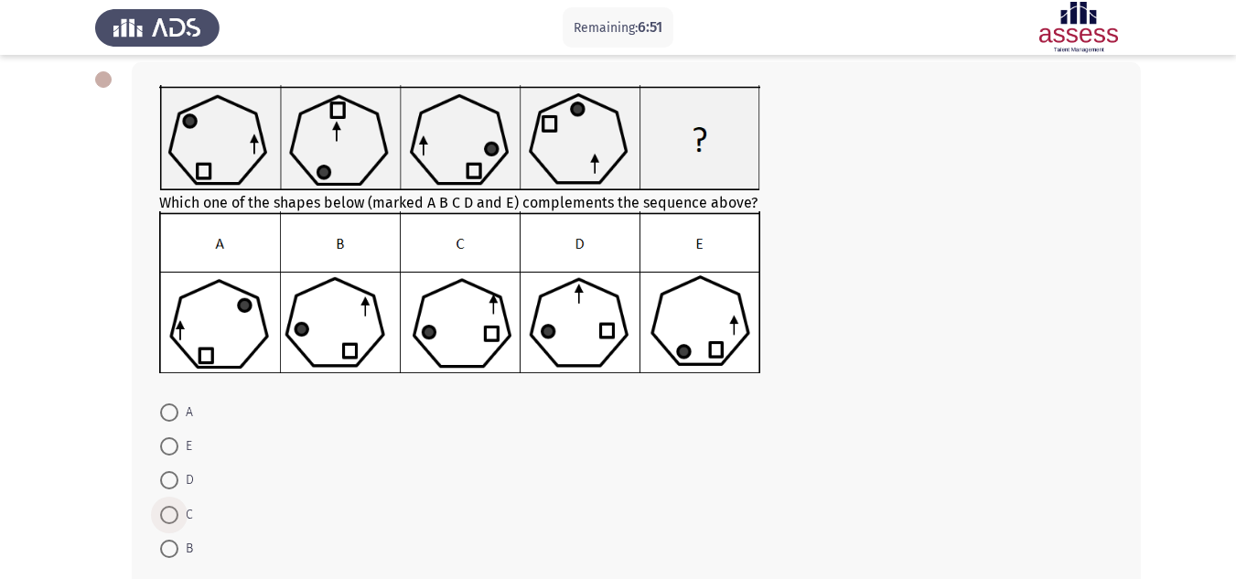
click at [167, 510] on span at bounding box center [169, 515] width 18 height 18
click at [167, 510] on input "C" at bounding box center [169, 515] width 18 height 18
radio input "true"
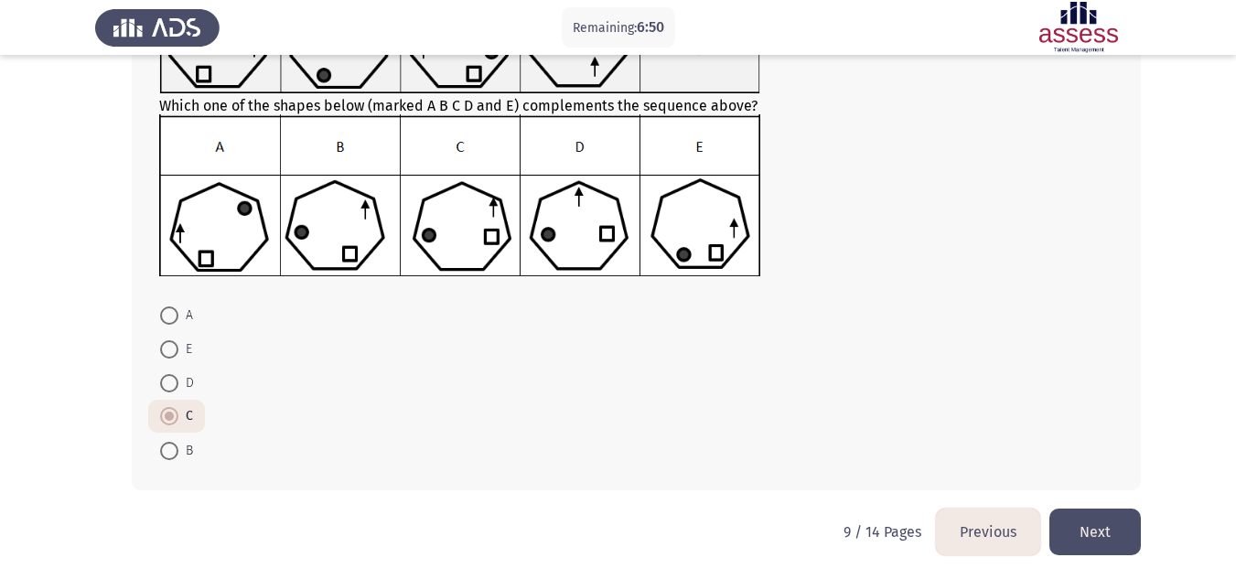
scroll to position [191, 0]
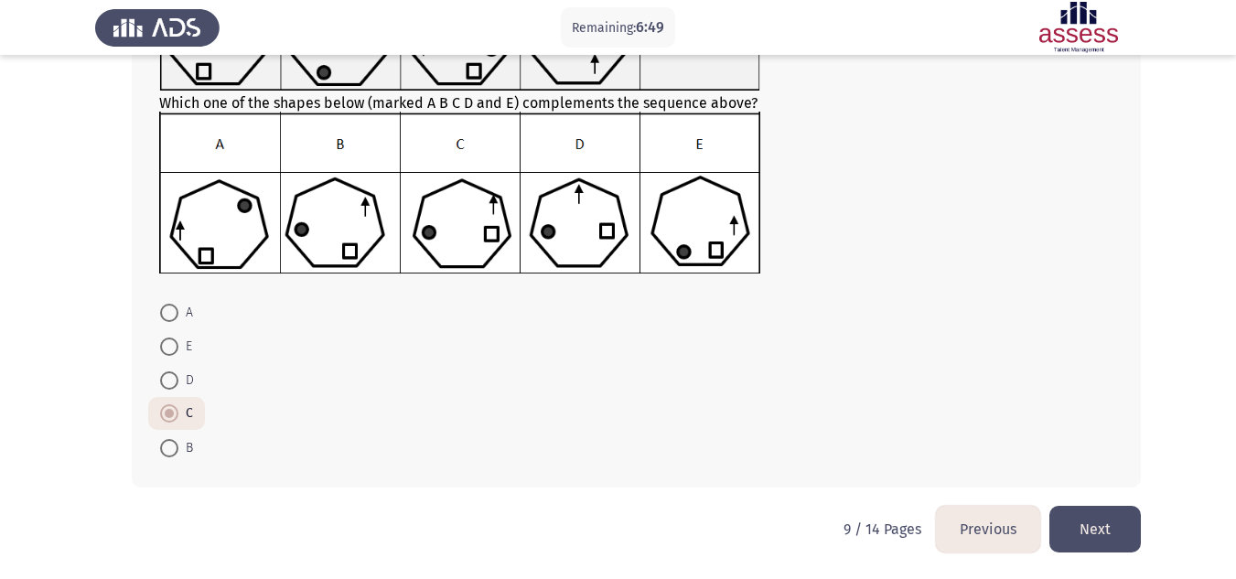
click at [1087, 524] on button "Next" at bounding box center [1094, 529] width 91 height 47
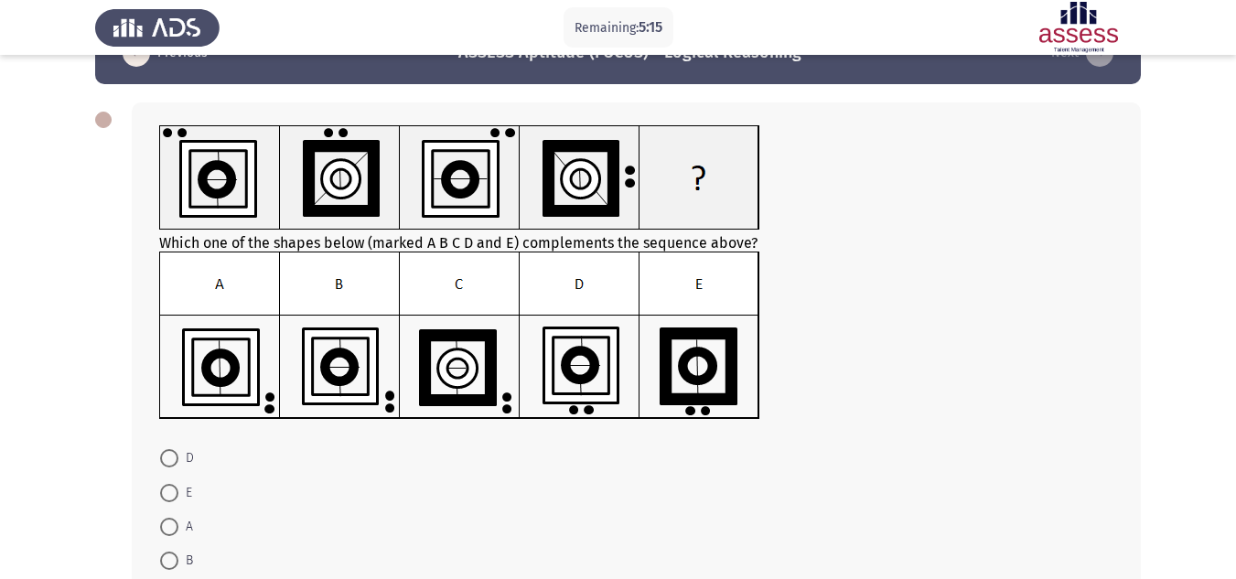
scroll to position [91, 0]
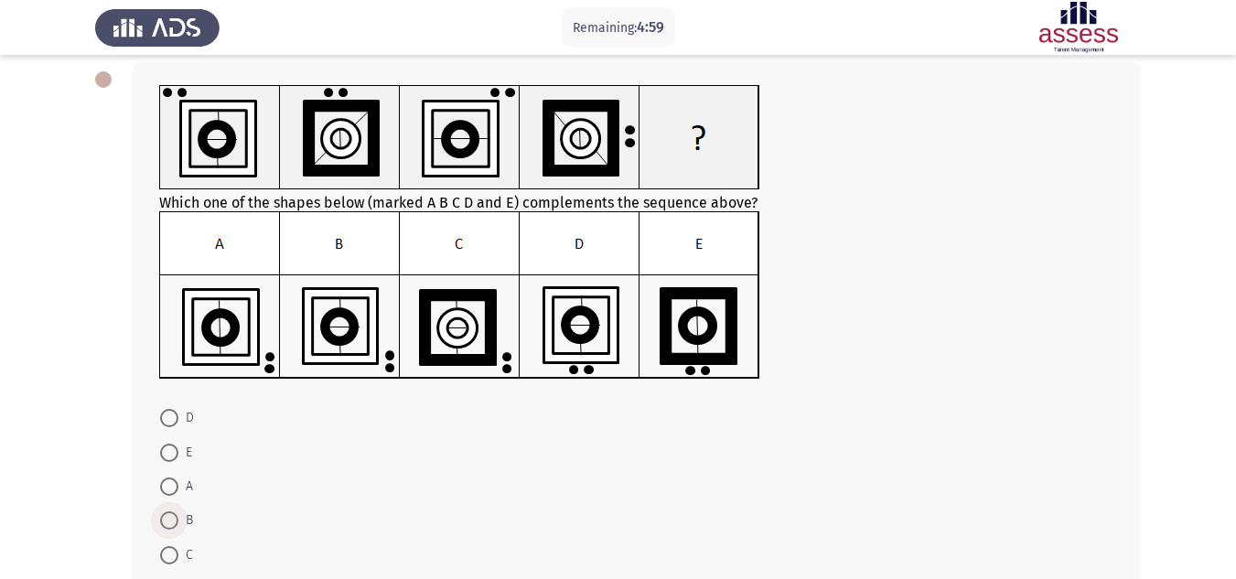
click at [161, 523] on span at bounding box center [169, 520] width 18 height 18
click at [161, 523] on input "B" at bounding box center [169, 520] width 18 height 18
radio input "true"
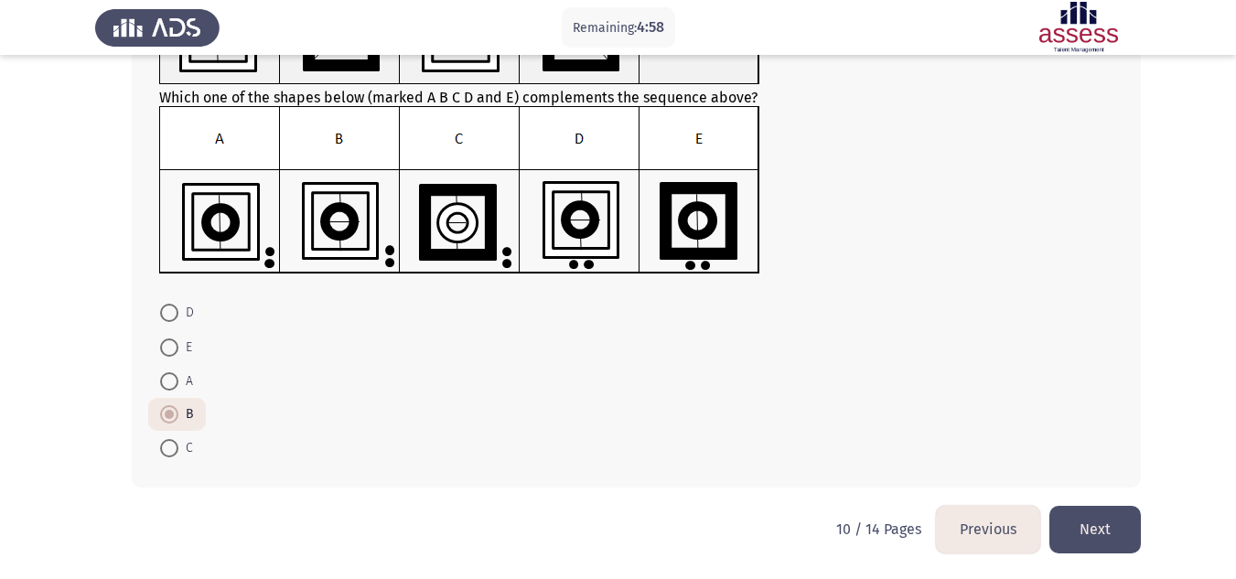
drag, startPoint x: 1098, startPoint y: 517, endPoint x: 1090, endPoint y: 511, distance: 9.9
click at [1097, 517] on button "Next" at bounding box center [1094, 529] width 91 height 47
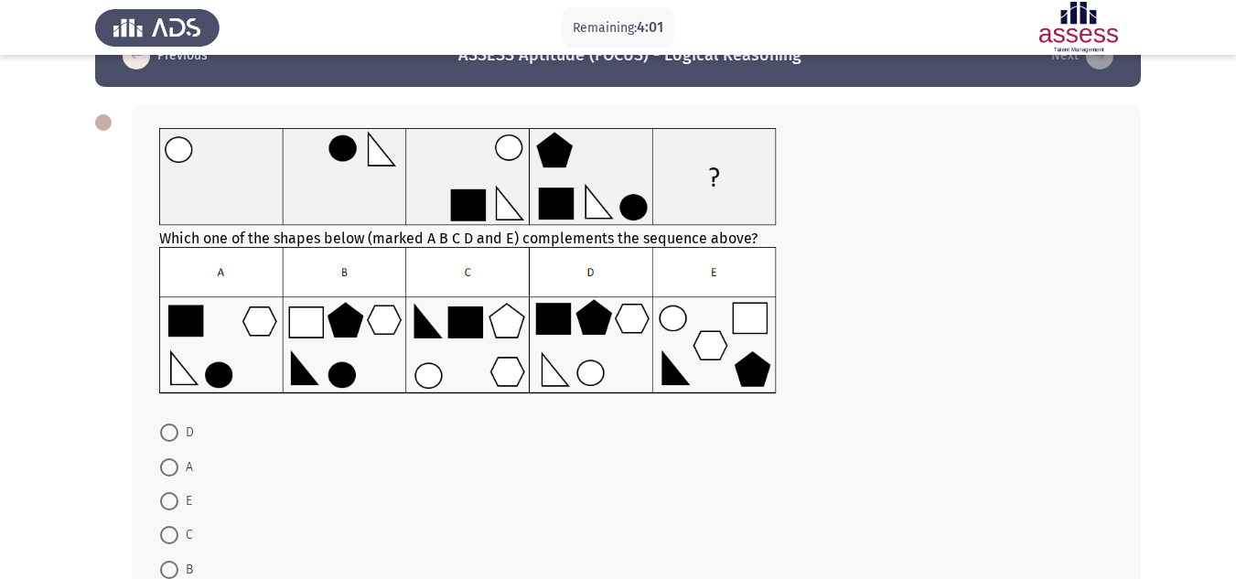
scroll to position [91, 0]
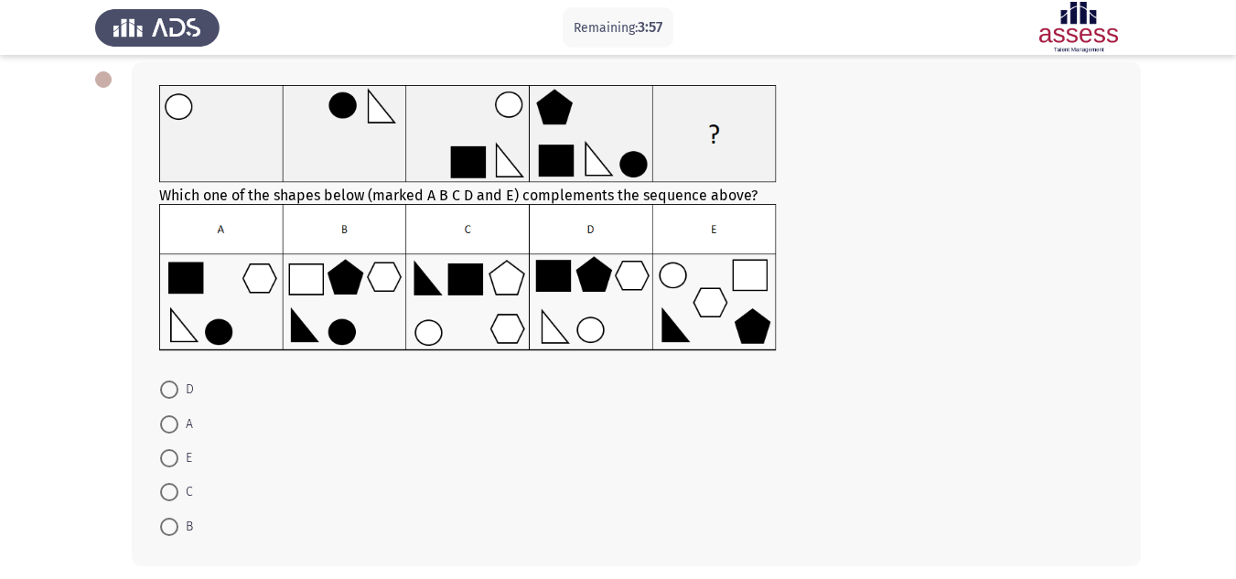
click at [167, 390] on span at bounding box center [169, 390] width 18 height 18
click at [167, 390] on input "D" at bounding box center [169, 390] width 18 height 18
radio input "true"
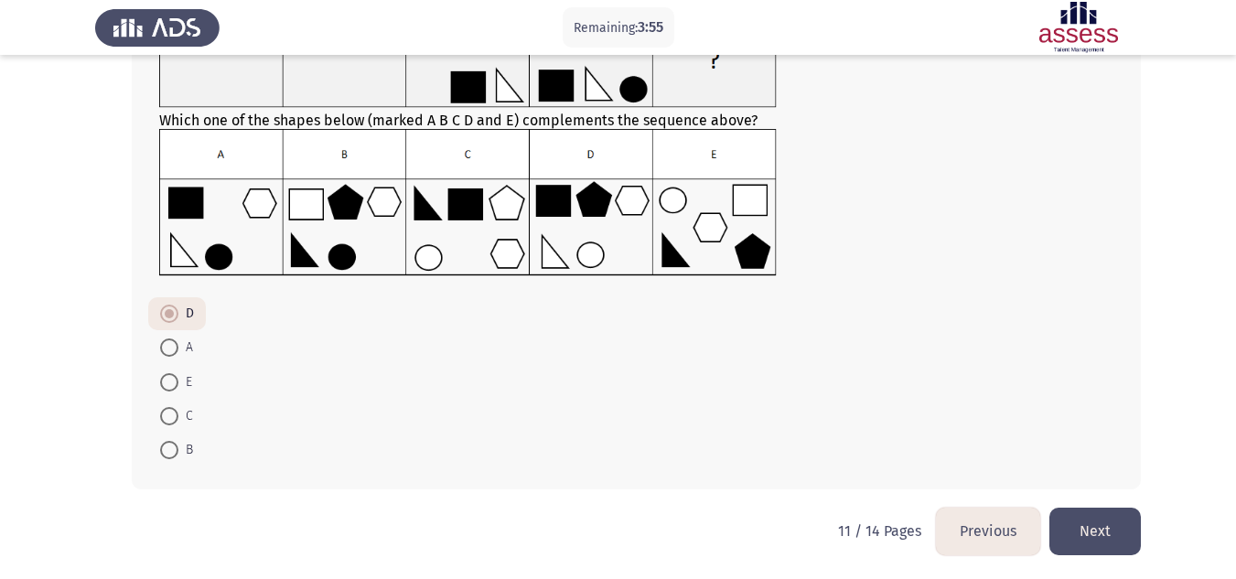
scroll to position [168, 0]
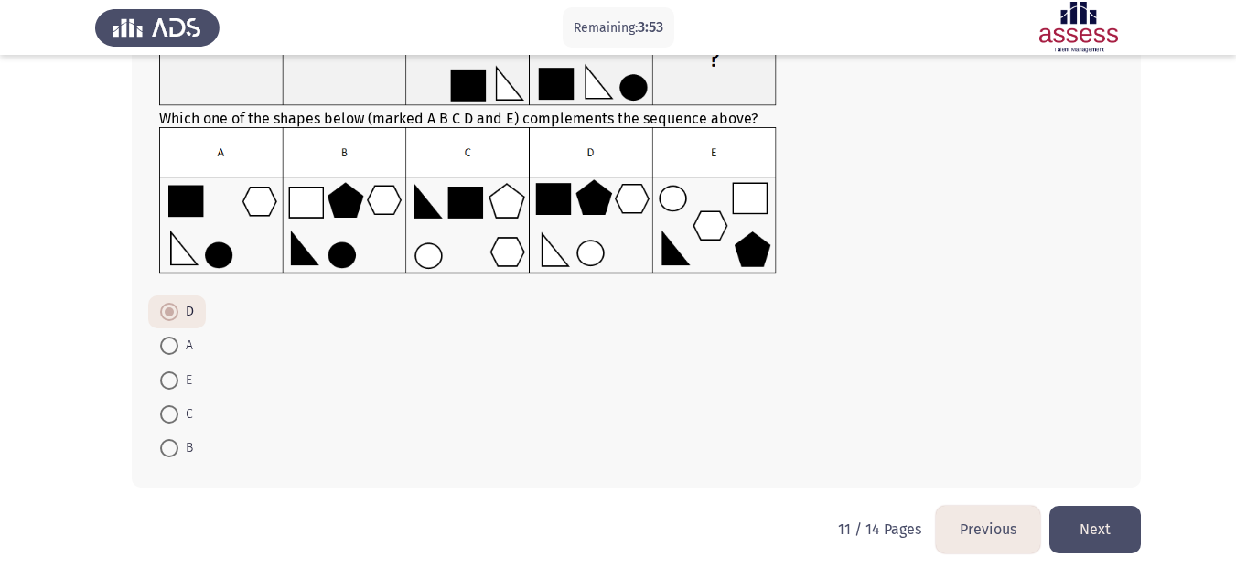
click at [1008, 526] on button "Previous" at bounding box center [988, 529] width 104 height 47
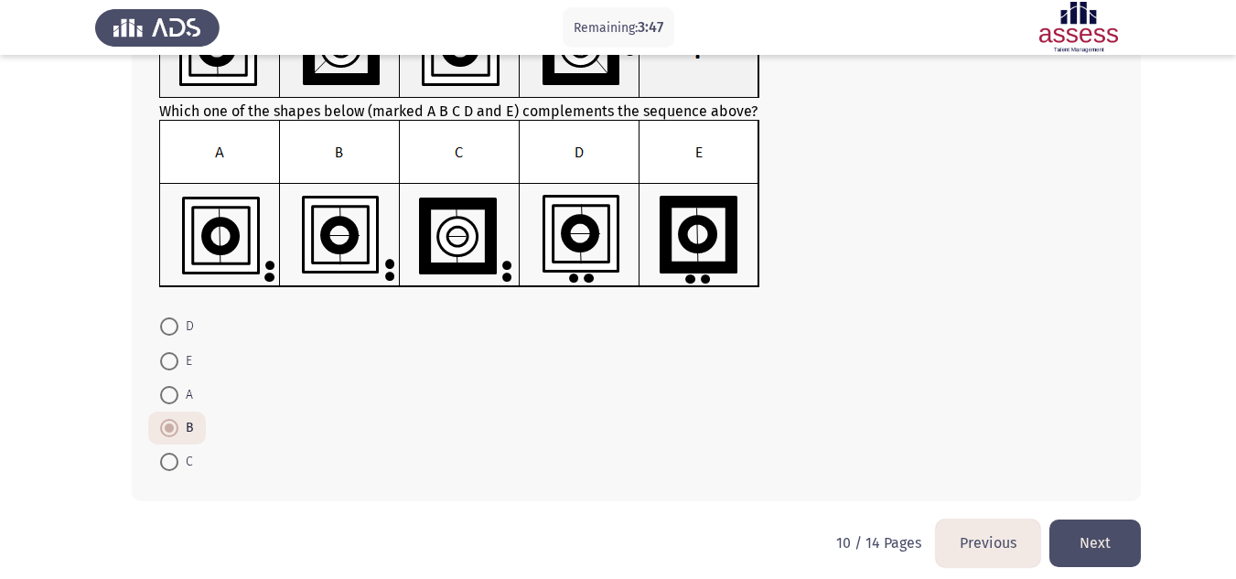
scroll to position [197, 0]
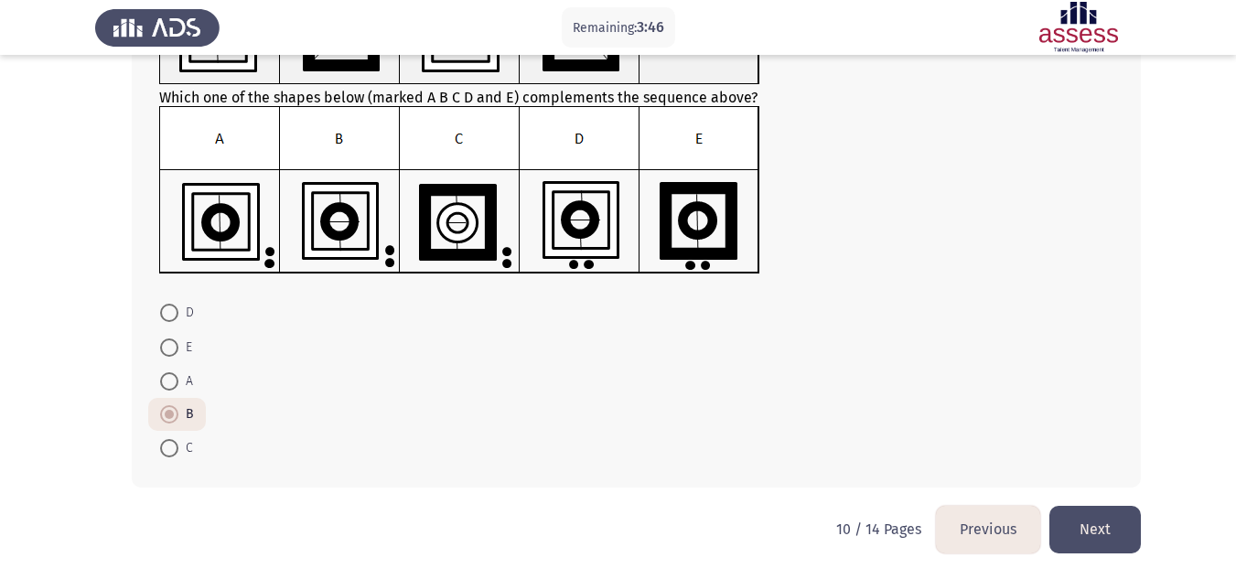
click at [1119, 529] on button "Next" at bounding box center [1094, 529] width 91 height 47
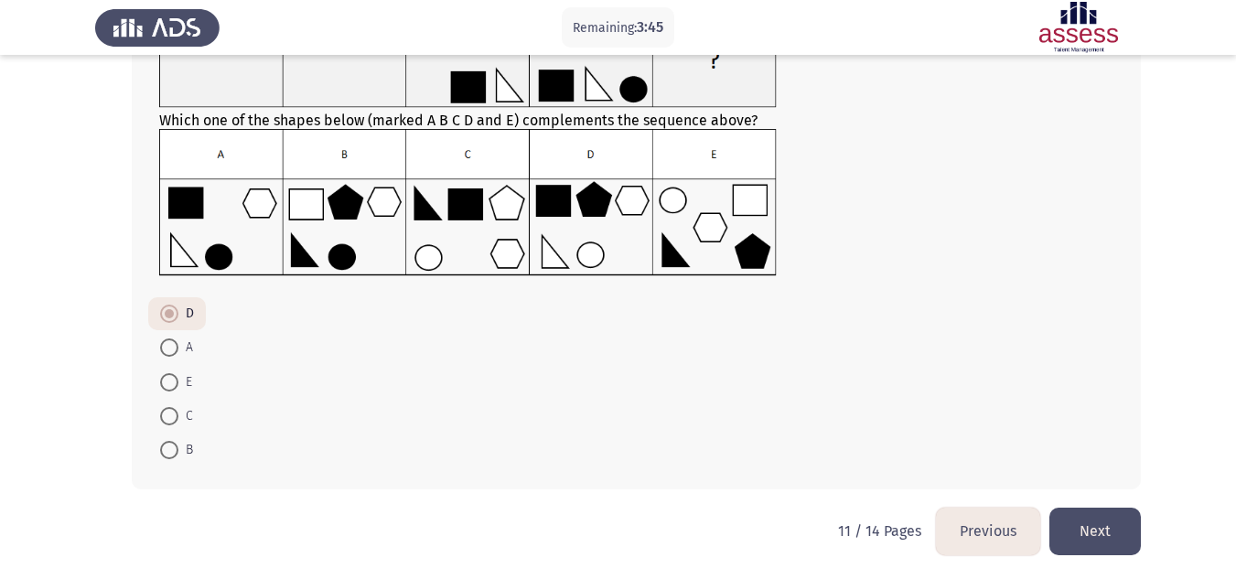
scroll to position [168, 0]
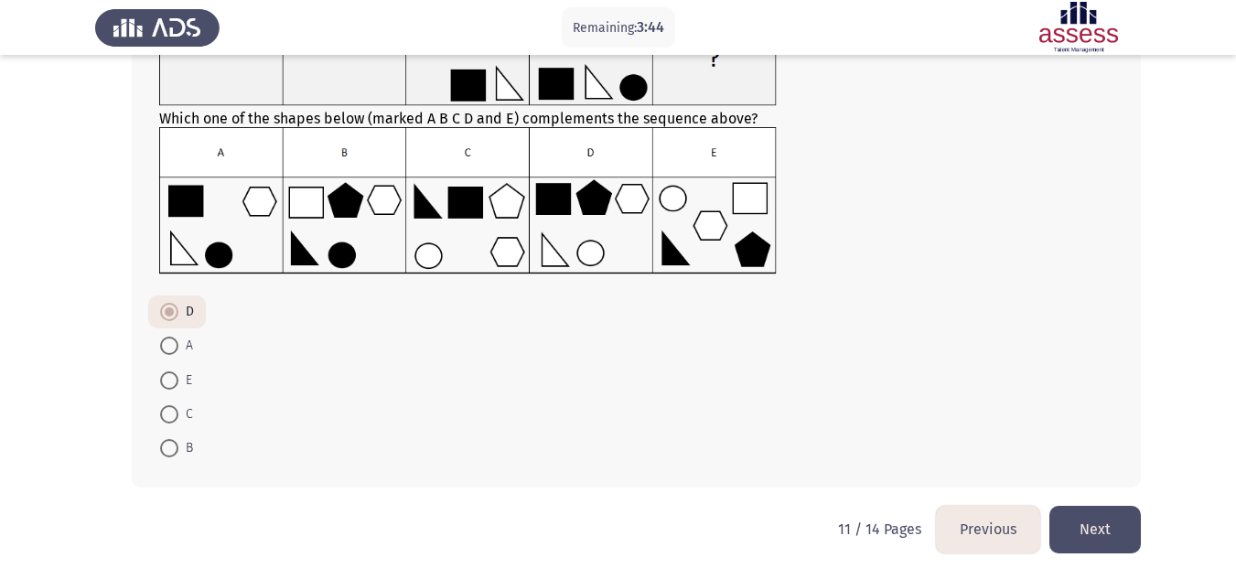
click at [1120, 519] on button "Next" at bounding box center [1094, 529] width 91 height 47
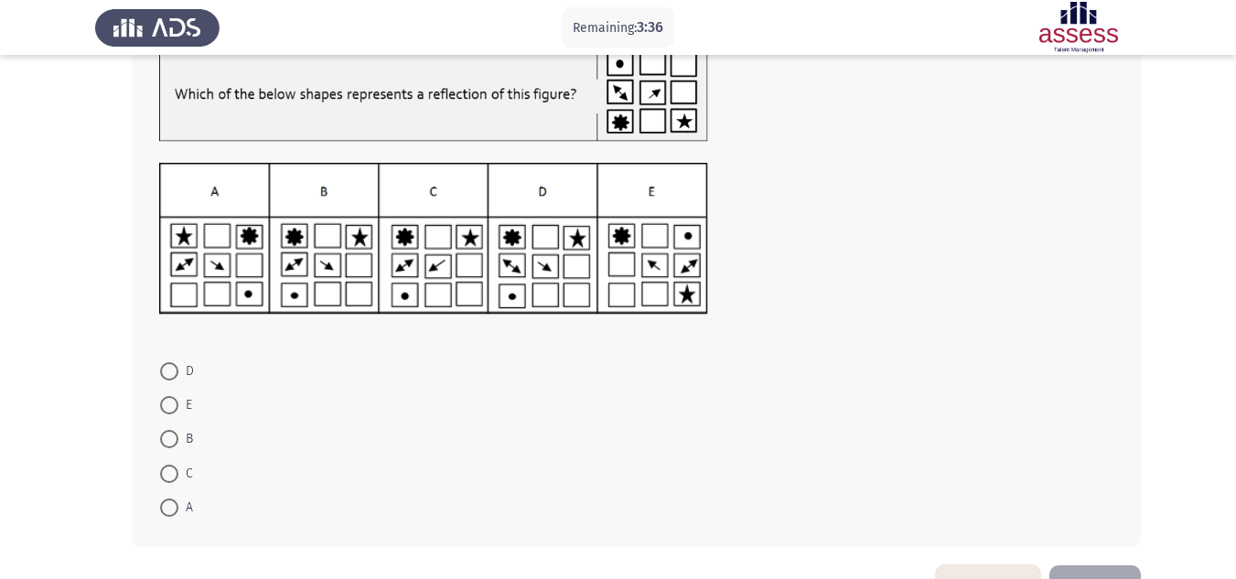
scroll to position [98, 0]
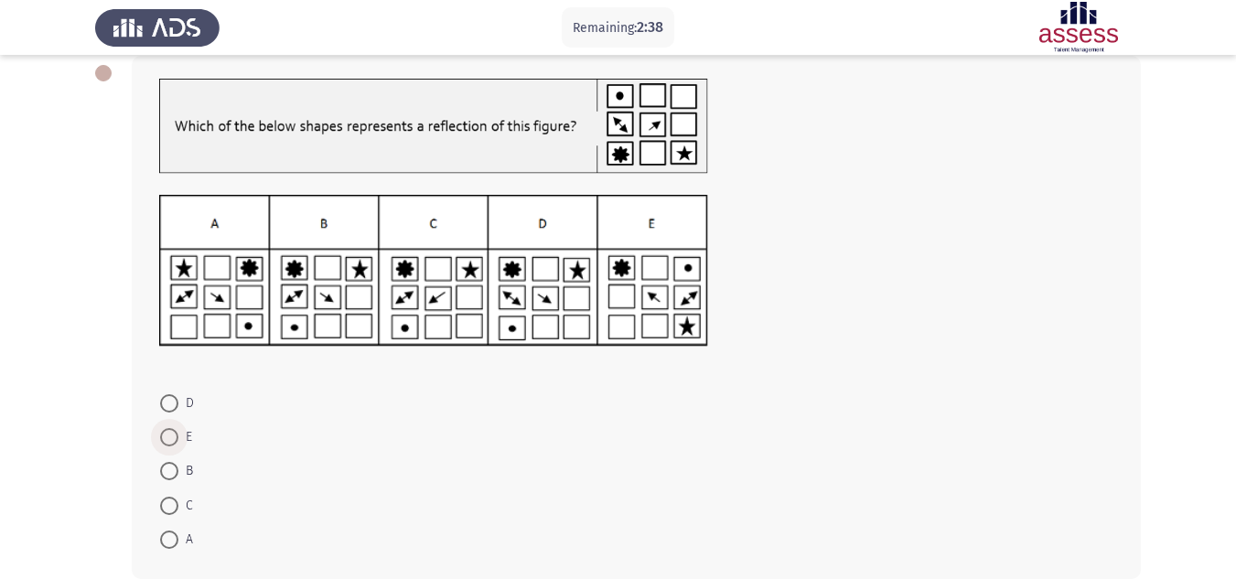
click at [168, 433] on span at bounding box center [169, 437] width 18 height 18
click at [168, 433] on input "E" at bounding box center [169, 437] width 18 height 18
radio input "true"
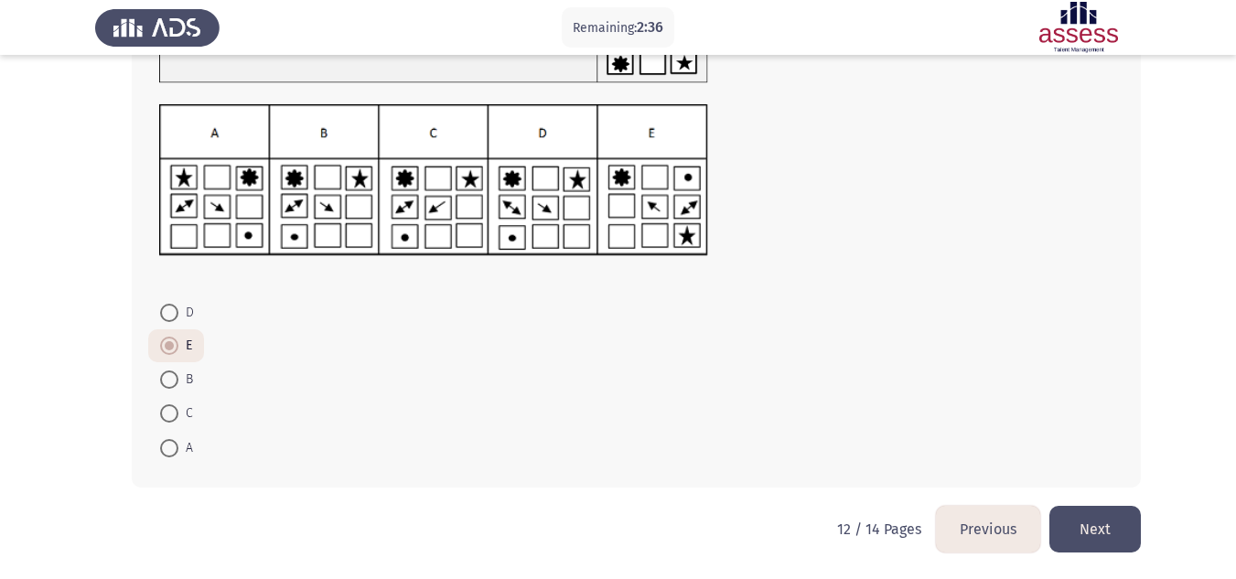
click at [1096, 530] on button "Next" at bounding box center [1094, 529] width 91 height 47
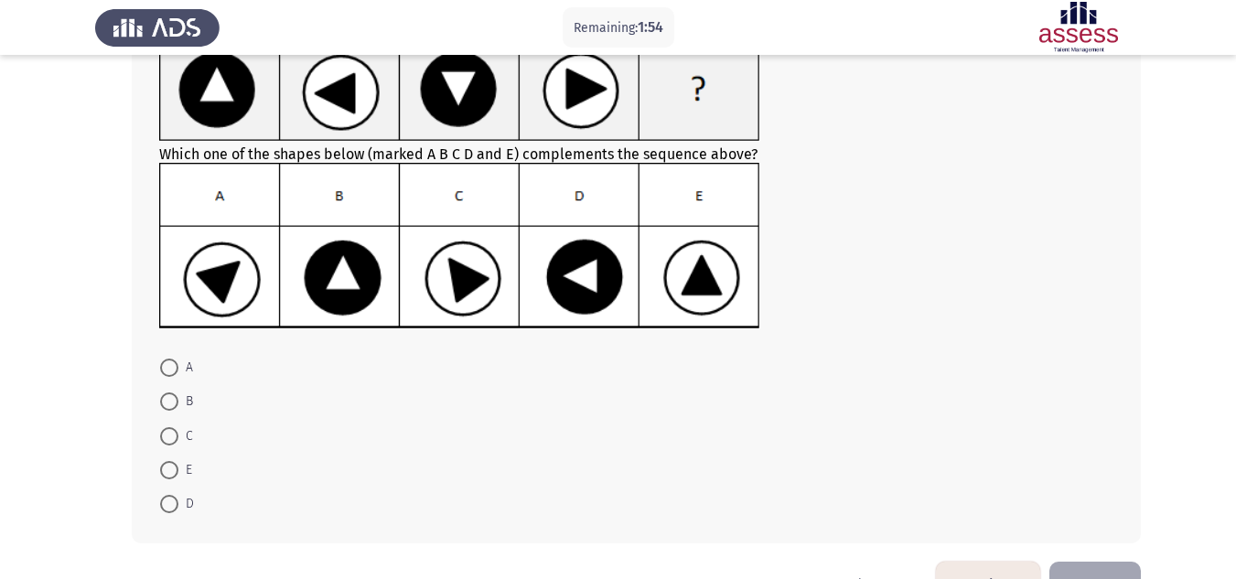
scroll to position [183, 0]
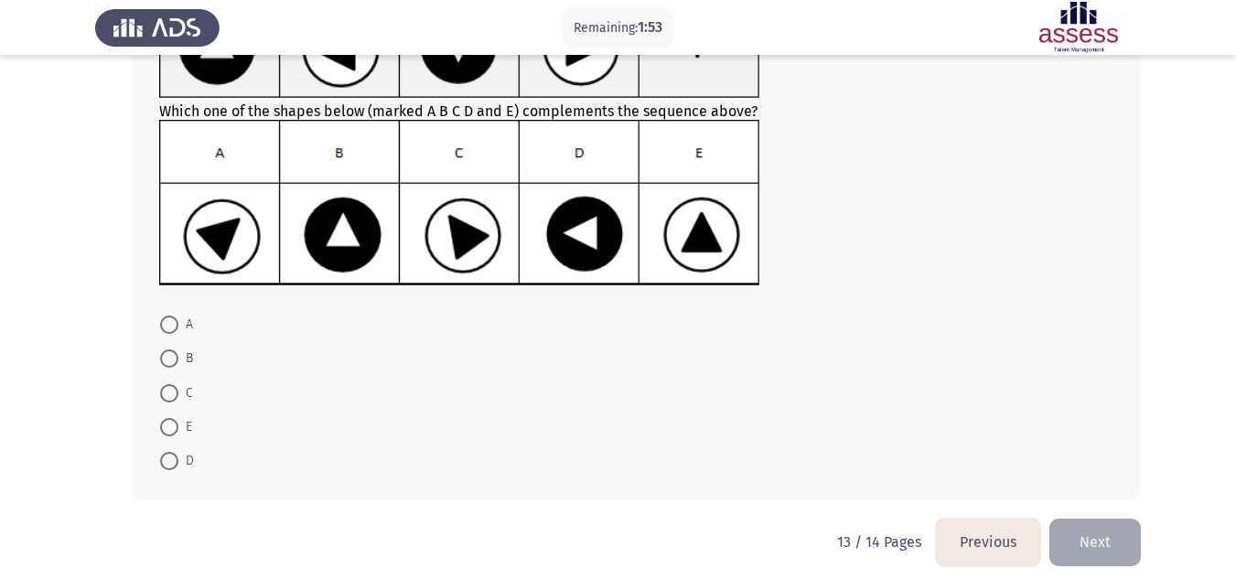
click at [166, 354] on span at bounding box center [169, 359] width 18 height 18
click at [166, 354] on input "B" at bounding box center [169, 359] width 18 height 18
radio input "true"
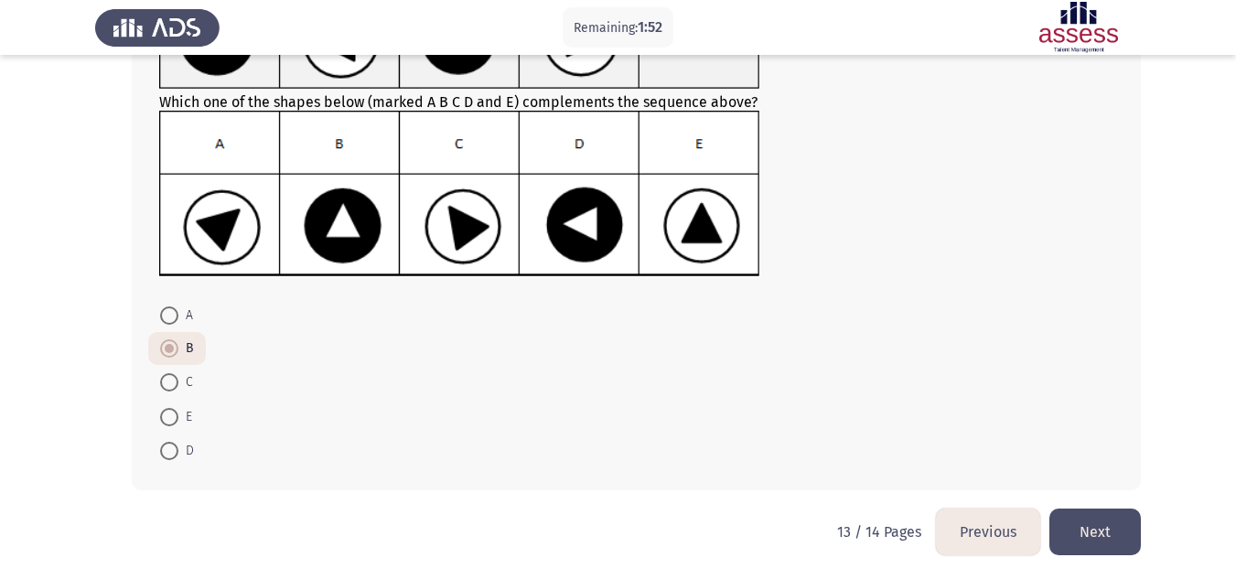
scroll to position [195, 0]
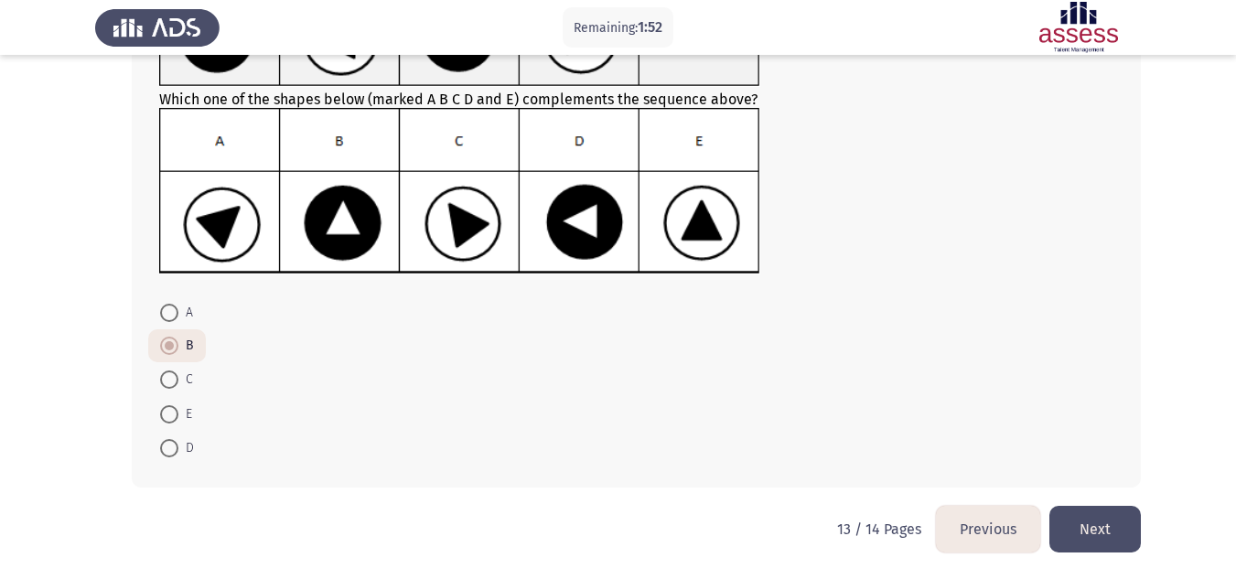
click at [1114, 536] on button "Next" at bounding box center [1094, 529] width 91 height 47
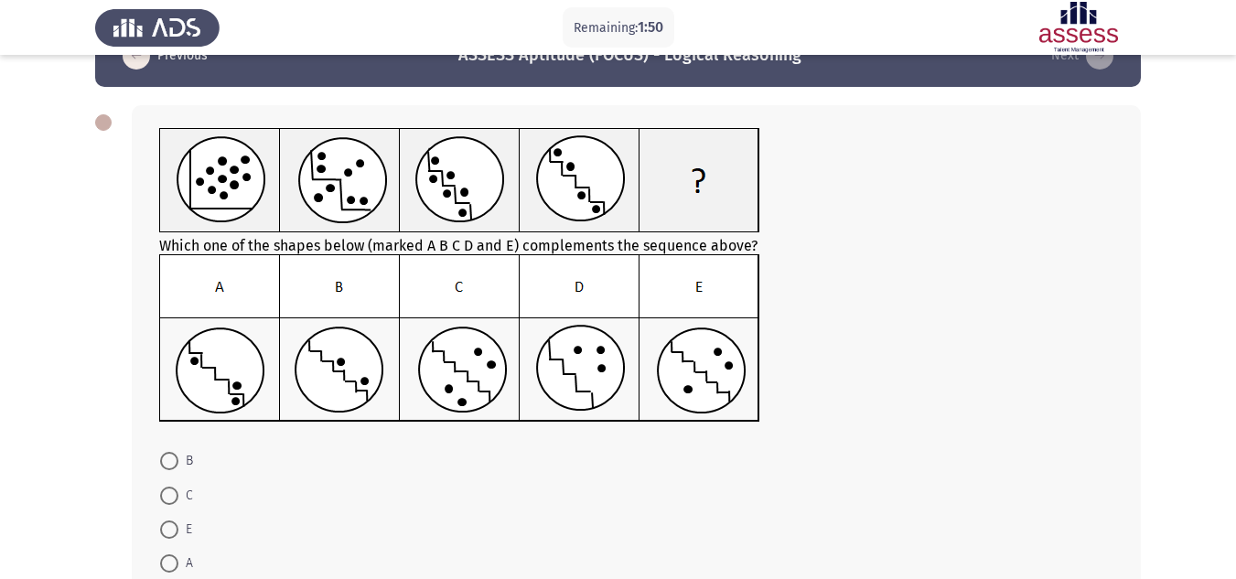
scroll to position [91, 0]
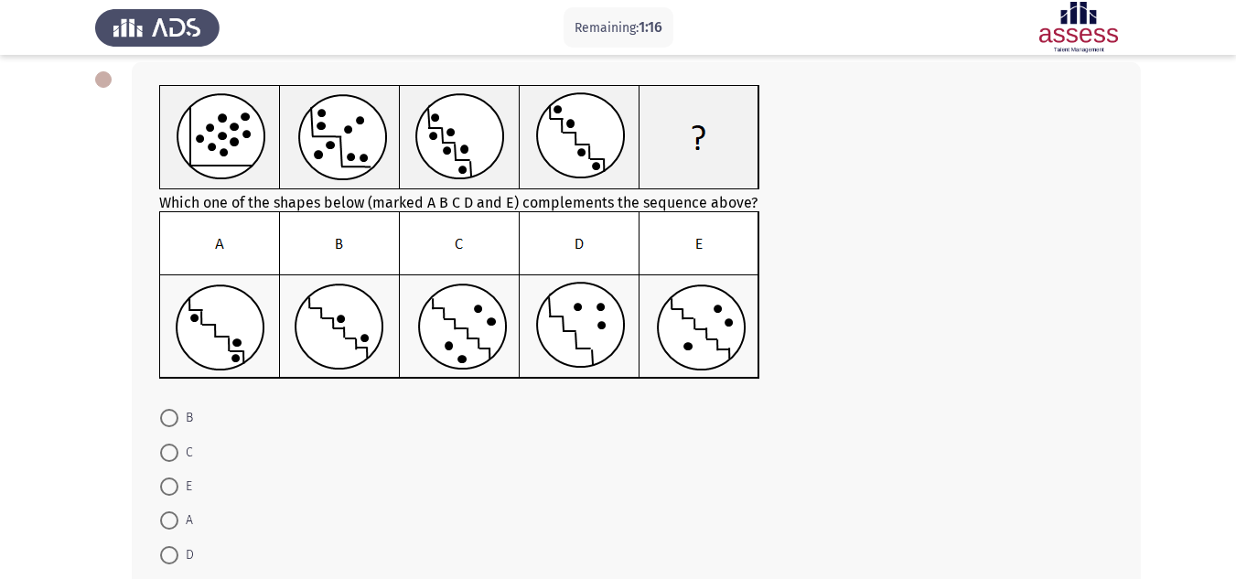
click at [712, 328] on img at bounding box center [459, 295] width 601 height 168
click at [169, 487] on span at bounding box center [169, 487] width 0 height 0
click at [169, 487] on input "E" at bounding box center [169, 487] width 18 height 18
radio input "true"
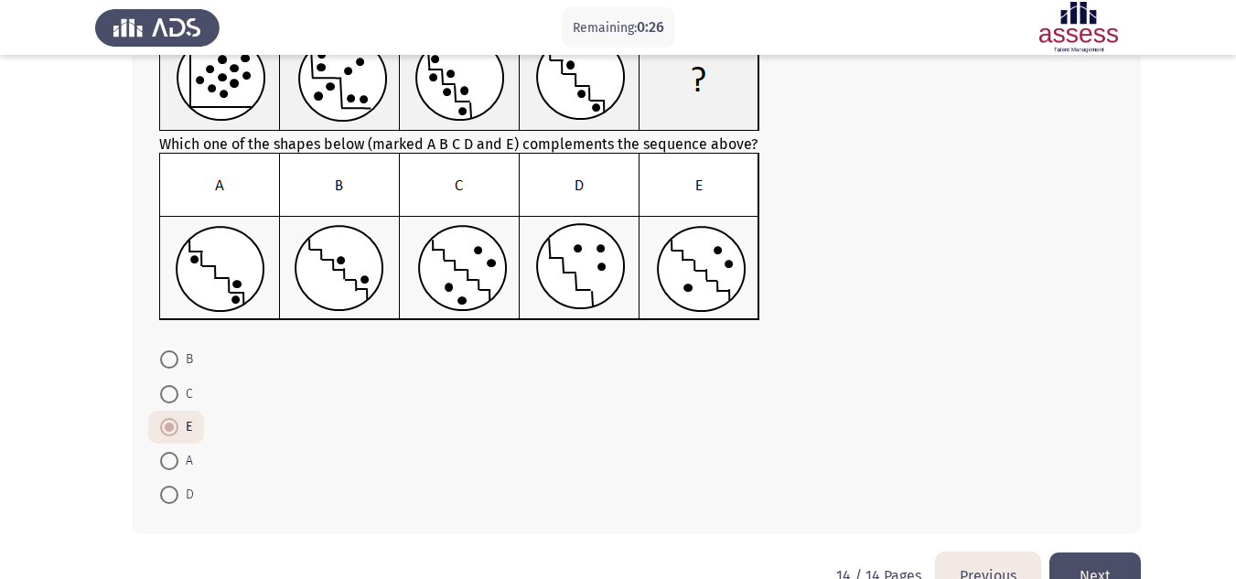
scroll to position [183, 0]
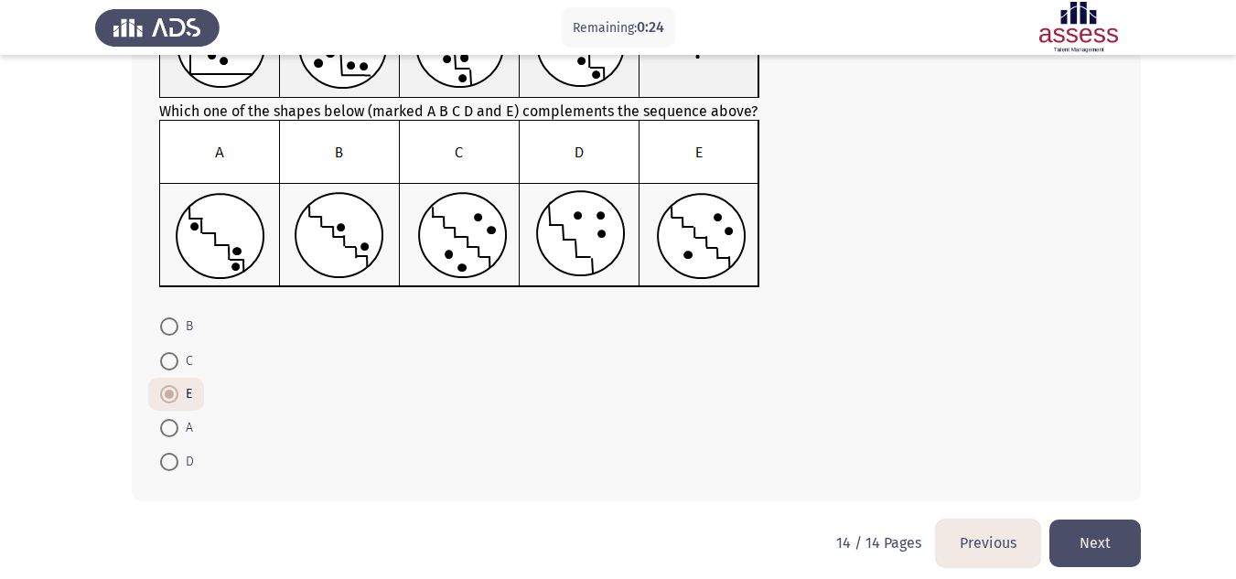
click at [169, 328] on span at bounding box center [169, 326] width 18 height 18
click at [169, 328] on input "B" at bounding box center [169, 326] width 18 height 18
radio input "true"
click at [1085, 539] on button "Next" at bounding box center [1094, 543] width 91 height 47
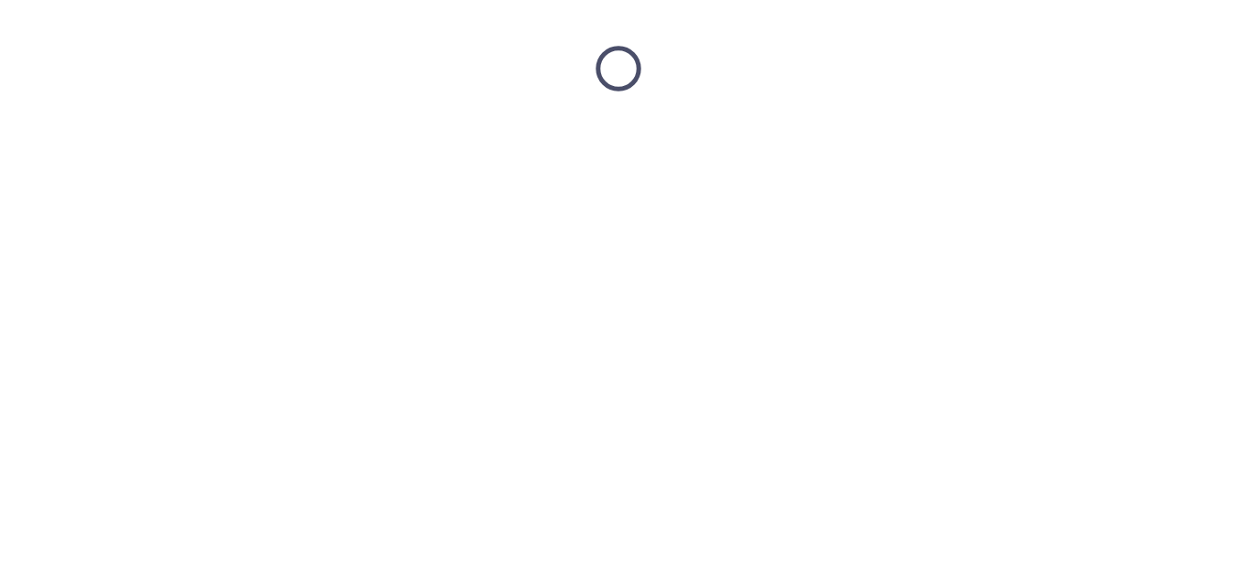
scroll to position [0, 0]
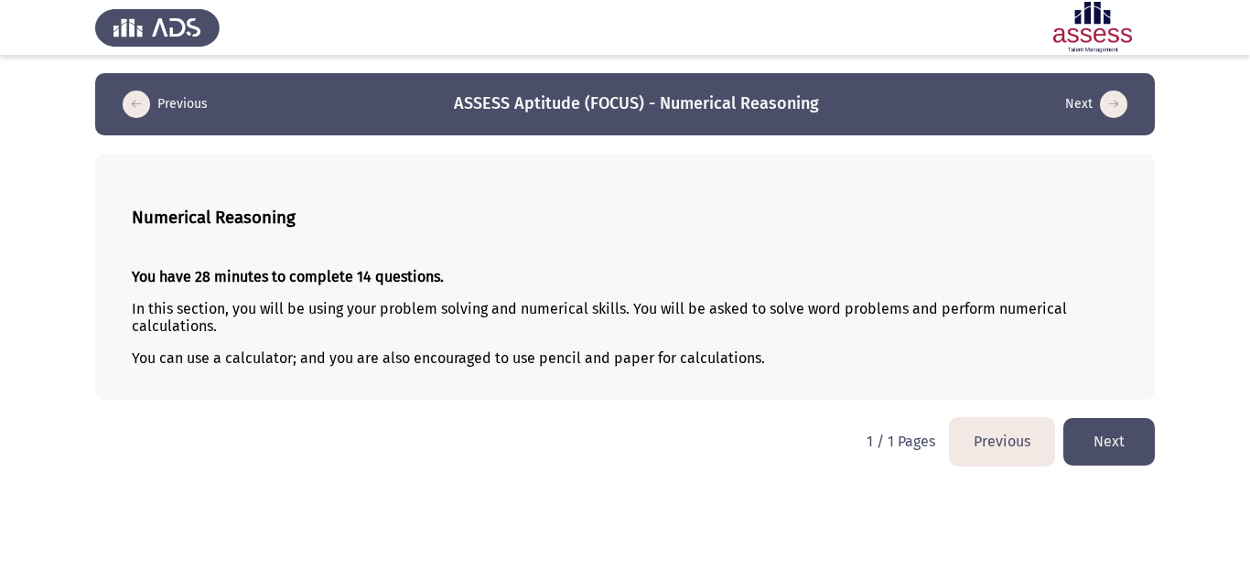
click at [423, 399] on div "Numerical Reasoning You have 28 minutes to complete 14 questions. In this secti…" at bounding box center [625, 277] width 1060 height 246
click at [1088, 428] on button "Next" at bounding box center [1108, 441] width 91 height 47
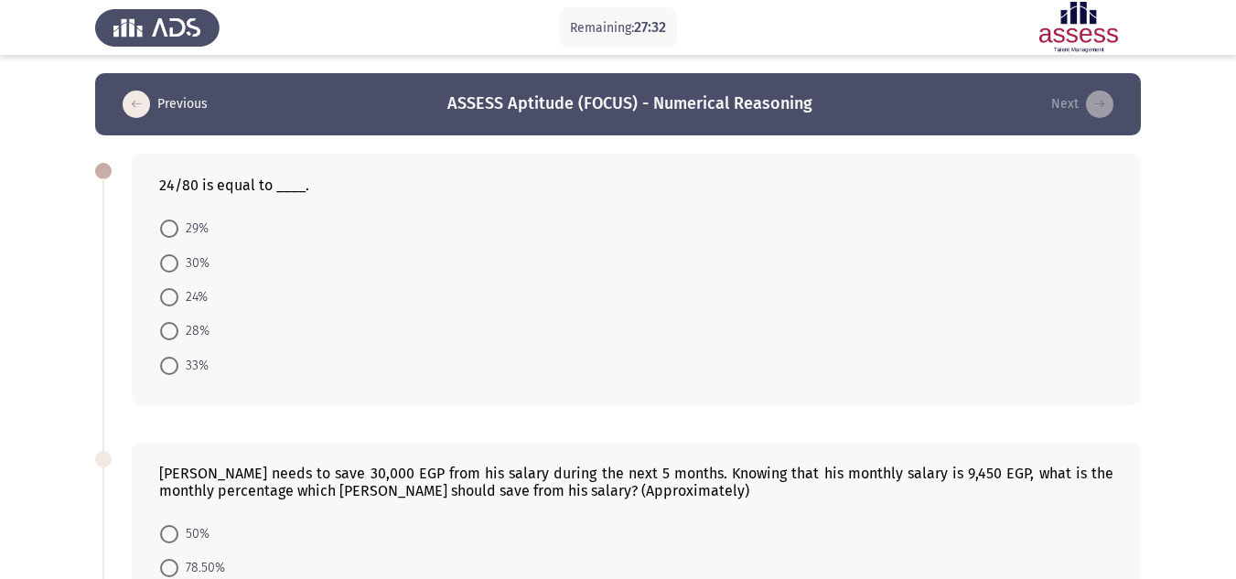
click at [171, 257] on span at bounding box center [169, 263] width 18 height 18
click at [171, 257] on input "30%" at bounding box center [169, 263] width 18 height 18
radio input "true"
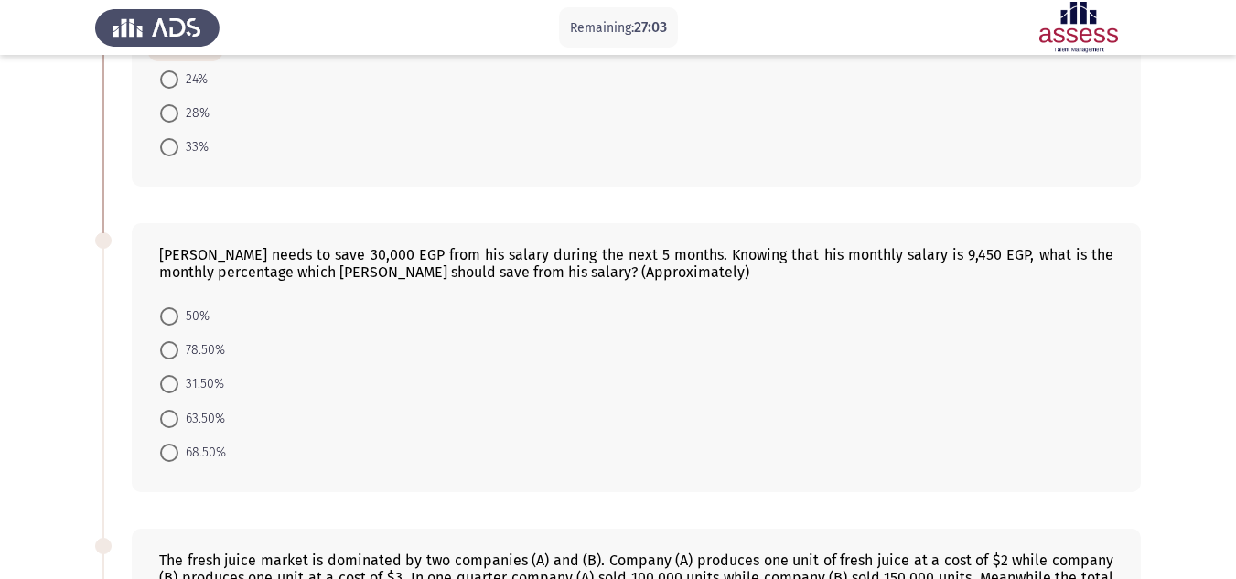
scroll to position [216, 0]
click at [172, 414] on span at bounding box center [169, 420] width 18 height 18
click at [172, 414] on input "63.50%" at bounding box center [169, 420] width 18 height 18
radio input "true"
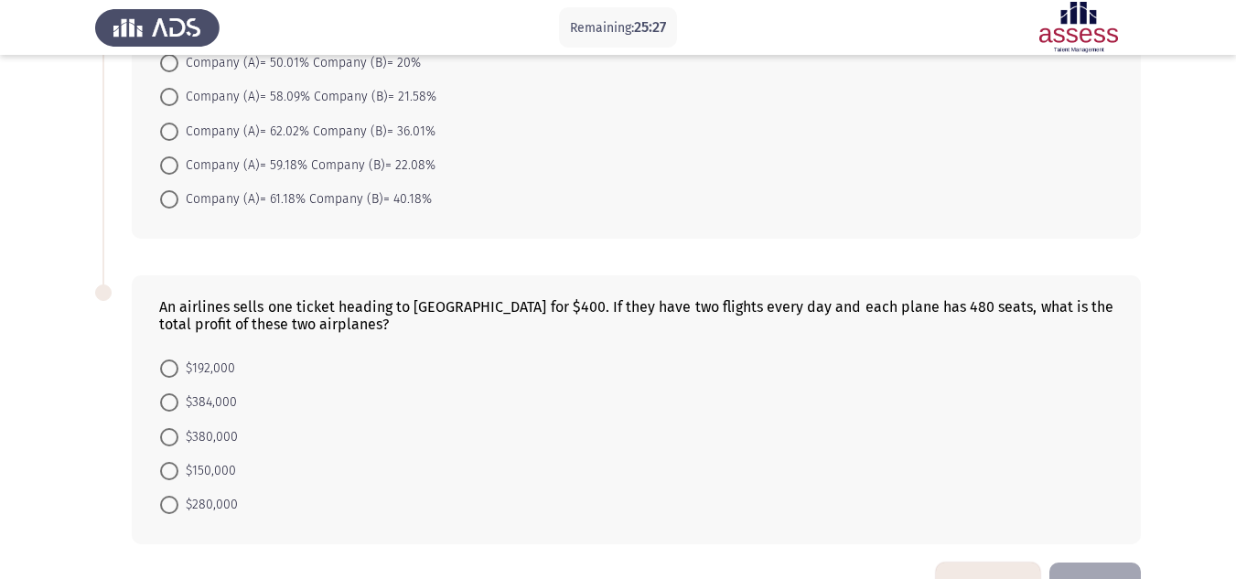
scroll to position [792, 0]
click at [172, 400] on span at bounding box center [169, 402] width 18 height 18
click at [172, 400] on input "$384,000" at bounding box center [169, 402] width 18 height 18
radio input "true"
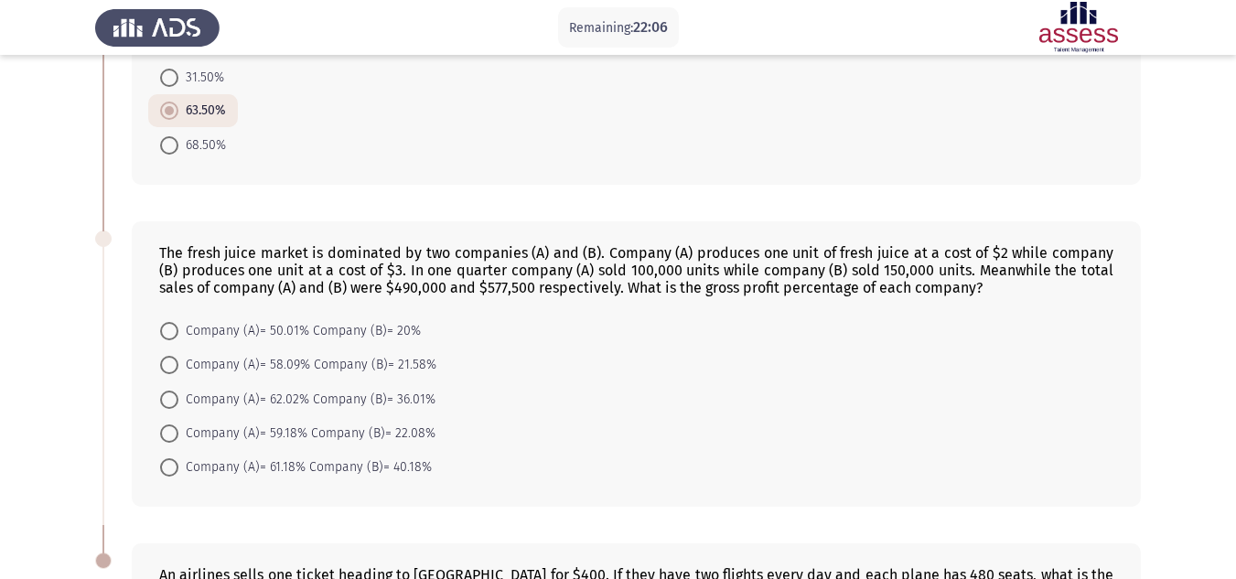
scroll to position [609, 0]
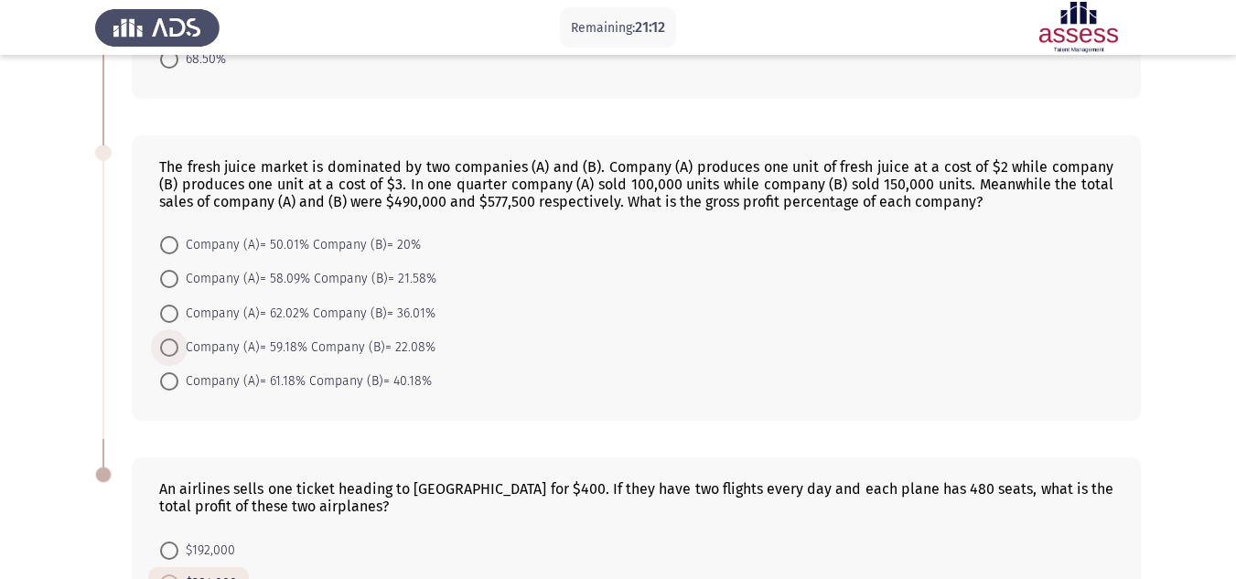
click at [172, 348] on span at bounding box center [169, 348] width 18 height 18
click at [172, 348] on input "Company (A)= 59.18% Company (B)= 22.08%" at bounding box center [169, 348] width 18 height 18
radio input "true"
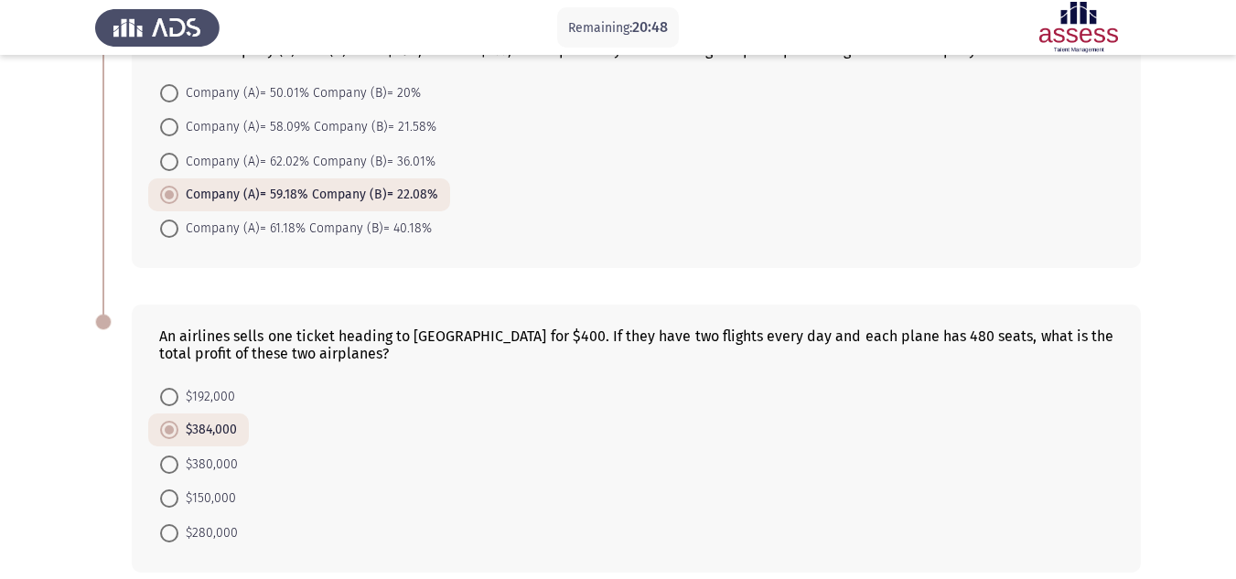
scroll to position [846, 0]
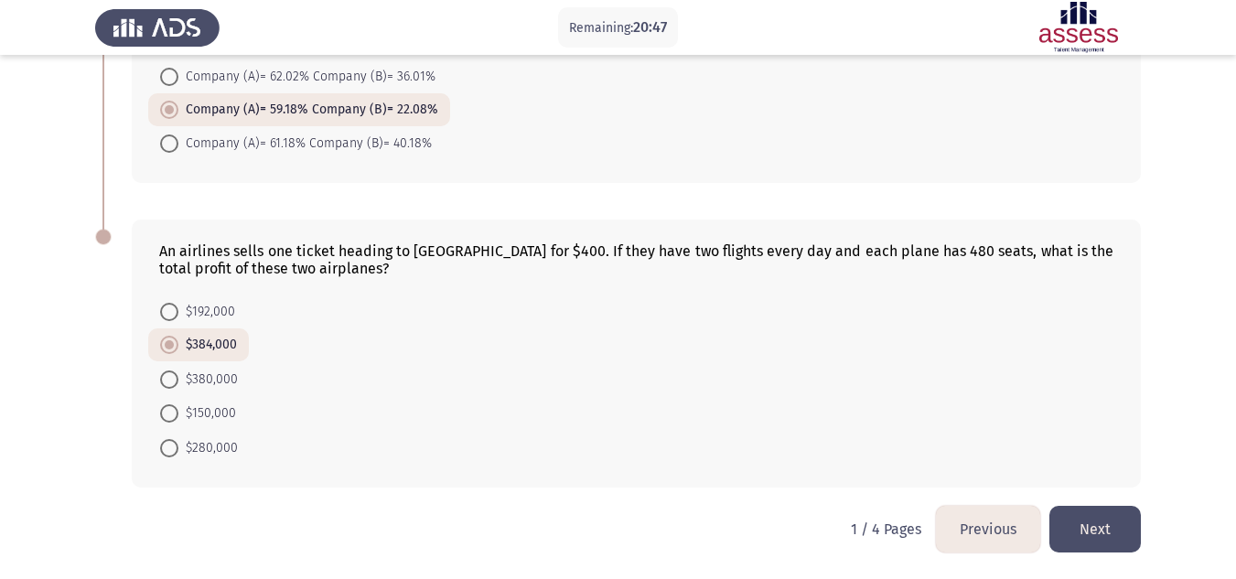
click at [1101, 540] on button "Next" at bounding box center [1094, 529] width 91 height 47
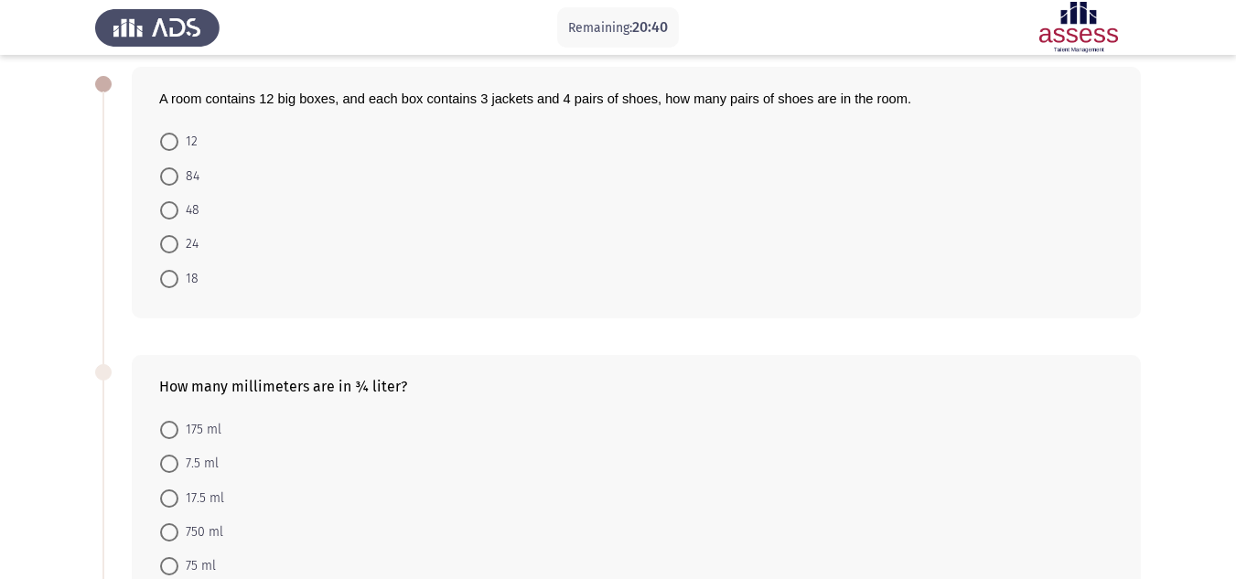
scroll to position [0, 0]
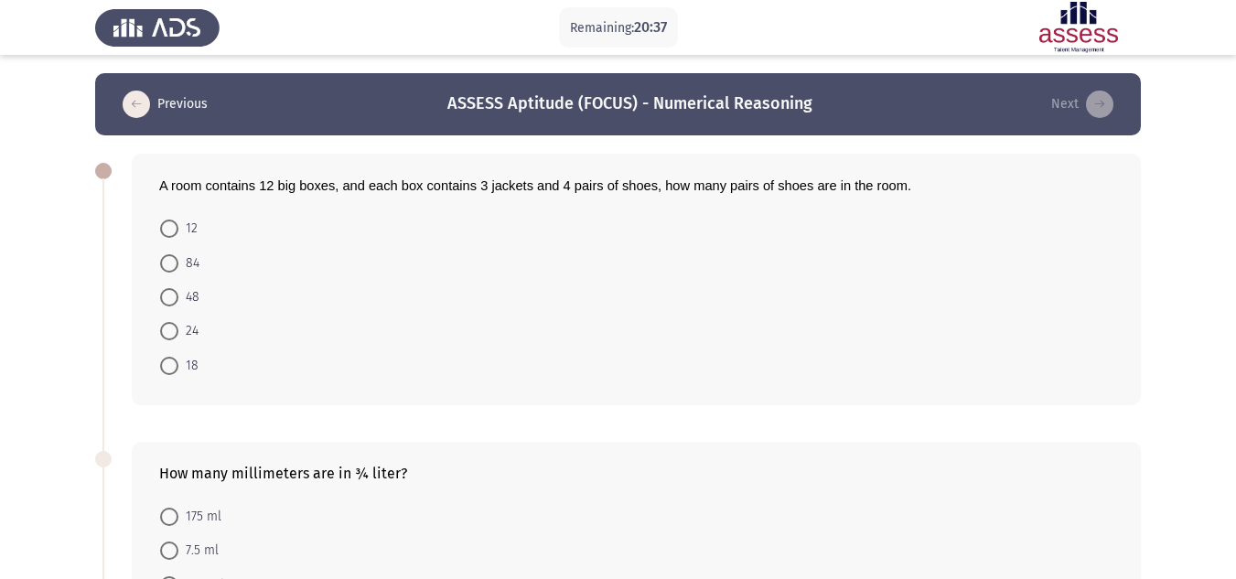
drag, startPoint x: 487, startPoint y: 187, endPoint x: 529, endPoint y: 190, distance: 42.2
click at [529, 190] on span "A room contains 12 big boxes, and each box contains 3 jackets and 4 pairs of sh…" at bounding box center [535, 185] width 752 height 15
click at [175, 291] on span at bounding box center [169, 297] width 18 height 18
click at [175, 291] on input "48" at bounding box center [169, 297] width 18 height 18
radio input "true"
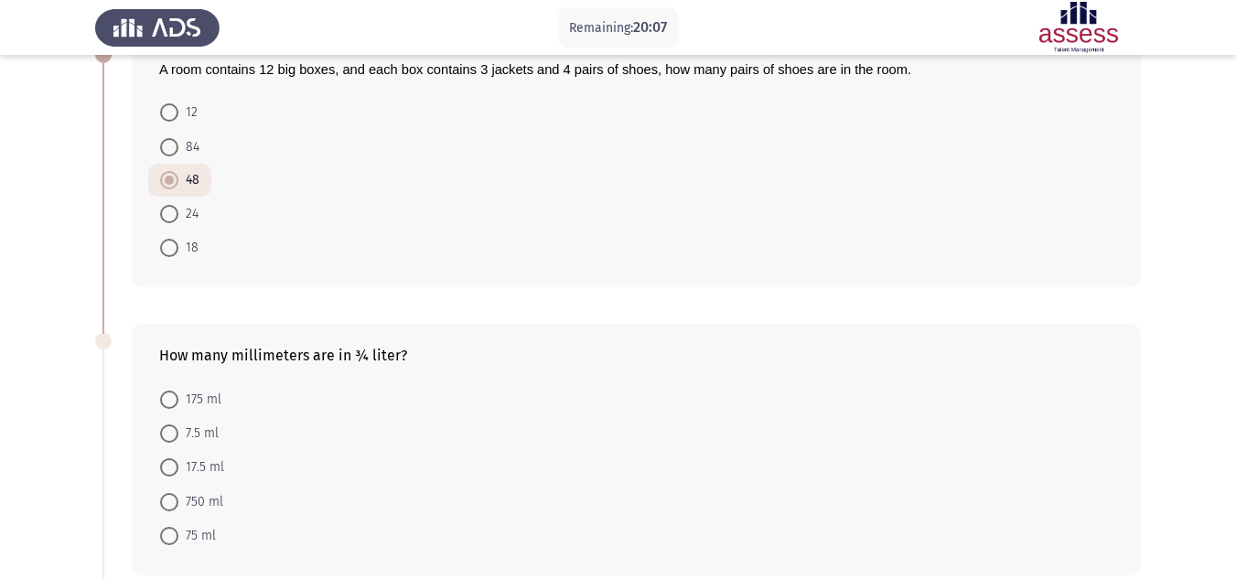
scroll to position [274, 0]
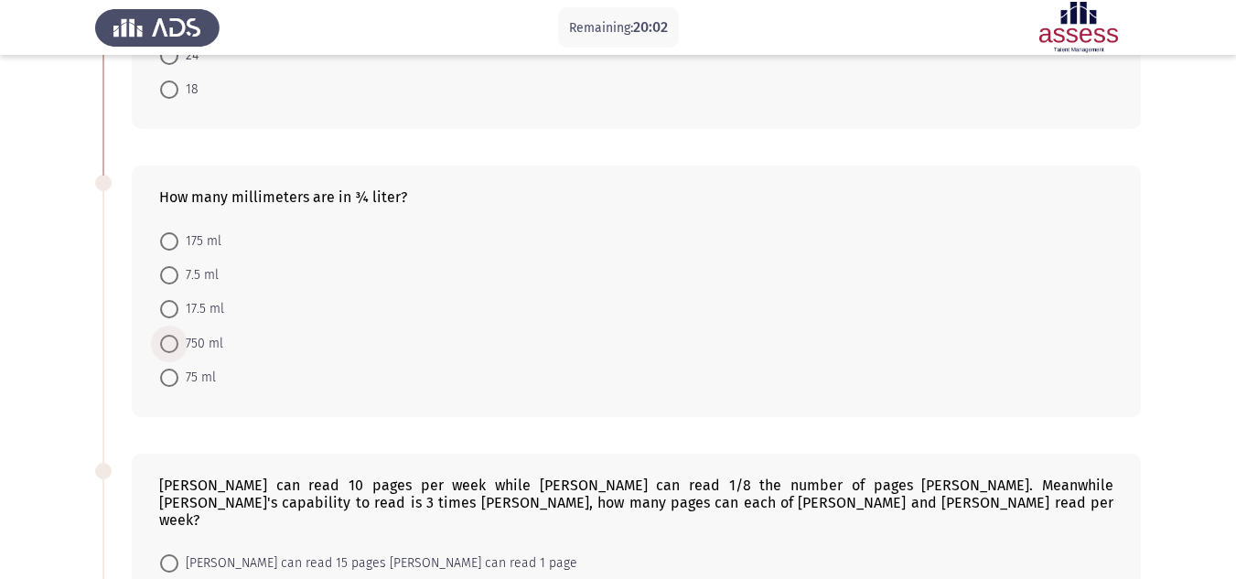
click at [160, 349] on span at bounding box center [169, 344] width 18 height 18
click at [160, 349] on input "750 ml" at bounding box center [169, 344] width 18 height 18
radio input "true"
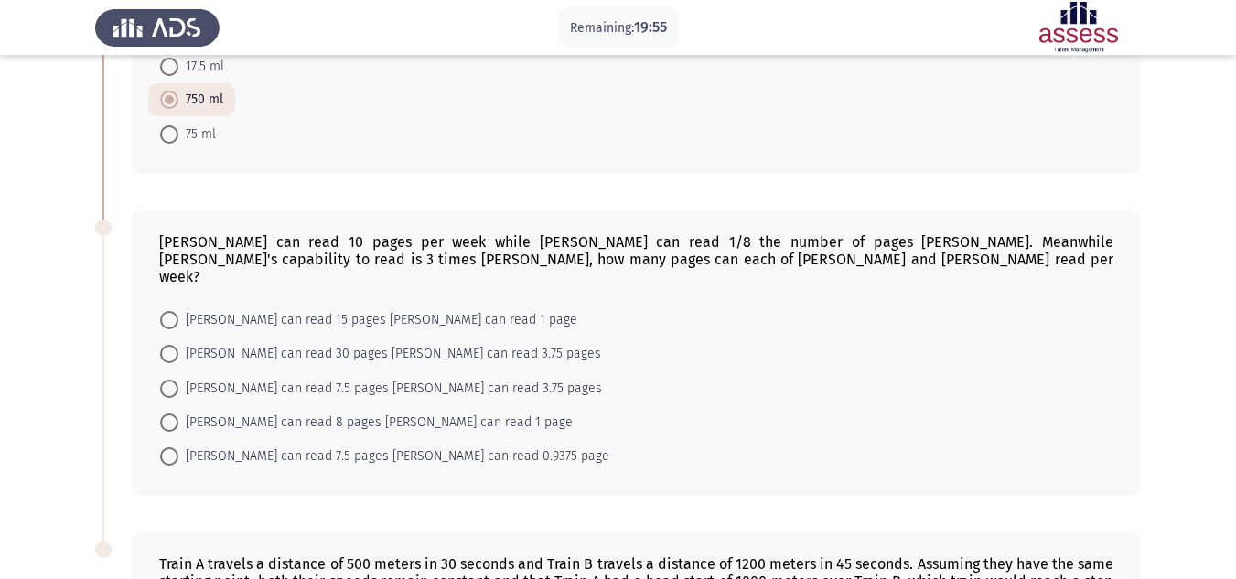
scroll to position [549, 0]
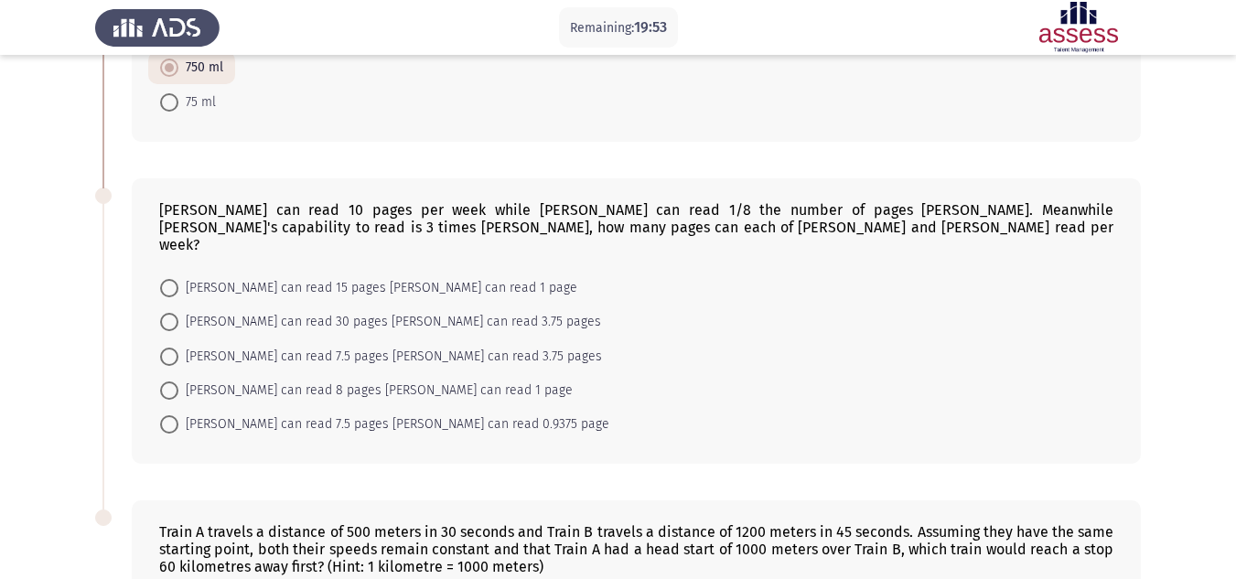
drag, startPoint x: 295, startPoint y: 200, endPoint x: 384, endPoint y: 200, distance: 89.7
click at [384, 200] on div "[PERSON_NAME] can read 10 pages per week while [PERSON_NAME] can read 1/8 the n…" at bounding box center [636, 321] width 1009 height 286
click at [169, 313] on span at bounding box center [169, 322] width 18 height 18
click at [169, 313] on input "[PERSON_NAME] can read 30 pages [PERSON_NAME] can read 3.75 pages" at bounding box center [169, 322] width 18 height 18
radio input "true"
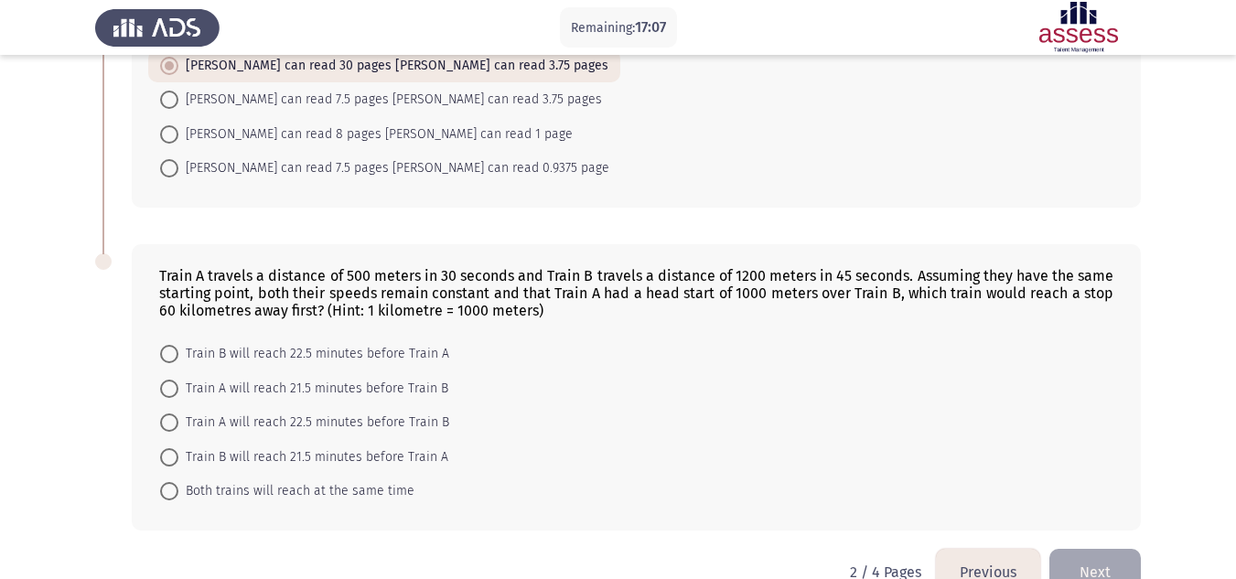
scroll to position [830, 0]
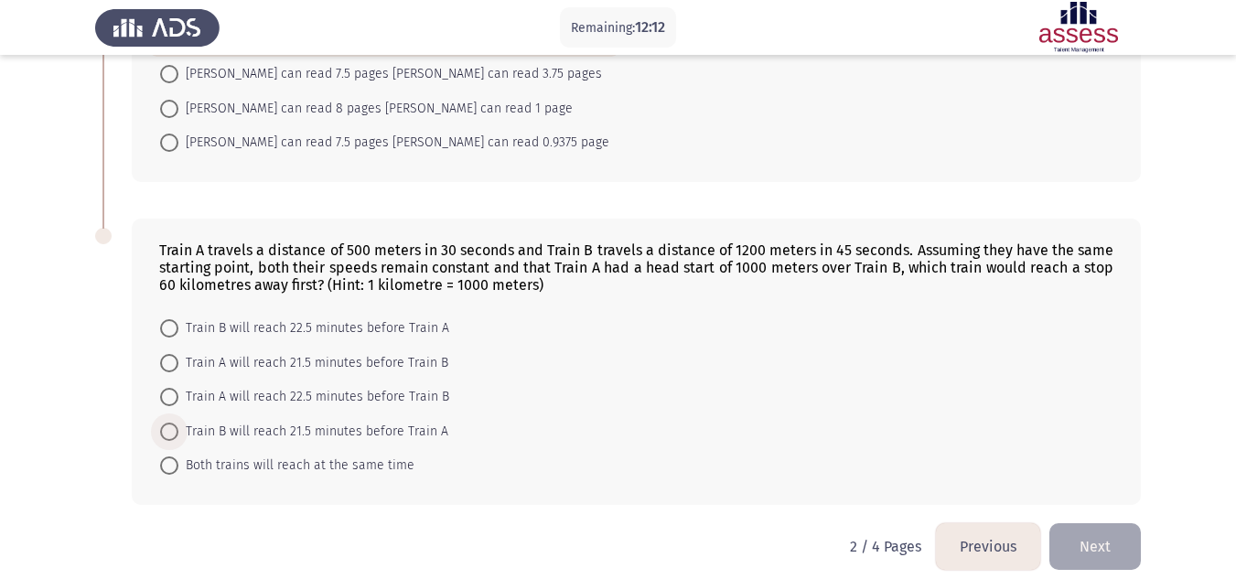
click at [168, 423] on span at bounding box center [169, 432] width 18 height 18
click at [168, 423] on input "Train B will reach 21.5 minutes before Train A" at bounding box center [169, 432] width 18 height 18
radio input "true"
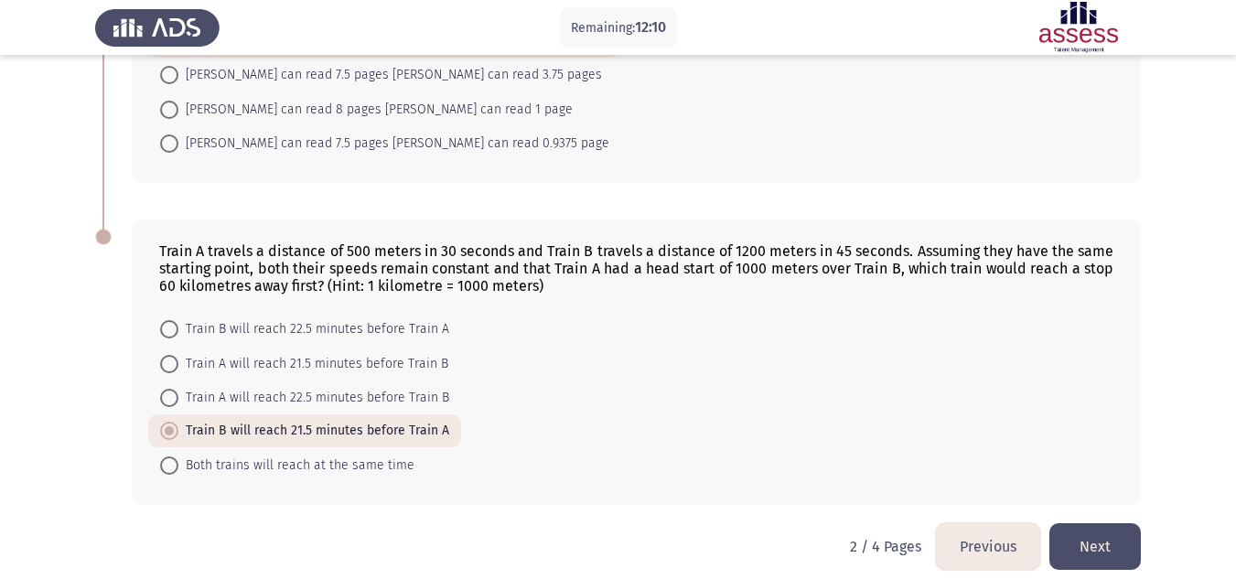
click at [1114, 523] on button "Next" at bounding box center [1094, 546] width 91 height 47
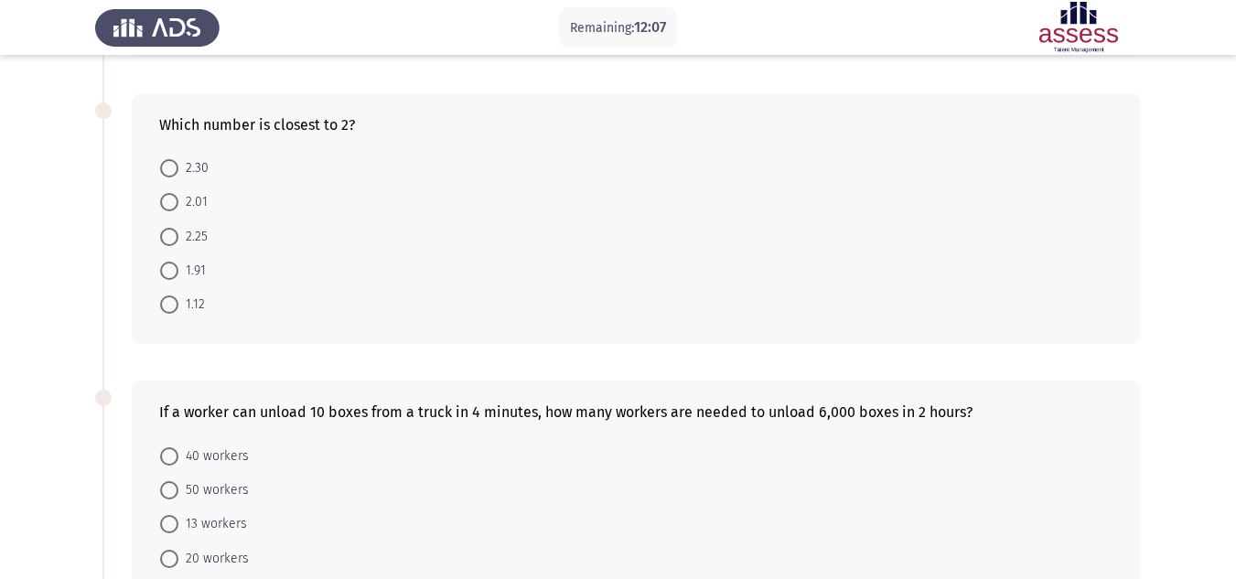
scroll to position [799, 0]
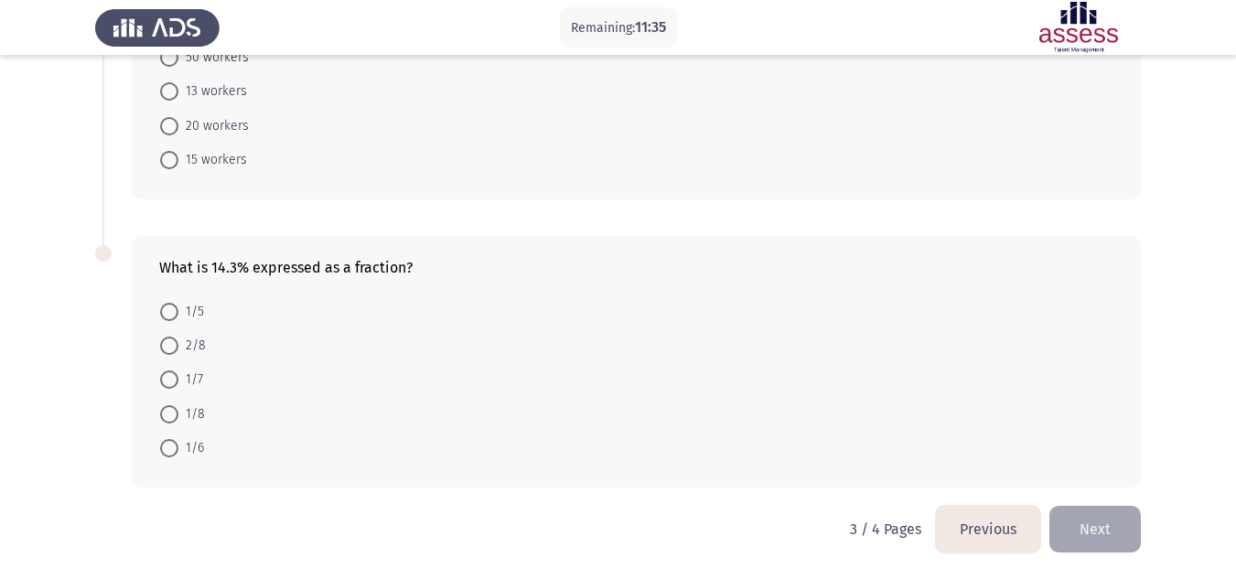
click at [170, 384] on span at bounding box center [169, 380] width 18 height 18
click at [170, 384] on input "1/7" at bounding box center [169, 380] width 18 height 18
radio input "true"
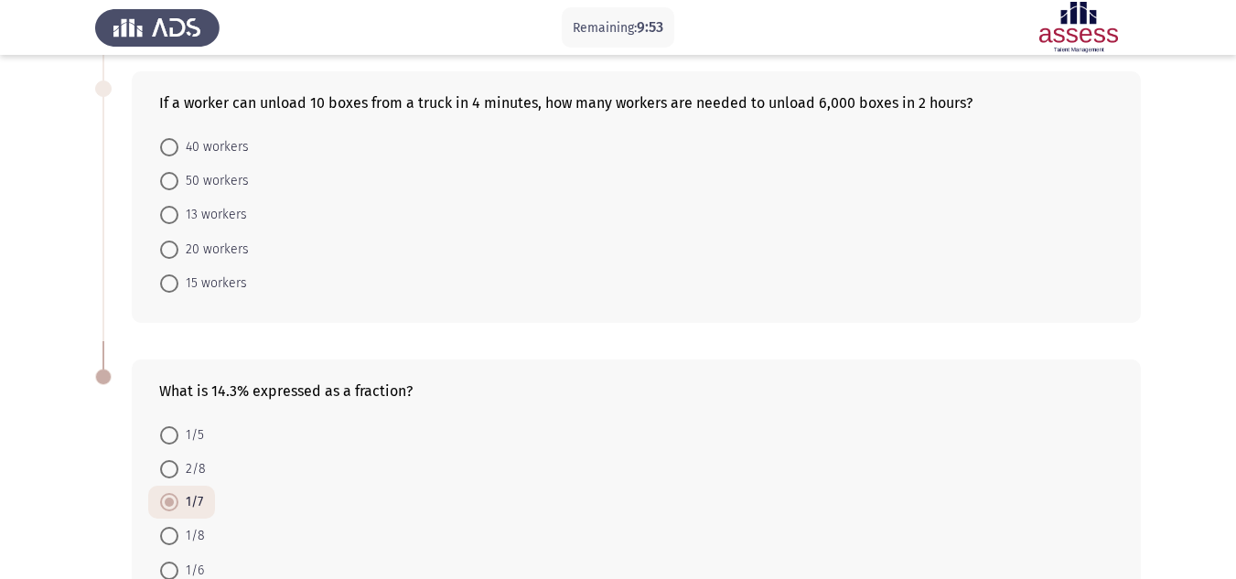
scroll to position [706, 0]
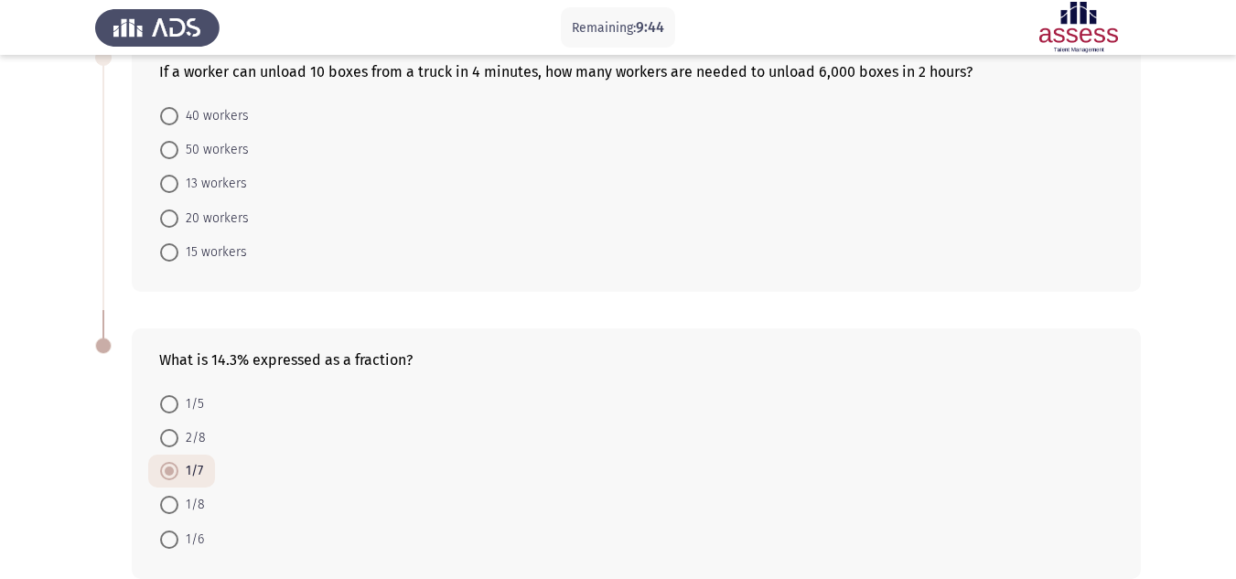
click at [159, 225] on mat-radio-button "20 workers" at bounding box center [204, 217] width 113 height 34
click at [170, 218] on span at bounding box center [169, 219] width 18 height 18
click at [170, 218] on input "20 workers" at bounding box center [169, 219] width 18 height 18
radio input "true"
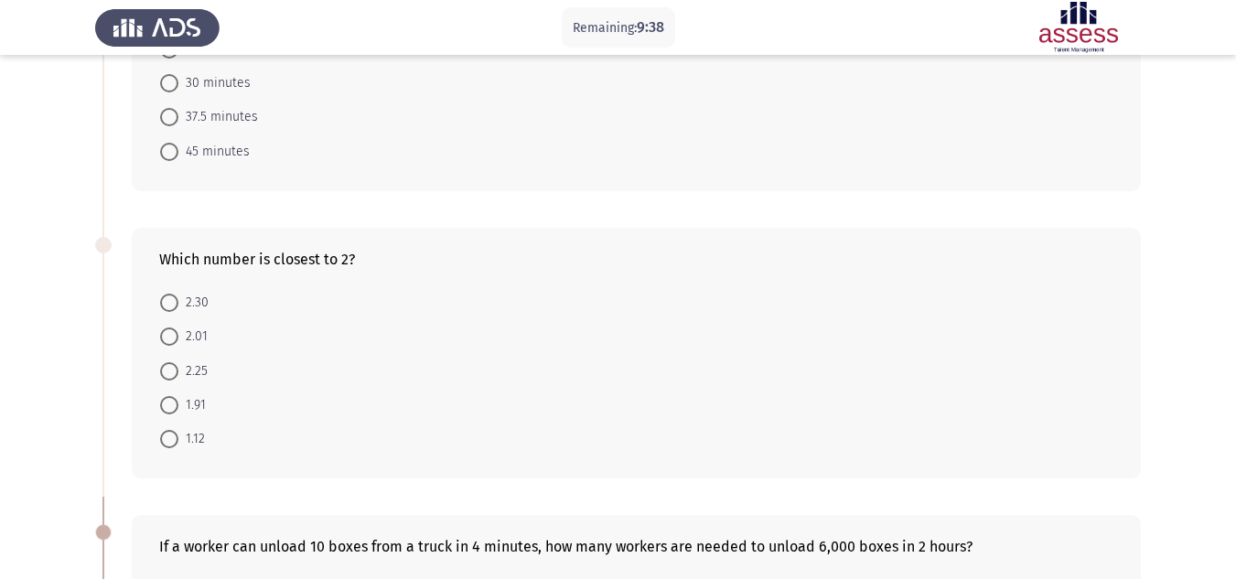
scroll to position [274, 0]
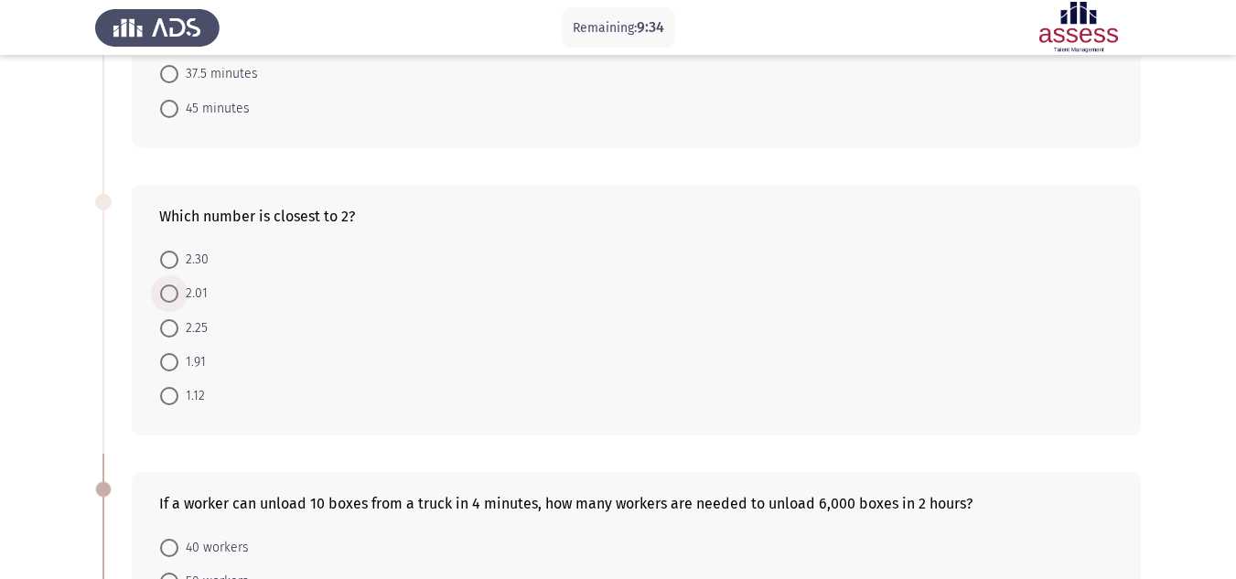
click at [169, 294] on span at bounding box center [169, 294] width 0 height 0
click at [168, 294] on input "2.01" at bounding box center [169, 294] width 18 height 18
radio input "true"
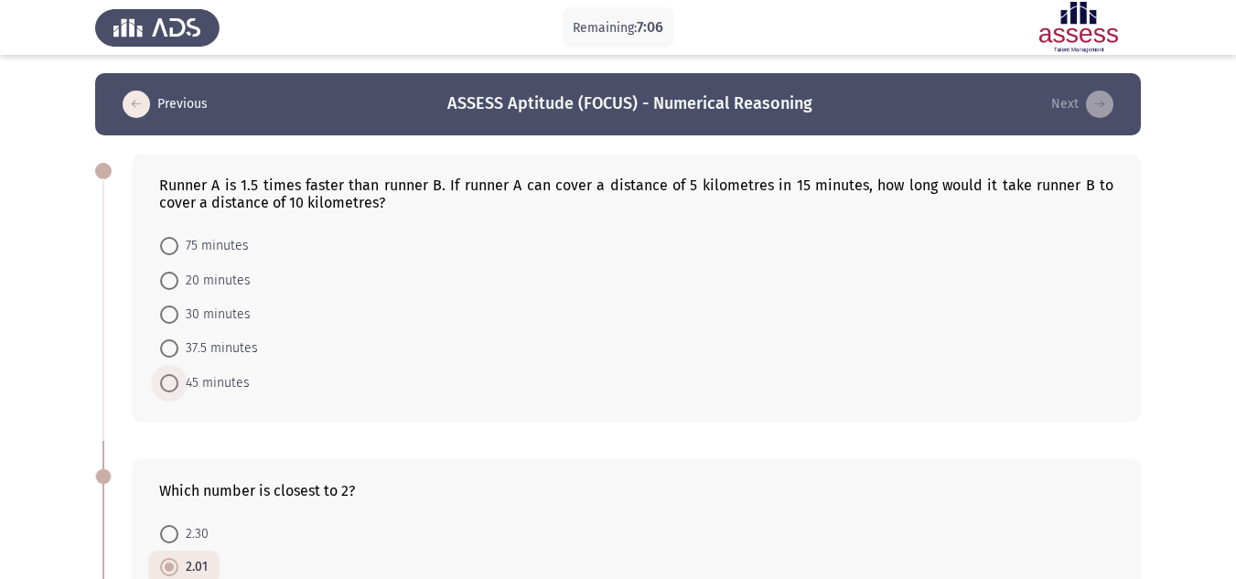
click at [161, 392] on span at bounding box center [169, 383] width 18 height 18
click at [161, 392] on input "45 minutes" at bounding box center [169, 383] width 18 height 18
radio input "true"
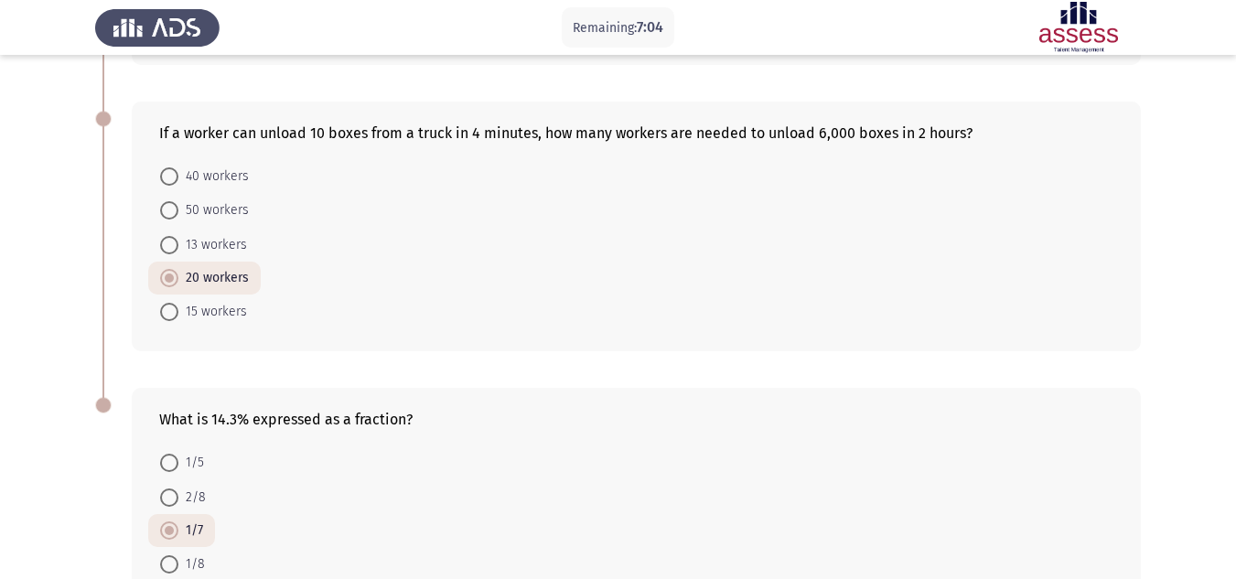
scroll to position [794, 0]
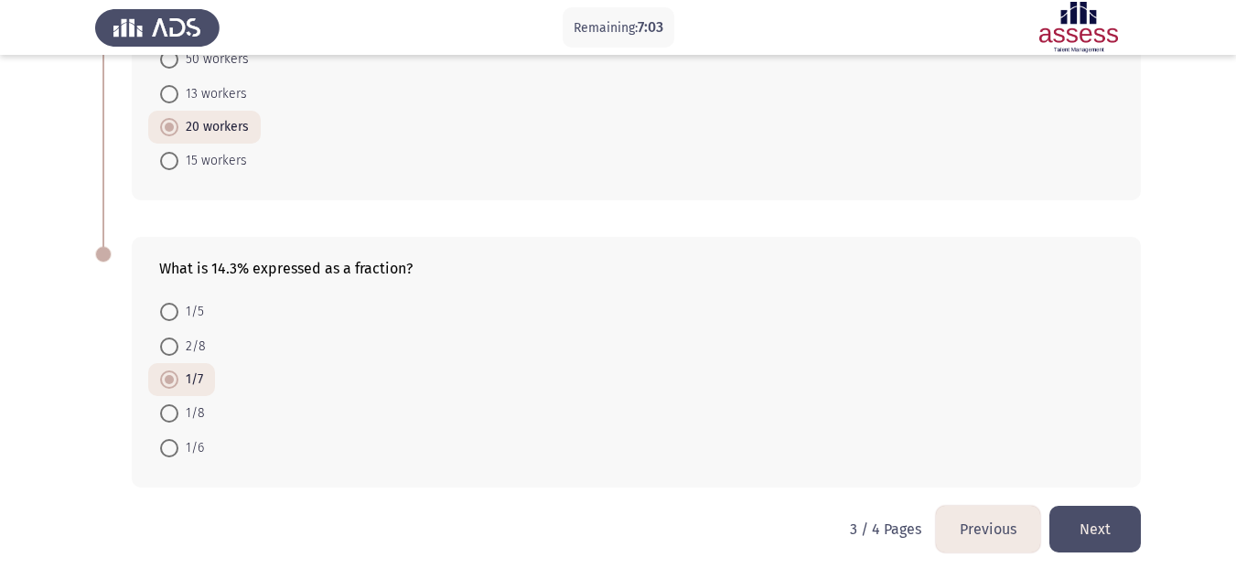
click at [1116, 527] on button "Next" at bounding box center [1094, 529] width 91 height 47
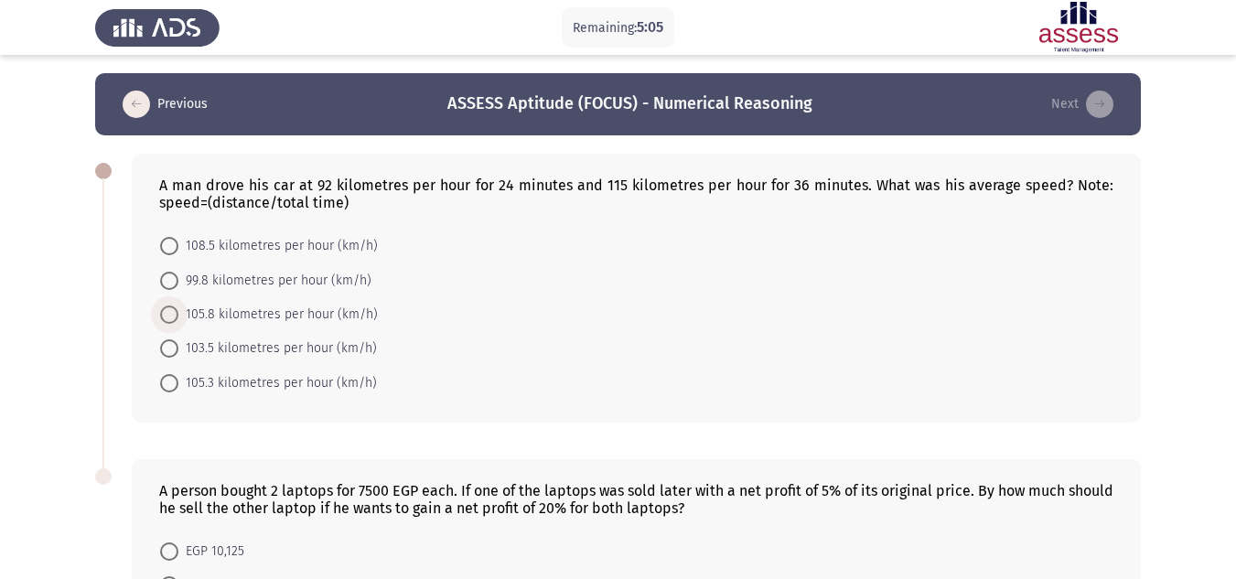
click at [173, 316] on span at bounding box center [169, 315] width 18 height 18
click at [173, 316] on input "105.8 kilometres per hour (km/h)" at bounding box center [169, 315] width 18 height 18
radio input "true"
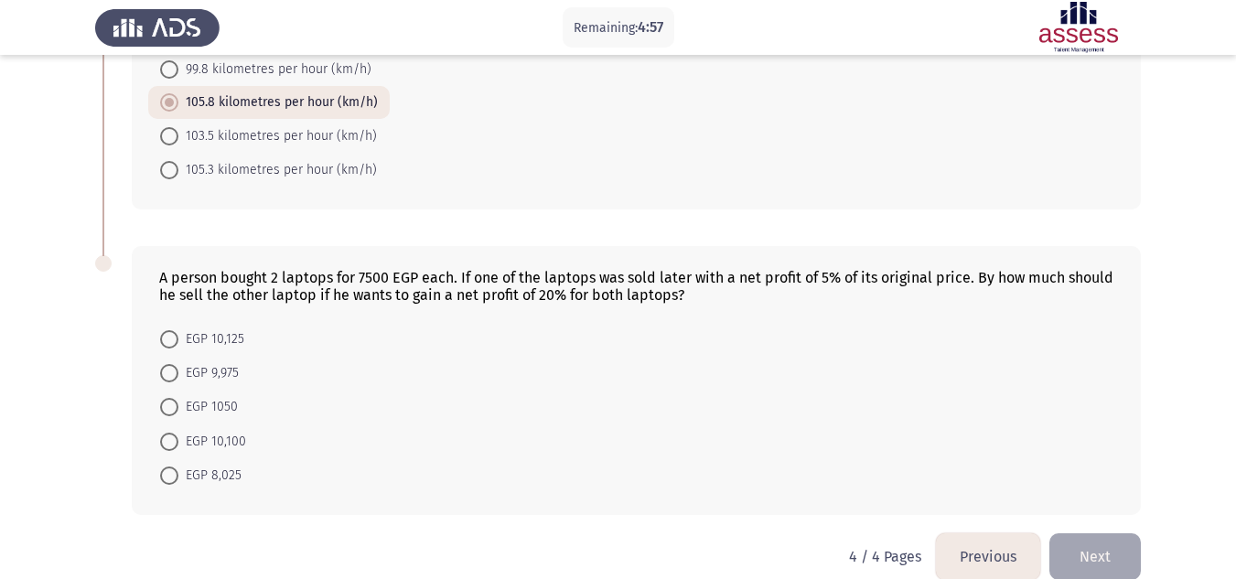
scroll to position [239, 0]
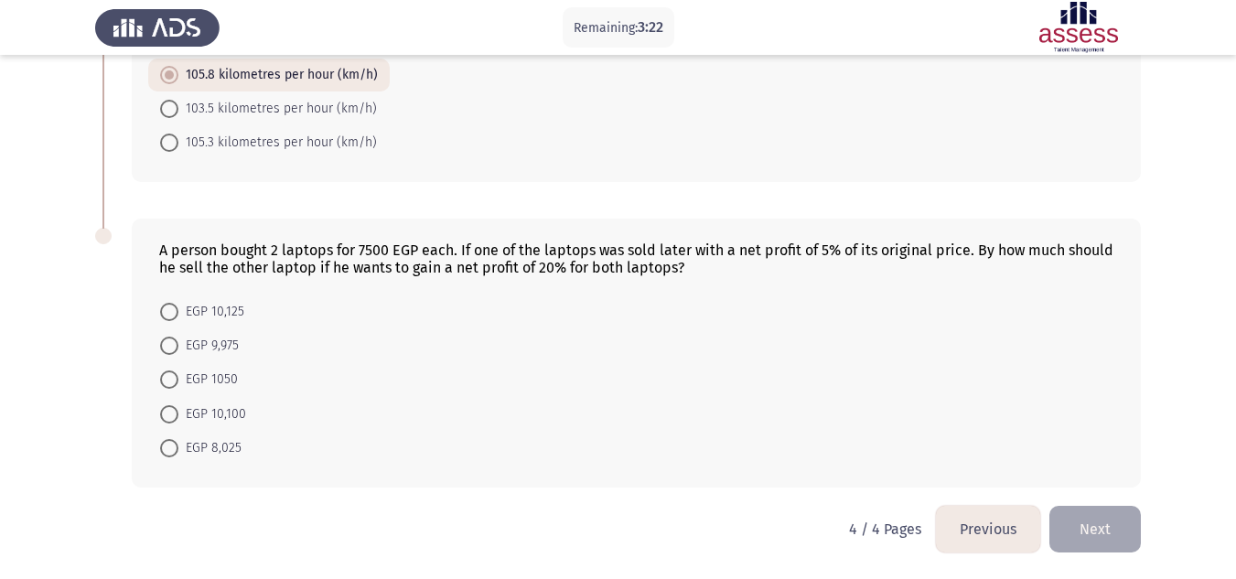
click at [157, 326] on mat-radio-button "EGP 10,125" at bounding box center [202, 311] width 108 height 34
click at [163, 316] on mat-radio-button "EGP 10,125" at bounding box center [202, 311] width 108 height 34
drag, startPoint x: 166, startPoint y: 316, endPoint x: 177, endPoint y: 318, distance: 11.3
click at [167, 316] on span at bounding box center [169, 312] width 18 height 18
click at [167, 316] on input "EGP 10,125" at bounding box center [169, 312] width 18 height 18
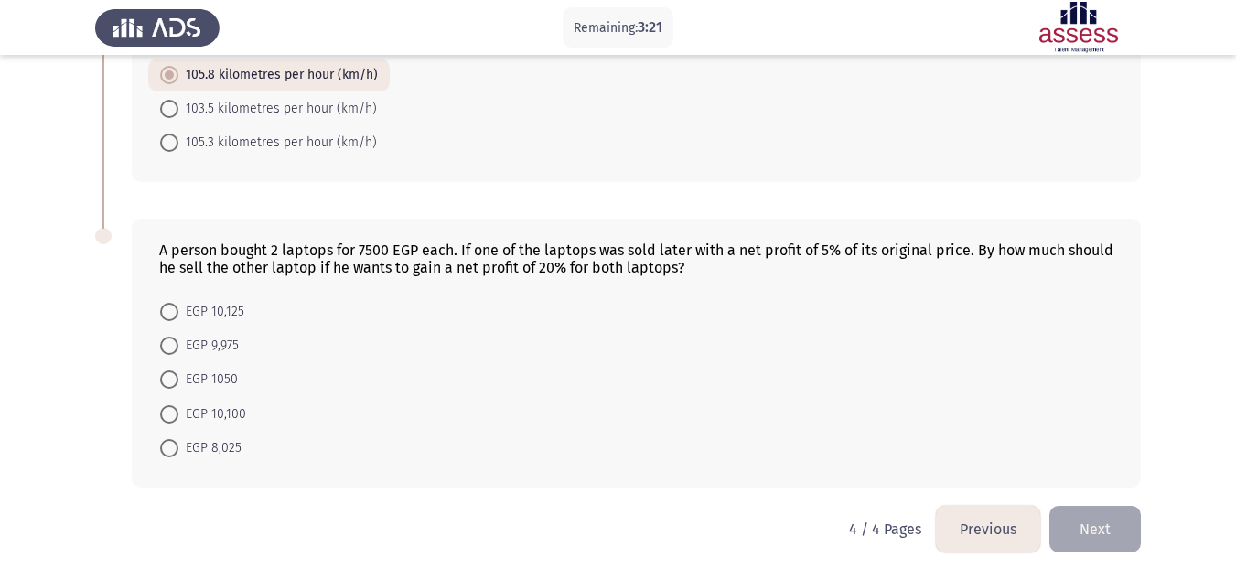
radio input "true"
click at [1102, 518] on button "Next" at bounding box center [1094, 529] width 91 height 47
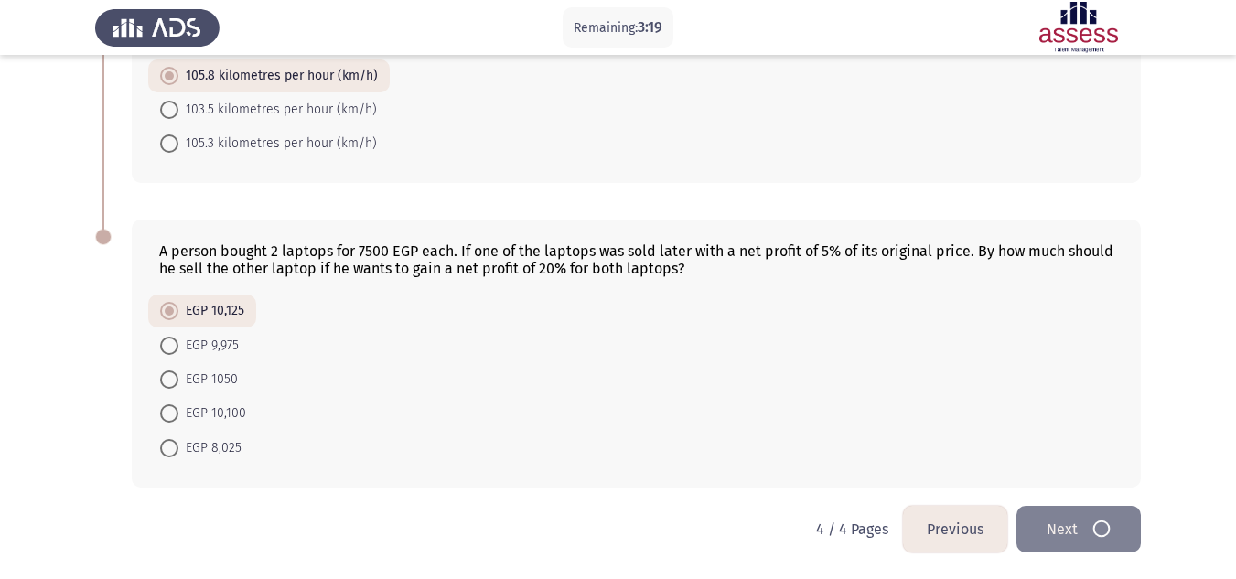
scroll to position [0, 0]
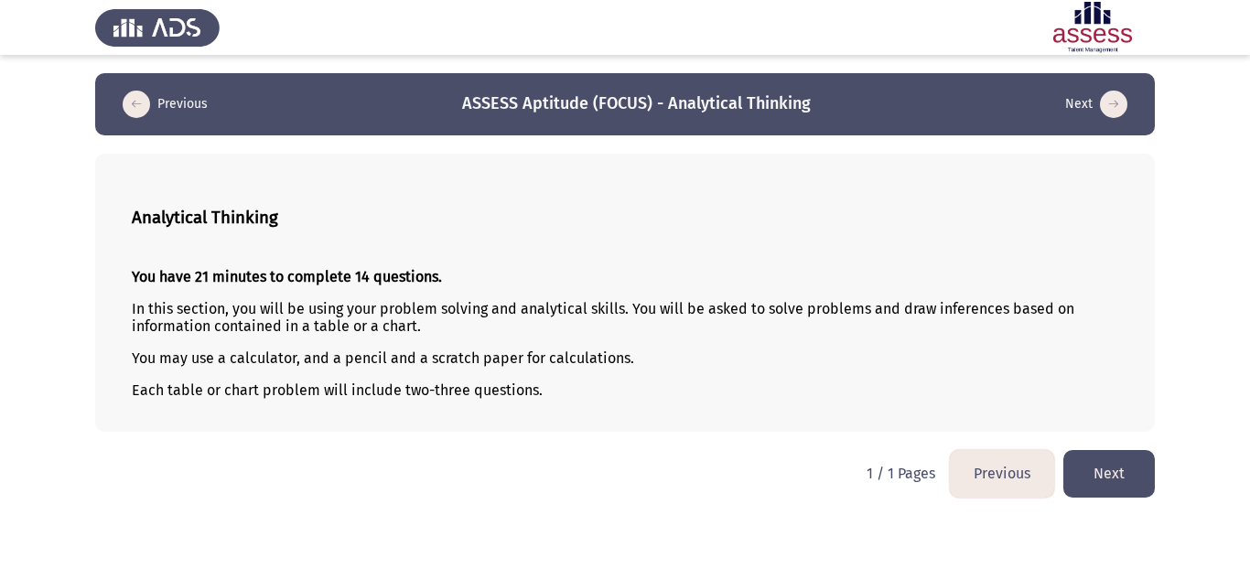
click at [1127, 464] on button "Next" at bounding box center [1108, 473] width 91 height 47
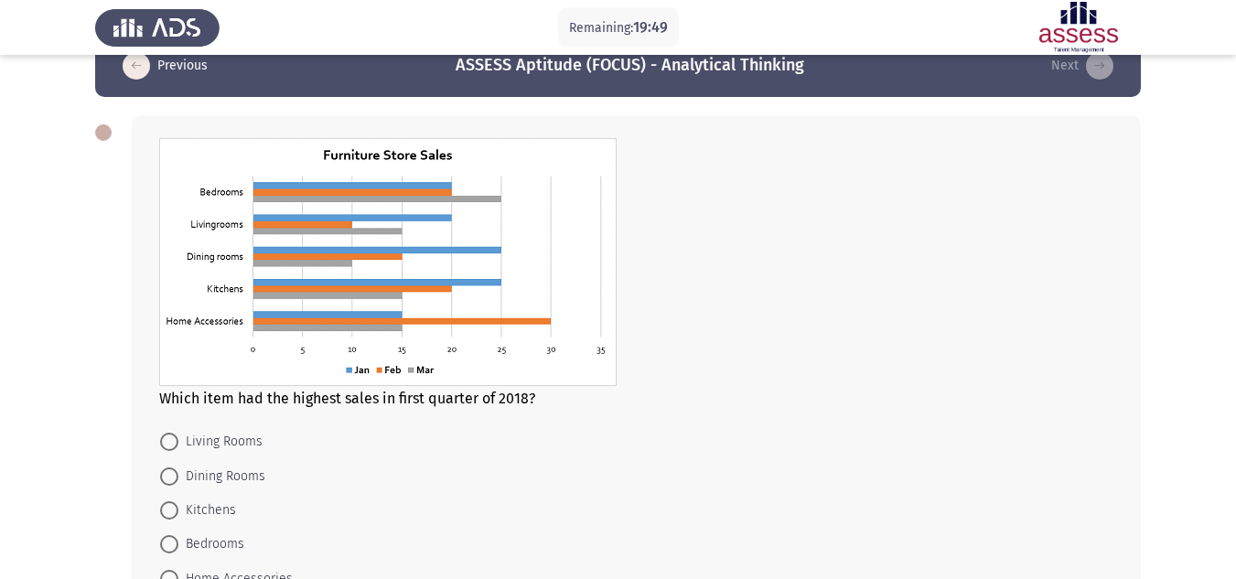
scroll to position [130, 0]
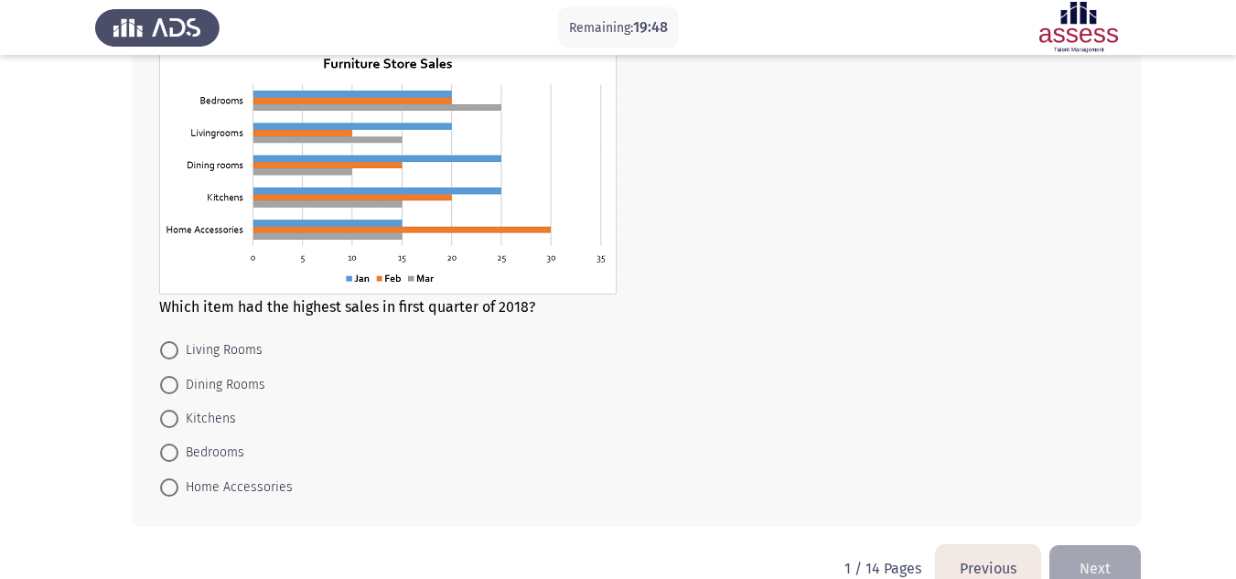
click at [171, 454] on span at bounding box center [169, 453] width 18 height 18
click at [171, 454] on input "Bedrooms" at bounding box center [169, 453] width 18 height 18
radio input "true"
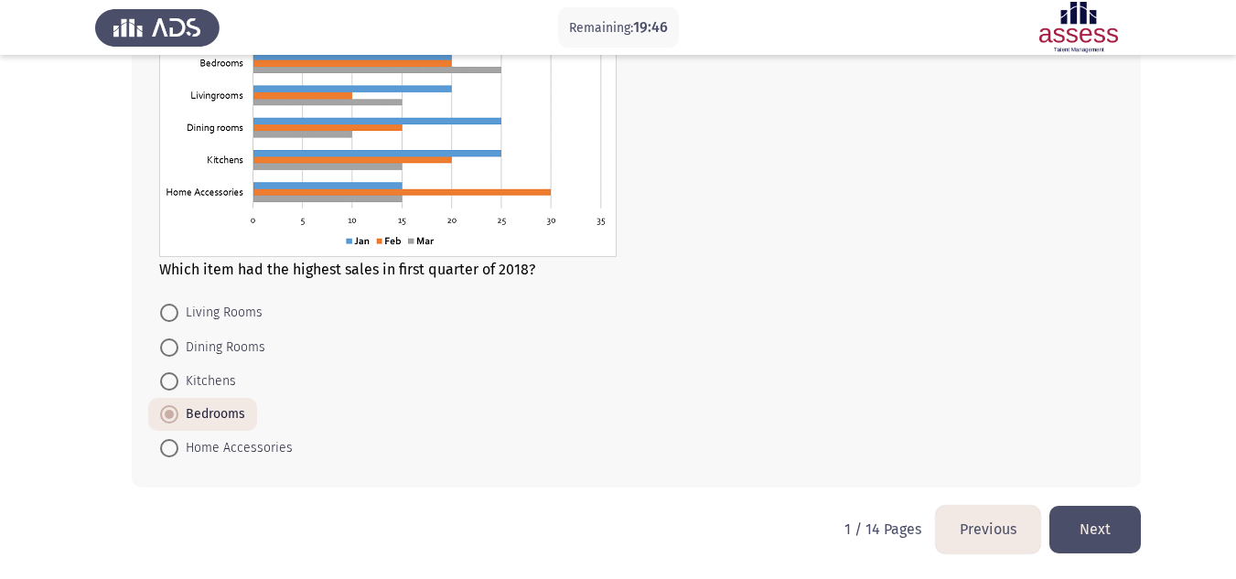
click at [1089, 513] on button "Next" at bounding box center [1094, 529] width 91 height 47
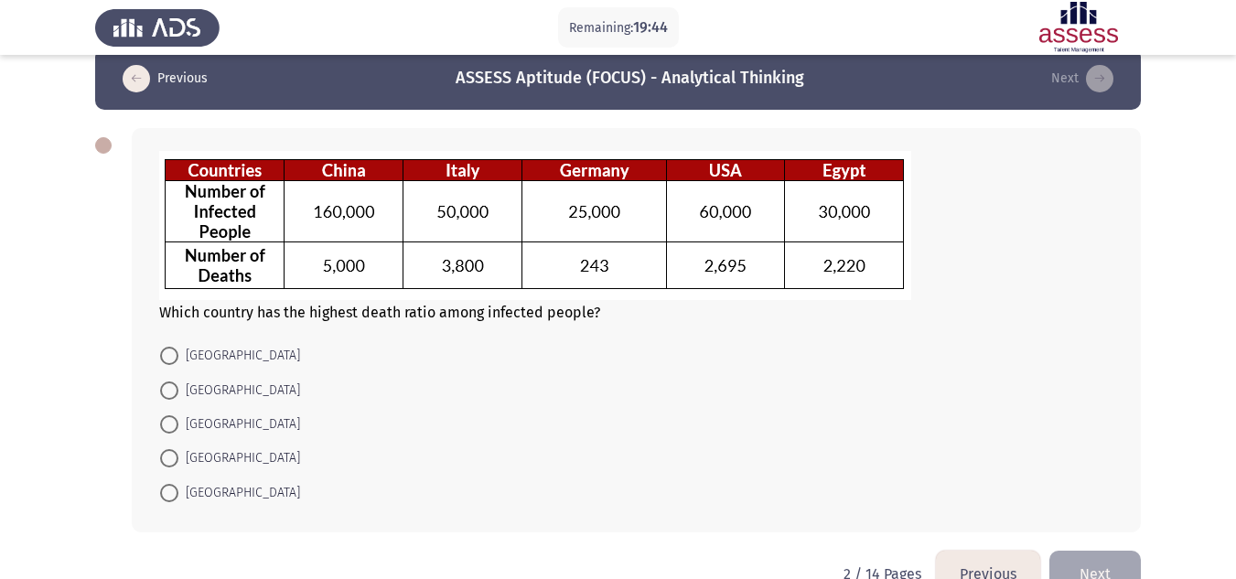
scroll to position [70, 0]
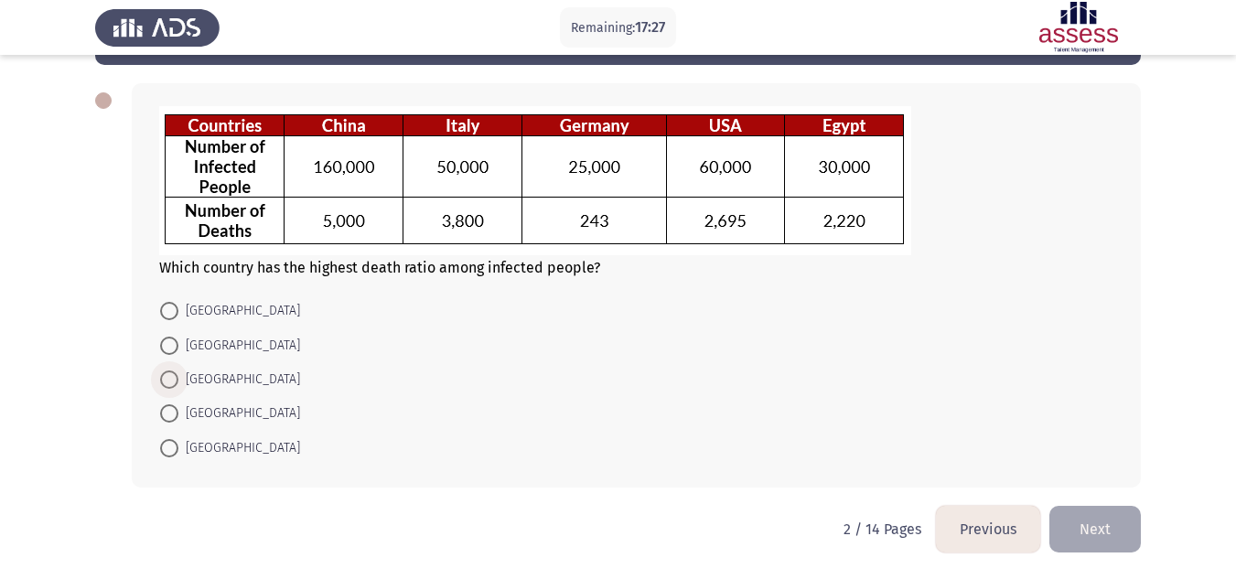
click at [168, 384] on span at bounding box center [169, 380] width 18 height 18
click at [168, 384] on input "[GEOGRAPHIC_DATA]" at bounding box center [169, 380] width 18 height 18
radio input "true"
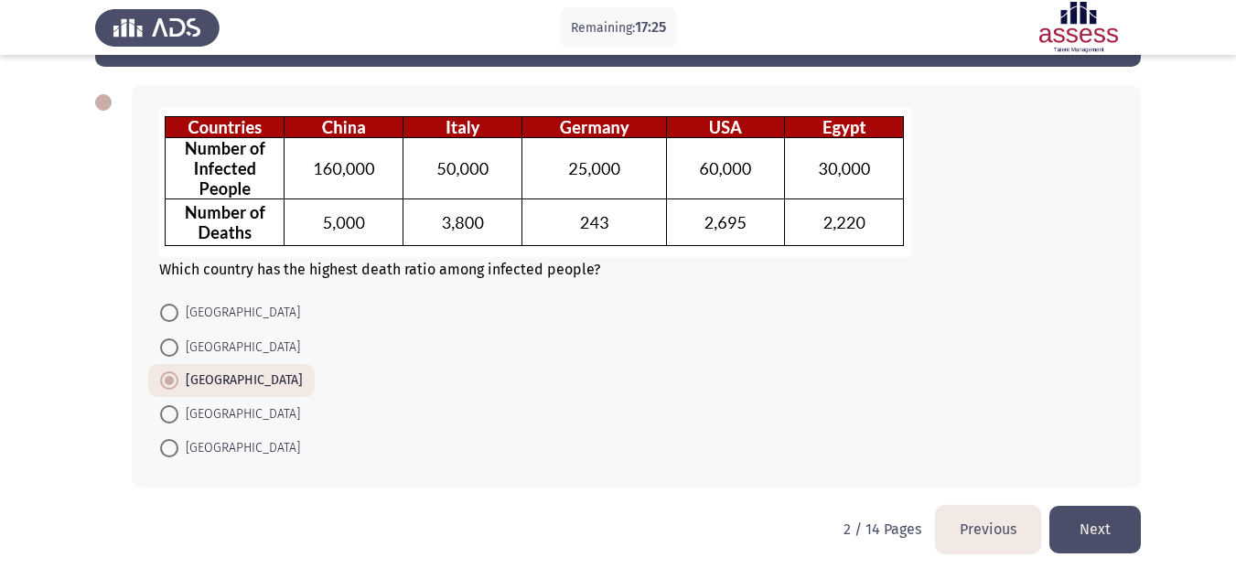
click at [1121, 526] on button "Next" at bounding box center [1094, 529] width 91 height 47
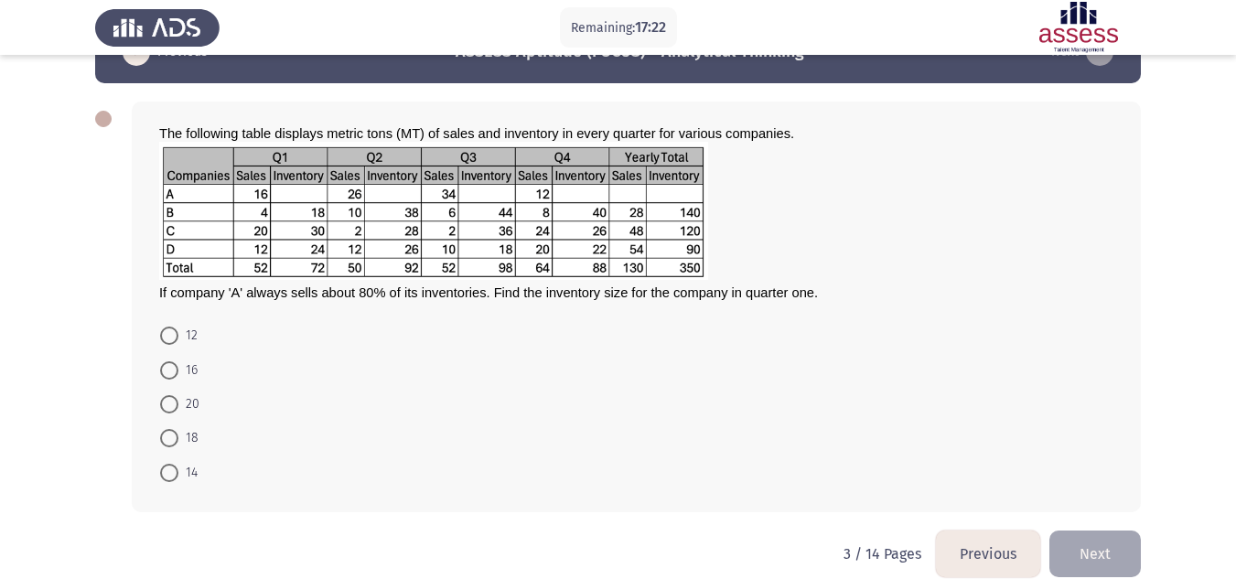
scroll to position [77, 0]
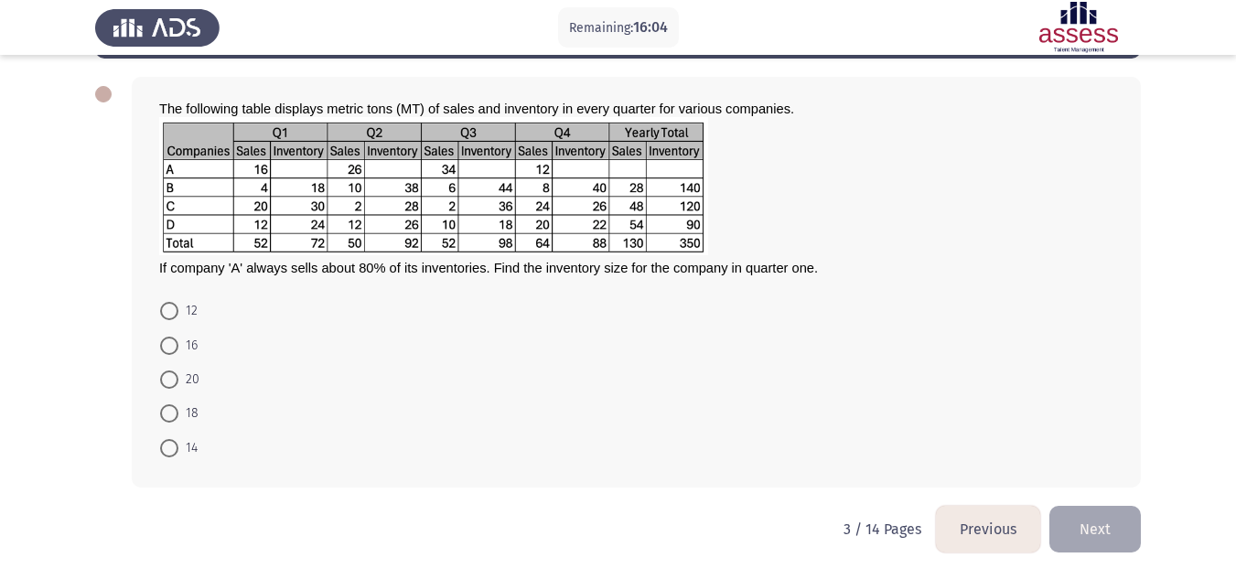
click at [164, 365] on mat-radio-button "20" at bounding box center [179, 379] width 63 height 34
click at [167, 369] on label "20" at bounding box center [179, 380] width 39 height 22
click at [167, 371] on input "20" at bounding box center [169, 380] width 18 height 18
radio input "true"
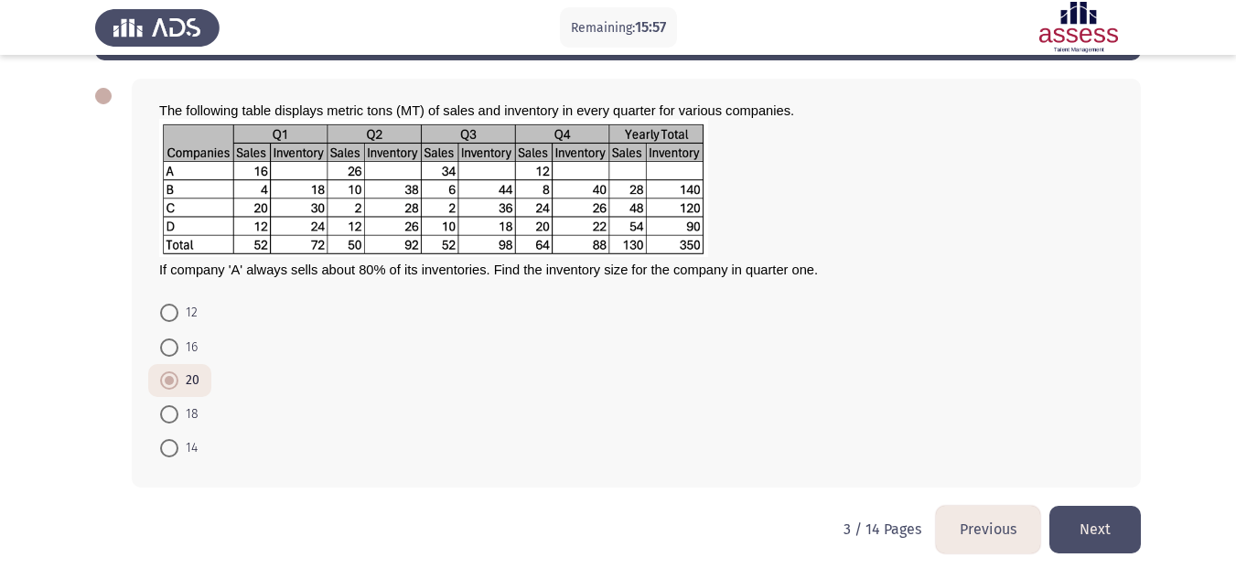
click at [1101, 519] on button "Next" at bounding box center [1094, 529] width 91 height 47
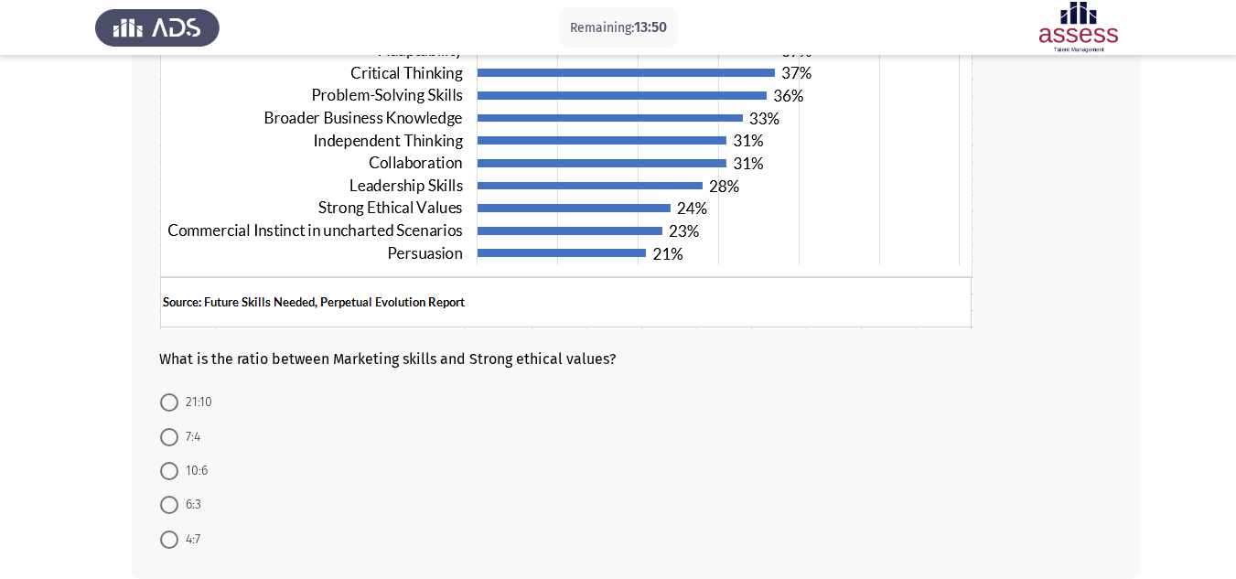
scroll to position [389, 0]
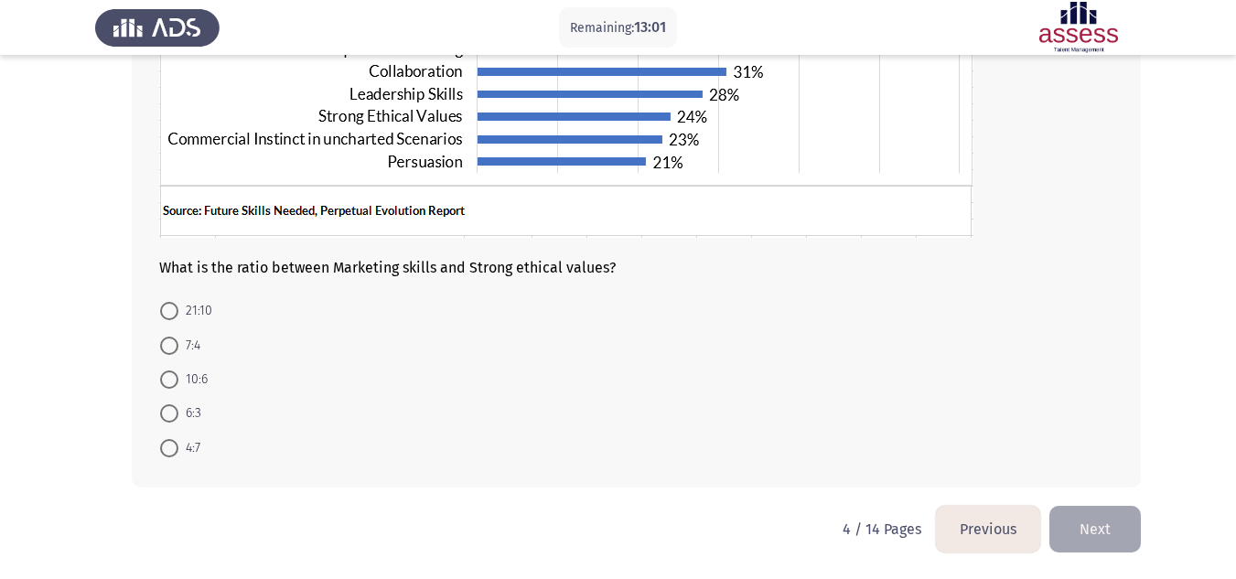
click at [180, 344] on span "7:4" at bounding box center [189, 346] width 22 height 22
click at [178, 344] on input "7:4" at bounding box center [169, 346] width 18 height 18
radio input "true"
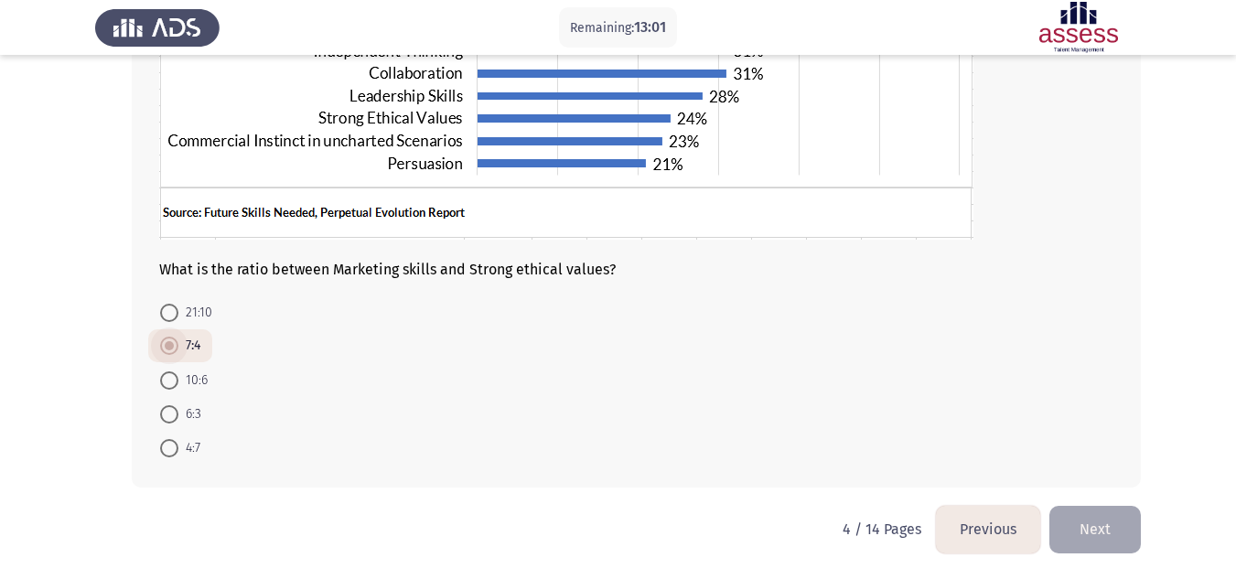
scroll to position [387, 0]
click at [1087, 518] on button "Next" at bounding box center [1094, 529] width 91 height 47
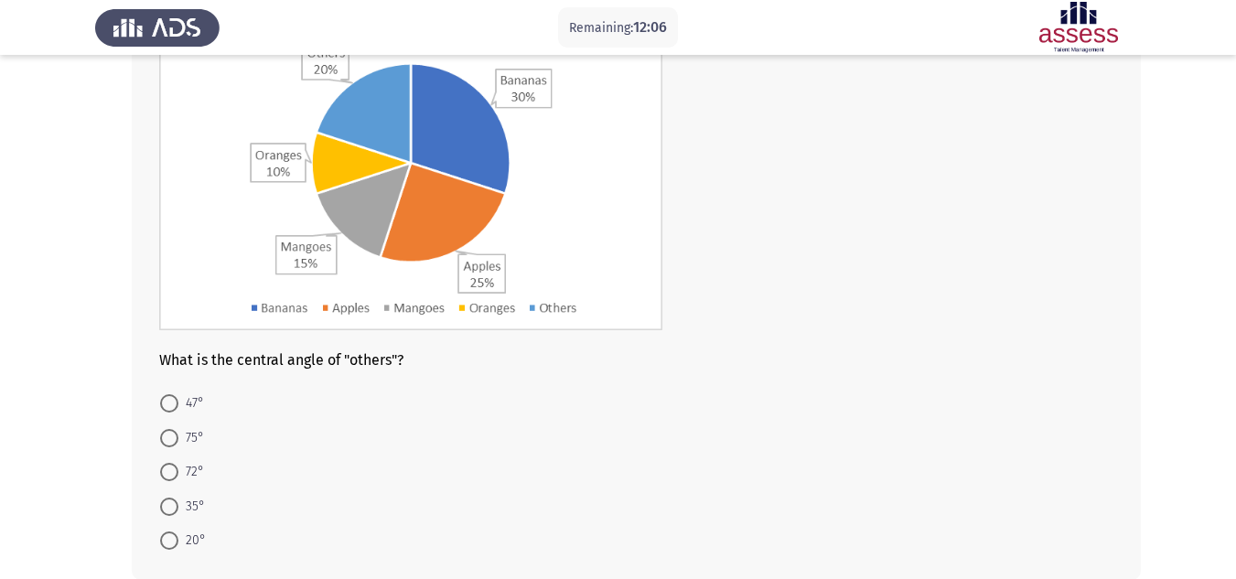
scroll to position [187, 0]
click at [163, 468] on span at bounding box center [169, 471] width 18 height 18
click at [163, 468] on input "72°" at bounding box center [169, 471] width 18 height 18
radio input "true"
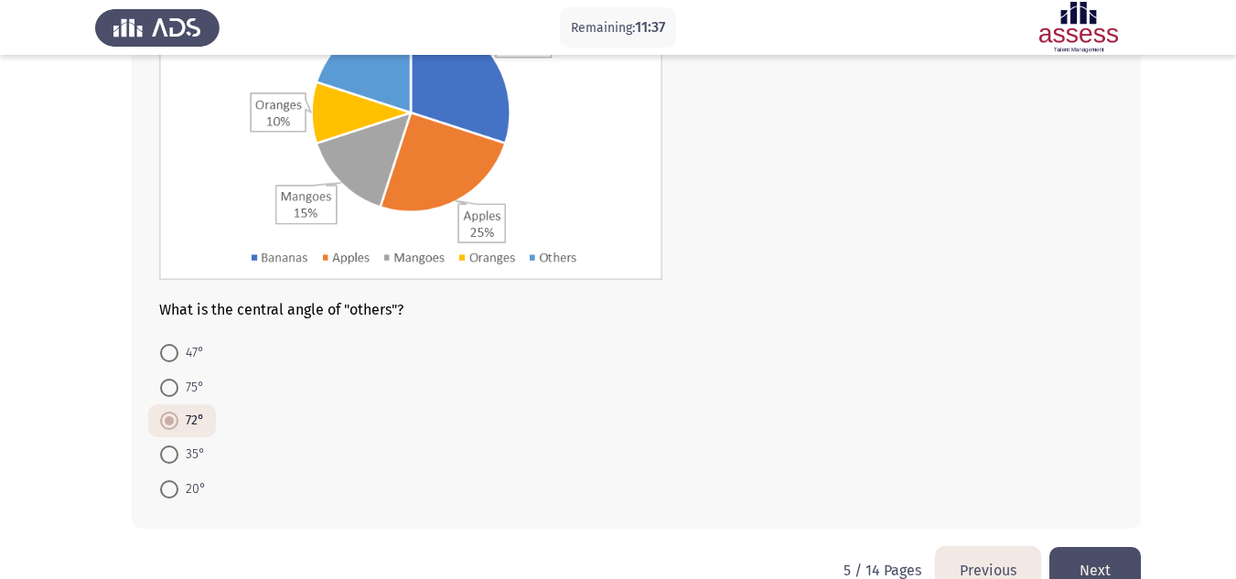
scroll to position [277, 0]
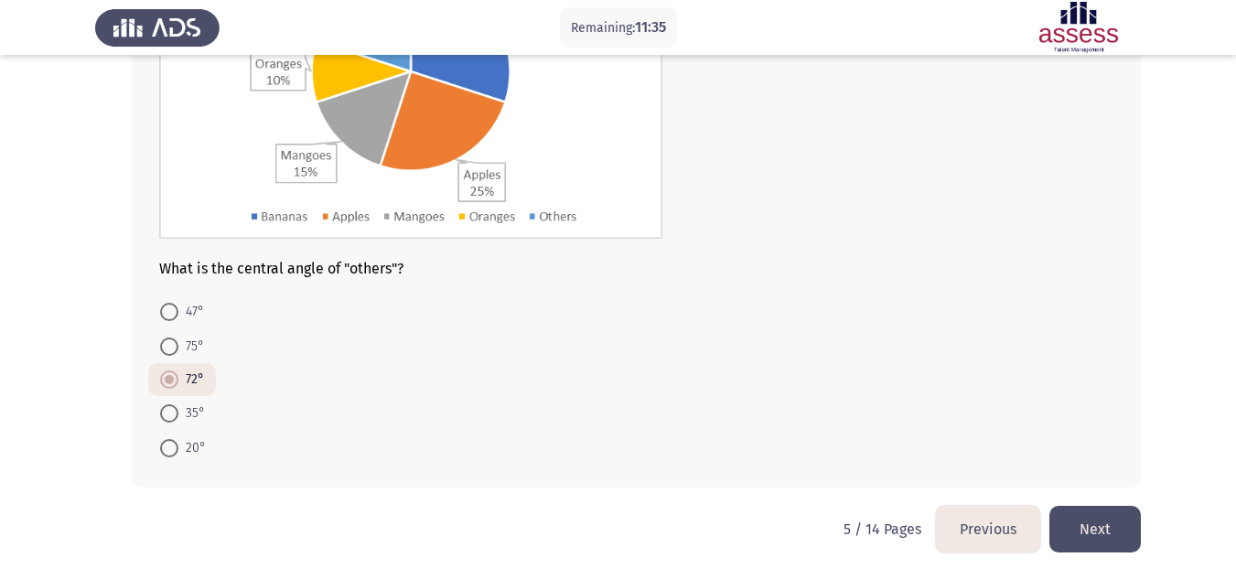
click at [1134, 533] on button "Next" at bounding box center [1094, 529] width 91 height 47
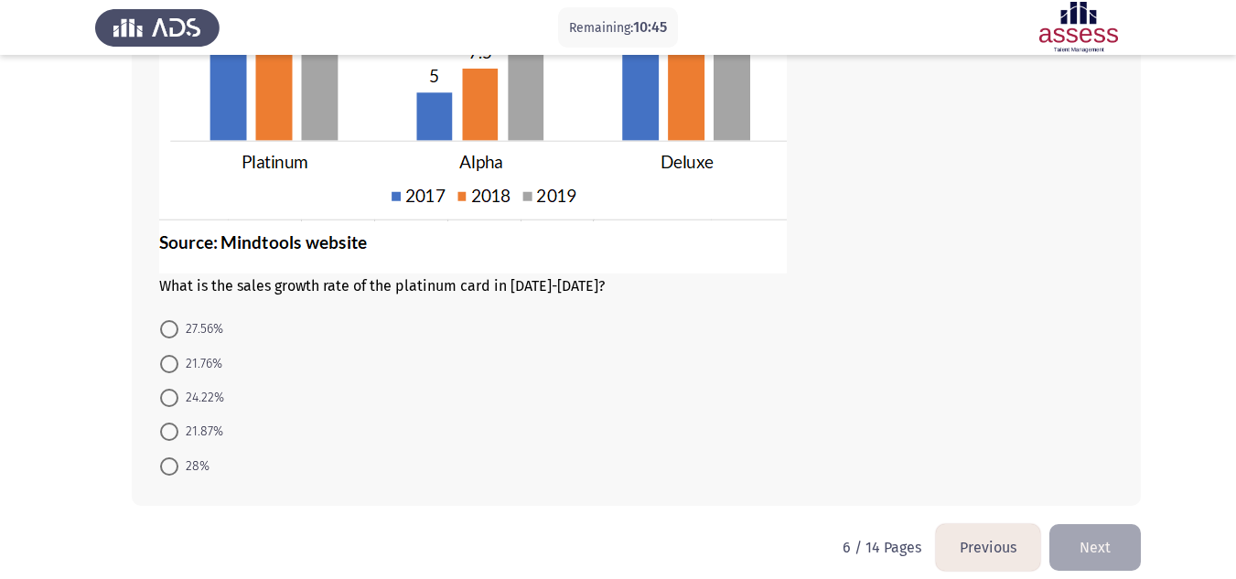
scroll to position [299, 0]
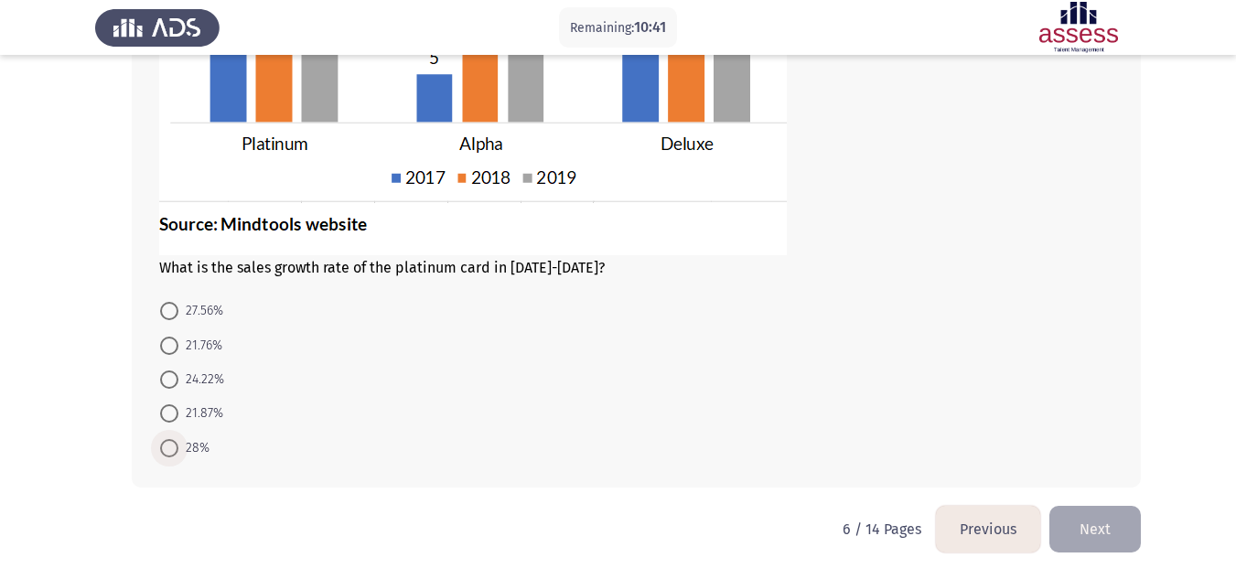
click at [176, 448] on span at bounding box center [169, 448] width 18 height 18
click at [176, 448] on input "28%" at bounding box center [169, 448] width 18 height 18
radio input "true"
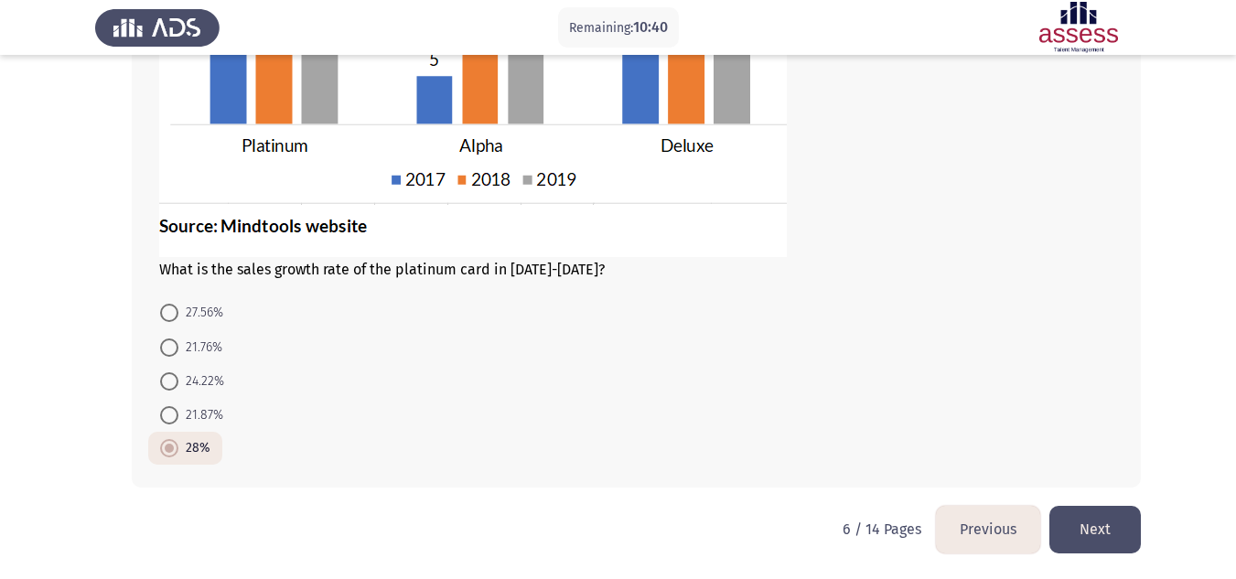
click at [1107, 510] on button "Next" at bounding box center [1094, 529] width 91 height 47
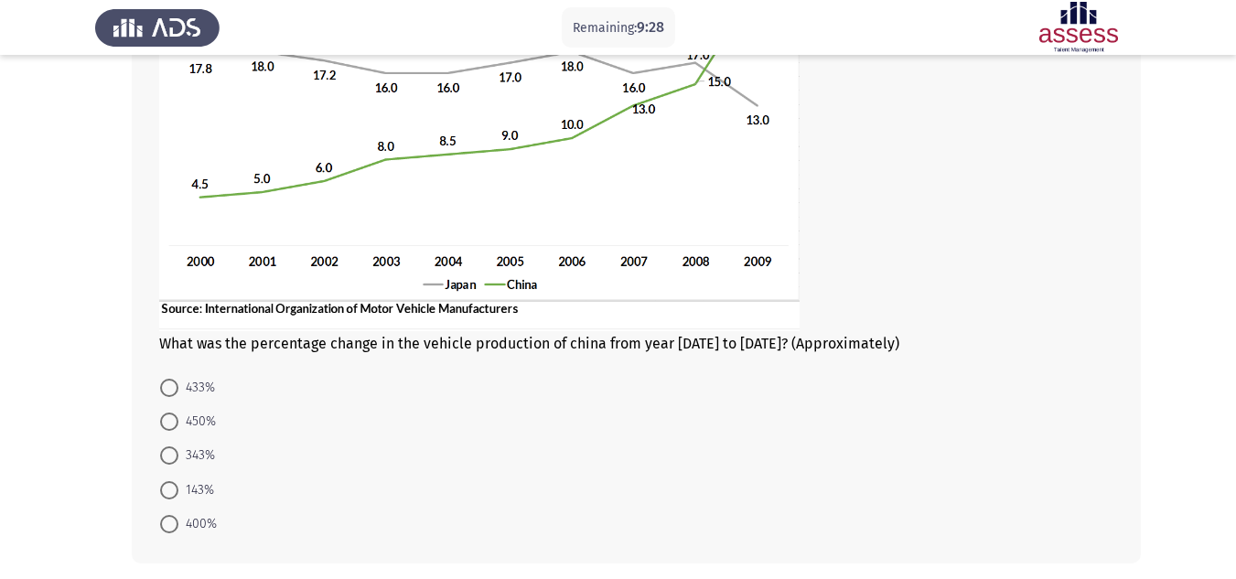
scroll to position [282, 0]
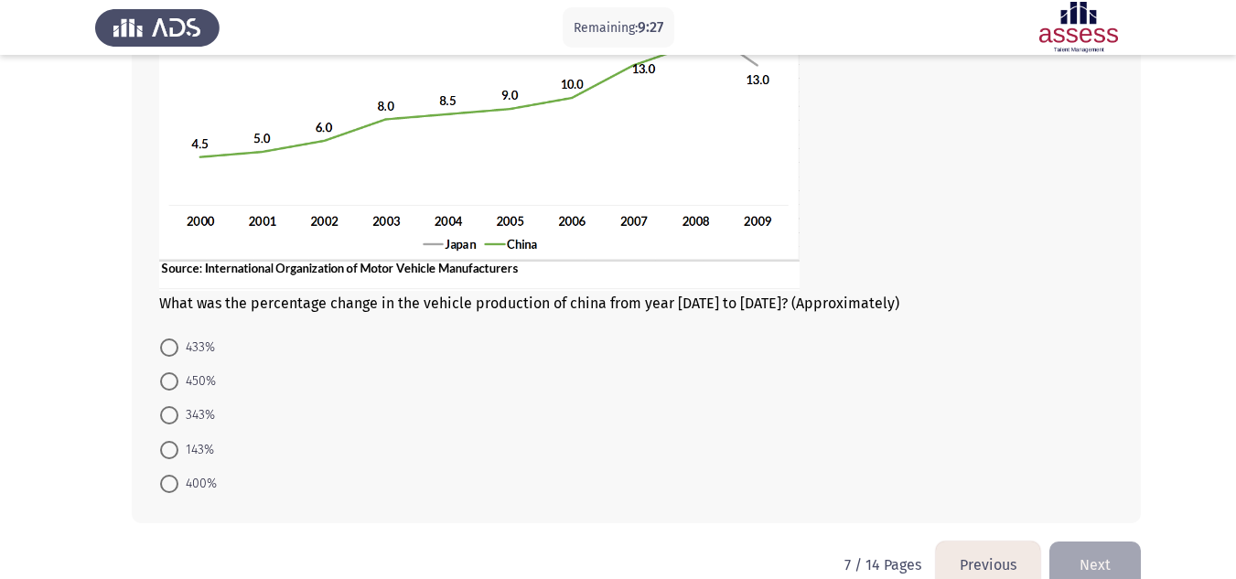
click at [178, 351] on span "433%" at bounding box center [196, 348] width 37 height 22
click at [178, 351] on input "433%" at bounding box center [169, 348] width 18 height 18
radio input "true"
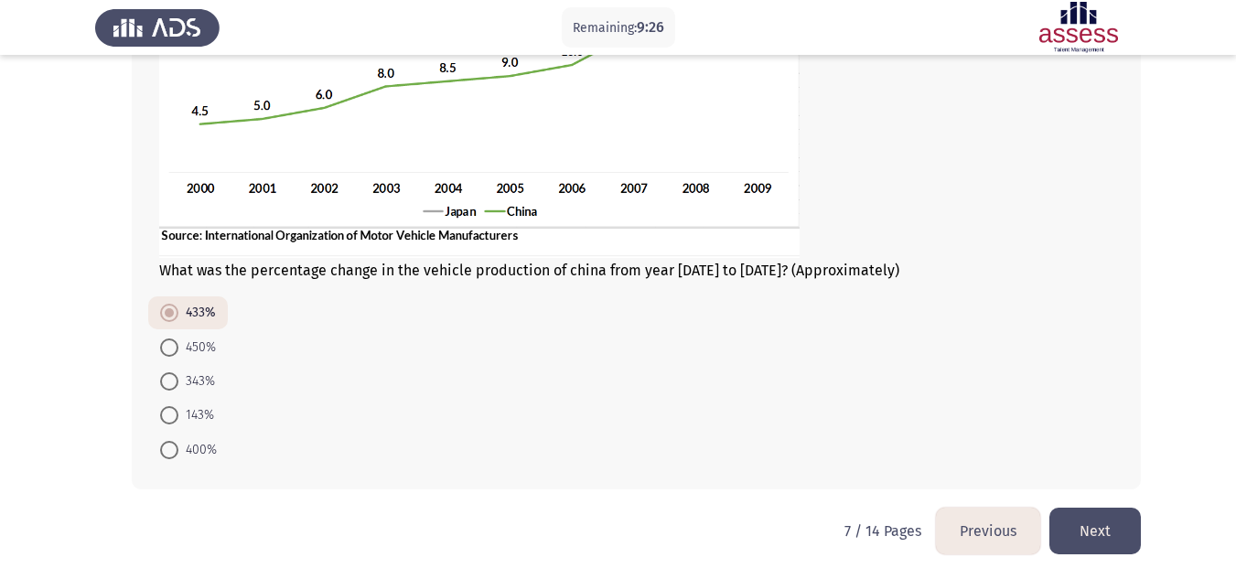
scroll to position [317, 0]
click at [1104, 516] on button "Next" at bounding box center [1094, 529] width 91 height 47
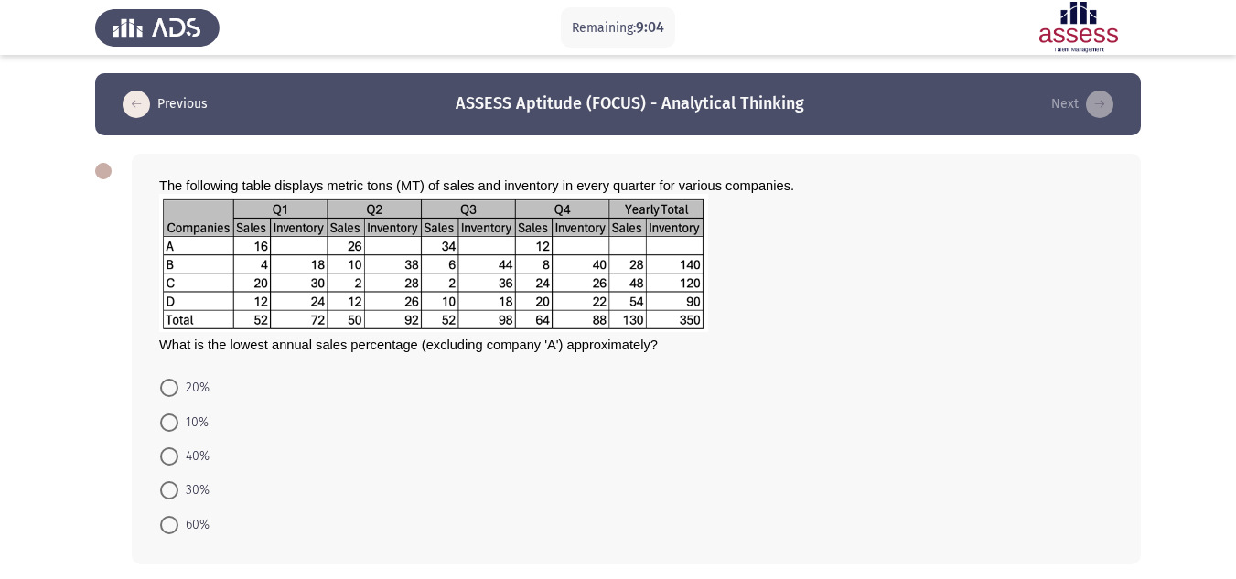
scroll to position [77, 0]
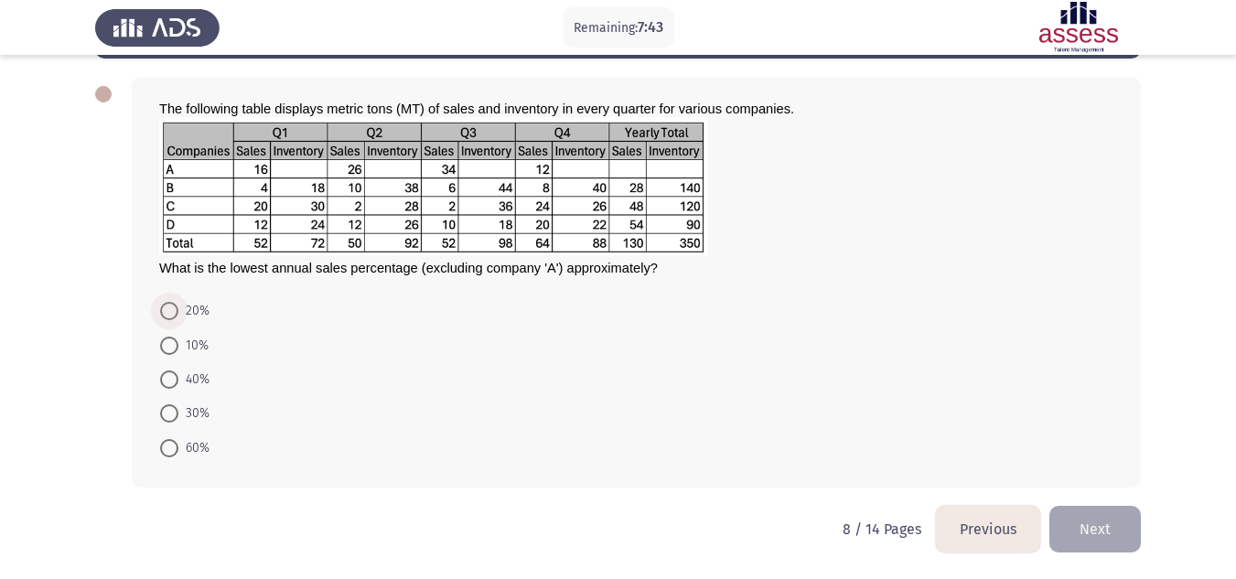
click at [172, 307] on span at bounding box center [169, 311] width 18 height 18
click at [172, 307] on input "20%" at bounding box center [169, 311] width 18 height 18
radio input "true"
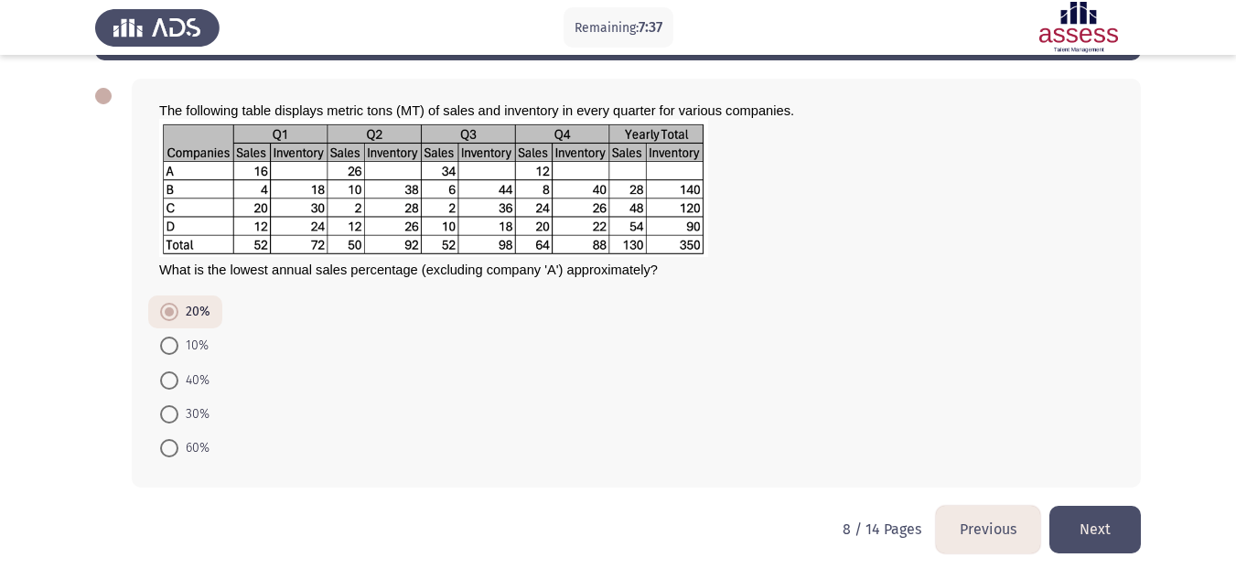
click at [1107, 518] on button "Next" at bounding box center [1094, 529] width 91 height 47
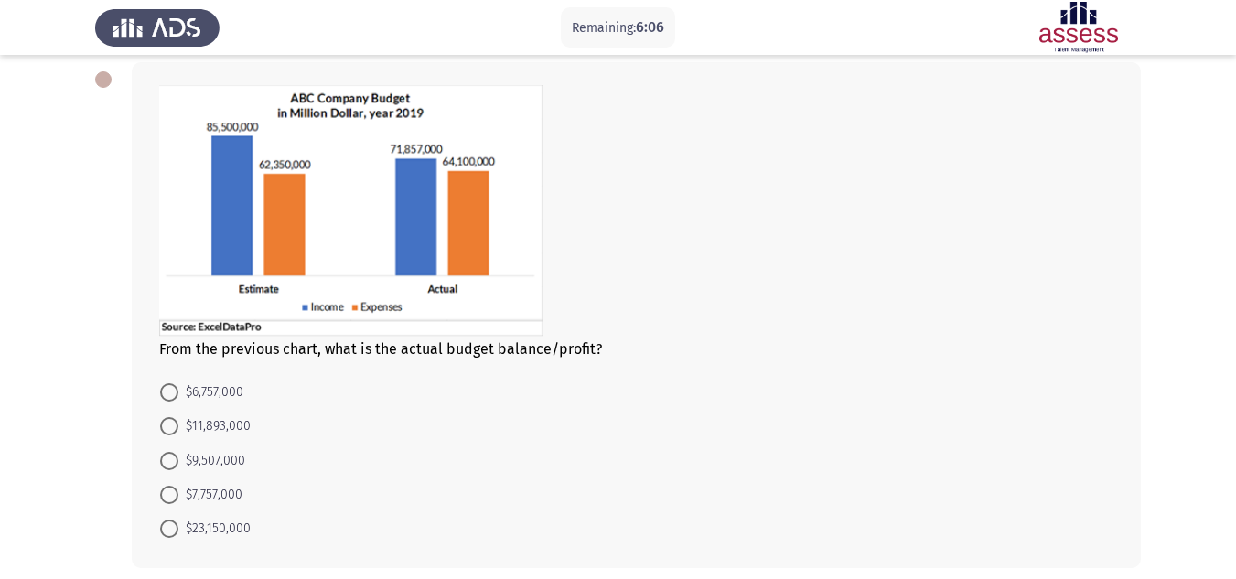
scroll to position [172, 0]
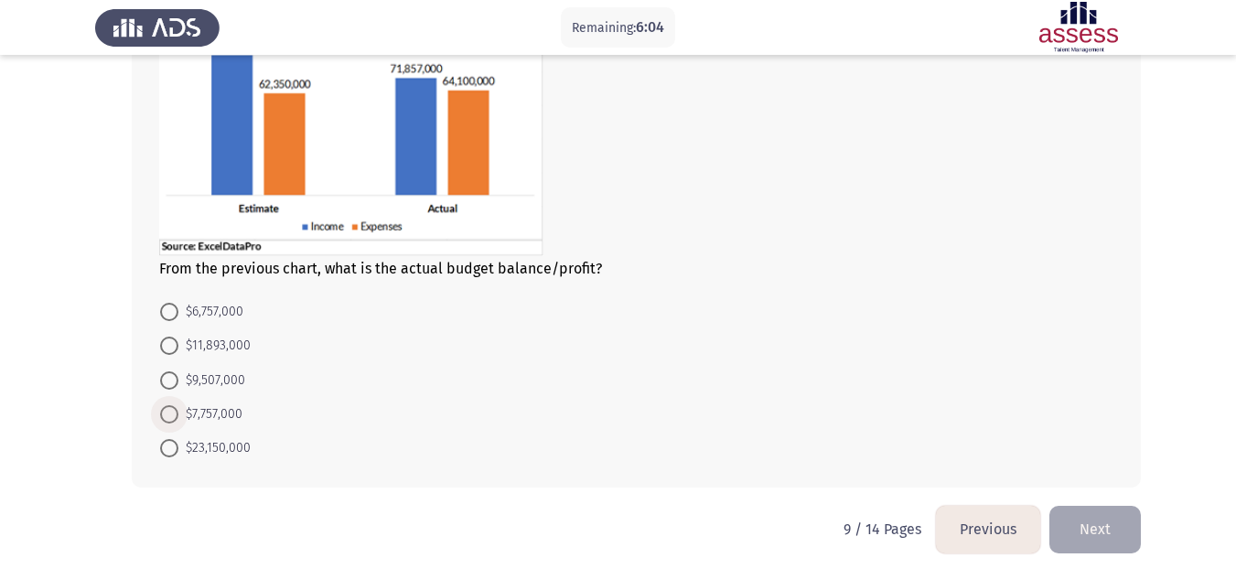
click at [167, 414] on span at bounding box center [169, 414] width 18 height 18
click at [167, 414] on input "$7,757,000" at bounding box center [169, 414] width 18 height 18
radio input "true"
click at [1082, 521] on button "Next" at bounding box center [1094, 529] width 91 height 47
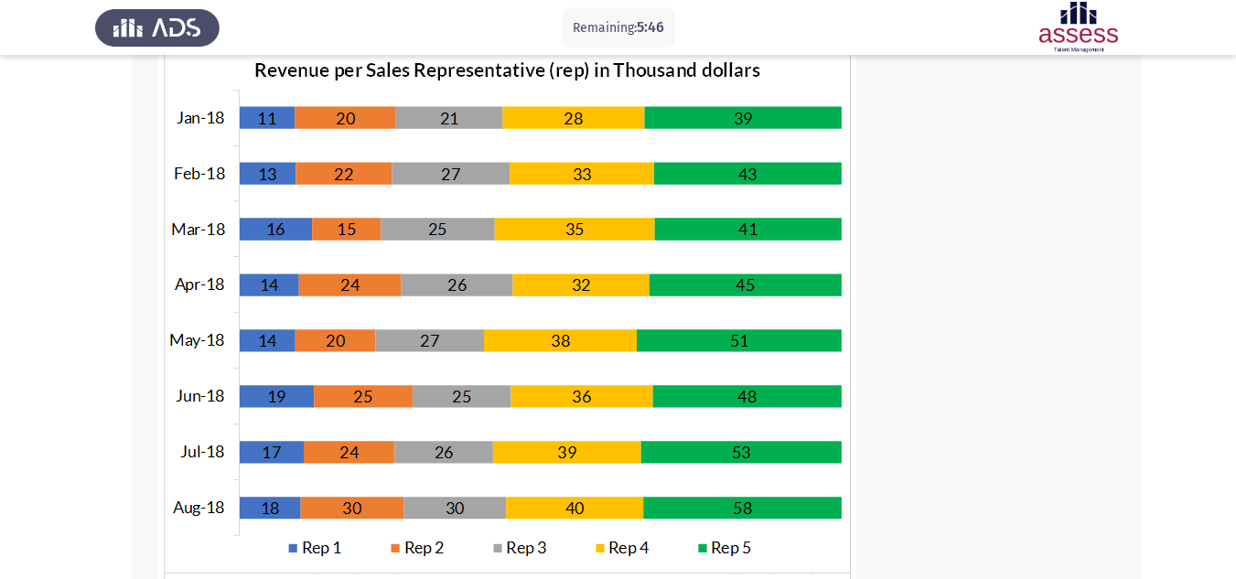
scroll to position [222, 0]
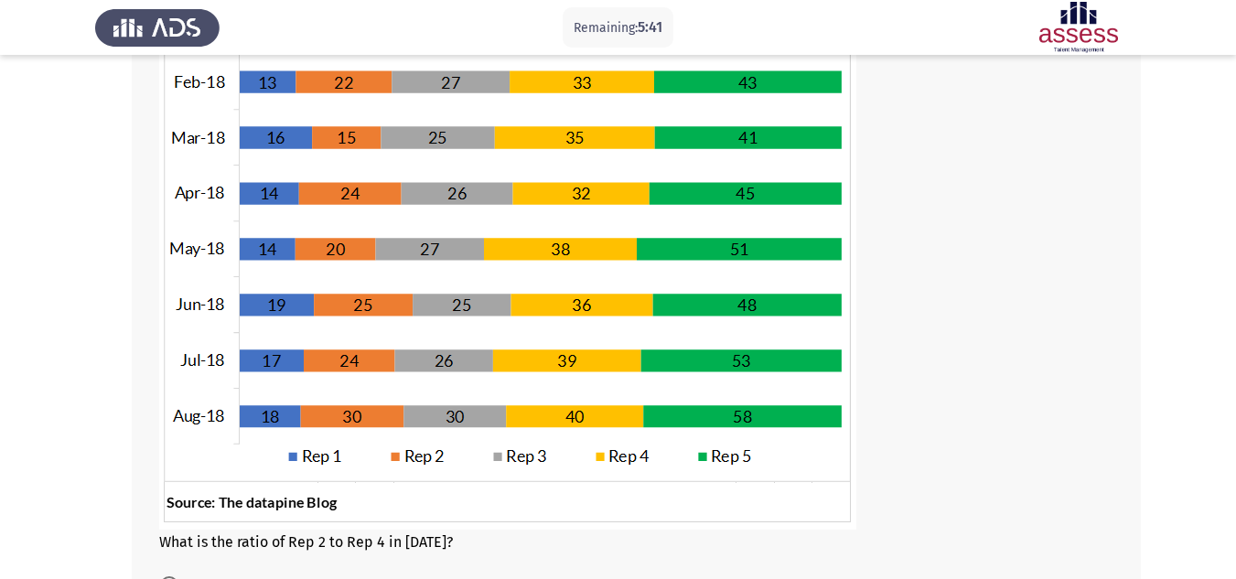
click at [327, 243] on img at bounding box center [507, 242] width 697 height 576
click at [523, 258] on img at bounding box center [507, 242] width 697 height 576
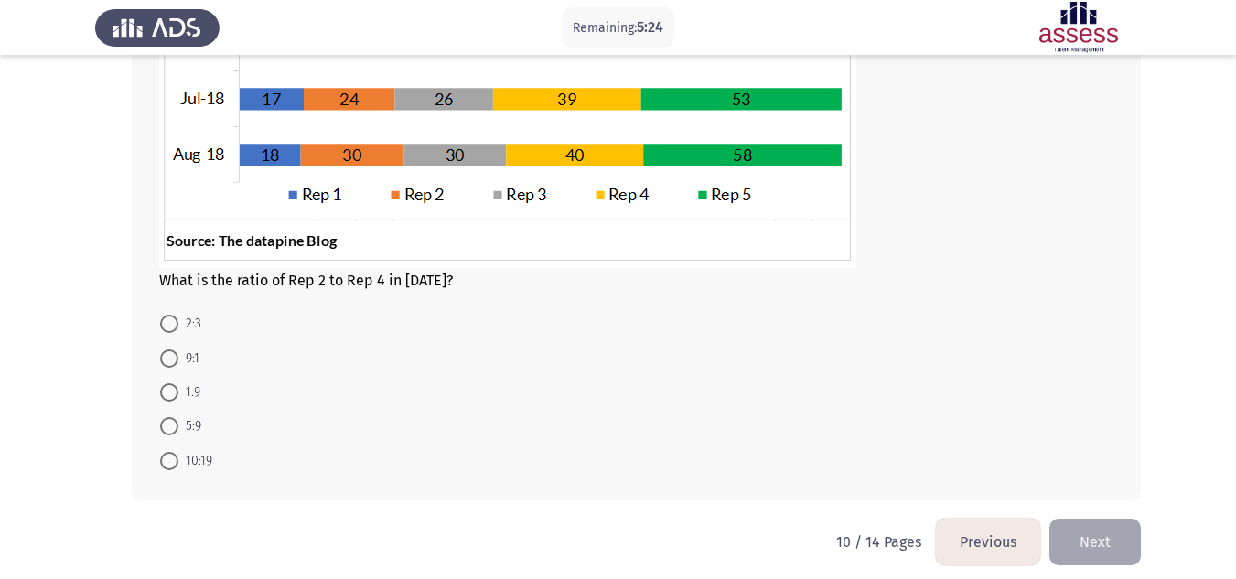
scroll to position [497, 0]
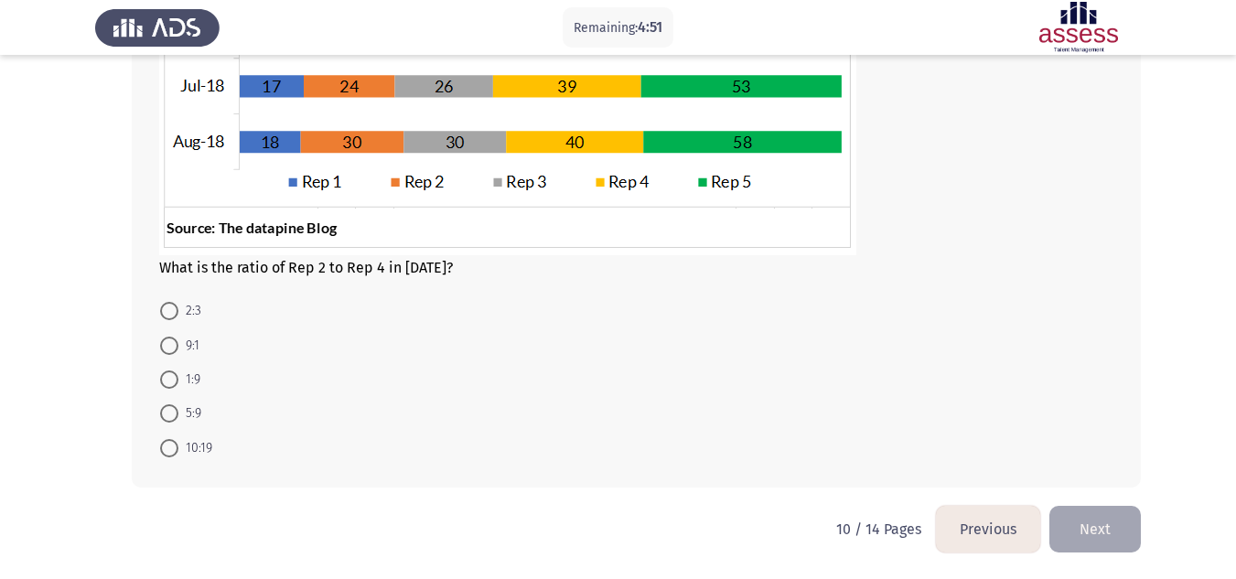
click at [175, 450] on span at bounding box center [169, 448] width 18 height 18
click at [175, 450] on input "10:19" at bounding box center [169, 448] width 18 height 18
radio input "true"
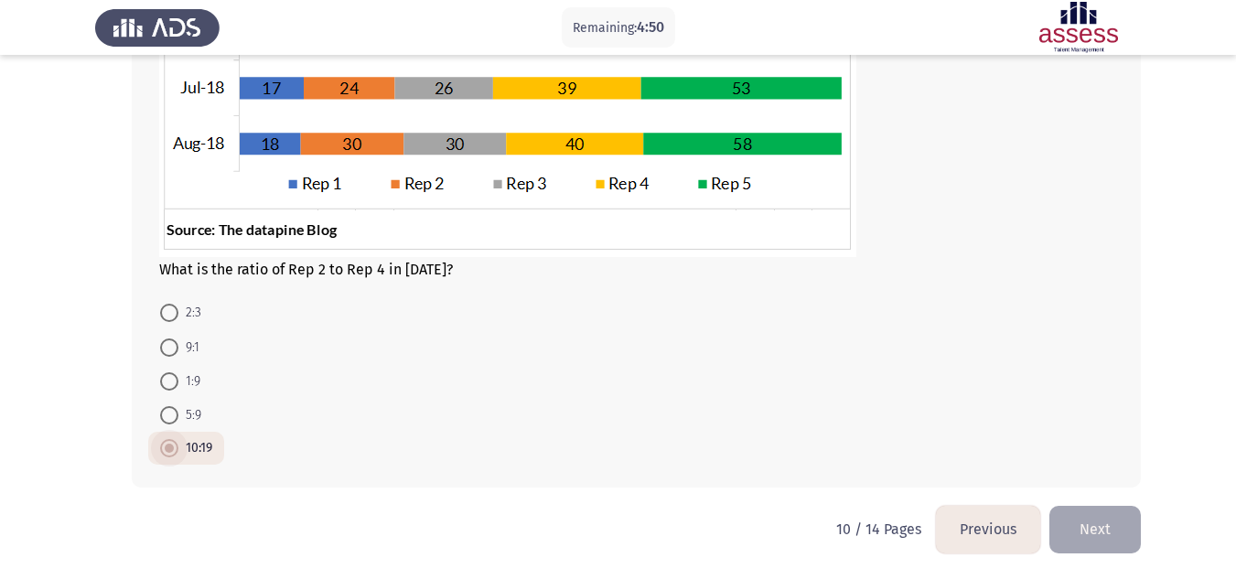
scroll to position [495, 0]
click at [1108, 538] on button "Next" at bounding box center [1094, 529] width 91 height 47
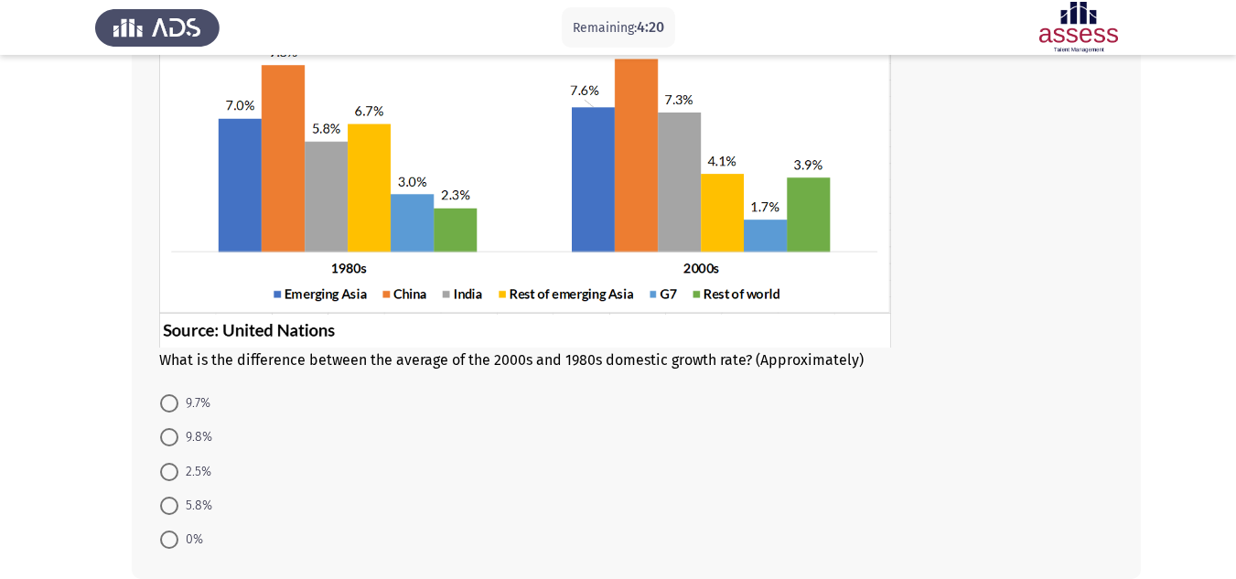
scroll to position [307, 0]
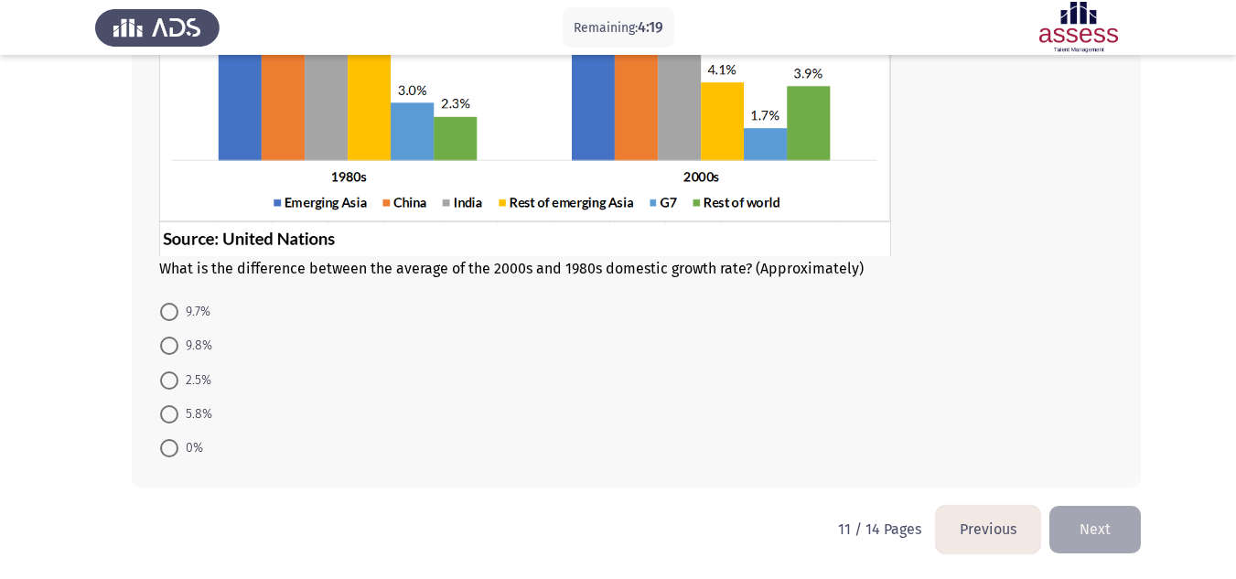
click at [995, 535] on button "Previous" at bounding box center [988, 529] width 104 height 47
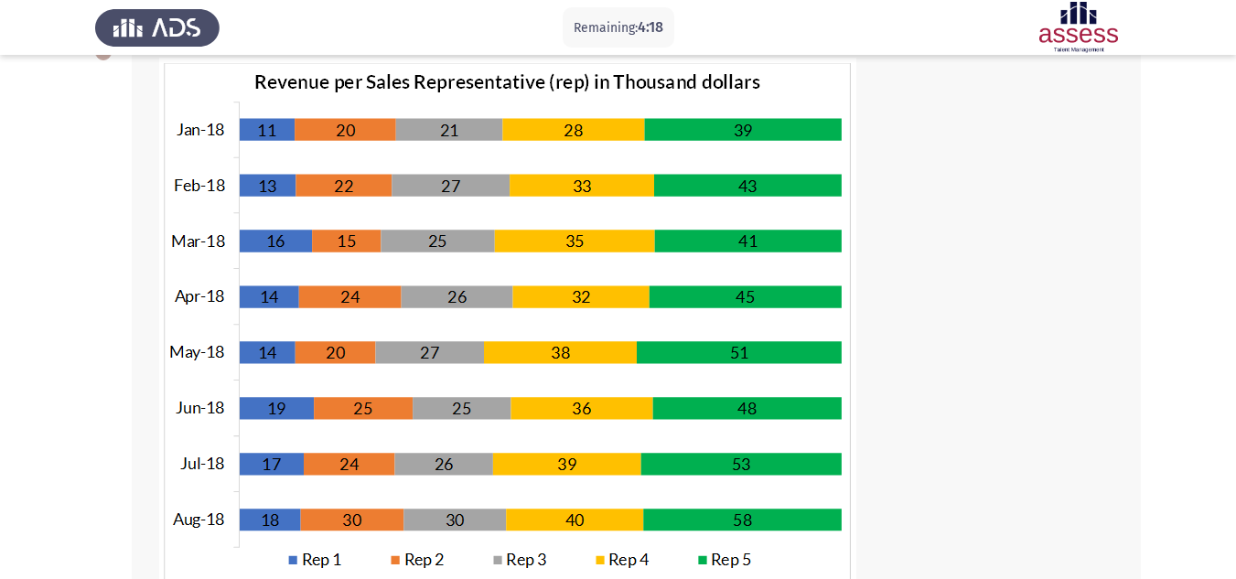
scroll to position [495, 0]
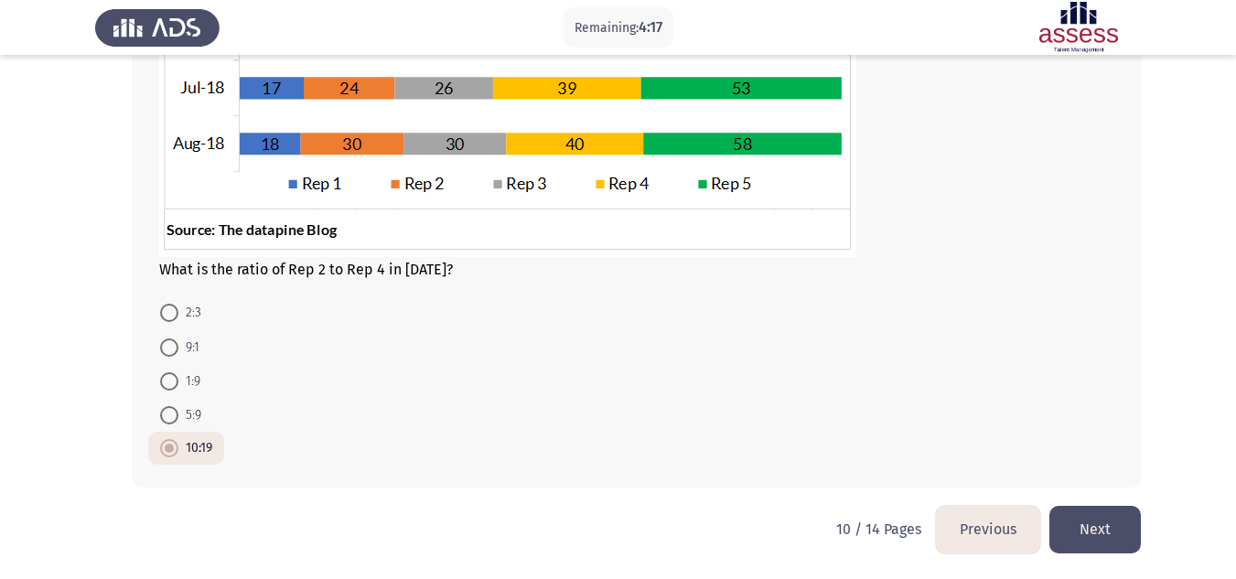
click at [1080, 511] on button "Next" at bounding box center [1094, 529] width 91 height 47
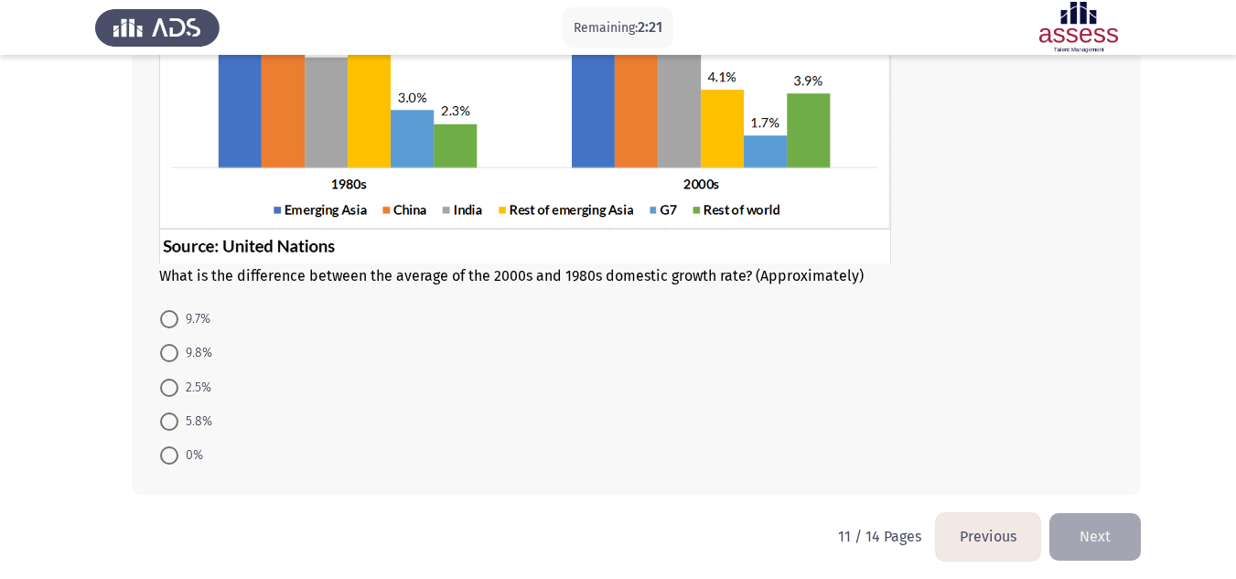
scroll to position [307, 0]
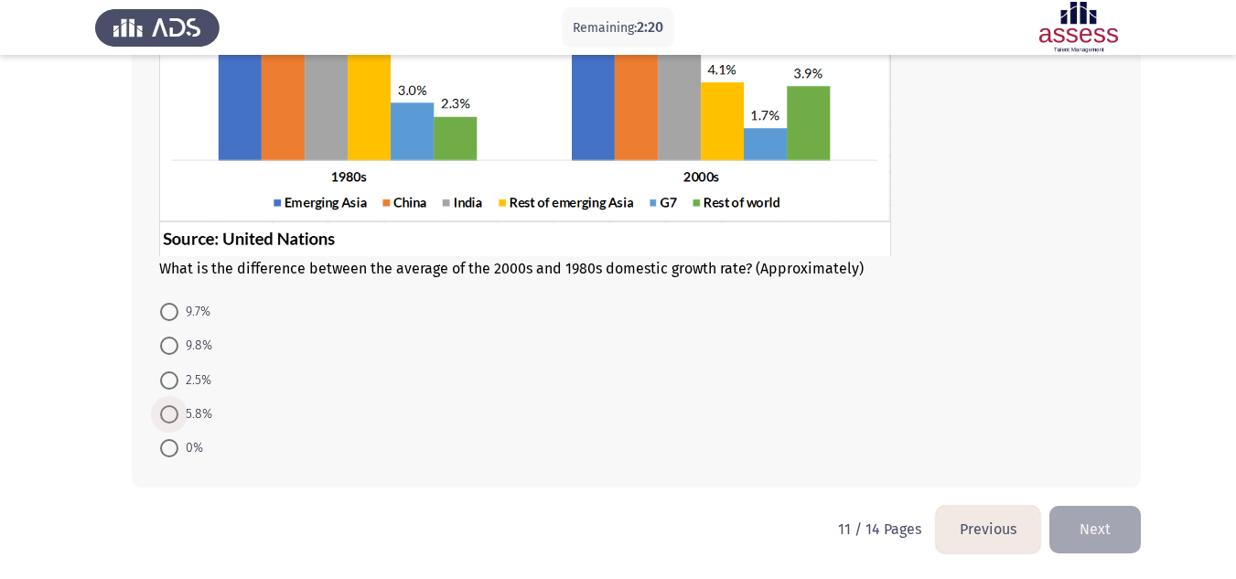
click at [170, 408] on span at bounding box center [169, 414] width 18 height 18
click at [170, 408] on input "5.8%" at bounding box center [169, 414] width 18 height 18
radio input "true"
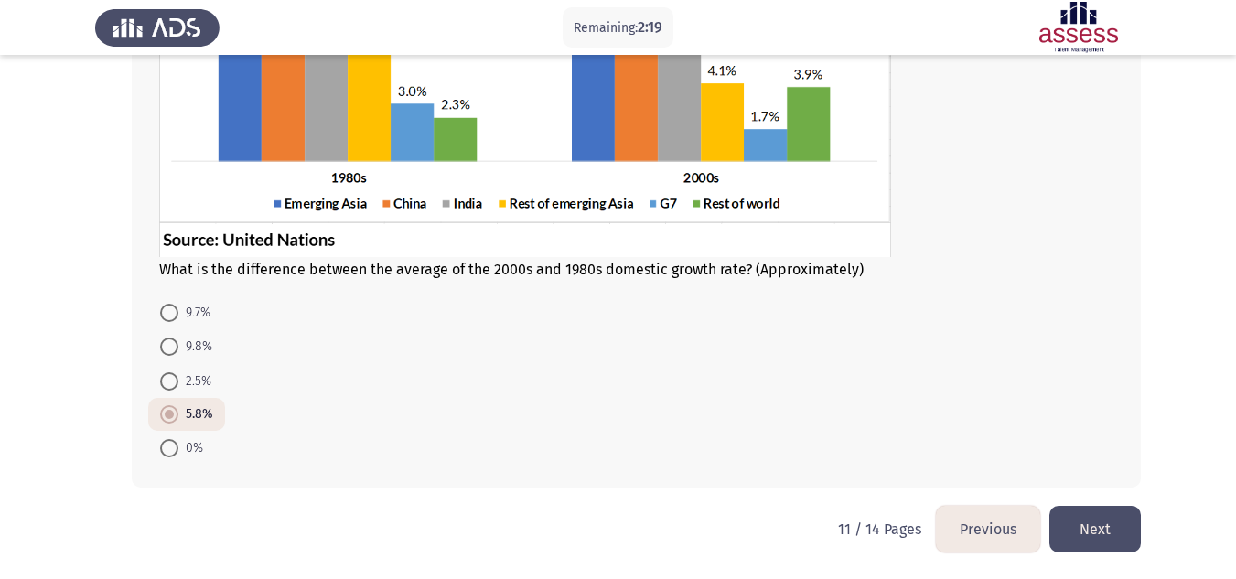
click at [167, 385] on span at bounding box center [169, 381] width 18 height 18
click at [167, 385] on input "2.5%" at bounding box center [169, 381] width 18 height 18
radio input "true"
click at [1080, 519] on button "Next" at bounding box center [1094, 529] width 91 height 47
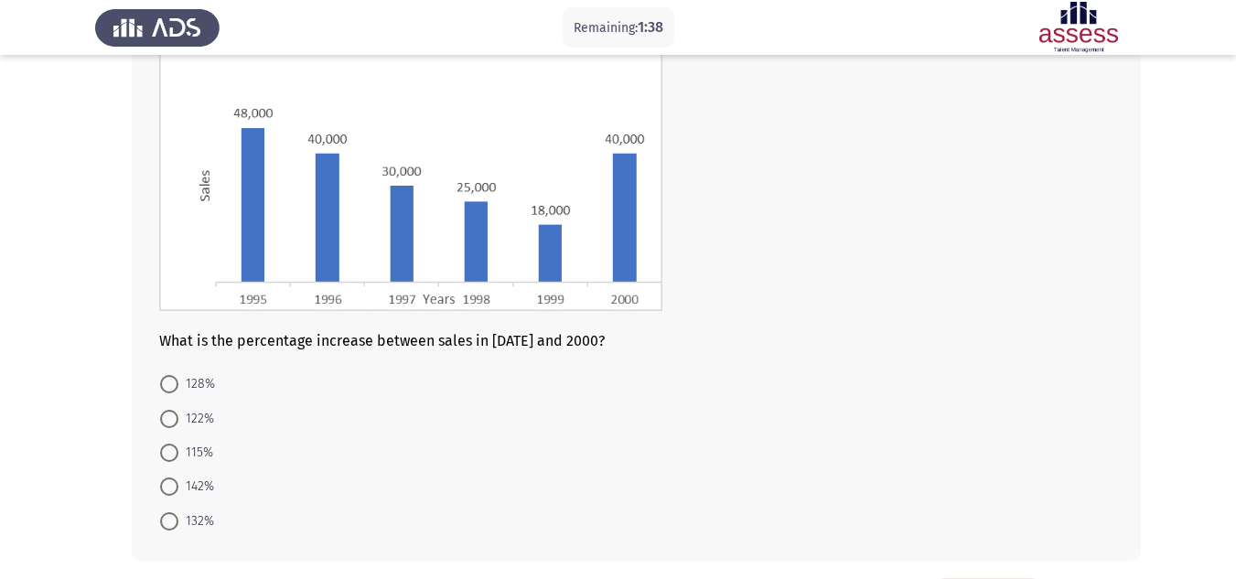
scroll to position [256, 0]
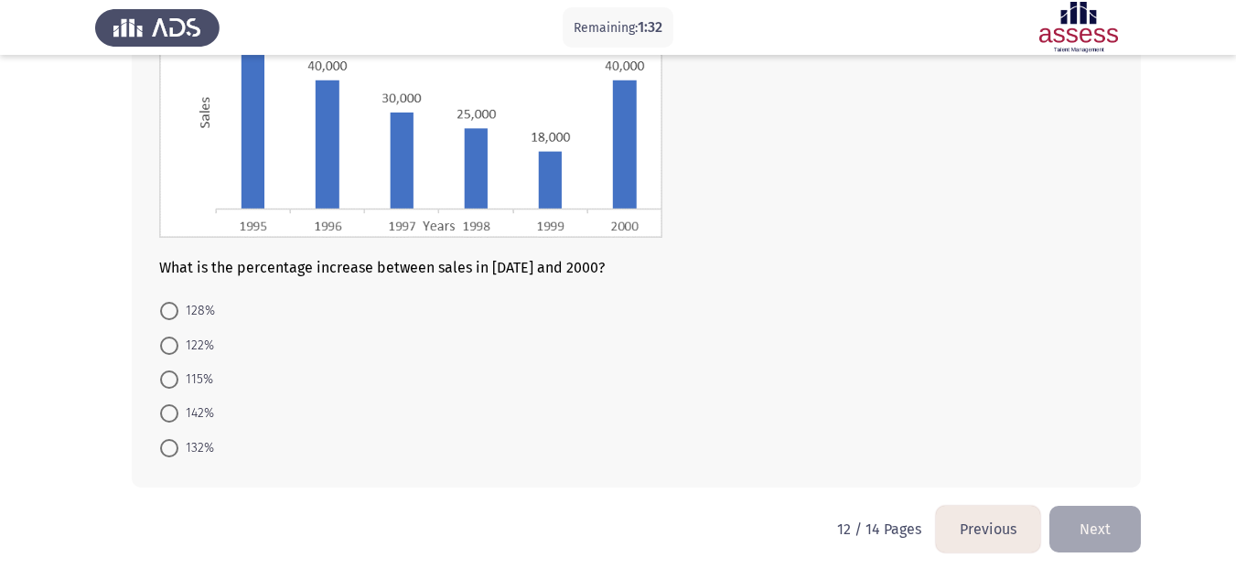
click at [164, 346] on span at bounding box center [169, 346] width 18 height 18
click at [164, 346] on input "122%" at bounding box center [169, 346] width 18 height 18
radio input "true"
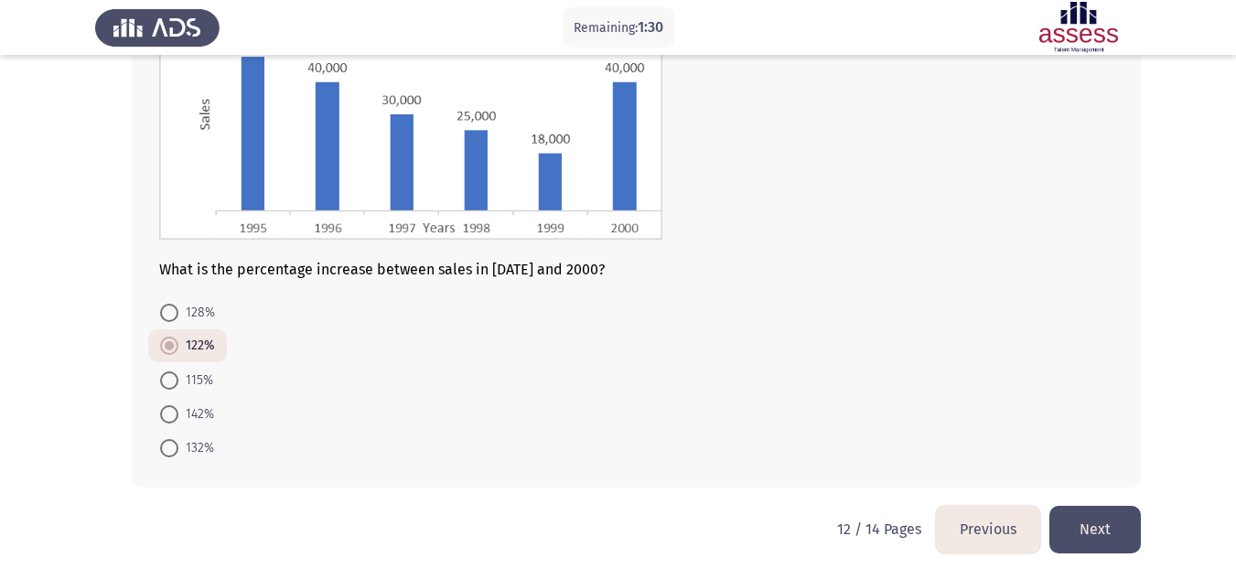
click at [1102, 523] on button "Next" at bounding box center [1094, 529] width 91 height 47
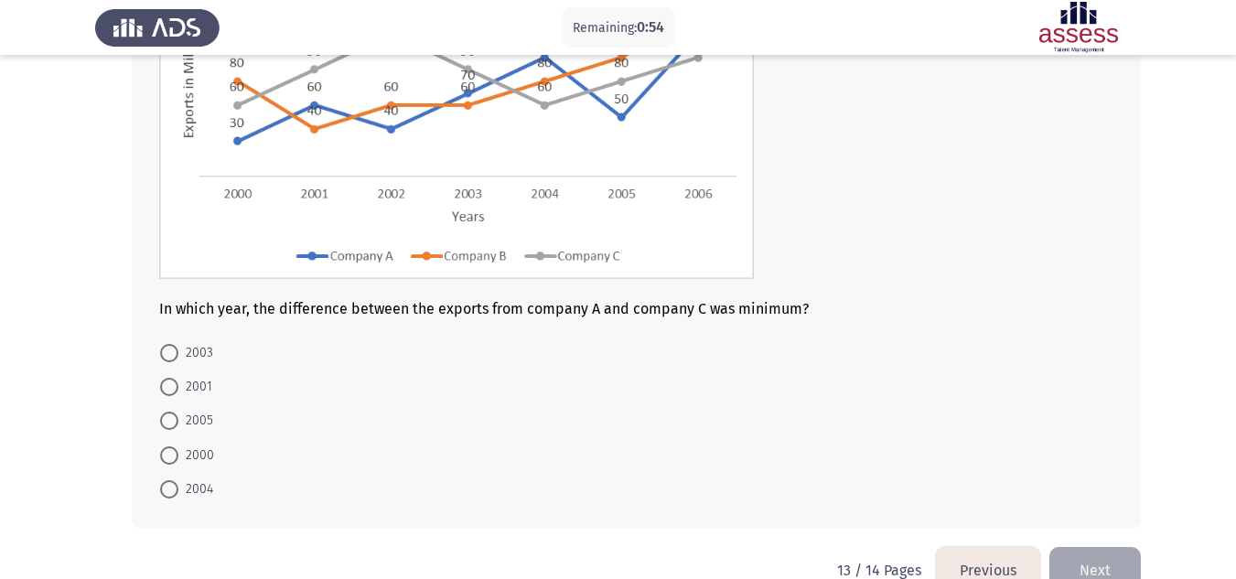
scroll to position [288, 0]
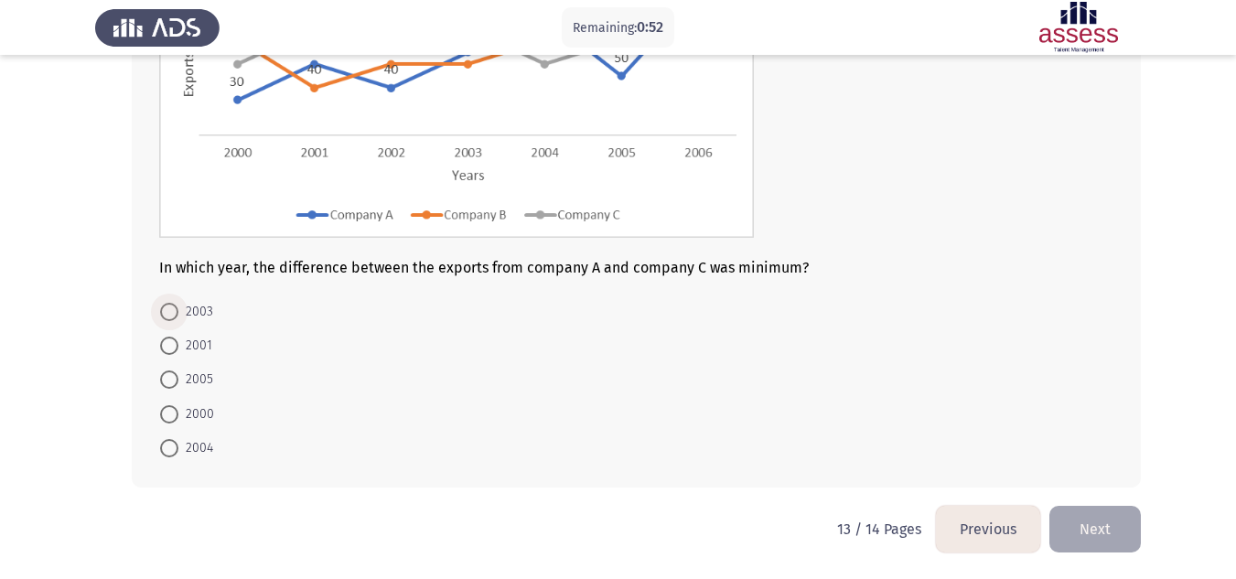
click at [167, 315] on span at bounding box center [169, 312] width 18 height 18
click at [167, 315] on input "2003" at bounding box center [169, 312] width 18 height 18
radio input "true"
click at [1092, 513] on button "Next" at bounding box center [1094, 529] width 91 height 47
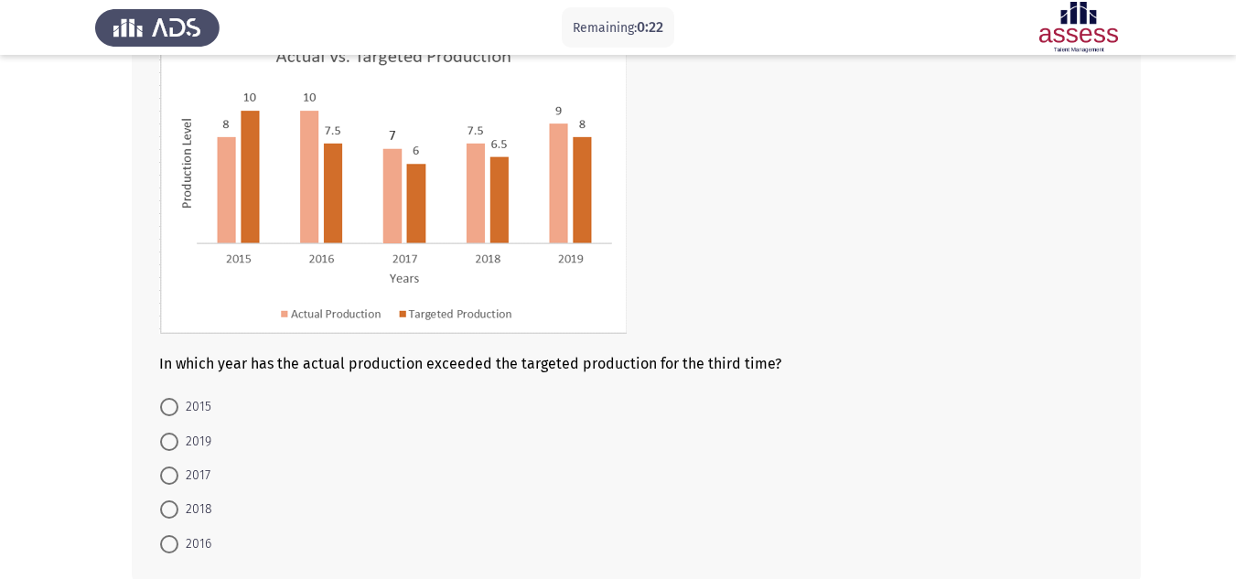
scroll to position [149, 0]
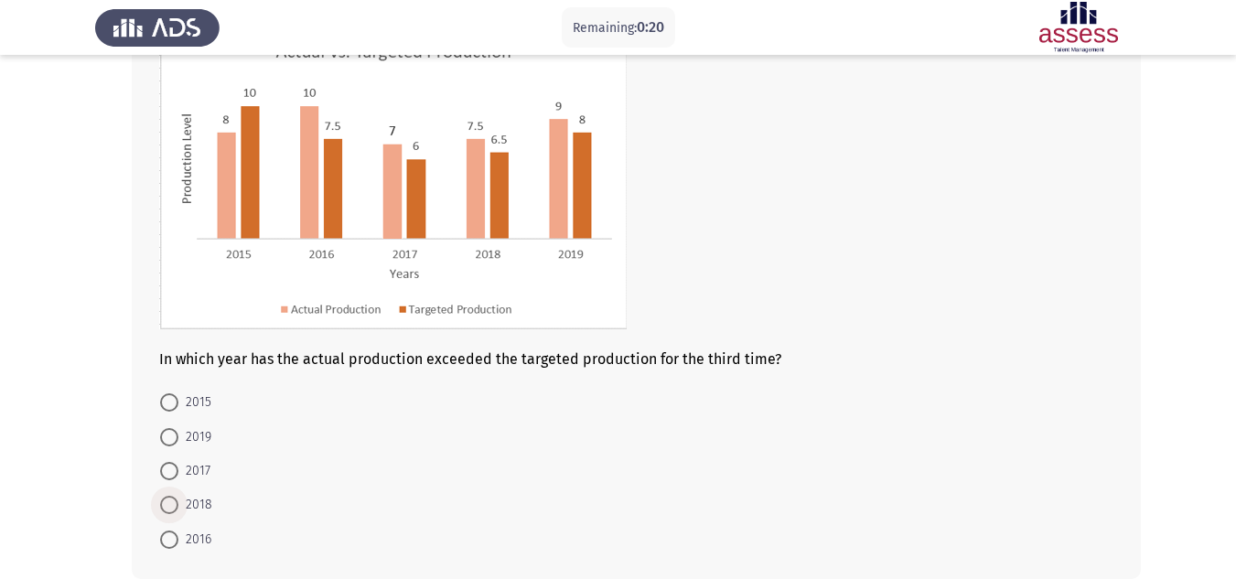
click at [171, 506] on span at bounding box center [169, 505] width 18 height 18
click at [171, 506] on input "2018" at bounding box center [169, 505] width 18 height 18
radio input "true"
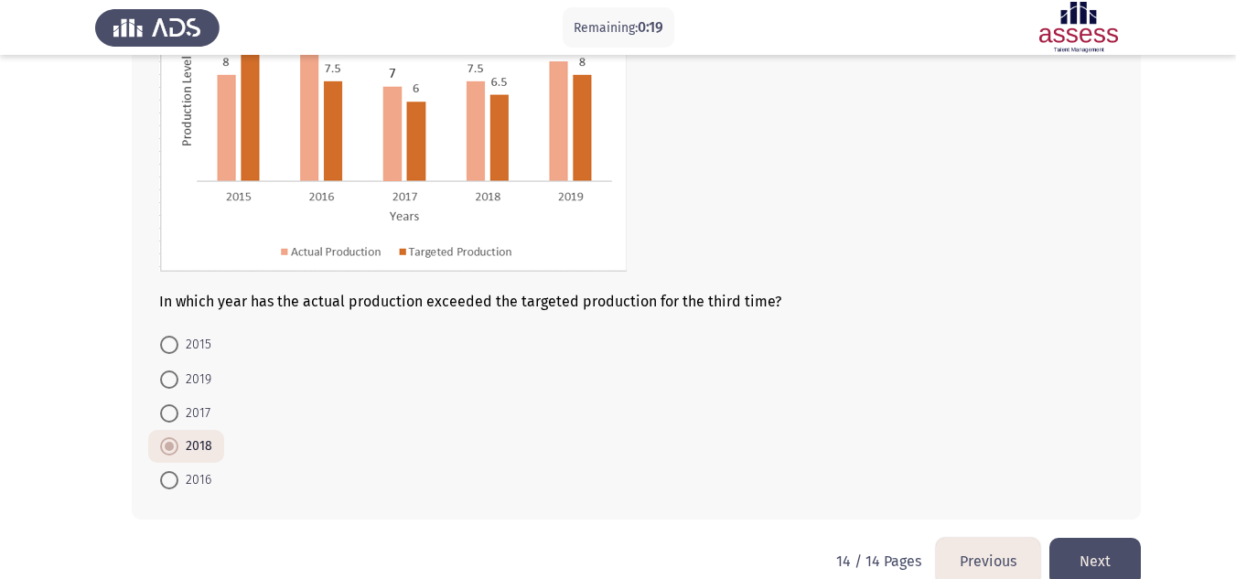
scroll to position [239, 0]
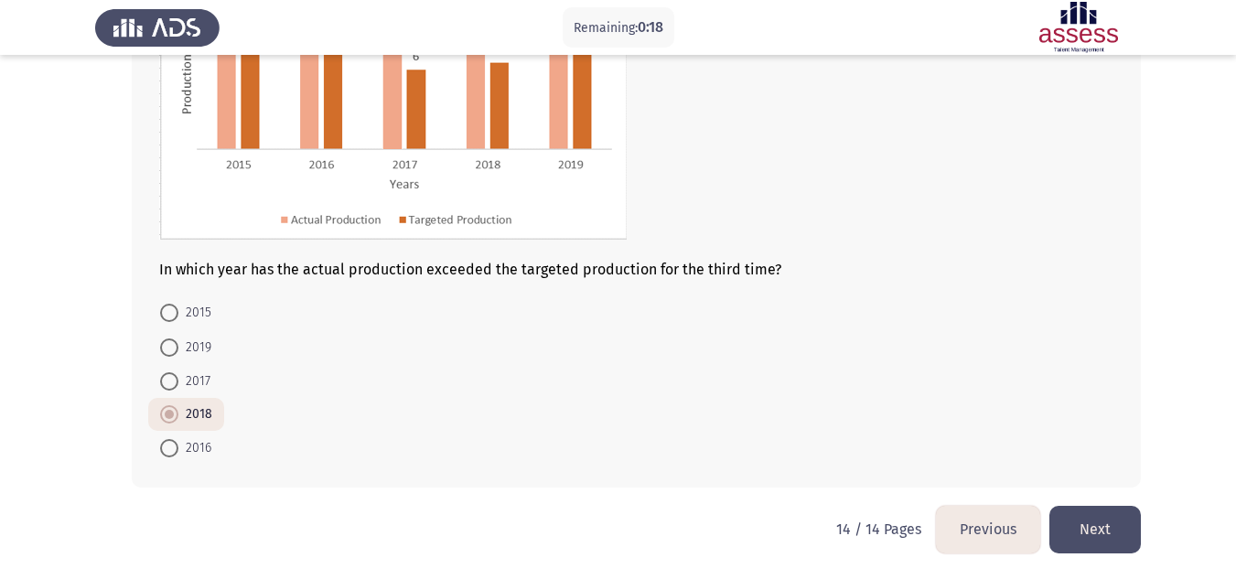
click at [1089, 527] on button "Next" at bounding box center [1094, 529] width 91 height 47
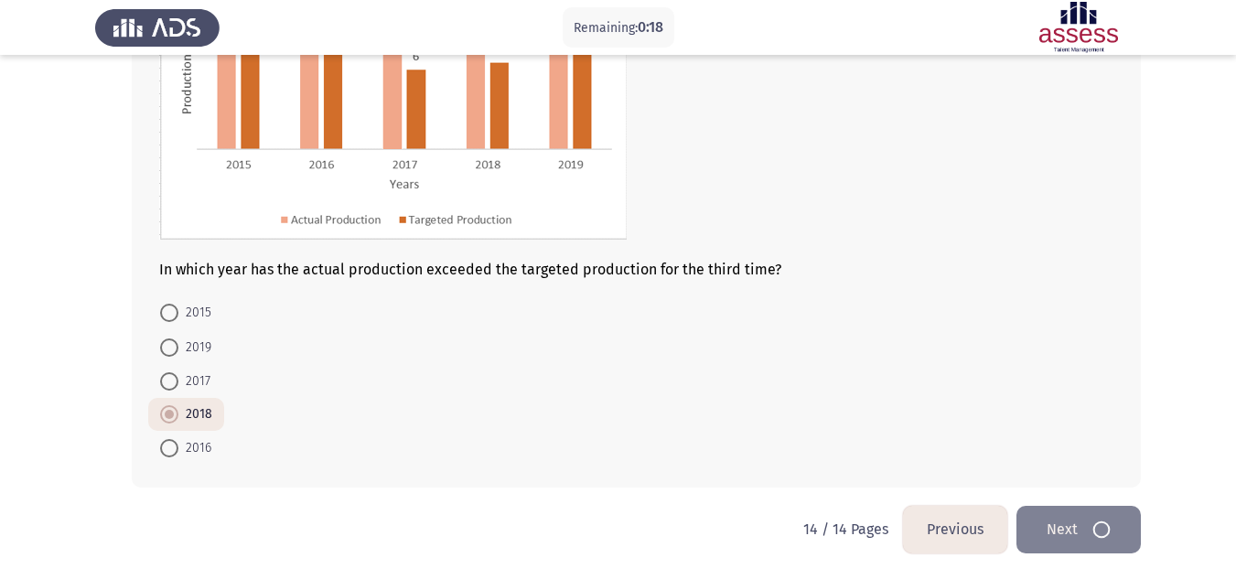
scroll to position [0, 0]
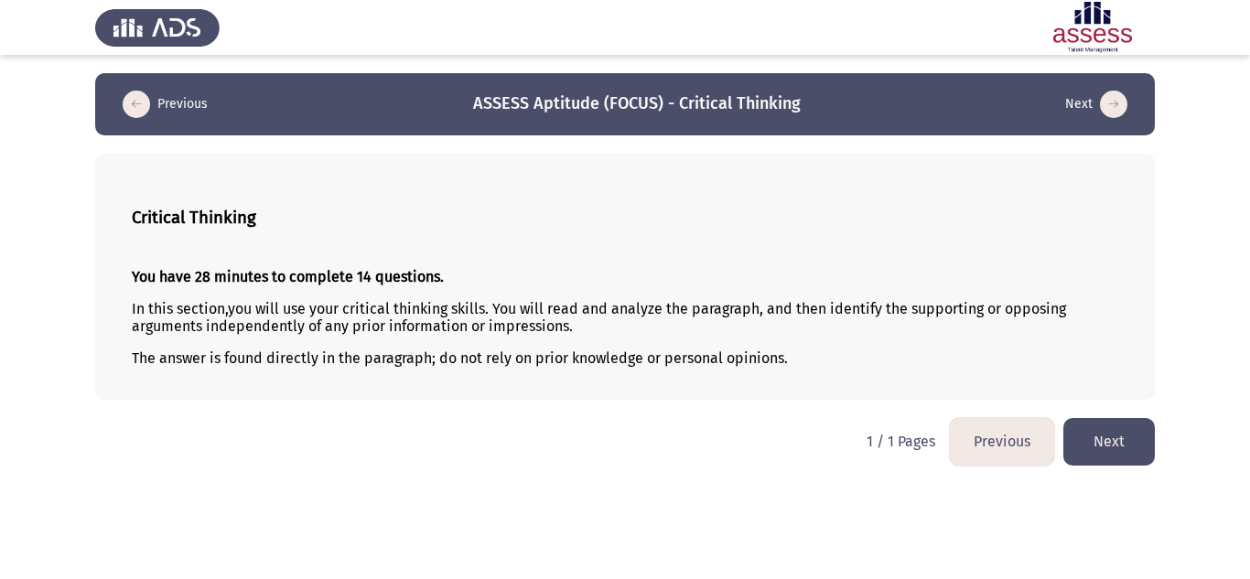
click at [1124, 418] on button "Next" at bounding box center [1108, 441] width 91 height 47
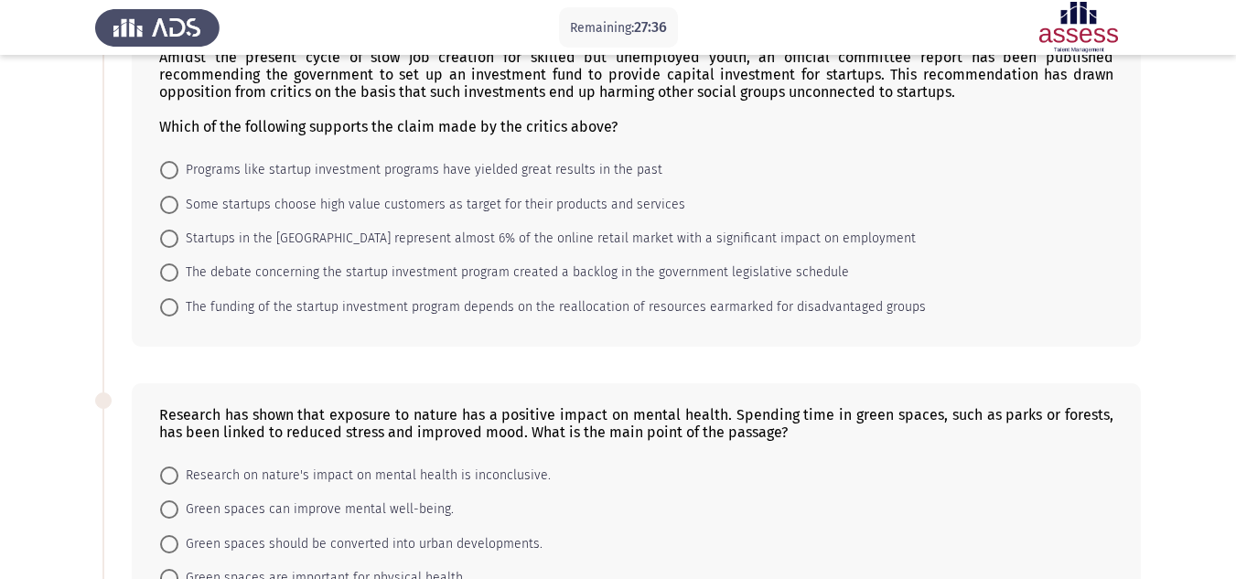
scroll to position [366, 0]
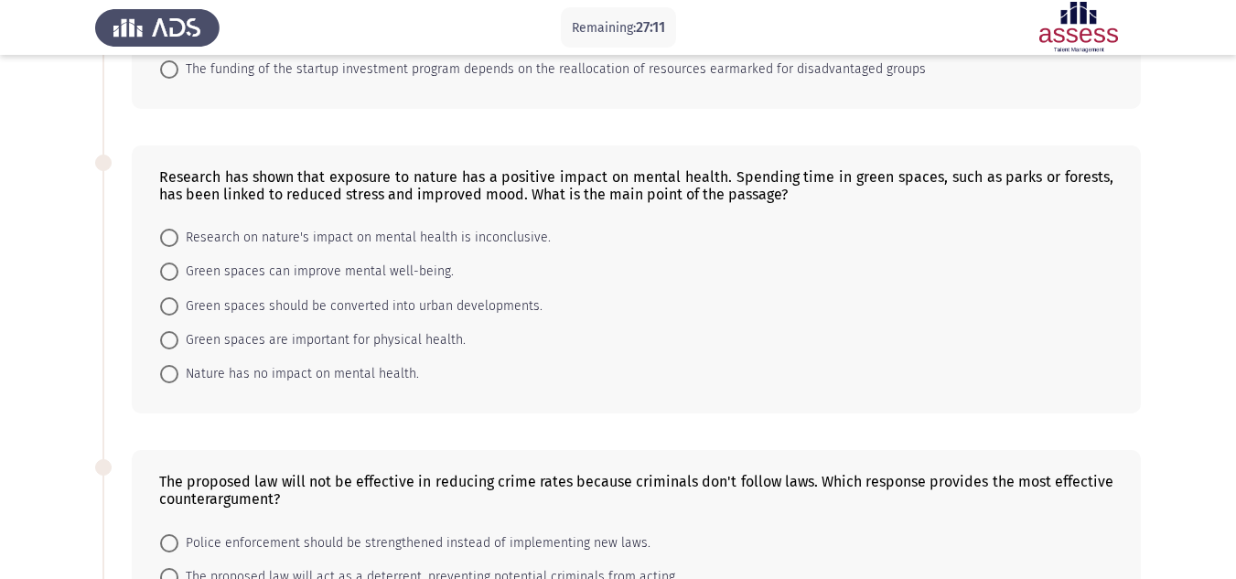
click at [175, 268] on span at bounding box center [169, 272] width 18 height 18
click at [175, 268] on input "Green spaces can improve mental well-being." at bounding box center [169, 272] width 18 height 18
radio input "true"
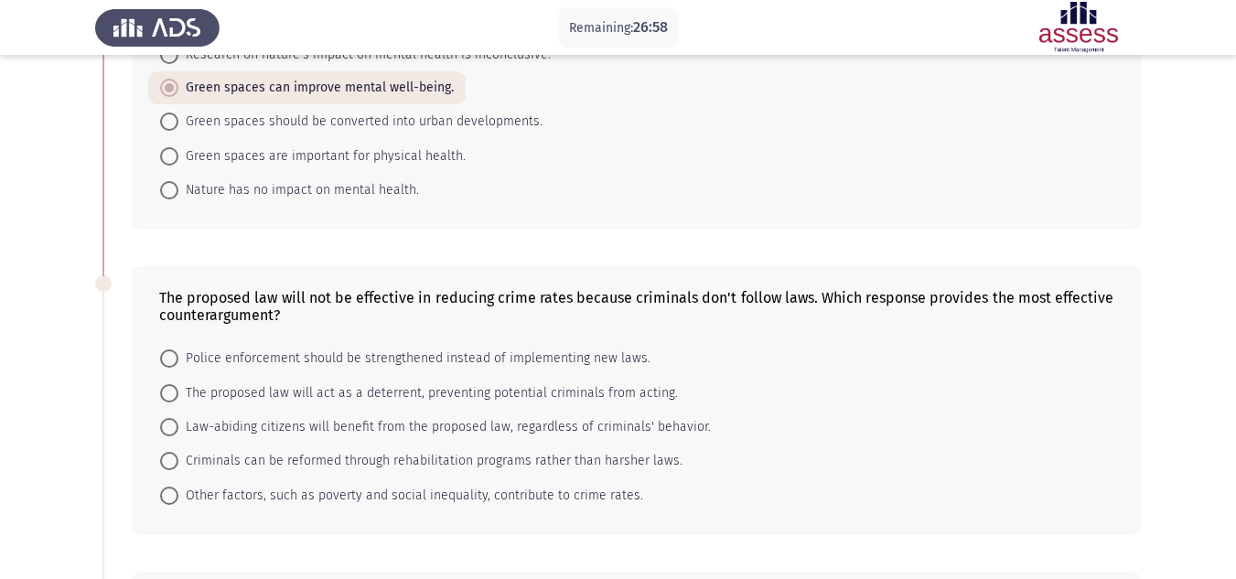
scroll to position [640, 0]
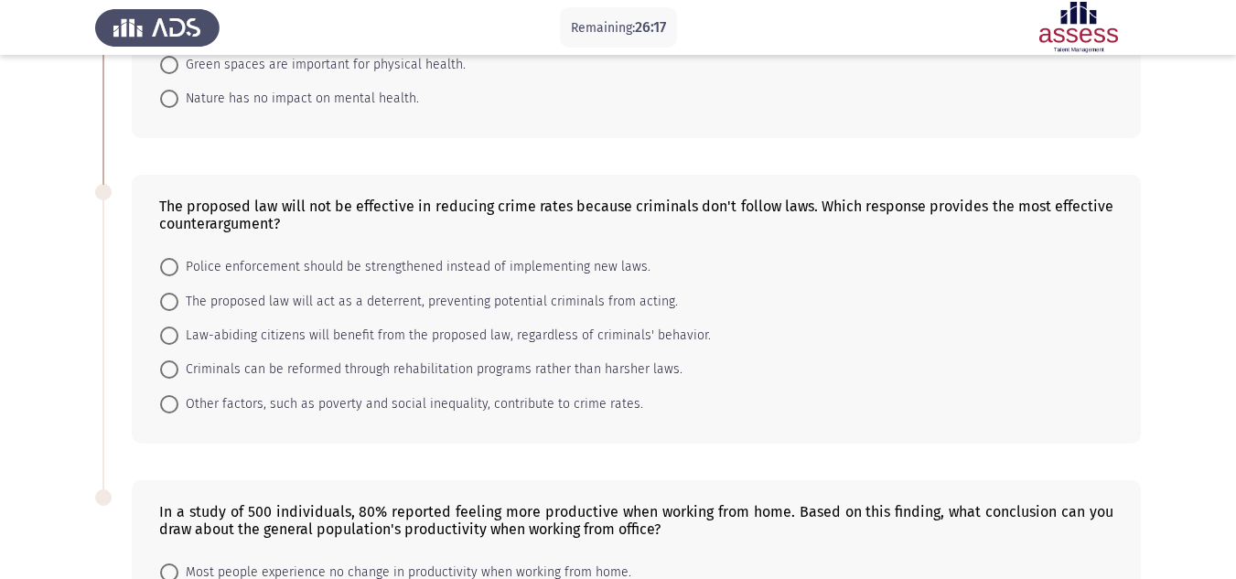
click at [173, 339] on span at bounding box center [169, 336] width 18 height 18
click at [173, 339] on input "Law-abiding citizens will benefit from the proposed law, regardless of criminal…" at bounding box center [169, 336] width 18 height 18
radio input "true"
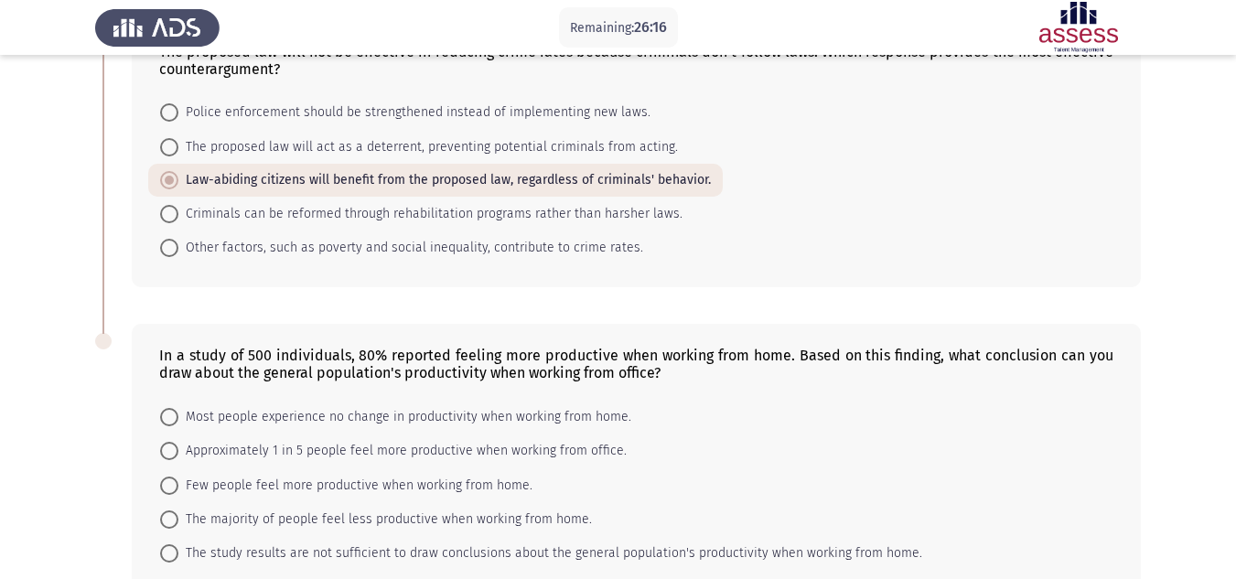
scroll to position [823, 0]
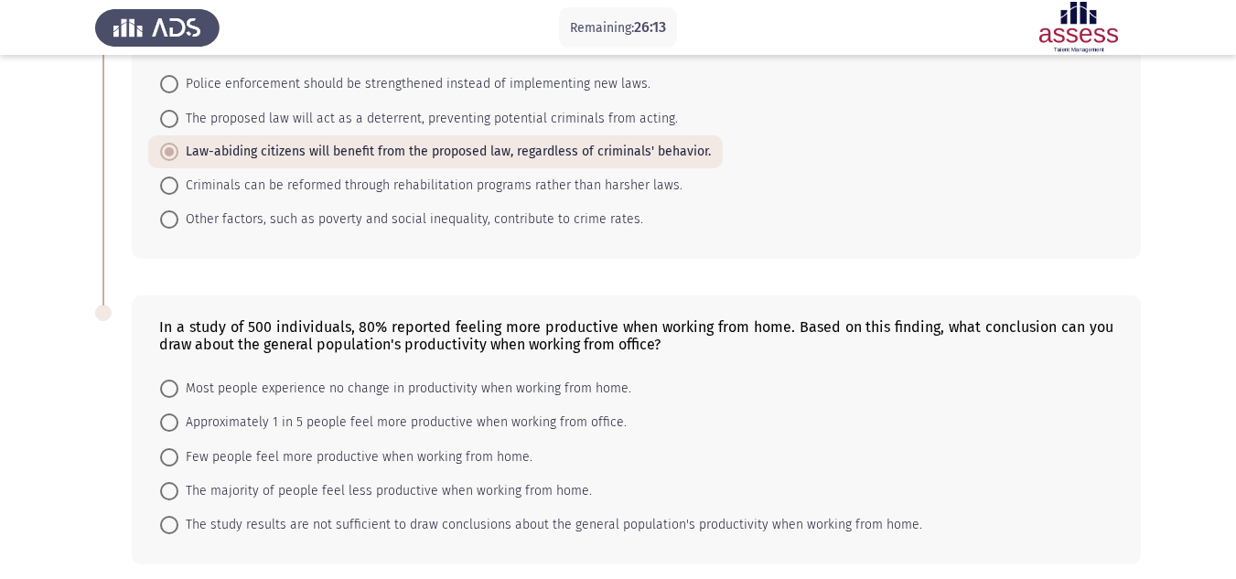
click at [172, 211] on span at bounding box center [169, 219] width 18 height 18
click at [172, 211] on input "Other factors, such as poverty and social inequality, contribute to crime rates." at bounding box center [169, 219] width 18 height 18
radio input "true"
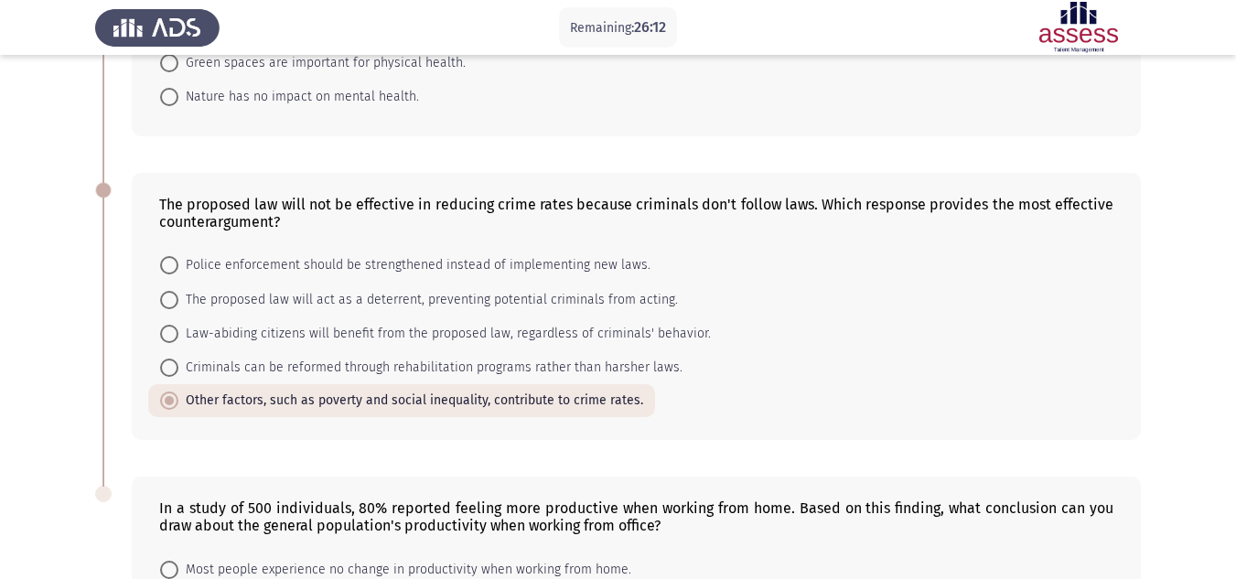
scroll to position [640, 0]
click at [513, 330] on span "Law-abiding citizens will benefit from the proposed law, regardless of criminal…" at bounding box center [444, 336] width 533 height 22
click at [178, 330] on input "Law-abiding citizens will benefit from the proposed law, regardless of criminal…" at bounding box center [169, 336] width 18 height 18
radio input "true"
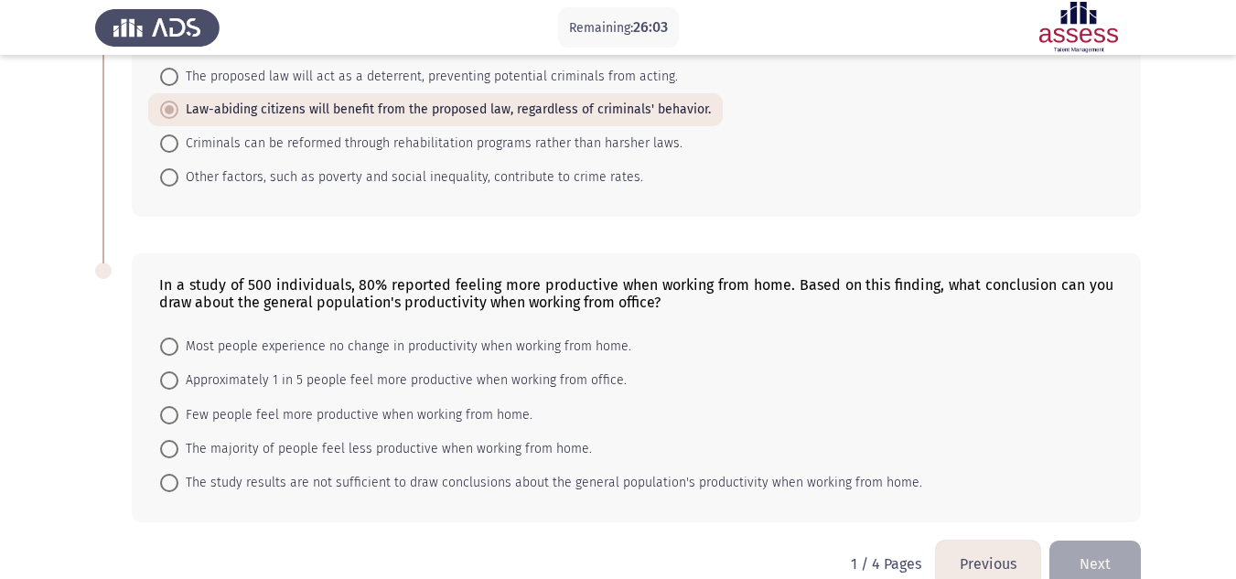
scroll to position [900, 0]
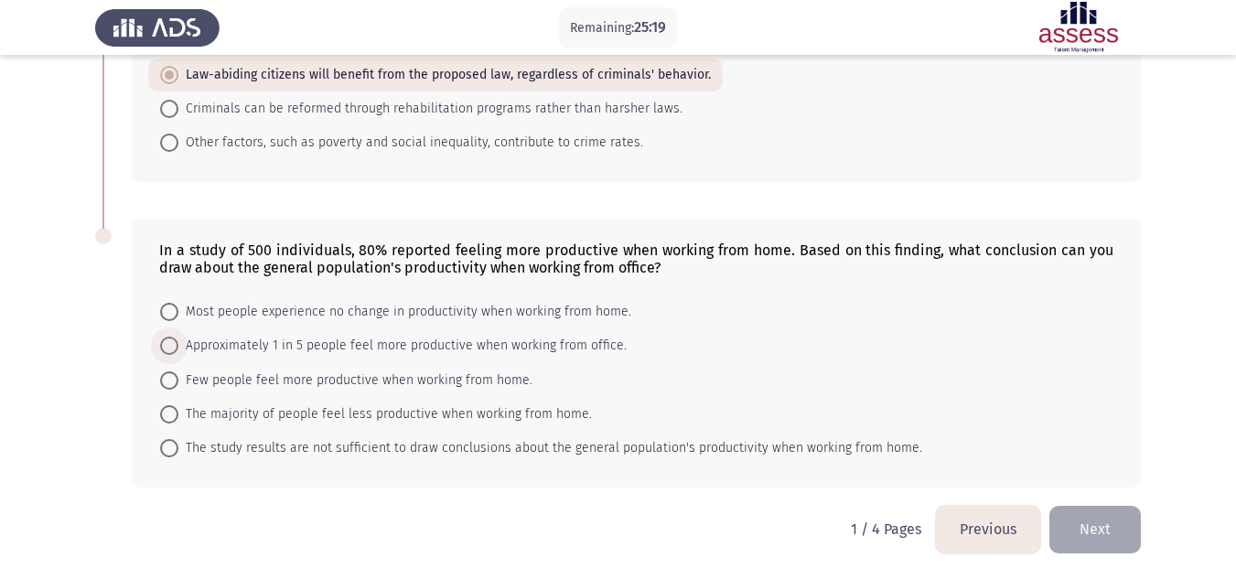
click at [168, 339] on span at bounding box center [169, 346] width 18 height 18
click at [168, 339] on input "Approximately 1 in 5 people feel more productive when working from office." at bounding box center [169, 346] width 18 height 18
radio input "true"
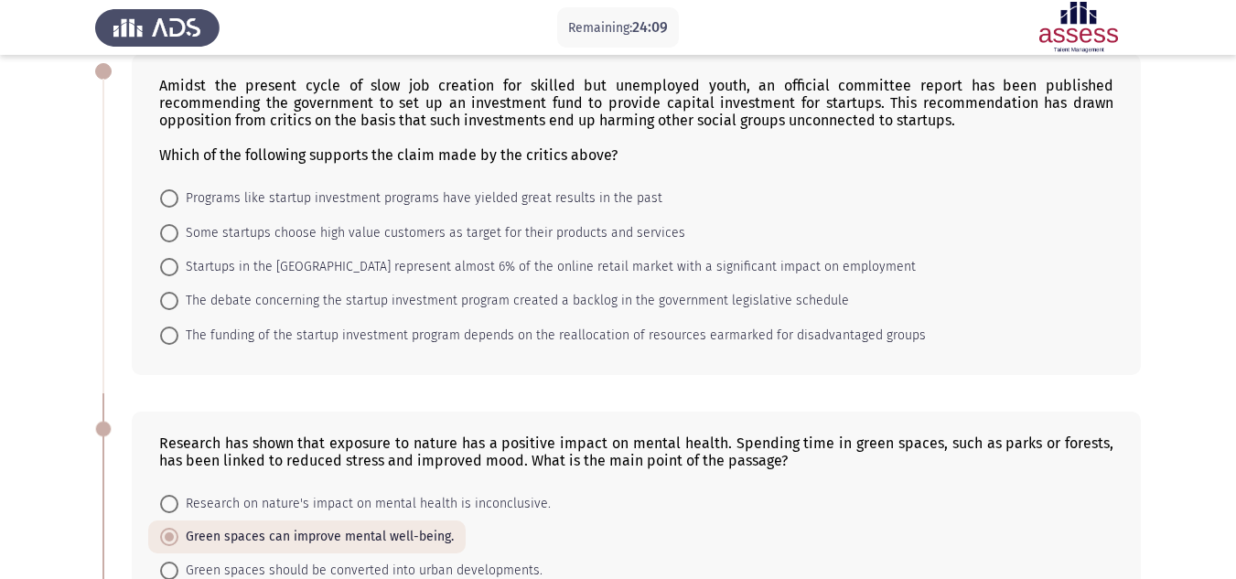
scroll to position [102, 0]
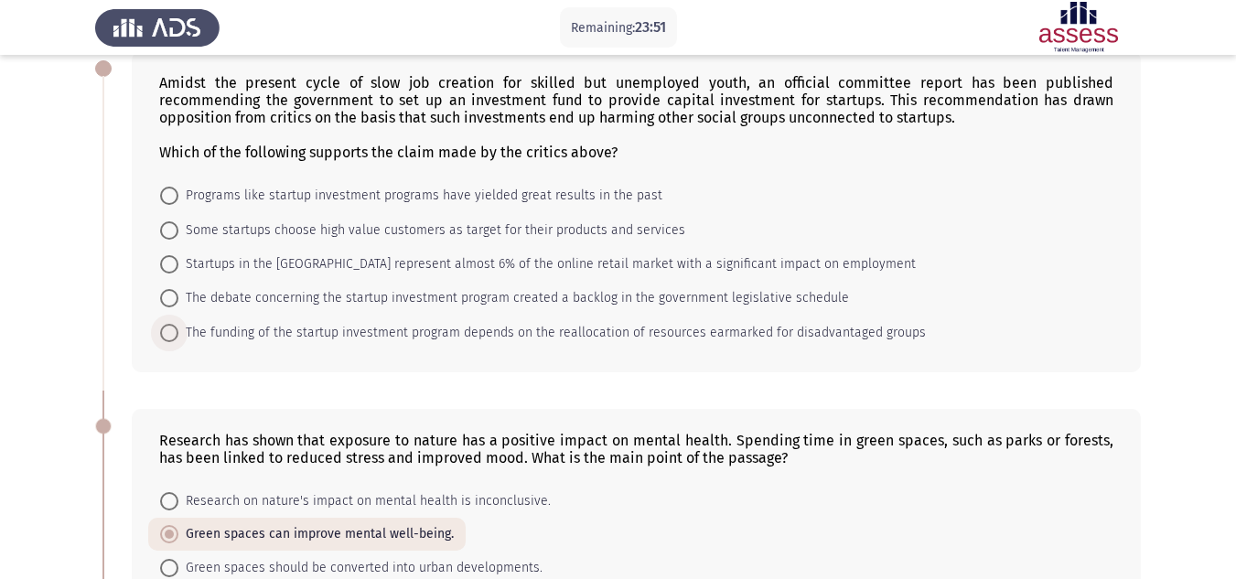
click at [425, 335] on span "The funding of the startup investment program depends on the reallocation of re…" at bounding box center [552, 333] width 748 height 22
click at [178, 335] on input "The funding of the startup investment program depends on the reallocation of re…" at bounding box center [169, 333] width 18 height 18
radio input "true"
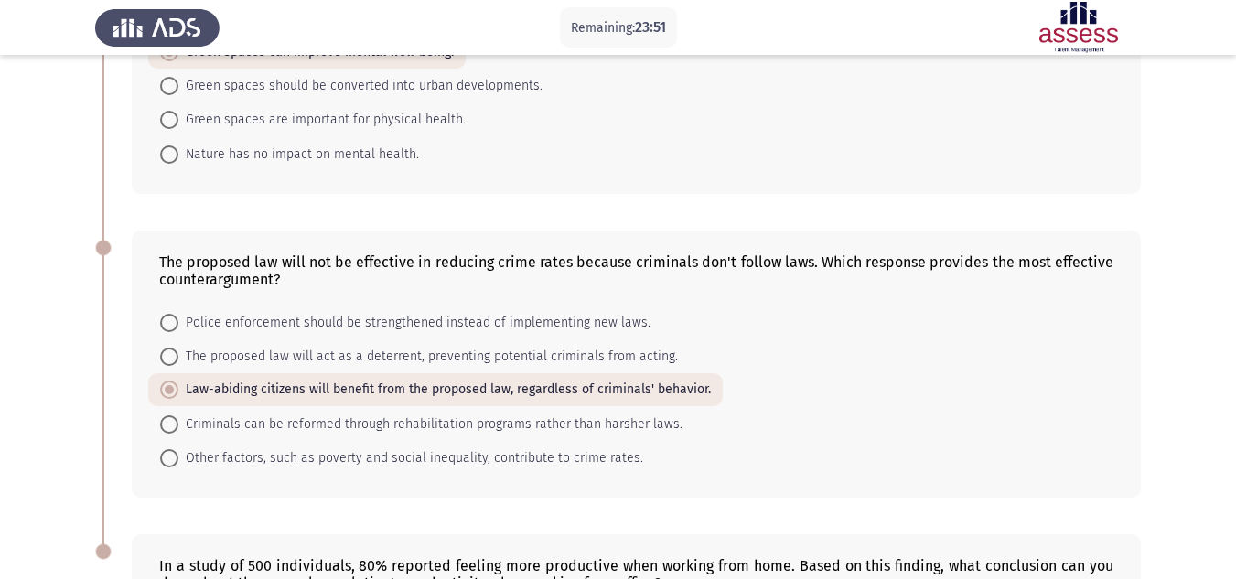
scroll to position [899, 0]
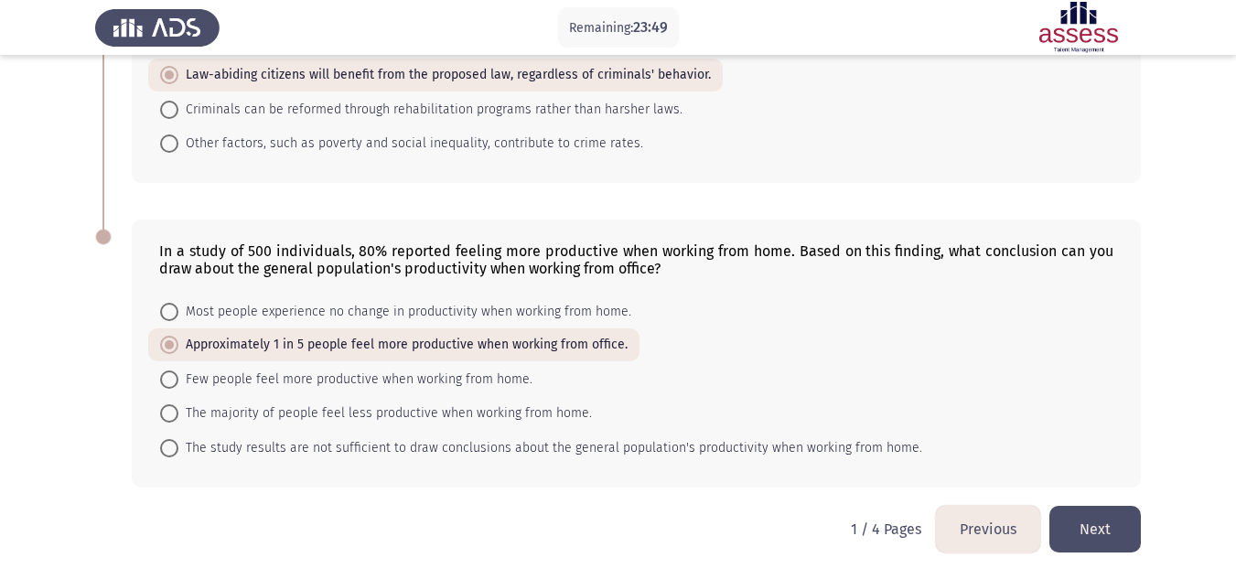
click at [1108, 526] on button "Next" at bounding box center [1094, 529] width 91 height 47
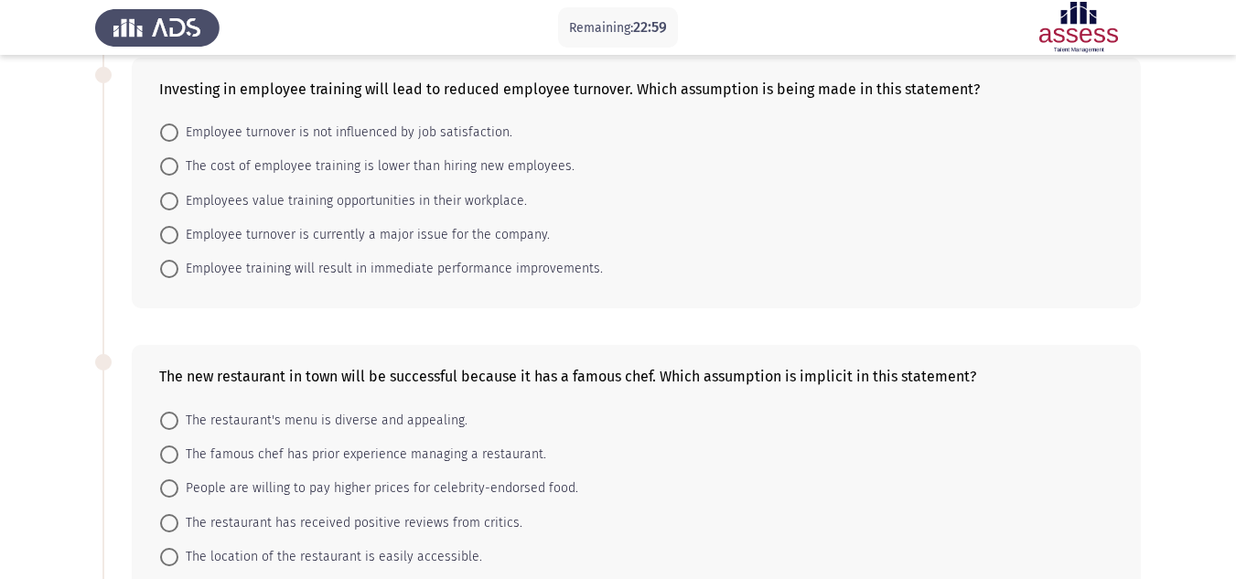
scroll to position [385, 0]
click at [184, 128] on span "Employee turnover is not influenced by job satisfaction." at bounding box center [345, 132] width 334 height 22
click at [178, 128] on input "Employee turnover is not influenced by job satisfaction." at bounding box center [169, 132] width 18 height 18
radio input "true"
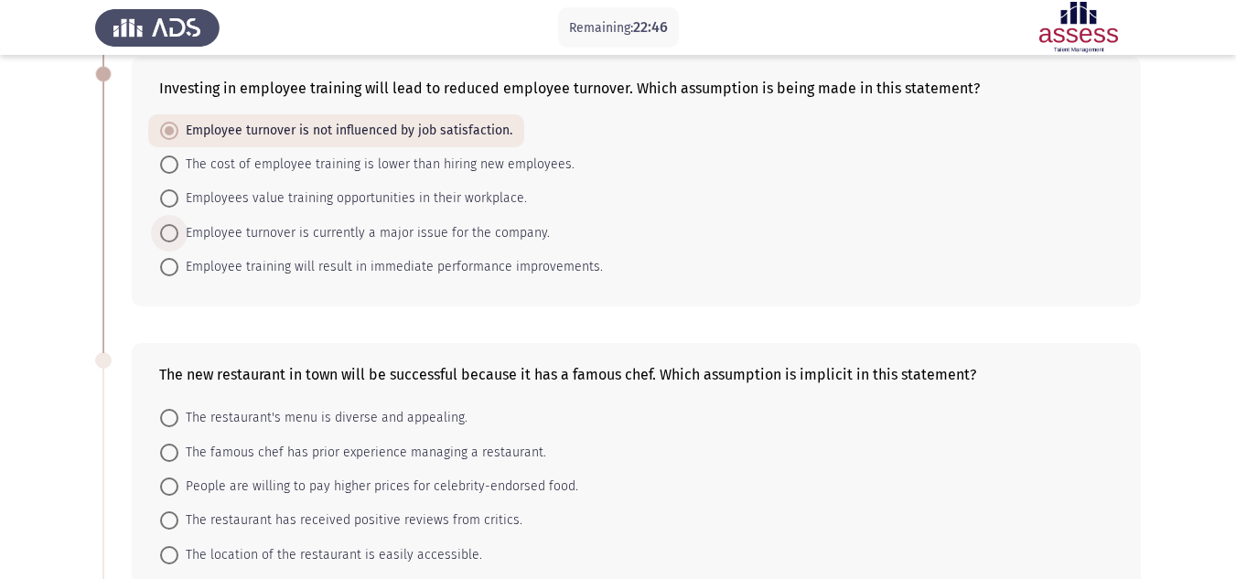
click at [207, 230] on span "Employee turnover is currently a major issue for the company." at bounding box center [363, 233] width 371 height 22
click at [178, 230] on input "Employee turnover is currently a major issue for the company." at bounding box center [169, 233] width 18 height 18
radio input "true"
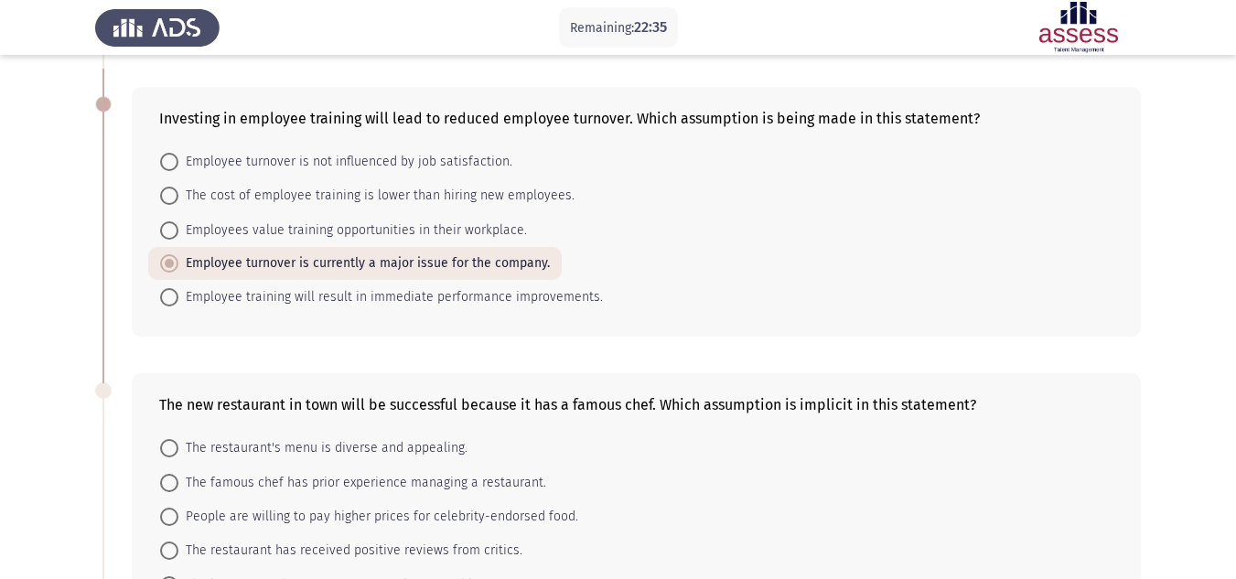
scroll to position [354, 0]
click at [296, 192] on span "The cost of employee training is lower than hiring new employees." at bounding box center [376, 197] width 396 height 22
click at [178, 192] on input "The cost of employee training is lower than hiring new employees." at bounding box center [169, 197] width 18 height 18
radio input "true"
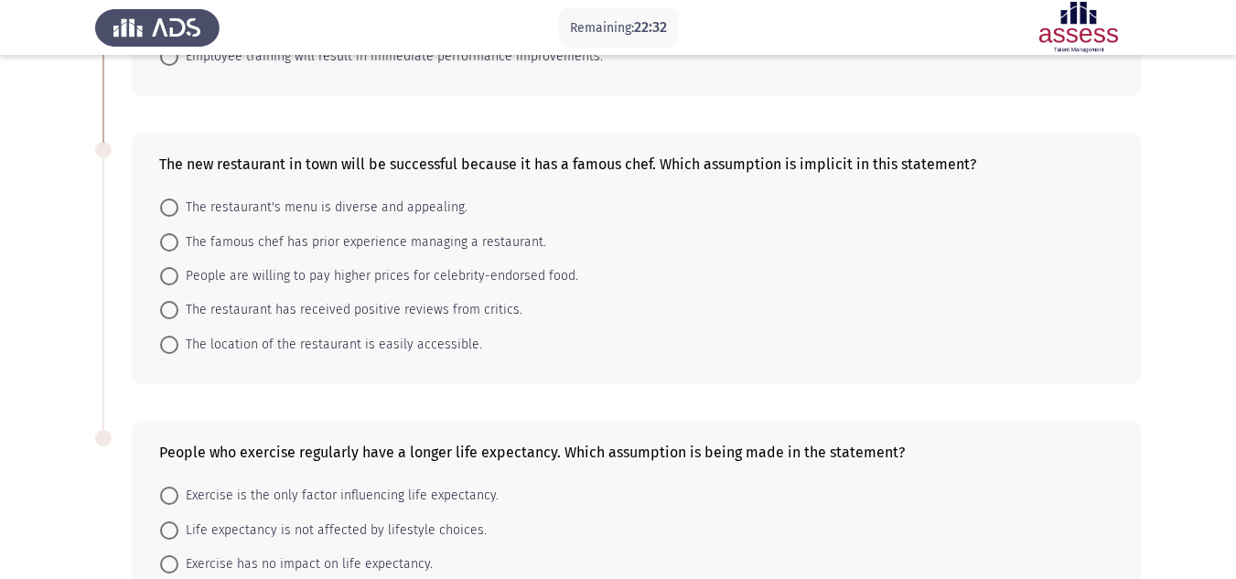
scroll to position [604, 0]
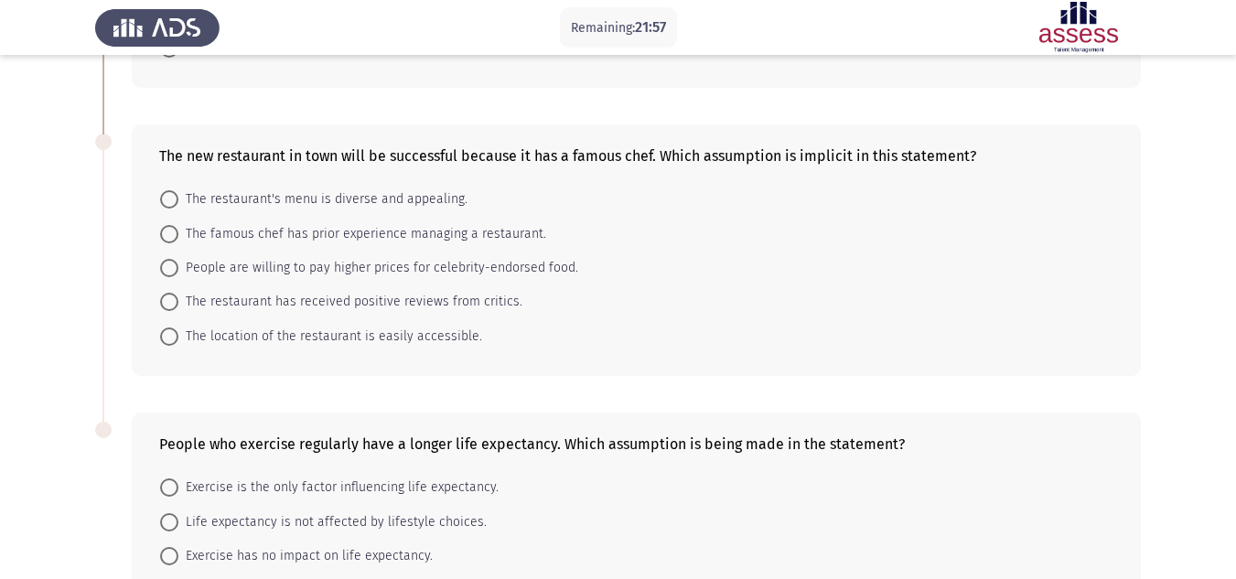
click at [199, 260] on span "People are willing to pay higher prices for celebrity-endorsed food." at bounding box center [378, 268] width 400 height 22
click at [178, 260] on input "People are willing to pay higher prices for celebrity-endorsed food." at bounding box center [169, 268] width 18 height 18
radio input "true"
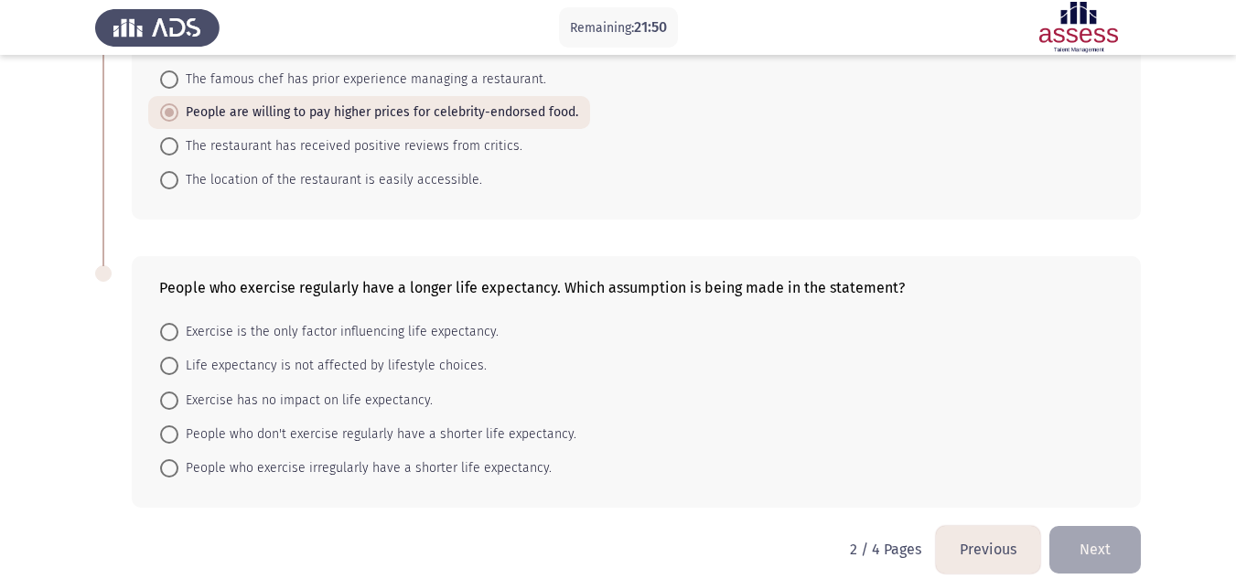
scroll to position [779, 0]
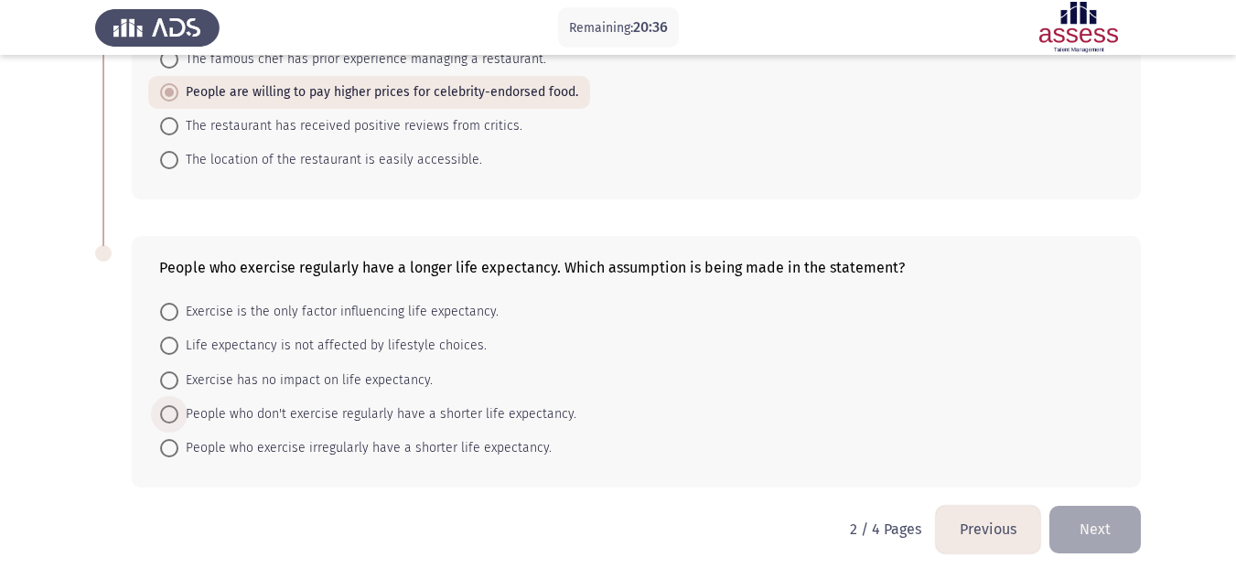
click at [188, 410] on span "People who don't exercise regularly have a shorter life expectancy." at bounding box center [377, 415] width 398 height 22
click at [178, 410] on input "People who don't exercise regularly have a shorter life expectancy." at bounding box center [169, 414] width 18 height 18
radio input "true"
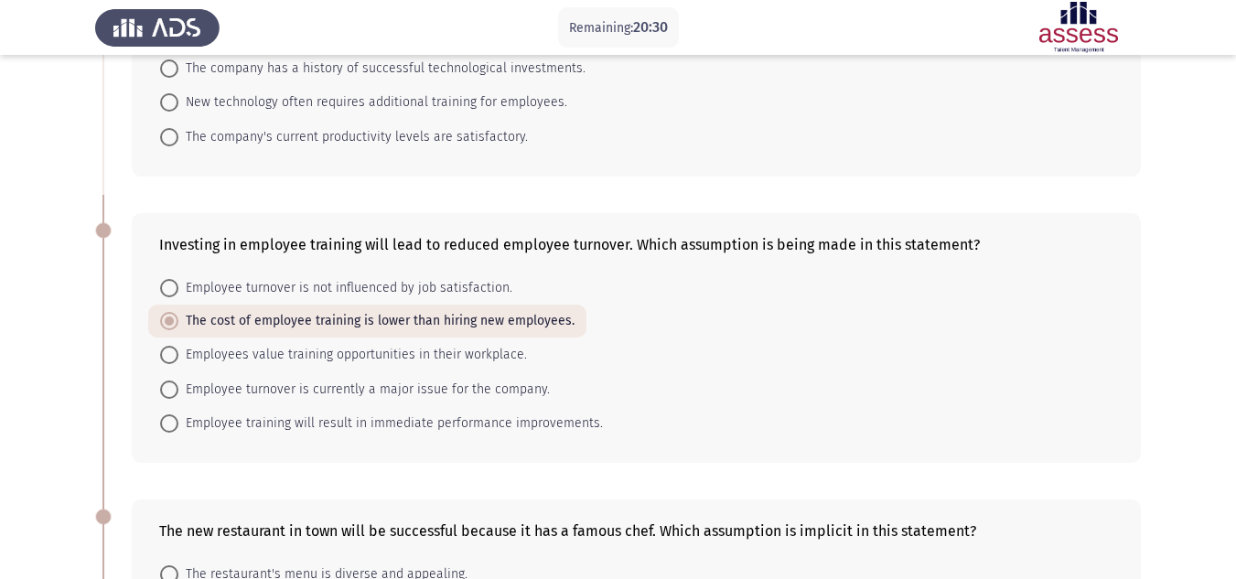
scroll to position [0, 0]
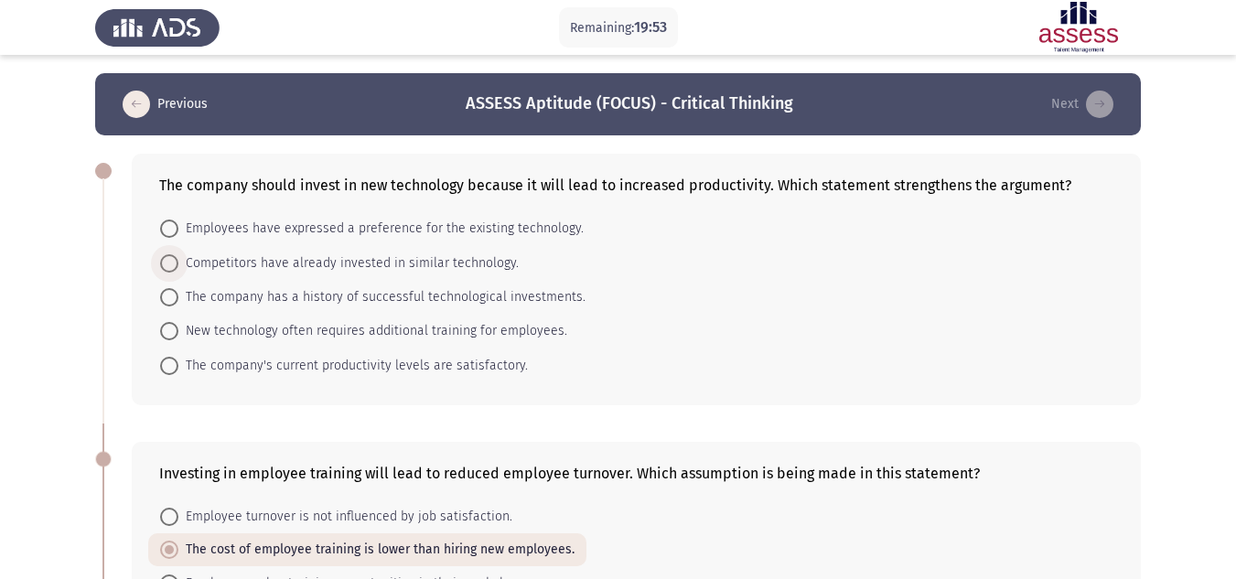
click at [379, 268] on span "Competitors have already invested in similar technology." at bounding box center [348, 264] width 340 height 22
click at [178, 268] on input "Competitors have already invested in similar technology." at bounding box center [169, 263] width 18 height 18
radio input "true"
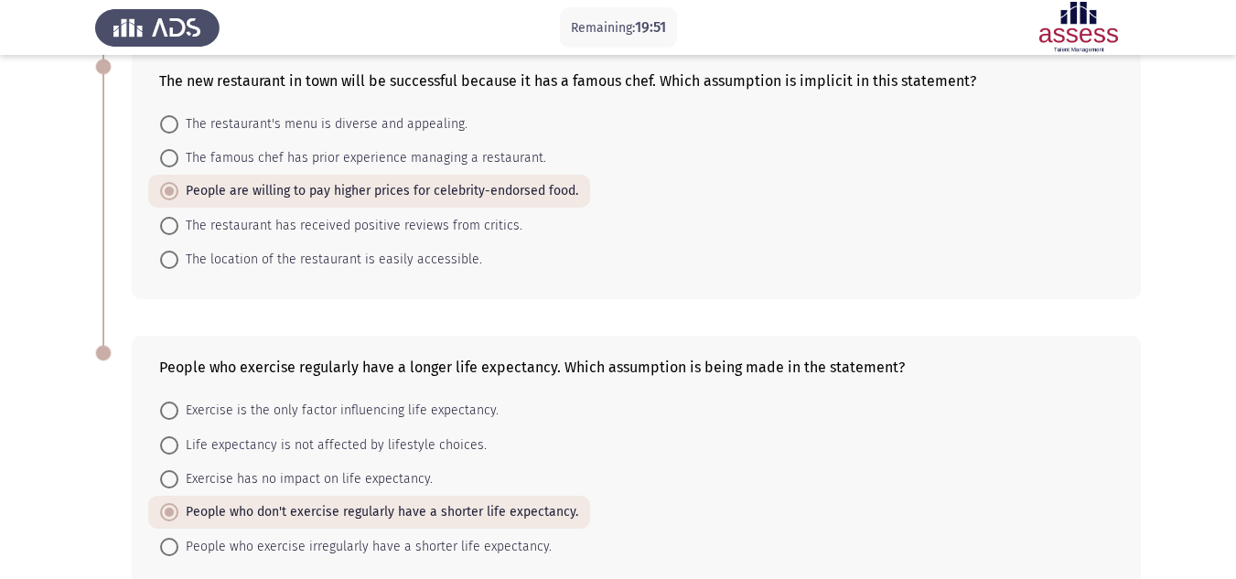
scroll to position [777, 0]
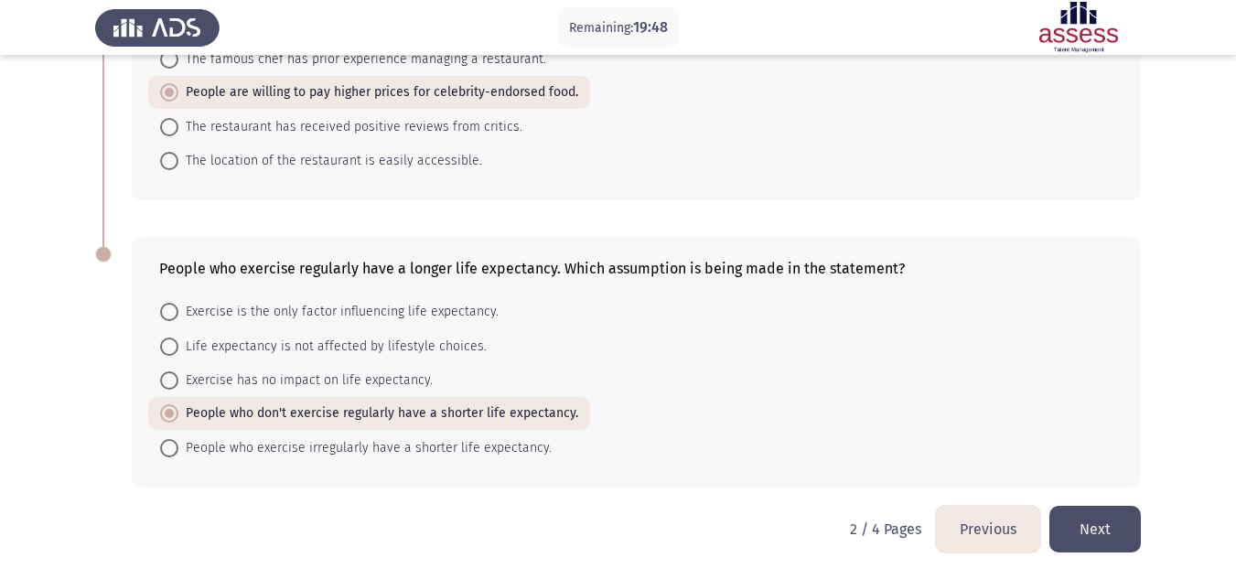
click at [1114, 532] on button "Next" at bounding box center [1094, 529] width 91 height 47
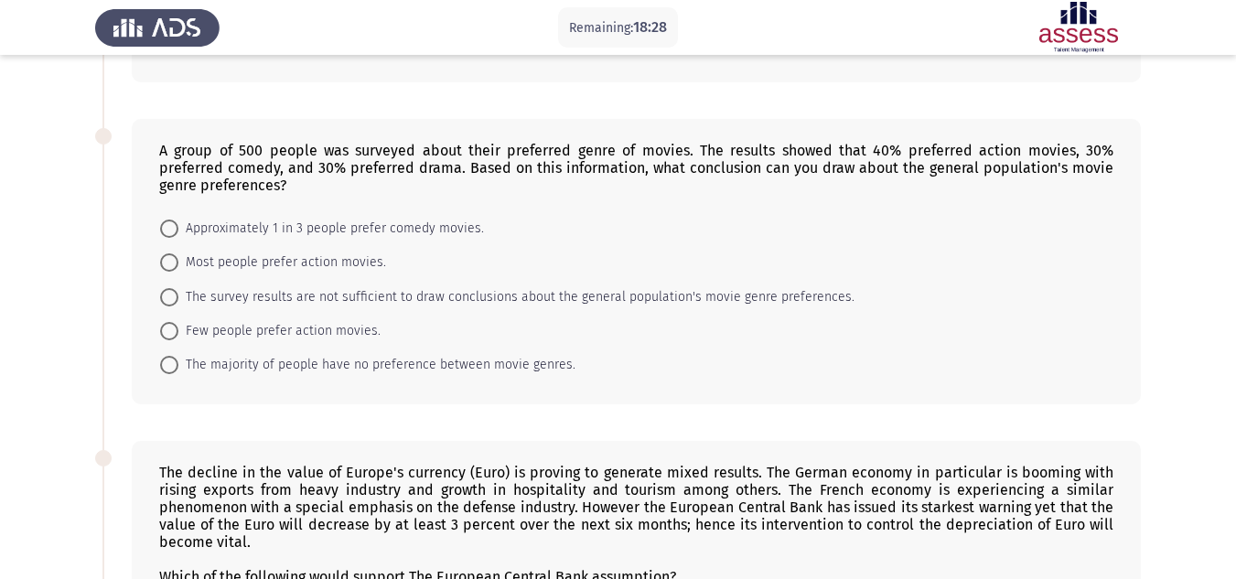
scroll to position [332, 0]
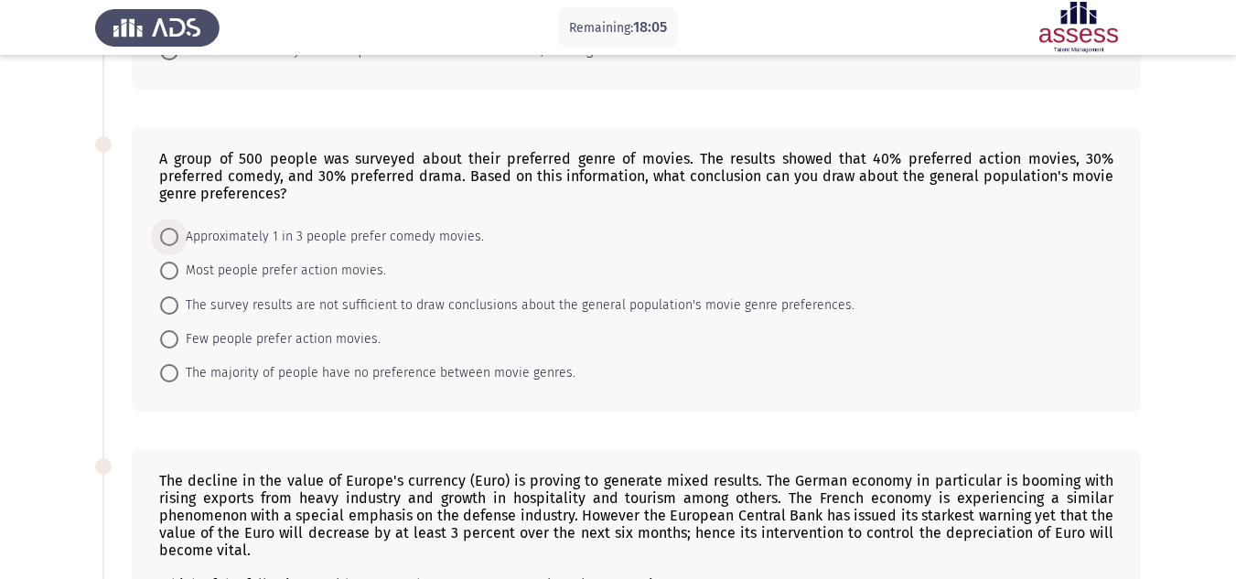
click at [183, 238] on span "Approximately 1 in 3 people prefer comedy movies." at bounding box center [331, 237] width 306 height 22
click at [178, 238] on input "Approximately 1 in 3 people prefer comedy movies." at bounding box center [169, 237] width 18 height 18
radio input "true"
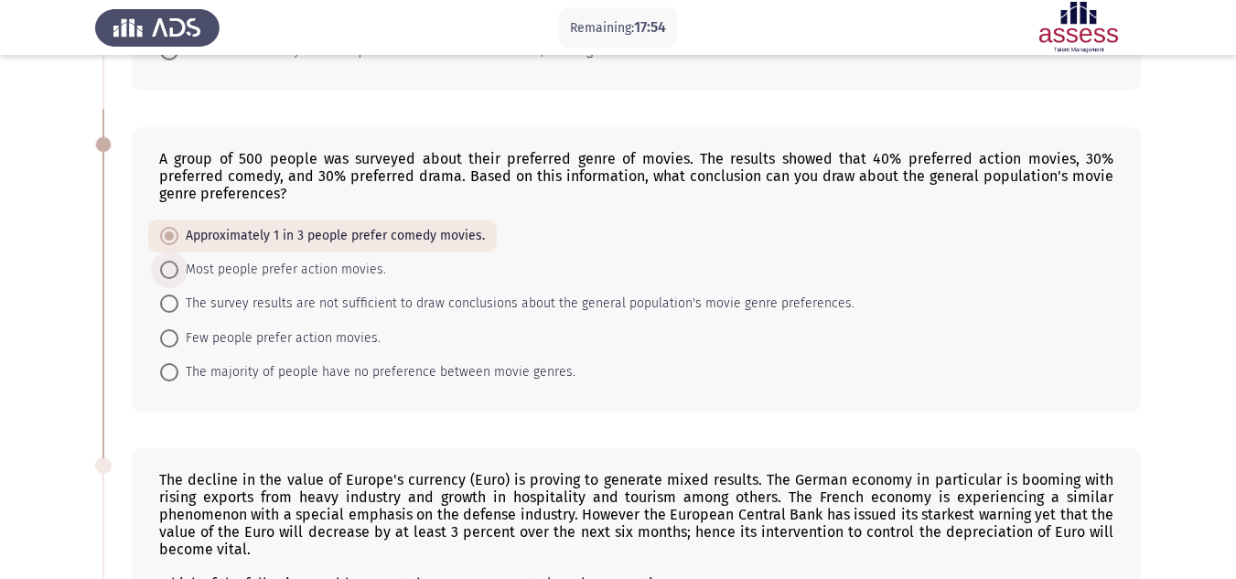
click at [262, 276] on span "Most people prefer action movies." at bounding box center [282, 270] width 208 height 22
click at [178, 276] on input "Most people prefer action movies." at bounding box center [169, 270] width 18 height 18
radio input "true"
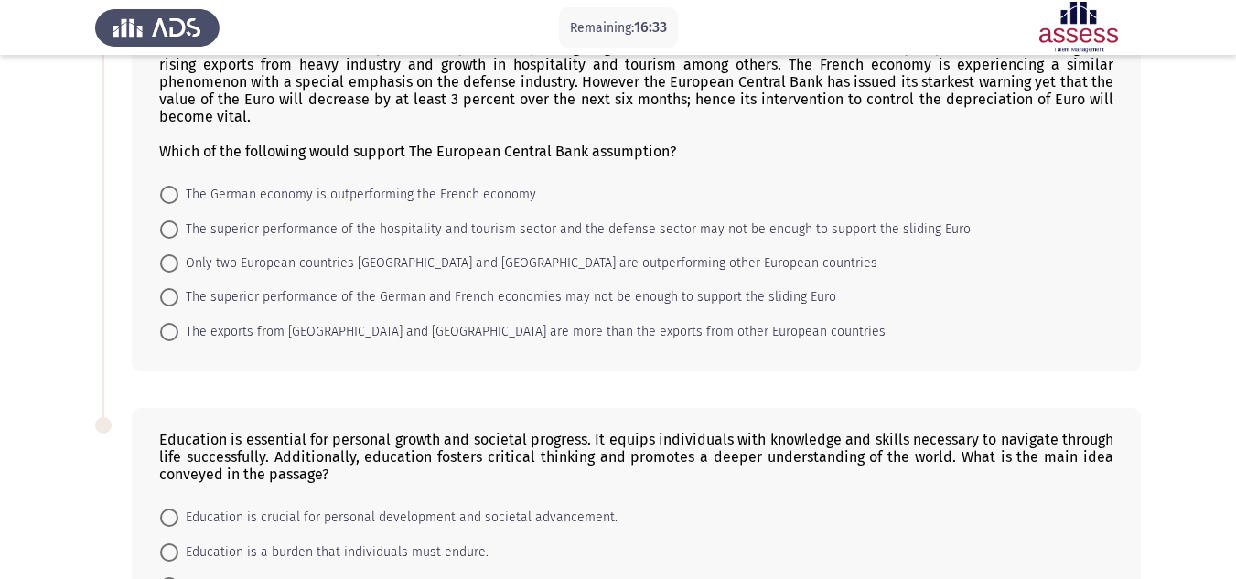
scroll to position [790, 0]
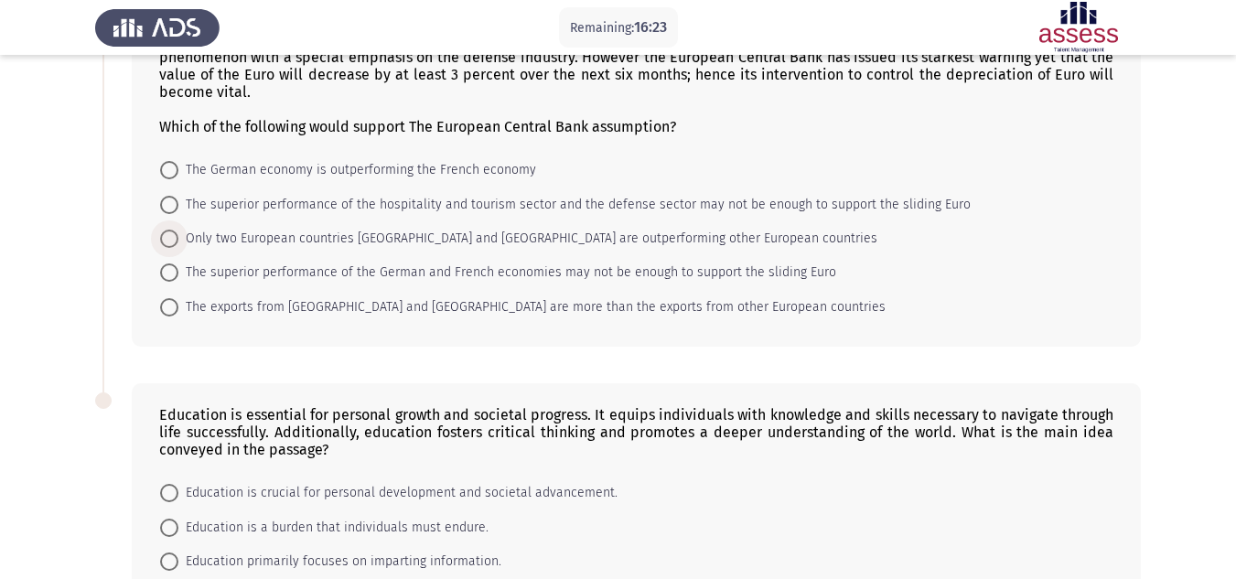
click at [453, 229] on span "Only two European countries [GEOGRAPHIC_DATA] and [GEOGRAPHIC_DATA] are outperf…" at bounding box center [527, 239] width 699 height 22
click at [178, 230] on input "Only two European countries [GEOGRAPHIC_DATA] and [GEOGRAPHIC_DATA] are outperf…" at bounding box center [169, 239] width 18 height 18
radio input "true"
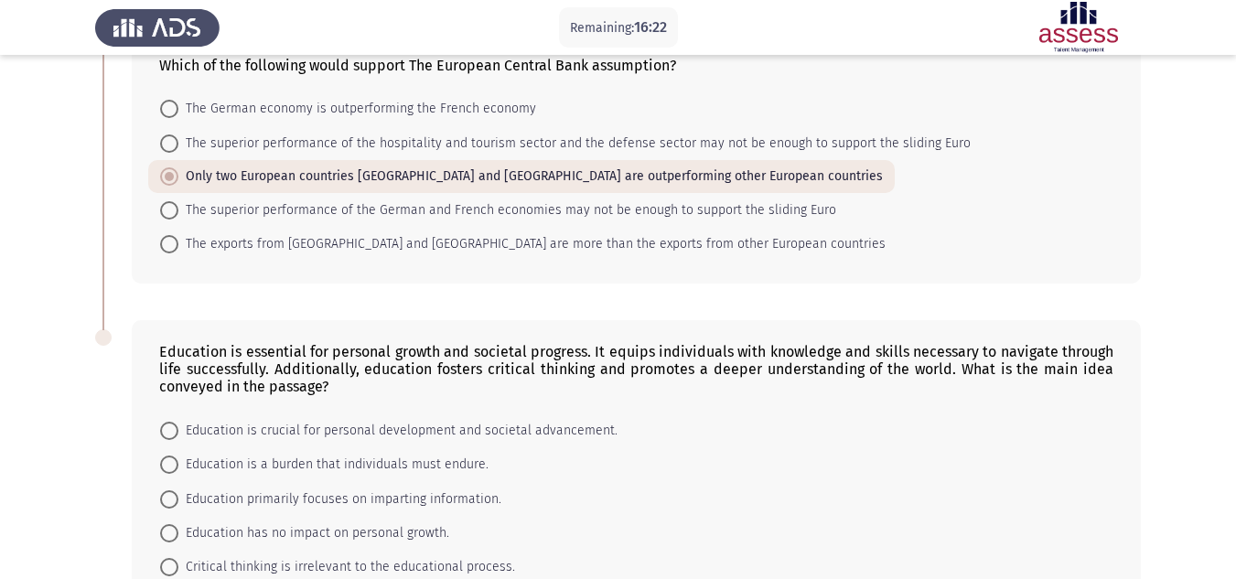
scroll to position [881, 0]
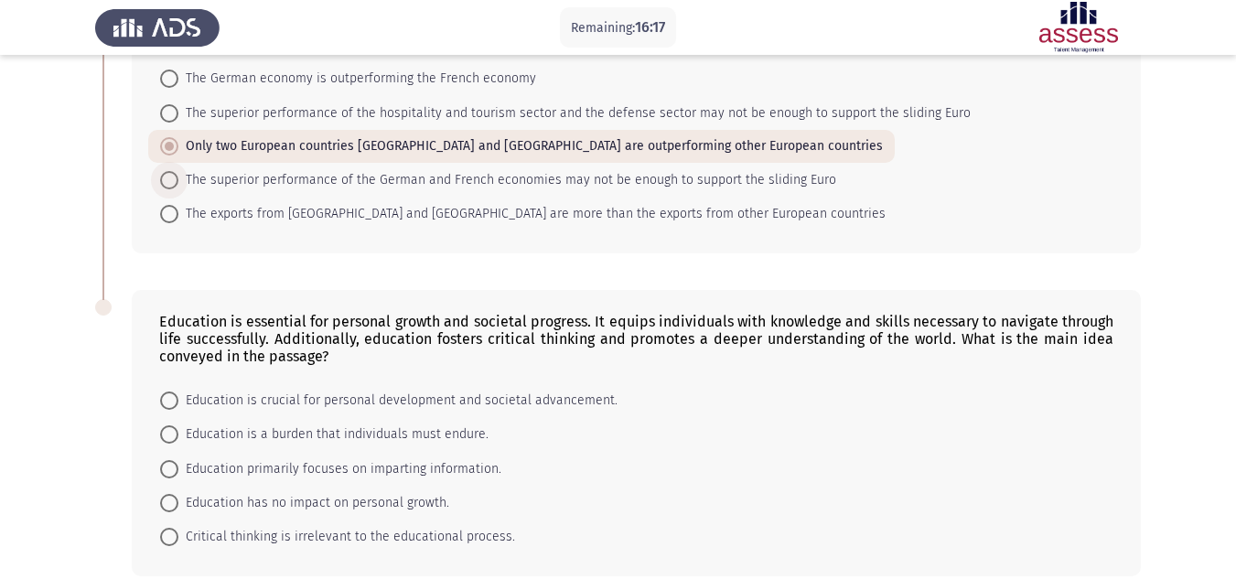
click at [429, 178] on span "The superior performance of the German and French economies may not be enough t…" at bounding box center [507, 180] width 658 height 22
click at [178, 178] on input "The superior performance of the German and French economies may not be enough t…" at bounding box center [169, 180] width 18 height 18
radio input "true"
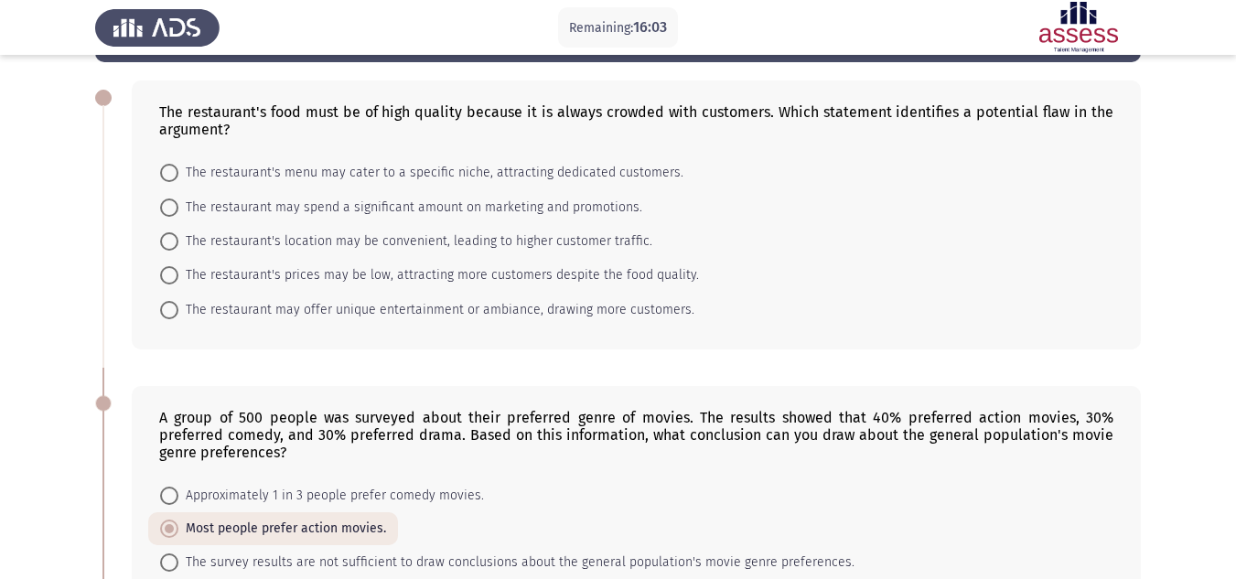
scroll to position [0, 0]
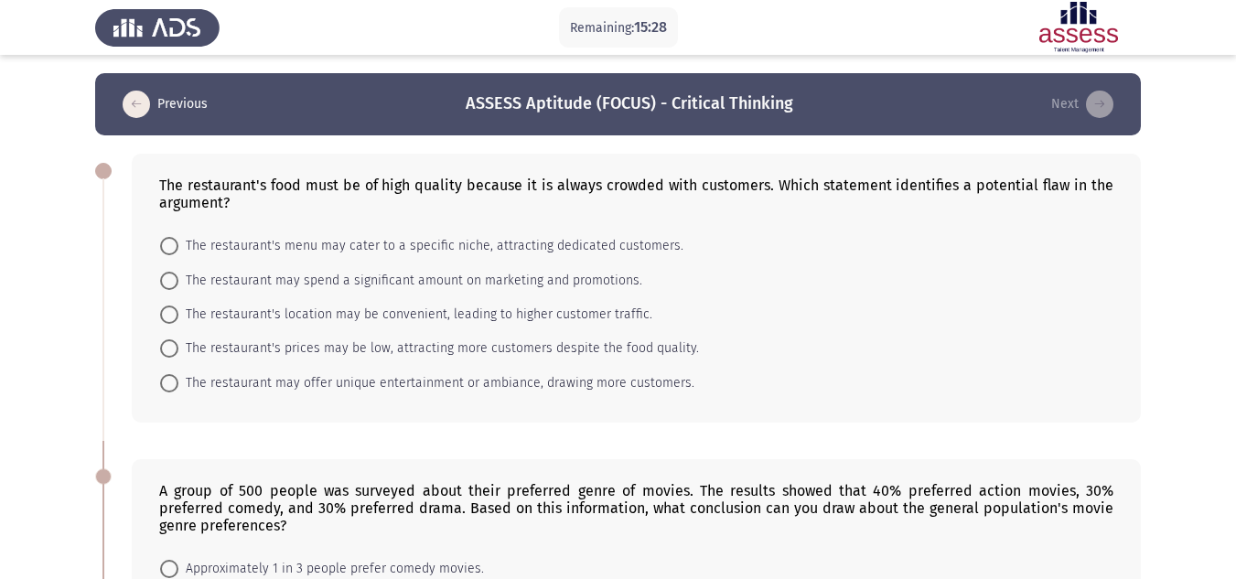
click at [228, 278] on span "The restaurant may spend a significant amount on marketing and promotions." at bounding box center [410, 281] width 464 height 22
click at [178, 278] on input "The restaurant may spend a significant amount on marketing and promotions." at bounding box center [169, 281] width 18 height 18
radio input "true"
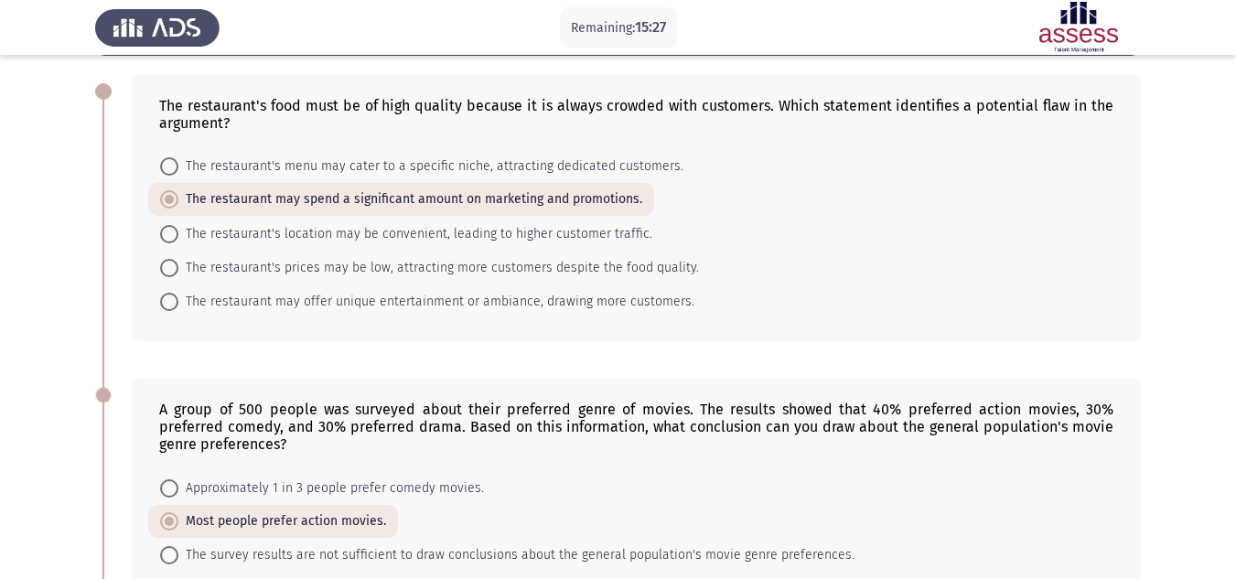
scroll to position [81, 0]
click at [425, 296] on span "The restaurant may offer unique entertainment or ambiance, drawing more custome…" at bounding box center [436, 301] width 516 height 22
click at [178, 296] on input "The restaurant may offer unique entertainment or ambiance, drawing more custome…" at bounding box center [169, 301] width 18 height 18
radio input "true"
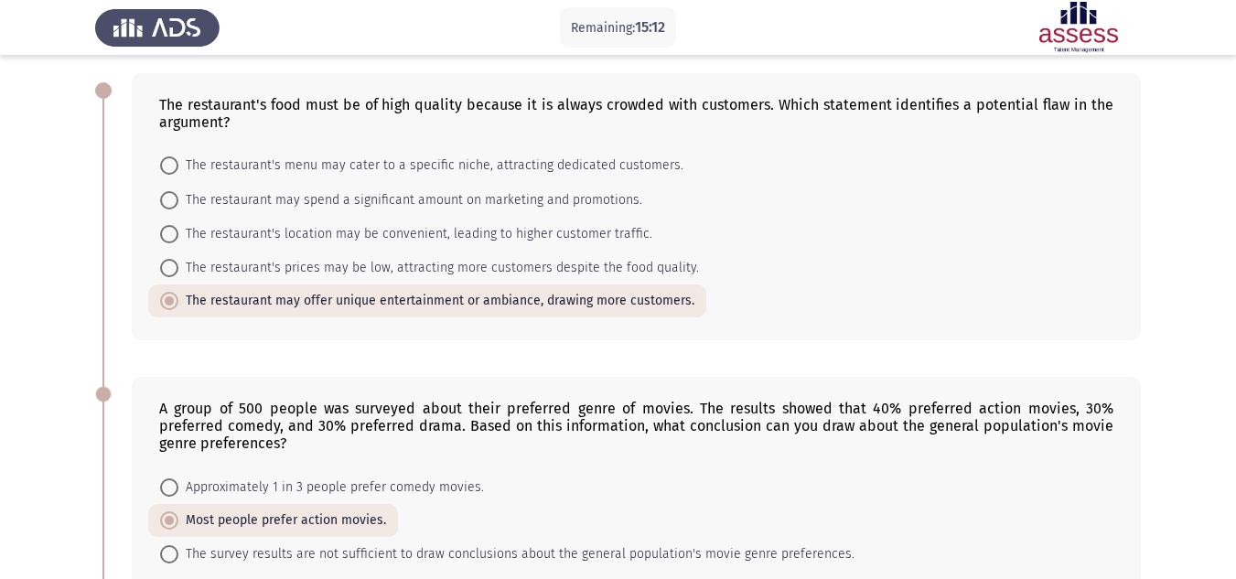
click at [486, 258] on span "The restaurant's prices may be low, attracting more customers despite the food …" at bounding box center [438, 268] width 521 height 22
click at [178, 259] on input "The restaurant's prices may be low, attracting more customers despite the food …" at bounding box center [169, 268] width 18 height 18
radio input "true"
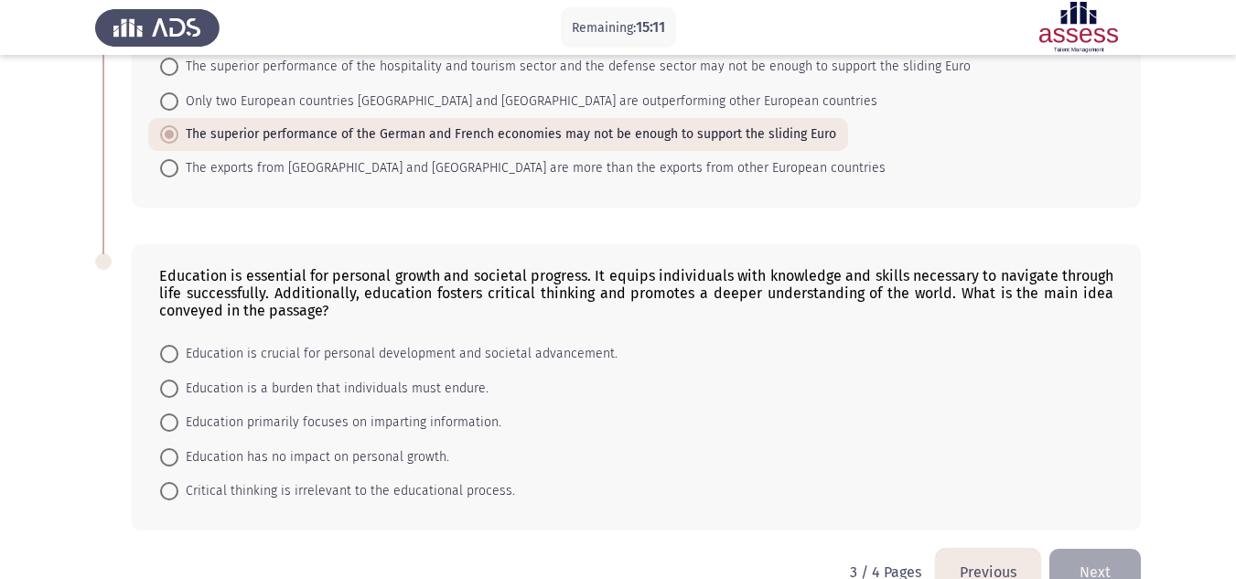
scroll to position [969, 0]
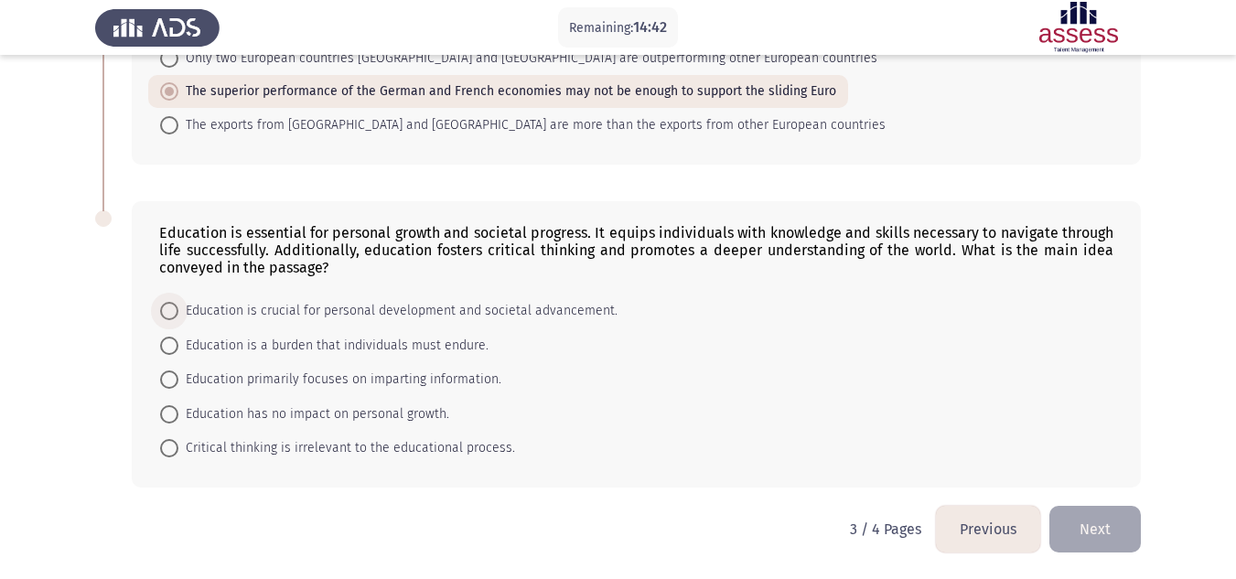
click at [251, 314] on span "Education is crucial for personal development and societal advancement." at bounding box center [397, 311] width 439 height 22
click at [178, 314] on input "Education is crucial for personal development and societal advancement." at bounding box center [169, 311] width 18 height 18
radio input "true"
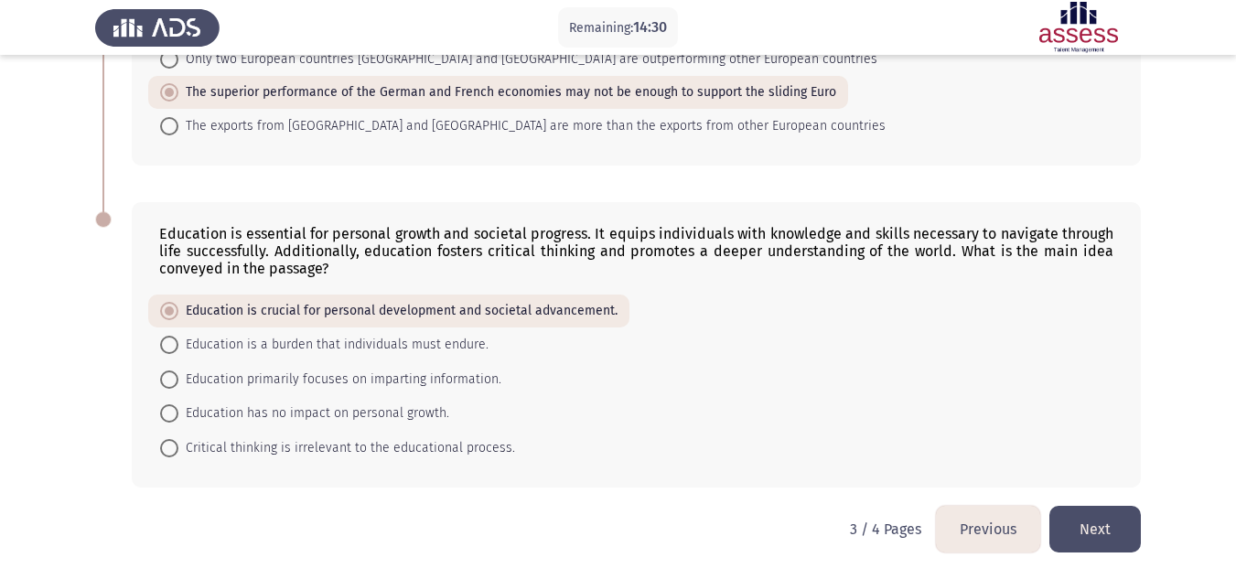
click at [1127, 533] on button "Next" at bounding box center [1094, 529] width 91 height 47
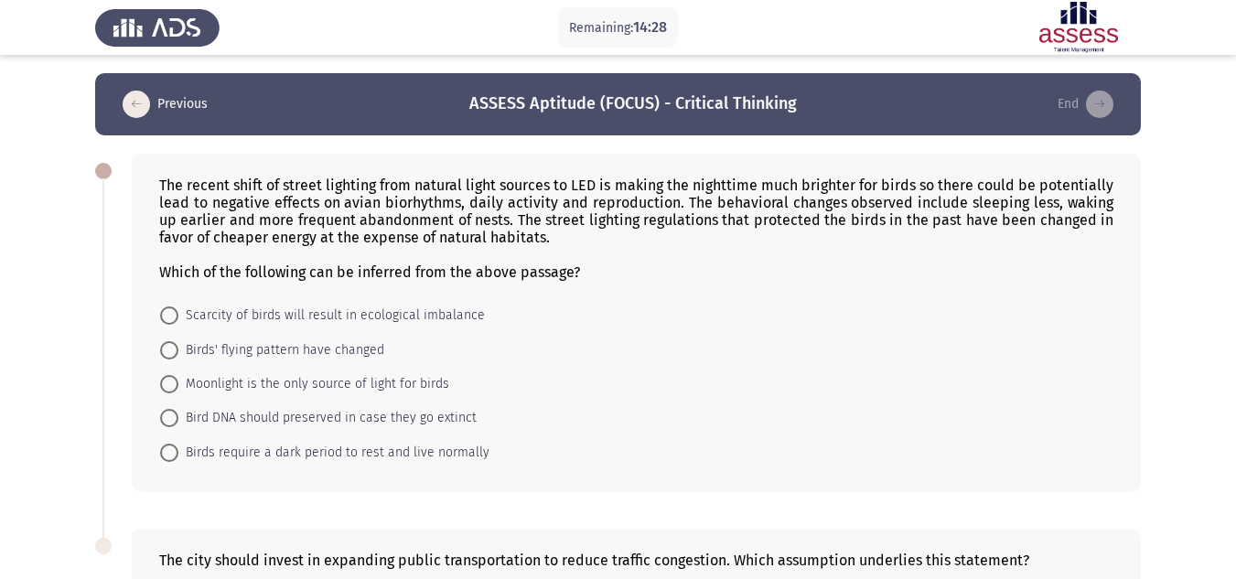
scroll to position [292, 0]
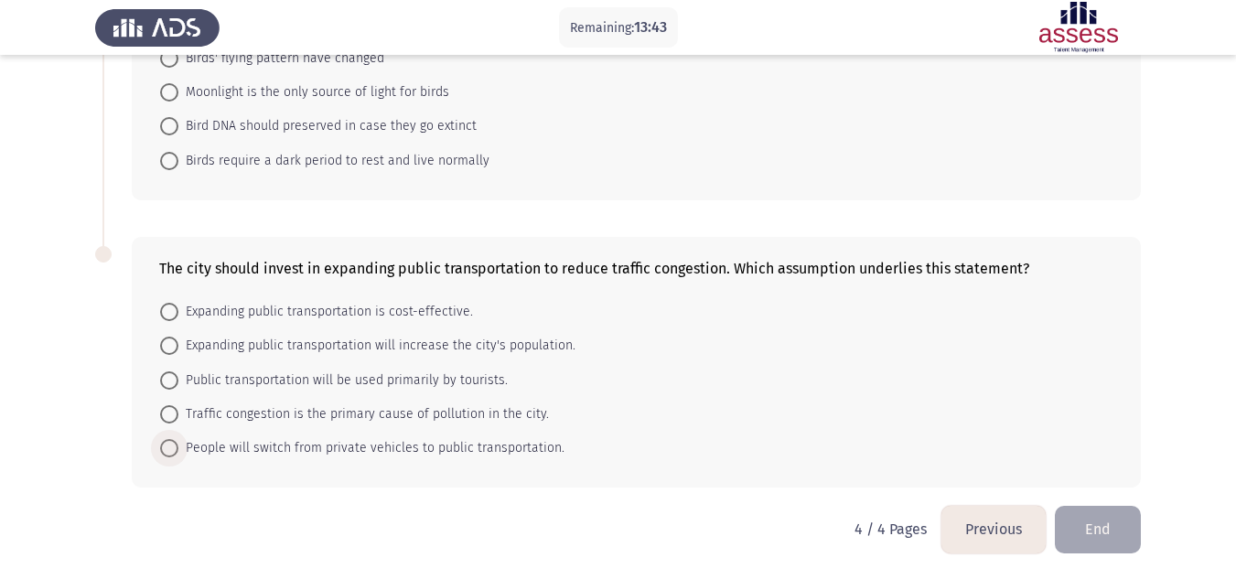
click at [411, 447] on span "People will switch from private vehicles to public transportation." at bounding box center [371, 448] width 386 height 22
click at [178, 447] on input "People will switch from private vehicles to public transportation." at bounding box center [169, 448] width 18 height 18
radio input "true"
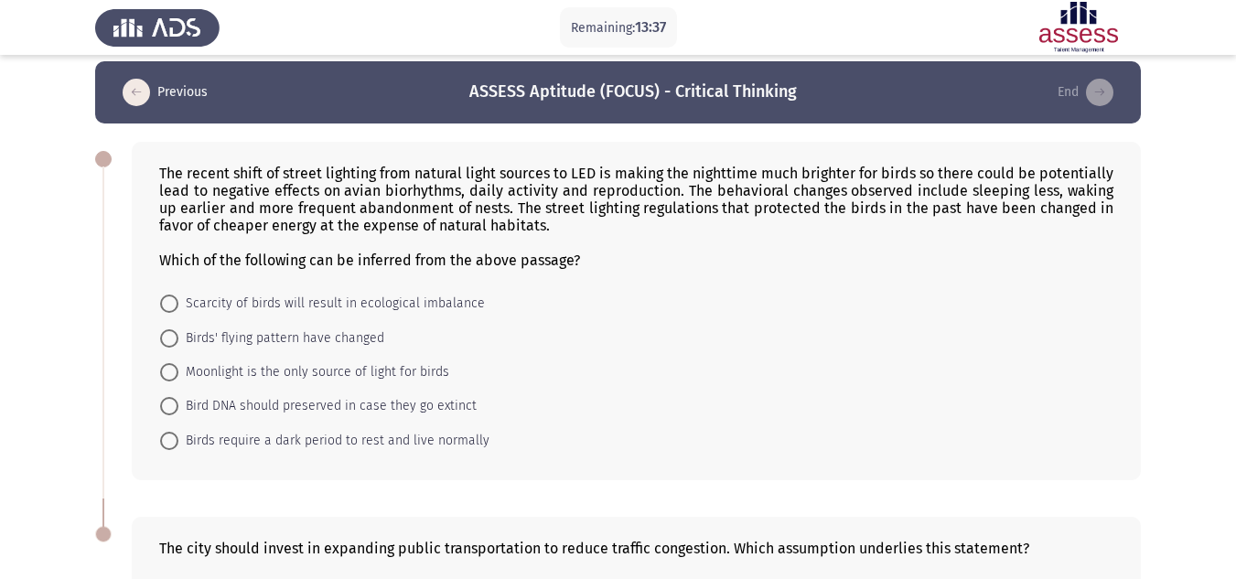
scroll to position [0, 0]
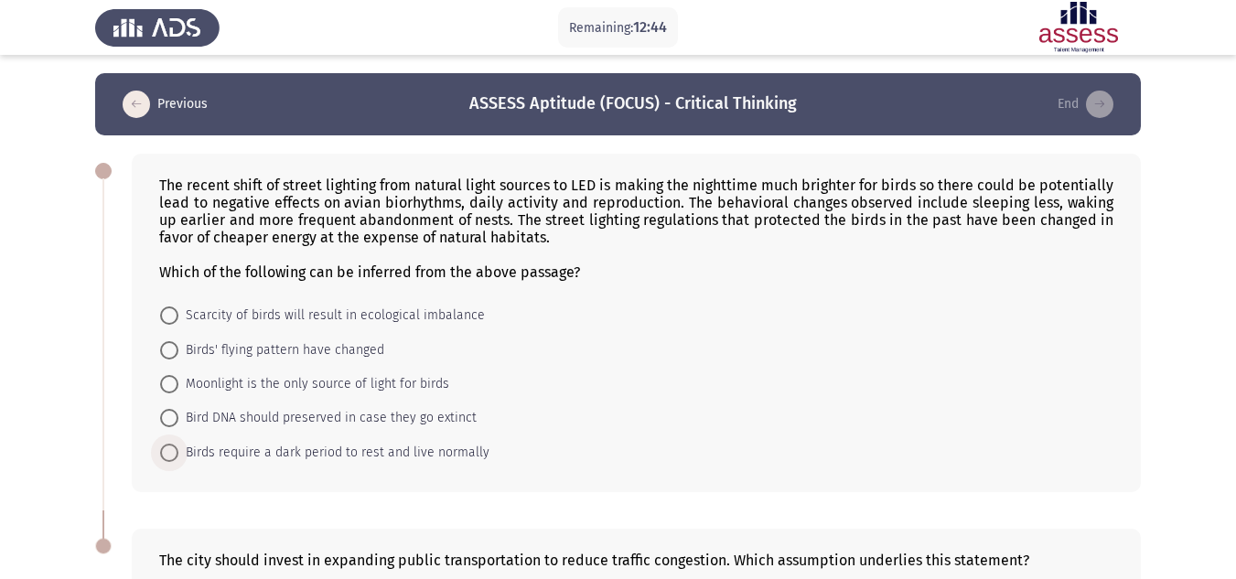
click at [411, 447] on span "Birds require a dark period to rest and live normally" at bounding box center [333, 453] width 311 height 22
click at [178, 447] on input "Birds require a dark period to rest and live normally" at bounding box center [169, 453] width 18 height 18
radio input "true"
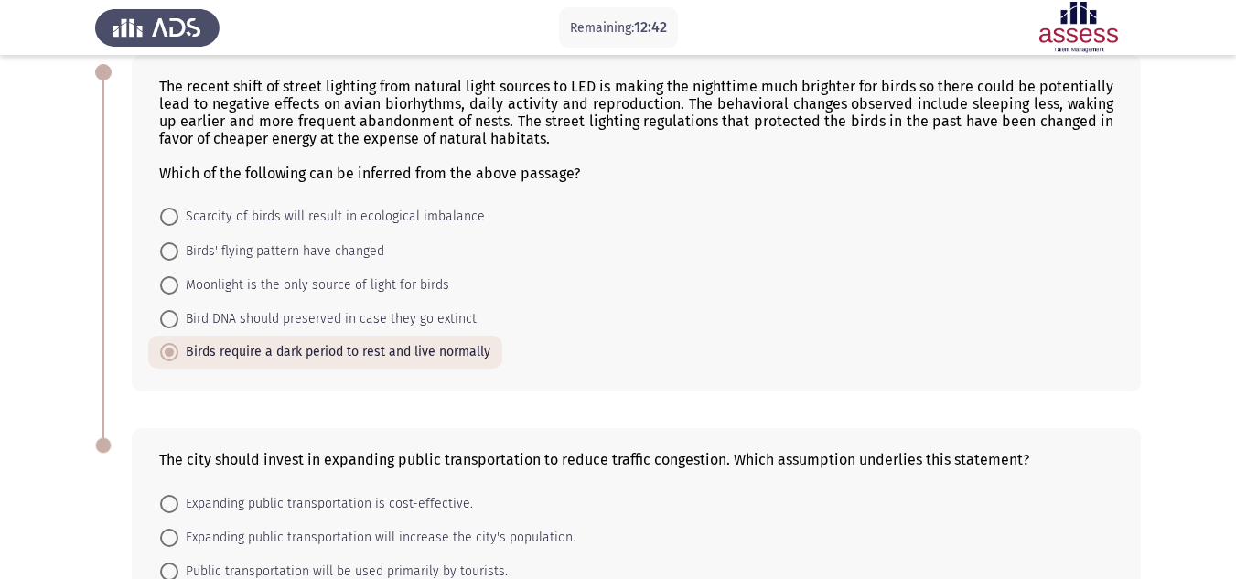
scroll to position [290, 0]
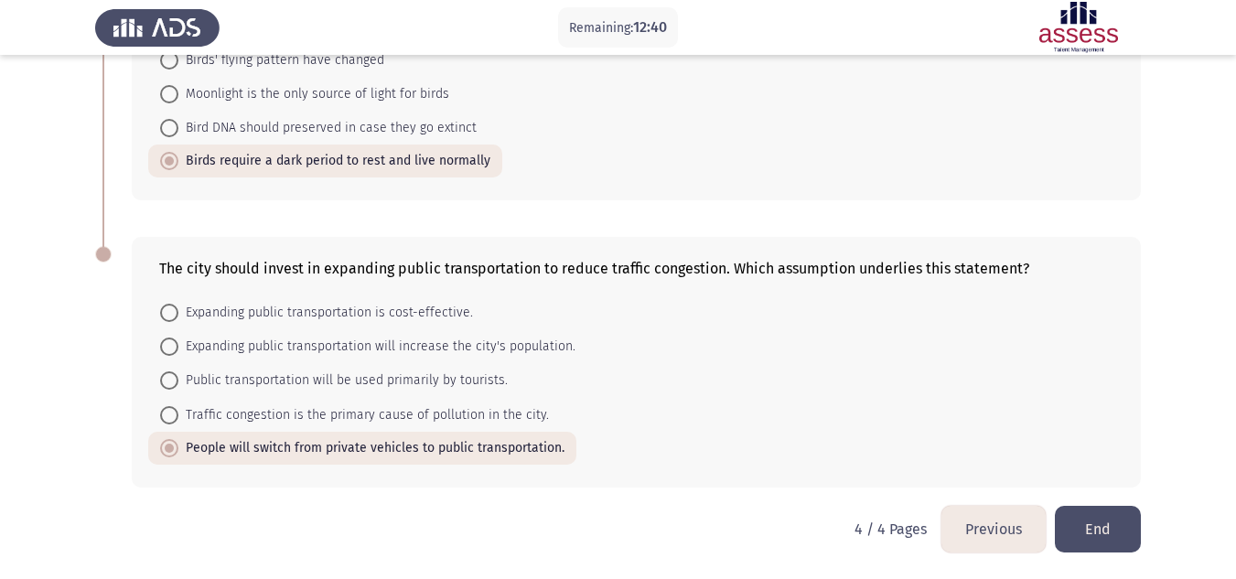
click at [1099, 533] on button "End" at bounding box center [1098, 529] width 86 height 47
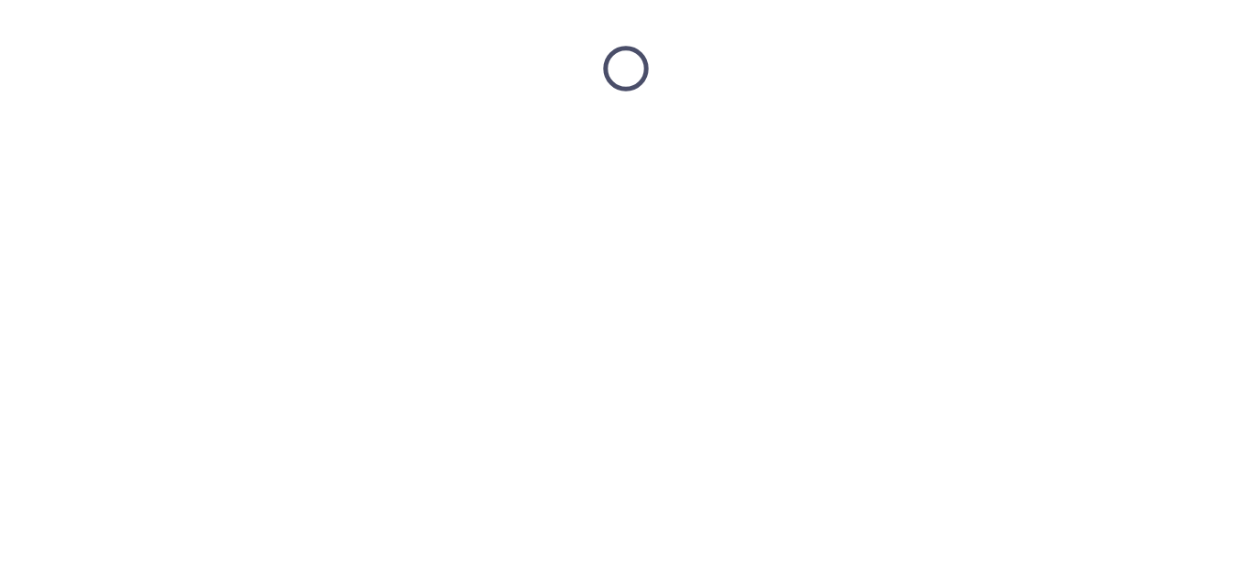
scroll to position [0, 0]
